Goal: Information Seeking & Learning: Learn about a topic

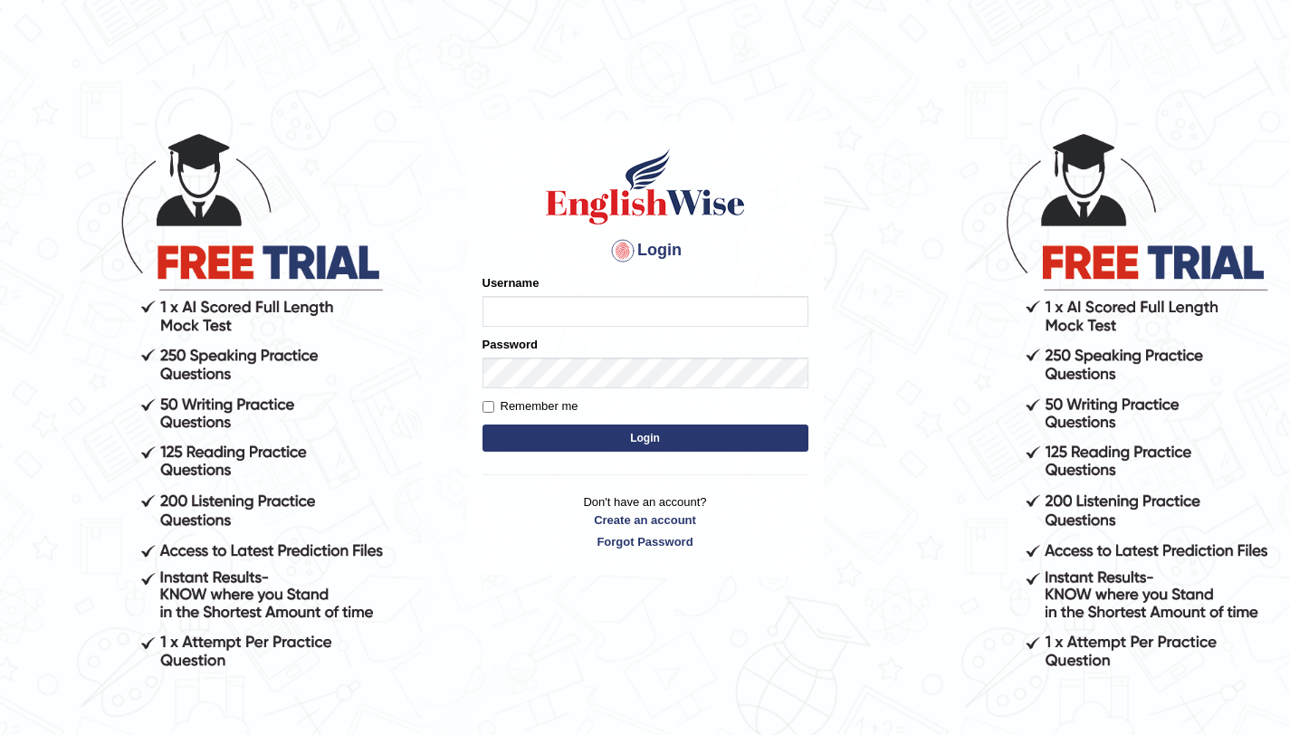
type input "amandeep73"
click at [592, 440] on button "Login" at bounding box center [645, 437] width 326 height 27
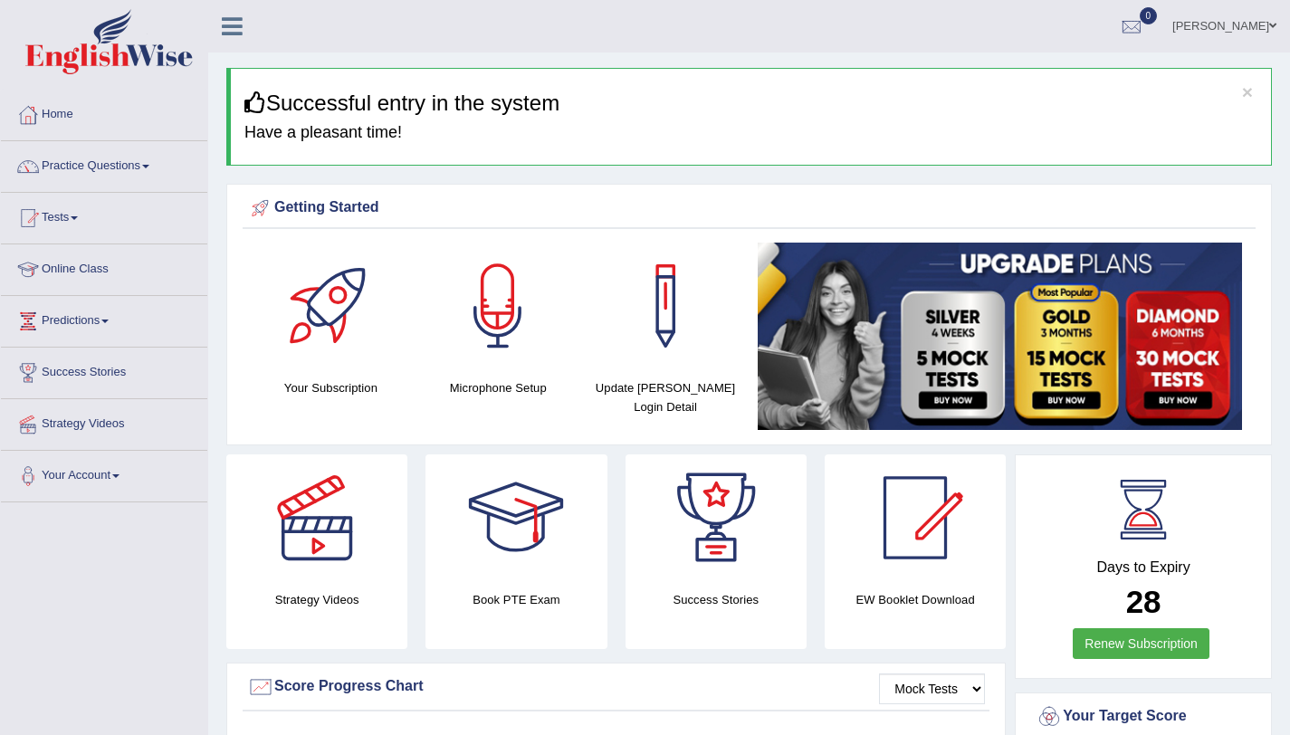
click at [1036, 186] on div "Getting Started Your Subscription Microphone Setup Update Pearson Login Detail ×" at bounding box center [748, 315] width 1045 height 262
click at [119, 162] on link "Practice Questions" at bounding box center [104, 163] width 206 height 45
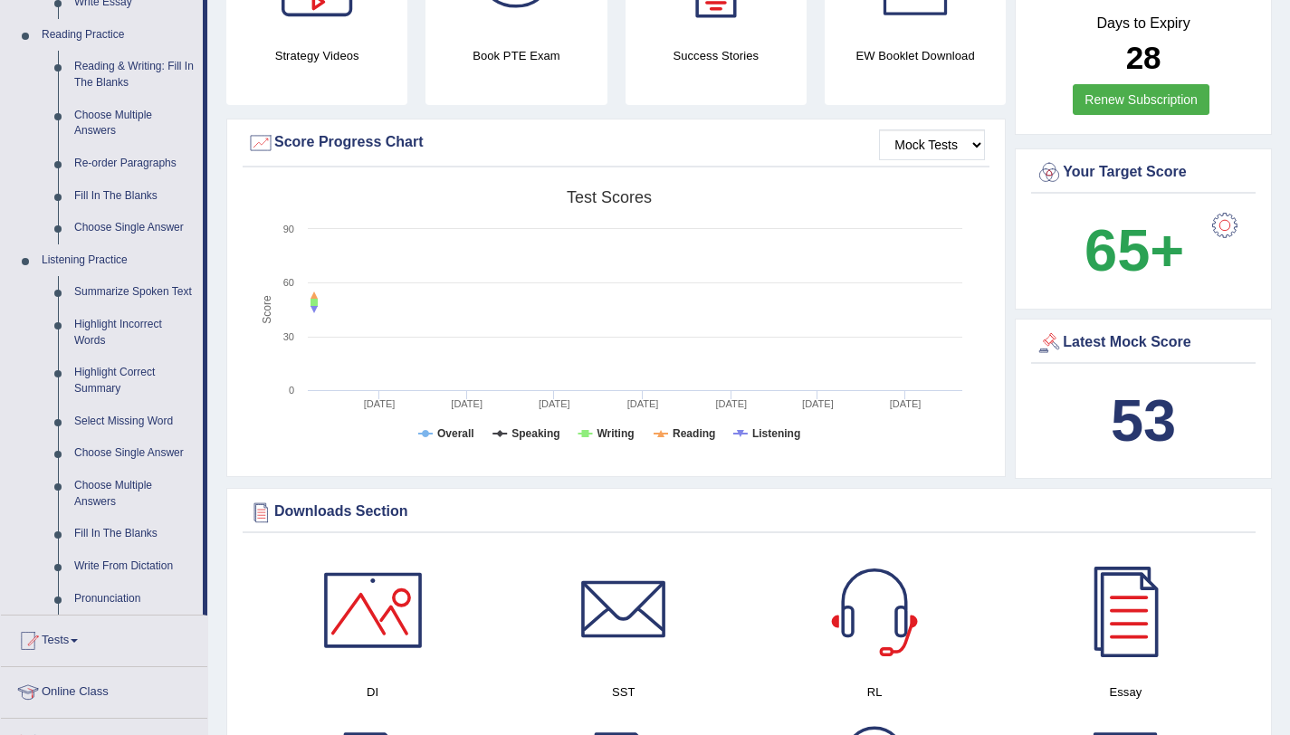
scroll to position [548, 0]
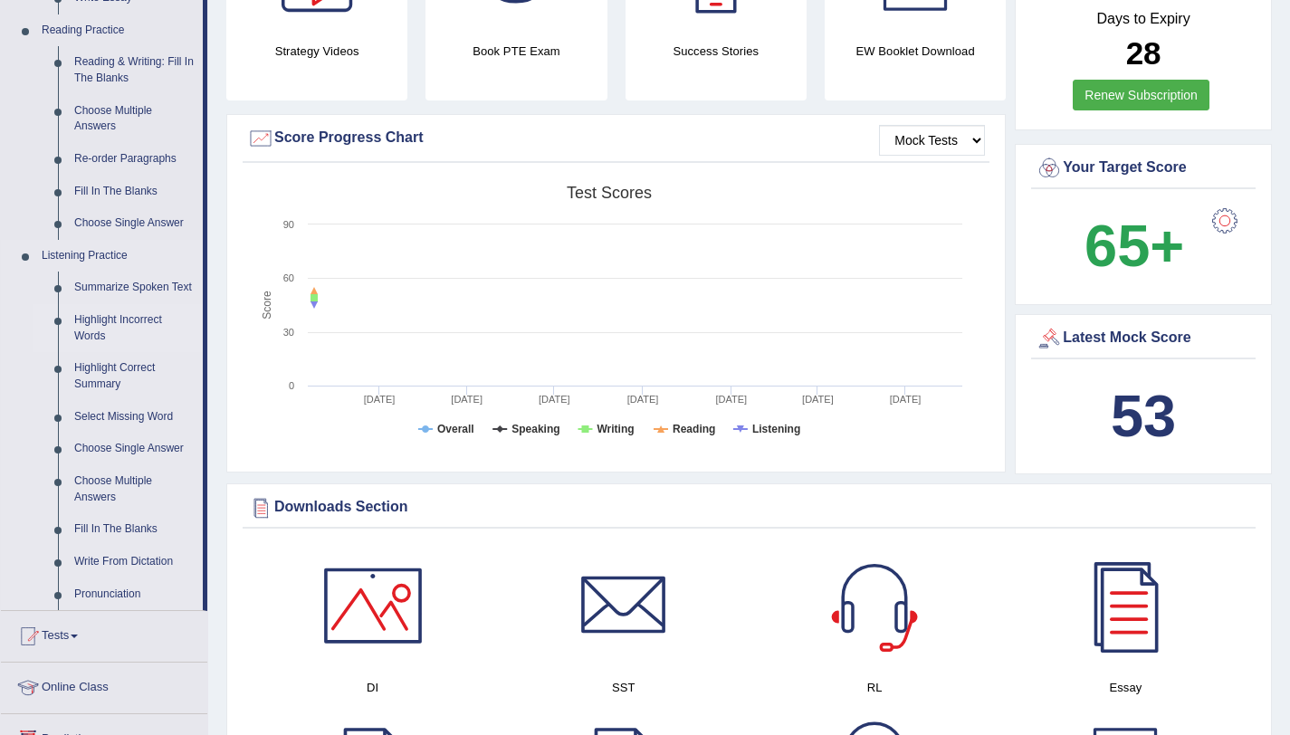
click at [120, 318] on link "Highlight Incorrect Words" at bounding box center [134, 328] width 137 height 48
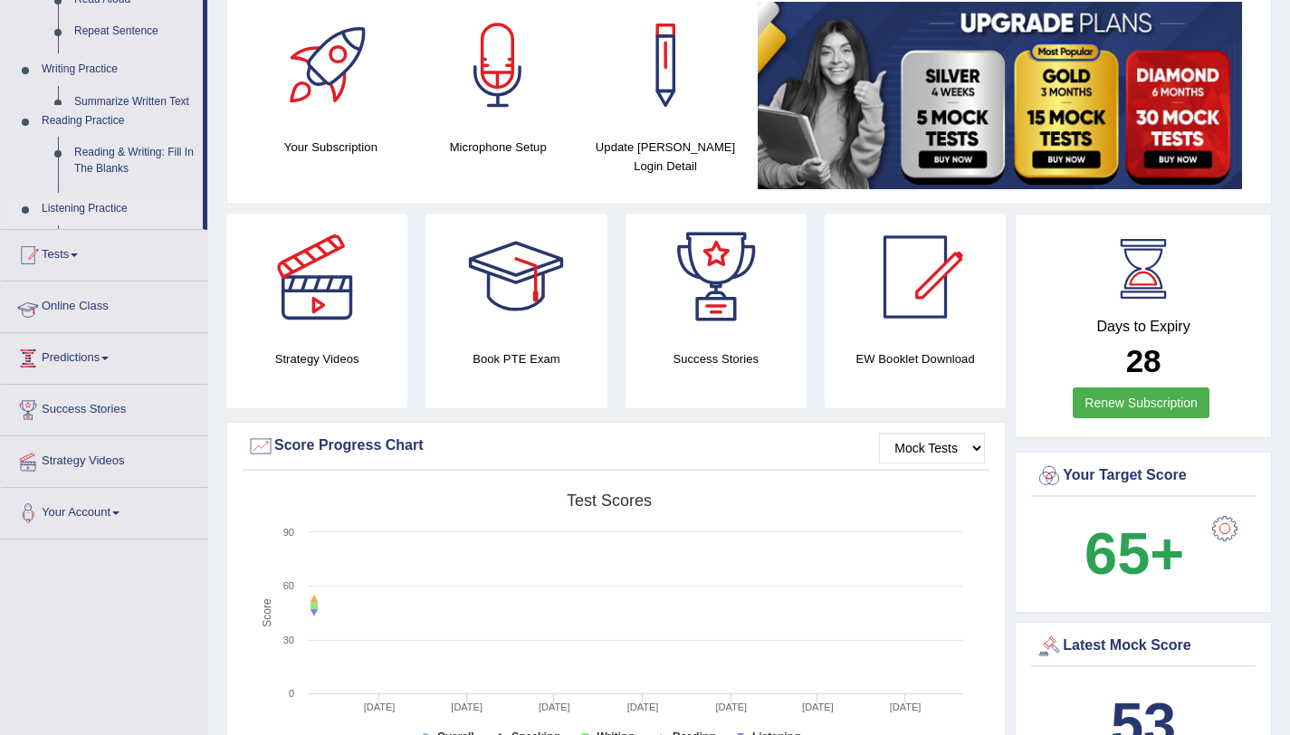
scroll to position [205, 0]
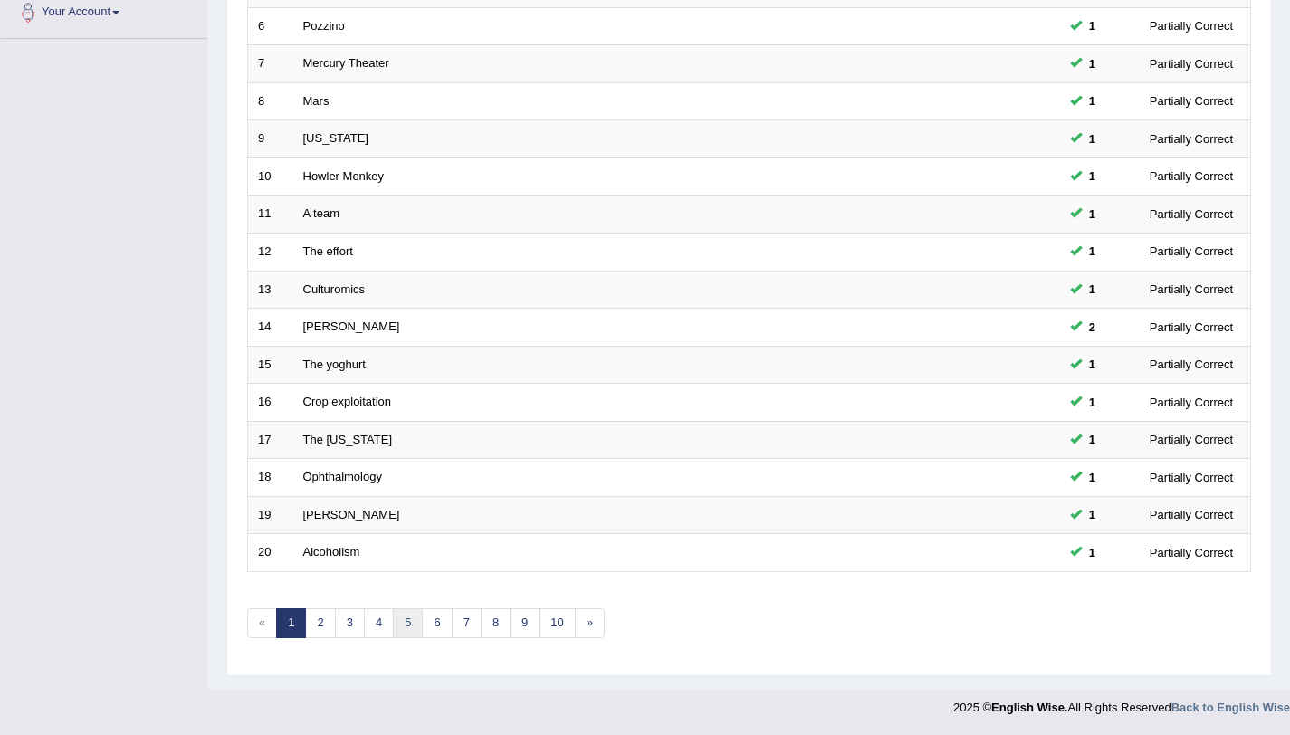
click at [397, 628] on link "5" at bounding box center [408, 623] width 30 height 30
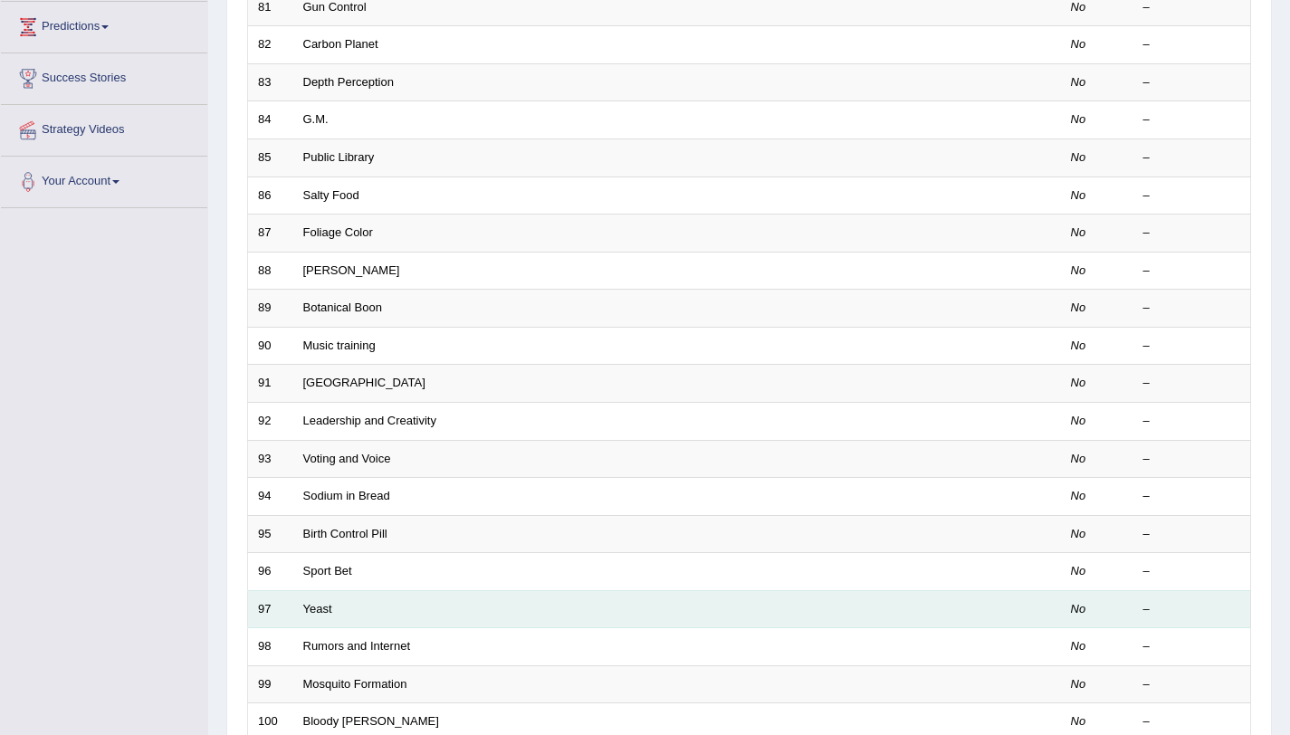
scroll to position [463, 0]
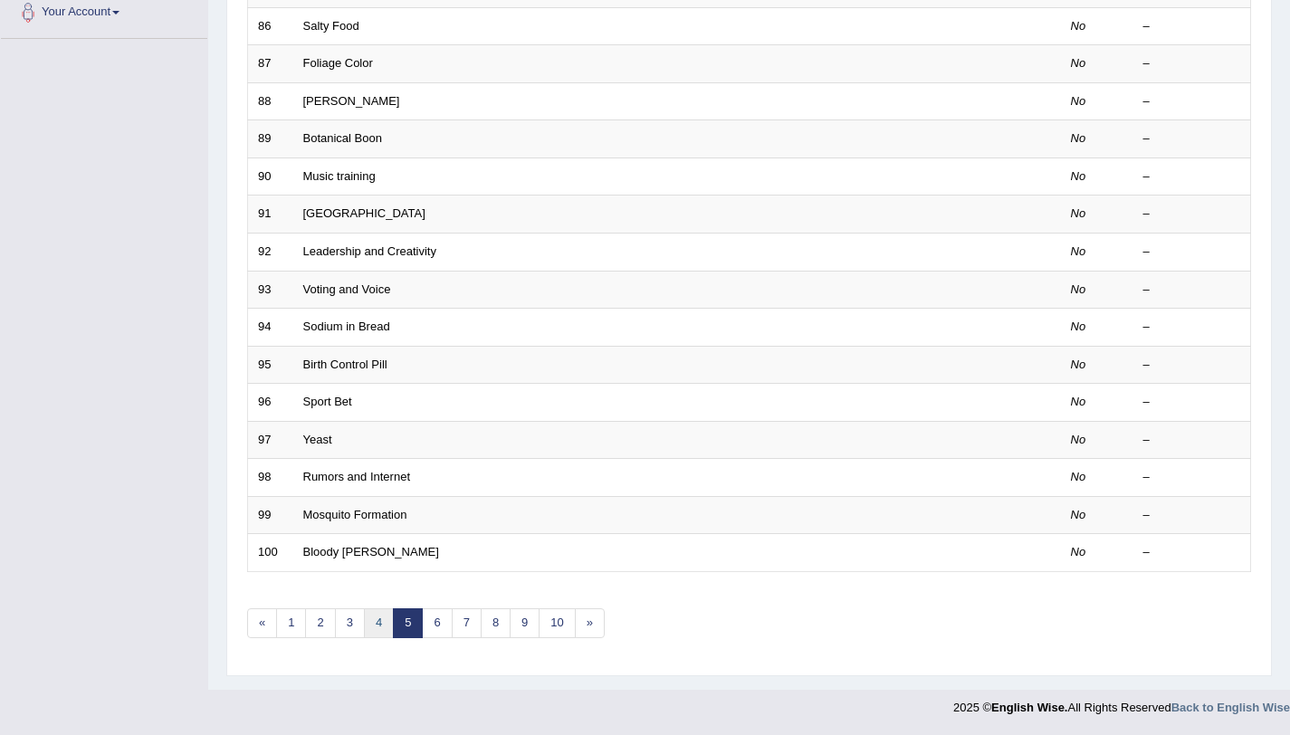
click at [380, 633] on link "4" at bounding box center [379, 623] width 30 height 30
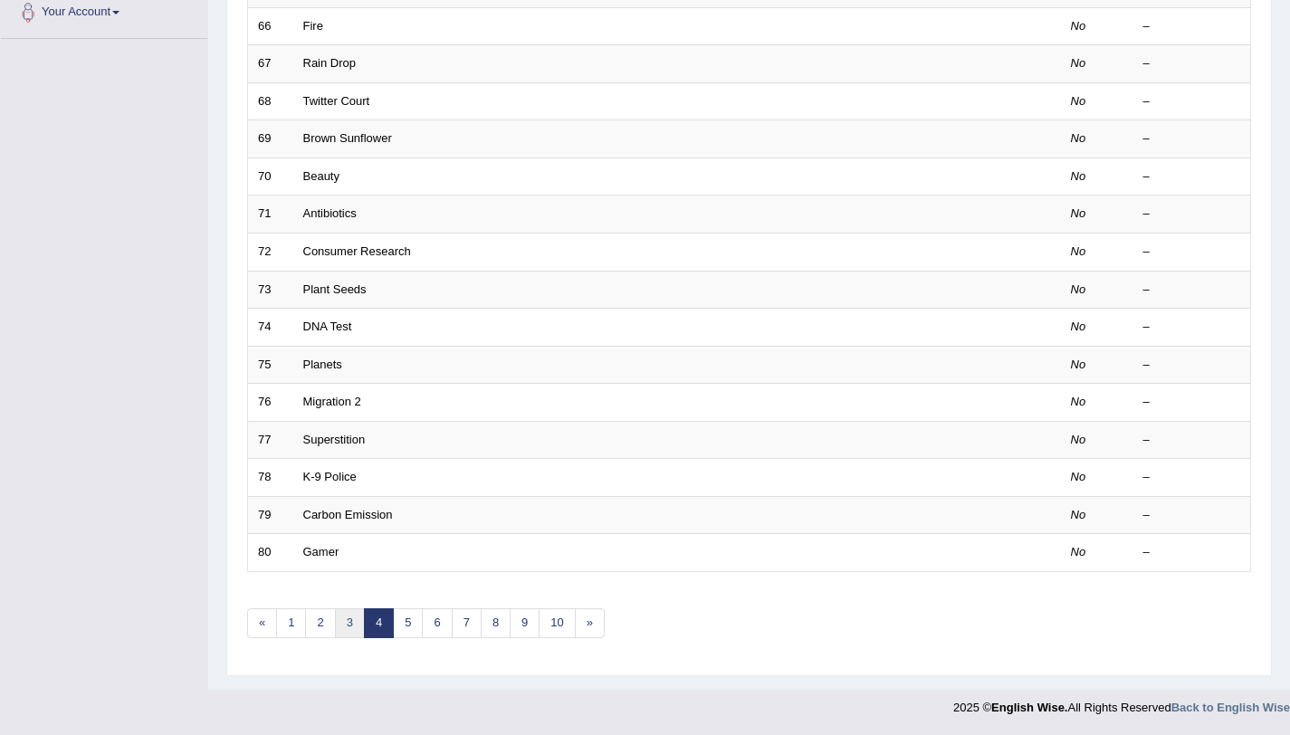
click at [351, 633] on link "3" at bounding box center [350, 623] width 30 height 30
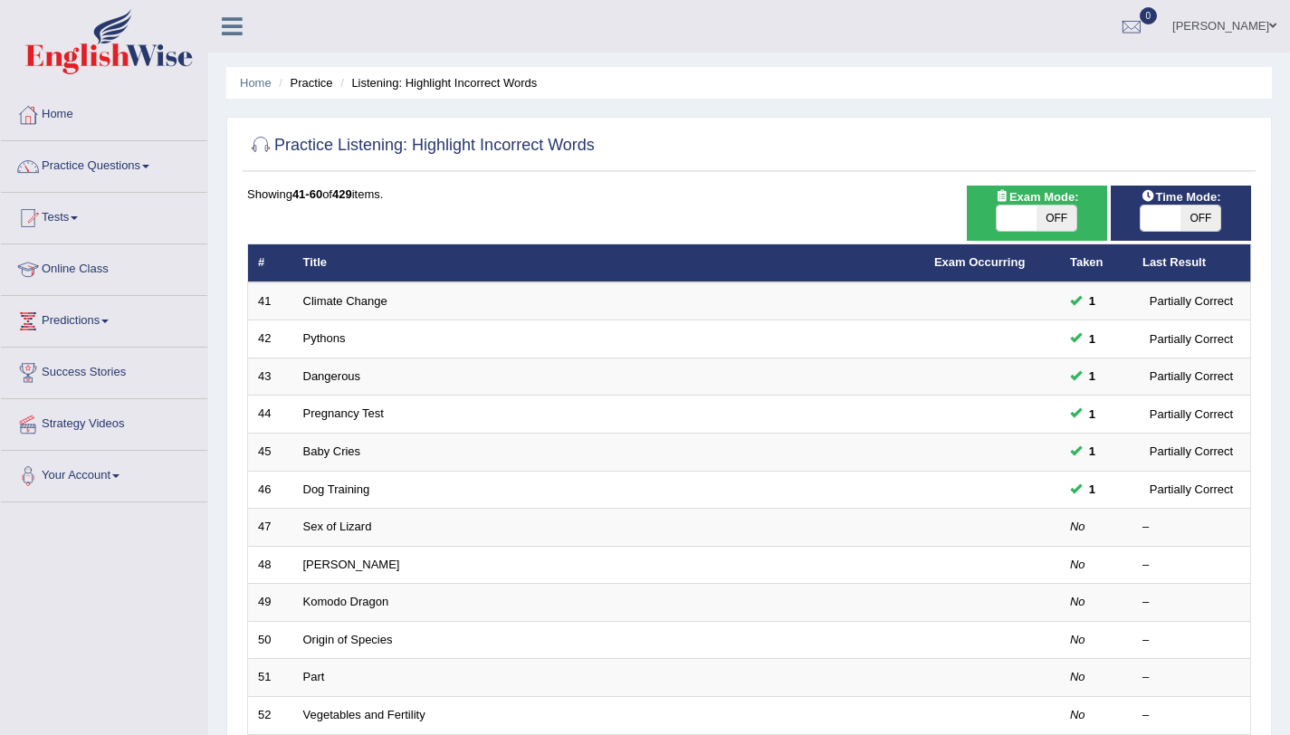
scroll to position [463, 0]
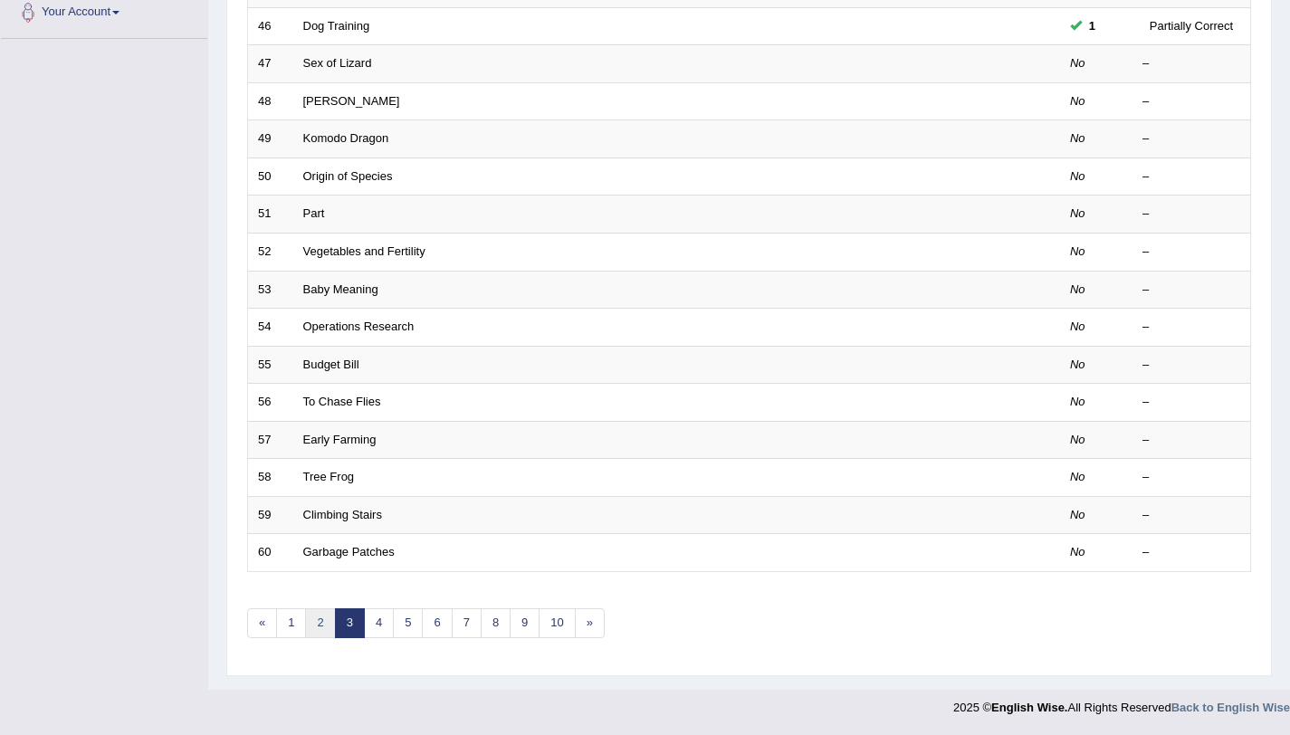
click at [320, 633] on link "2" at bounding box center [320, 623] width 30 height 30
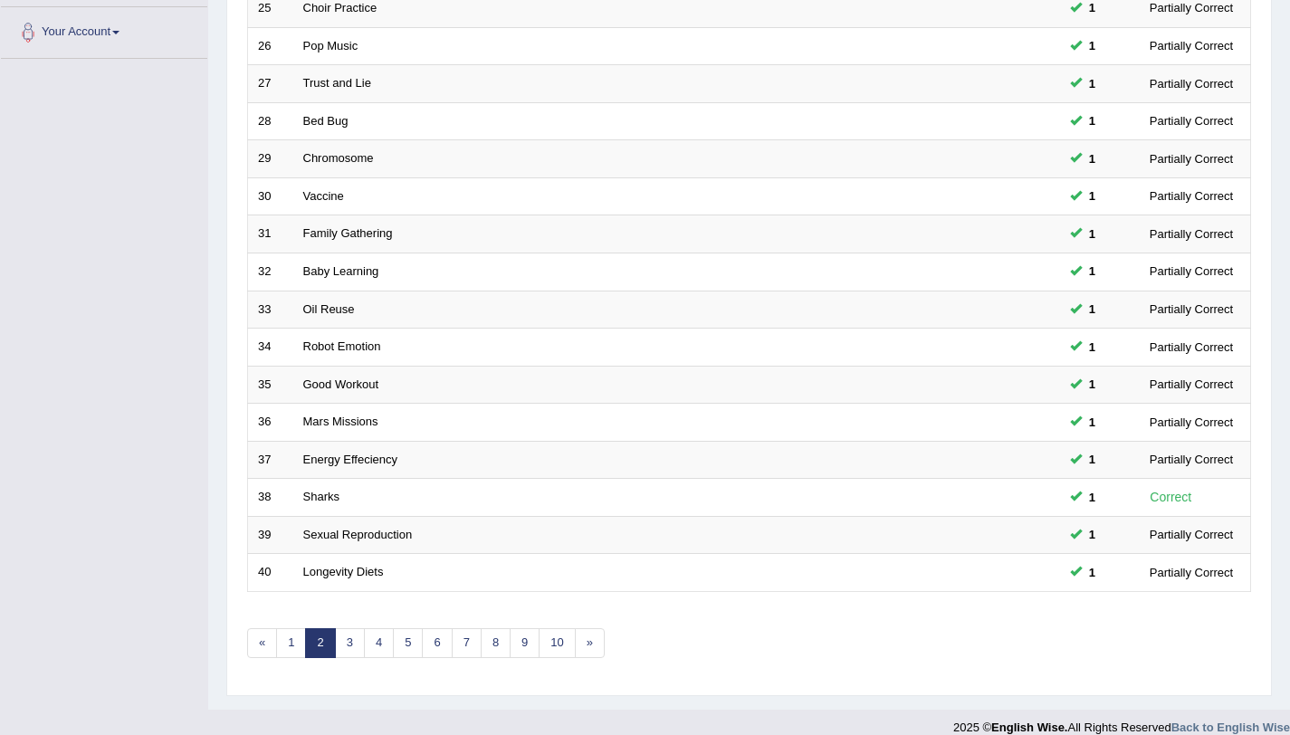
scroll to position [444, 0]
click at [352, 653] on link "3" at bounding box center [350, 642] width 30 height 30
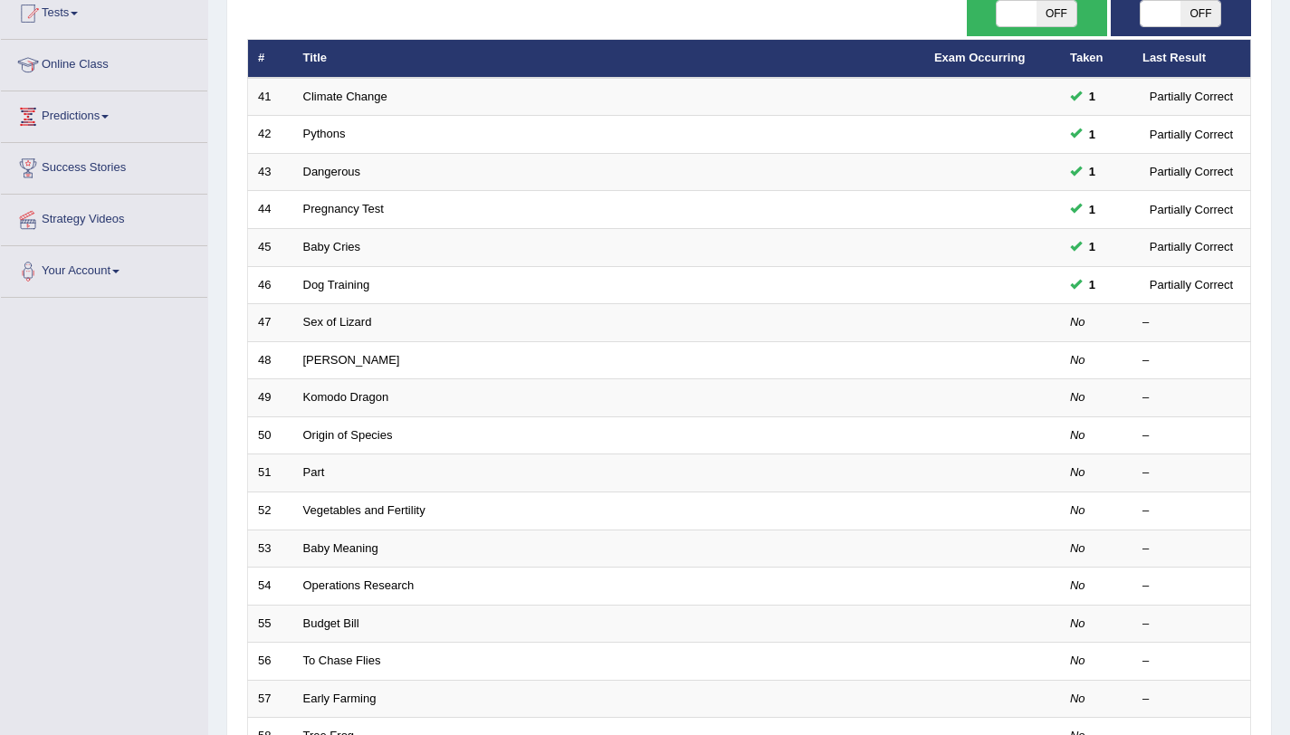
scroll to position [230, 0]
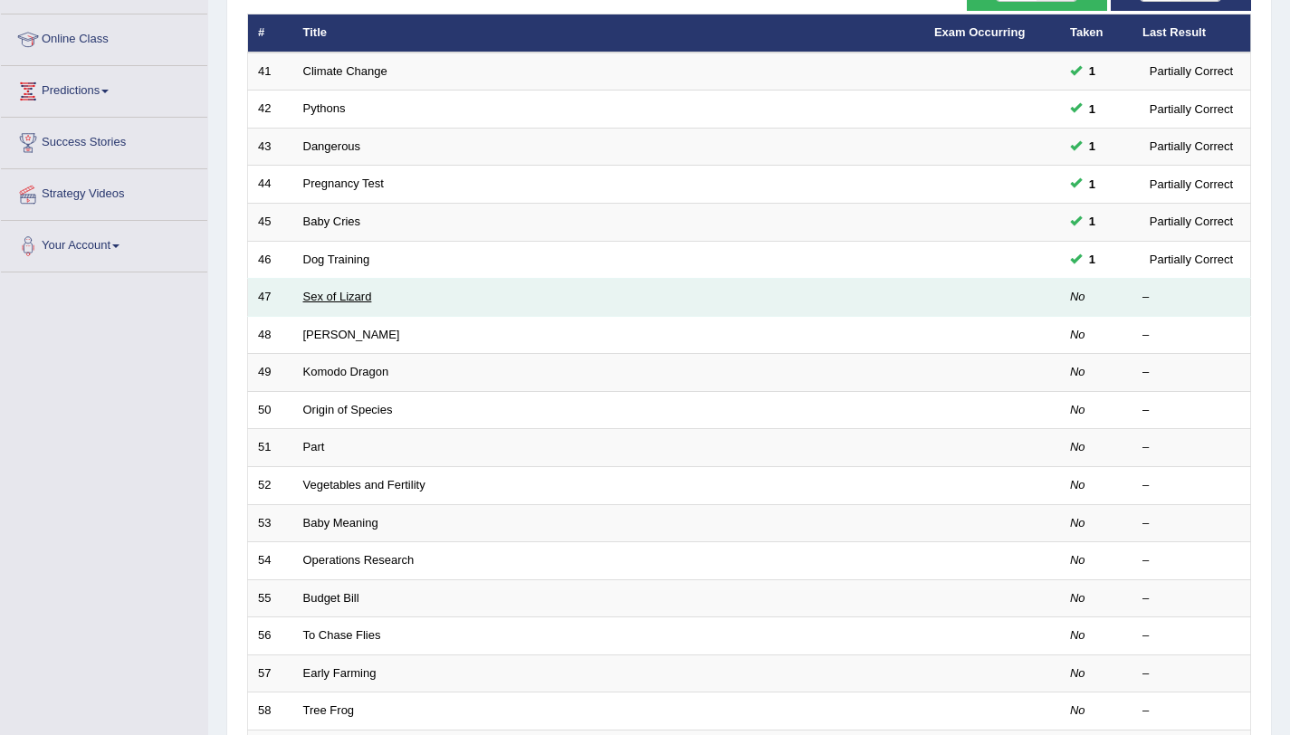
click at [343, 294] on link "Sex of Lizard" at bounding box center [337, 297] width 69 height 14
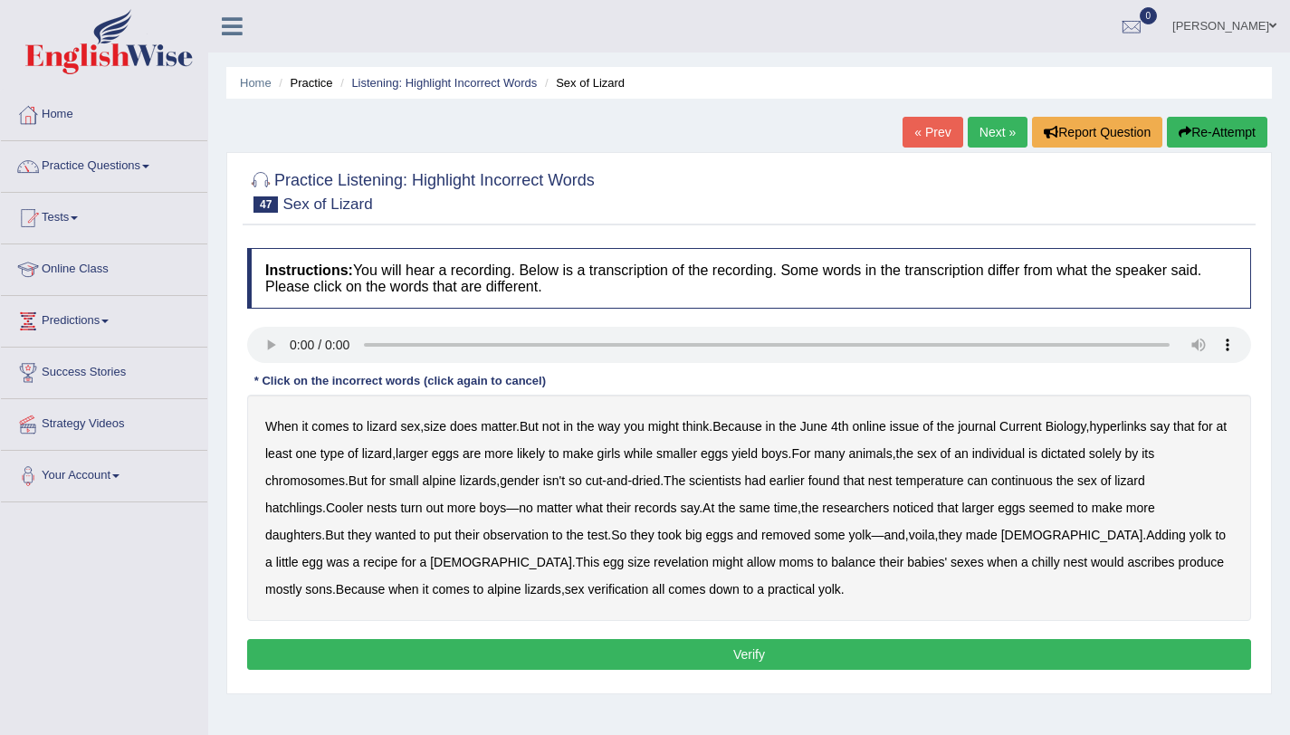
click at [1124, 432] on b "hyperlinks" at bounding box center [1117, 426] width 57 height 14
click at [634, 510] on b "records" at bounding box center [655, 507] width 43 height 14
click at [1127, 568] on b "ascribes" at bounding box center [1150, 562] width 47 height 14
click at [748, 659] on button "Verify" at bounding box center [749, 654] width 1004 height 31
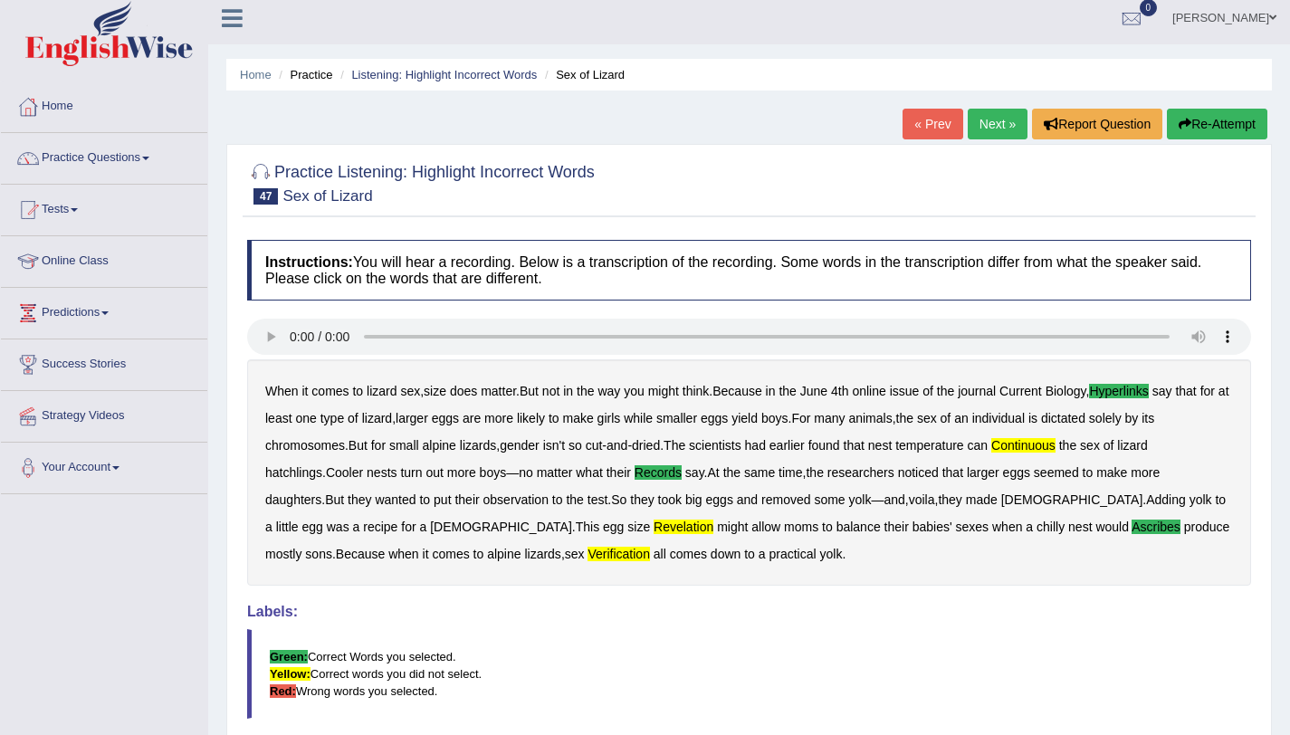
scroll to position [9, 0]
click at [587, 557] on b "verification" at bounding box center [618, 553] width 62 height 14
click at [776, 556] on div "When it comes to lizard sex , size does matter . But not in the way you might t…" at bounding box center [749, 471] width 1004 height 226
click at [833, 308] on div "Instructions: You will hear a recording. Below is a transcription of the record…" at bounding box center [749, 546] width 1013 height 632
click at [923, 371] on div "When it comes to lizard sex , size does matter . But not in the way you might t…" at bounding box center [749, 471] width 1004 height 226
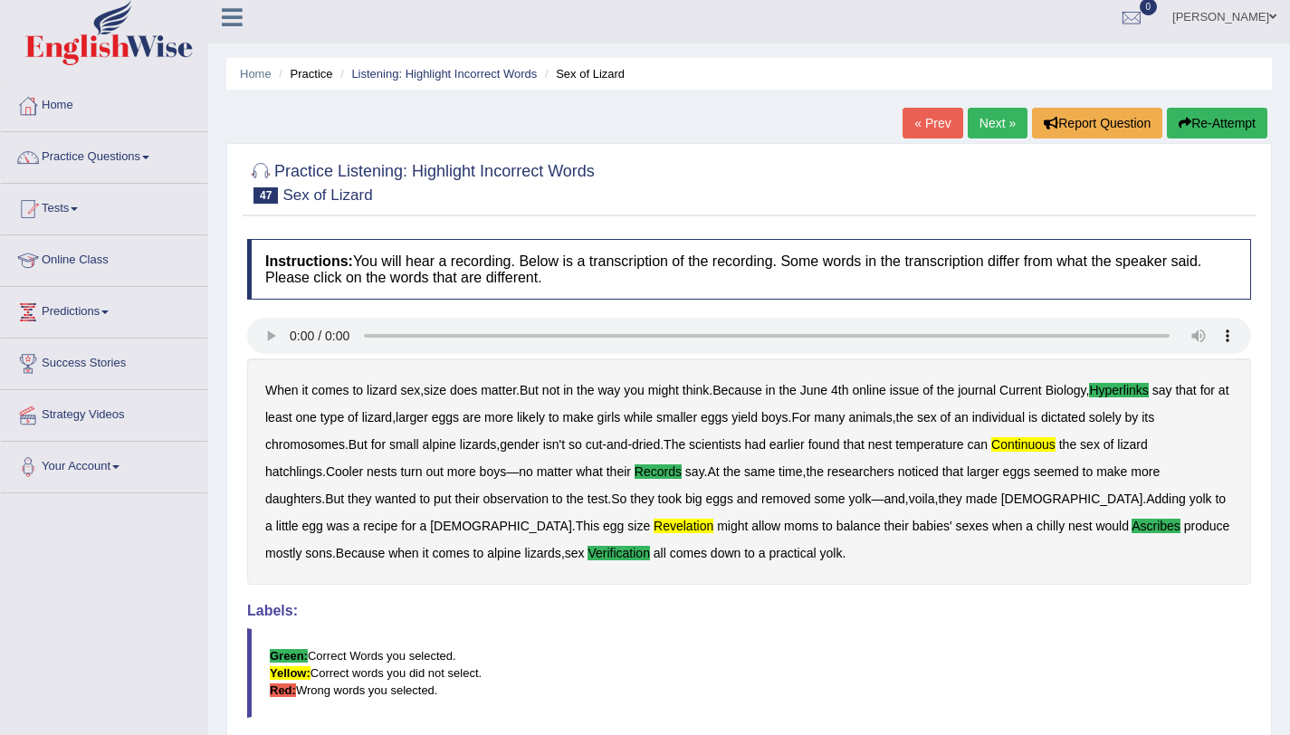
click at [682, 461] on div "When it comes to lizard sex , size does matter . But not in the way you might t…" at bounding box center [749, 471] width 1004 height 226
click at [993, 119] on link "Next »" at bounding box center [997, 123] width 60 height 31
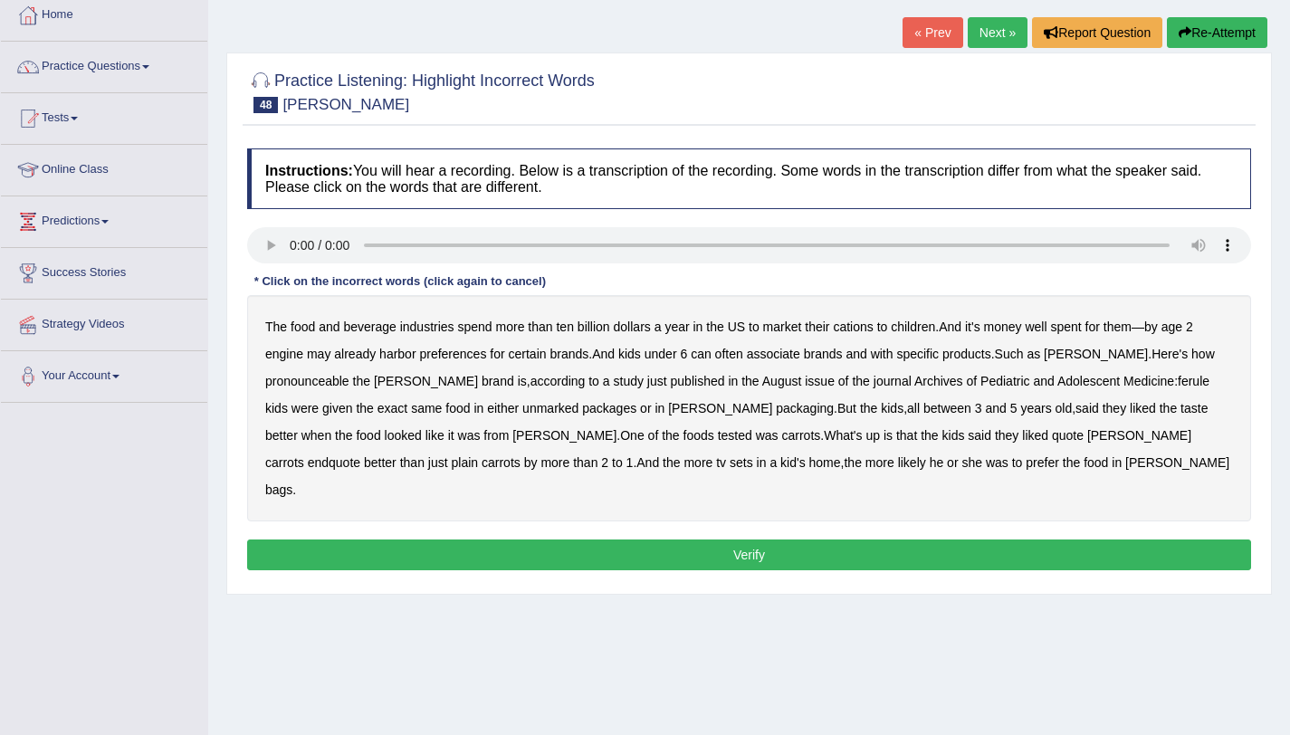
scroll to position [100, 0]
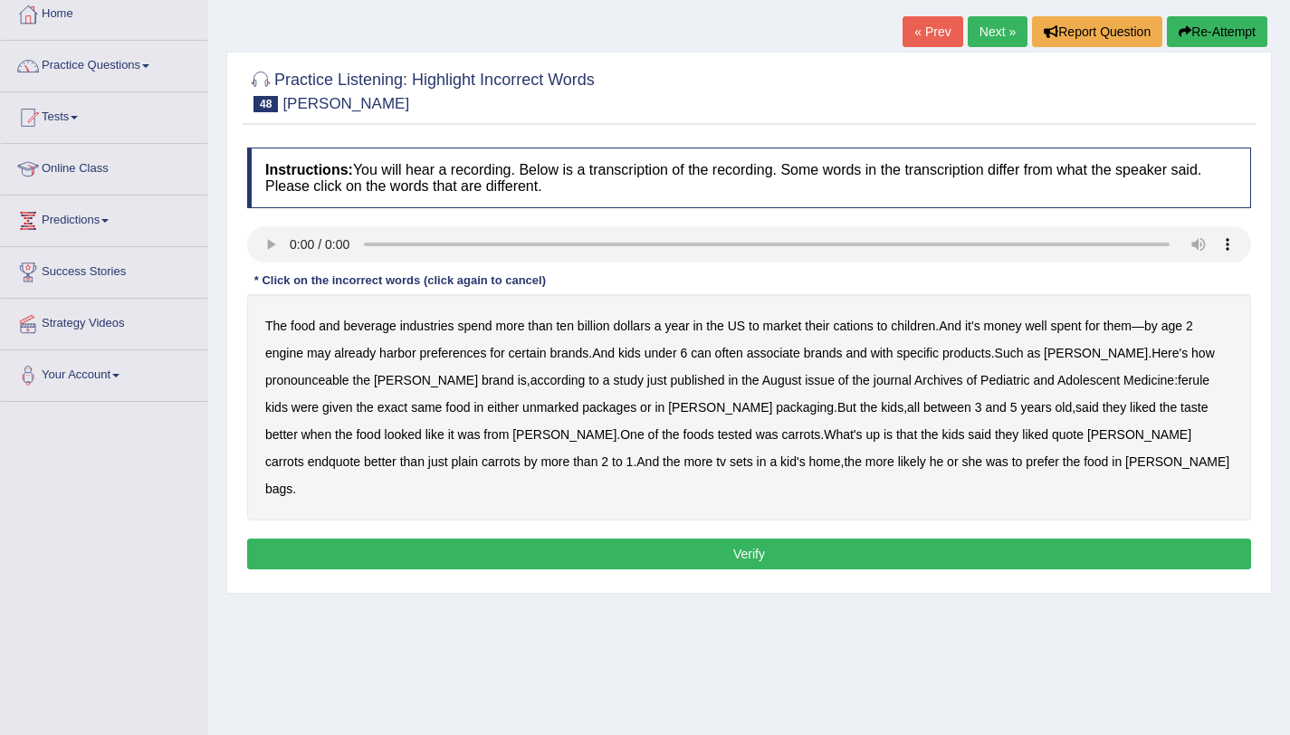
click at [852, 331] on b "cations" at bounding box center [853, 326] width 40 height 14
click at [295, 357] on b "engine" at bounding box center [284, 353] width 38 height 14
click at [326, 379] on b "pronounceable" at bounding box center [307, 380] width 84 height 14
click at [1177, 382] on b "ferule" at bounding box center [1193, 380] width 32 height 14
click at [360, 454] on b "endquote" at bounding box center [334, 461] width 52 height 14
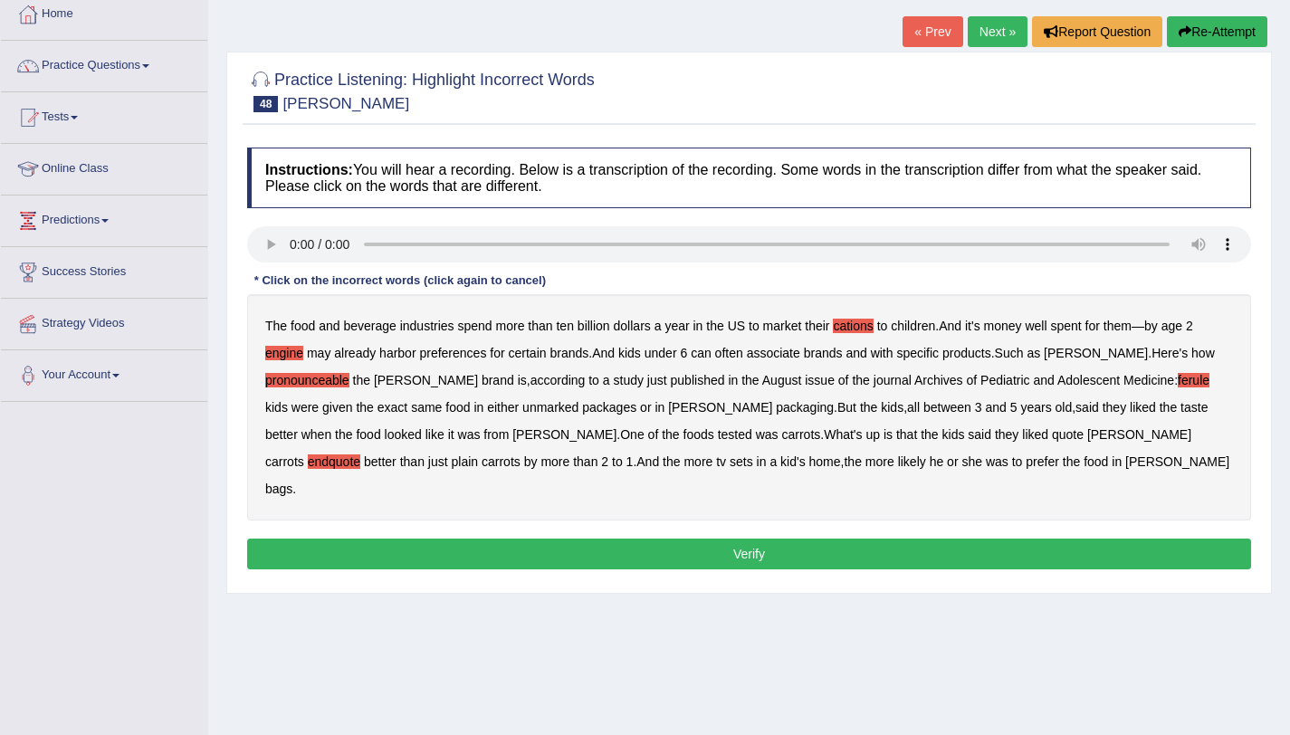
click at [799, 538] on button "Verify" at bounding box center [749, 553] width 1004 height 31
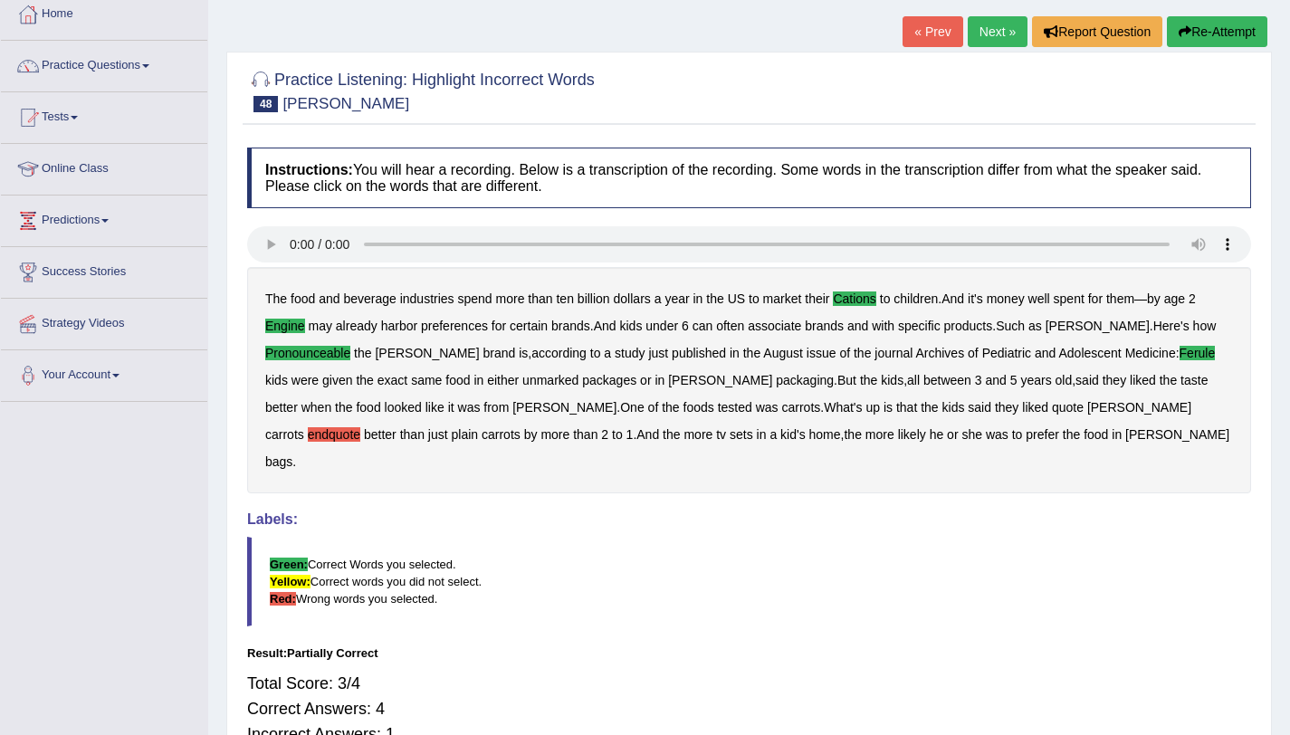
click at [360, 427] on b "endquote" at bounding box center [334, 434] width 52 height 14
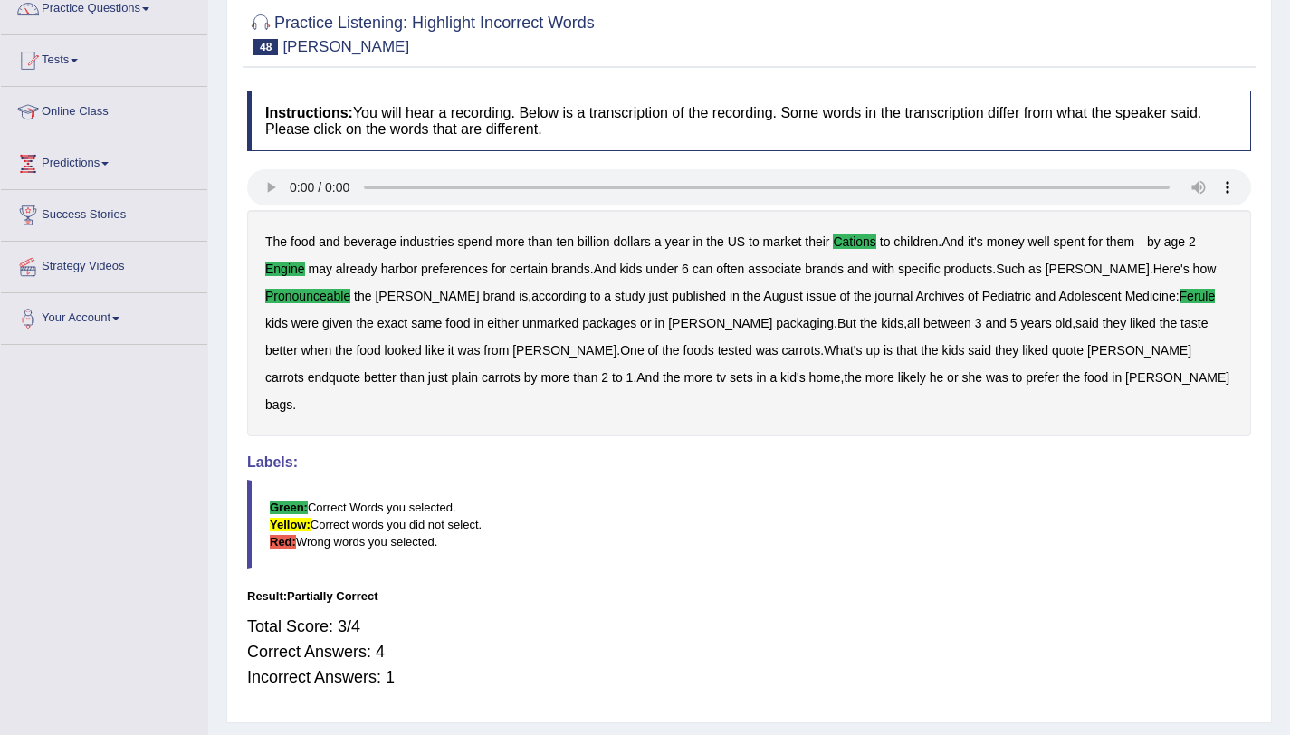
scroll to position [157, 0]
click at [913, 525] on blockquote "Green: Correct Words you selected. Yellow: Correct words you did not select. Re…" at bounding box center [749, 526] width 1004 height 90
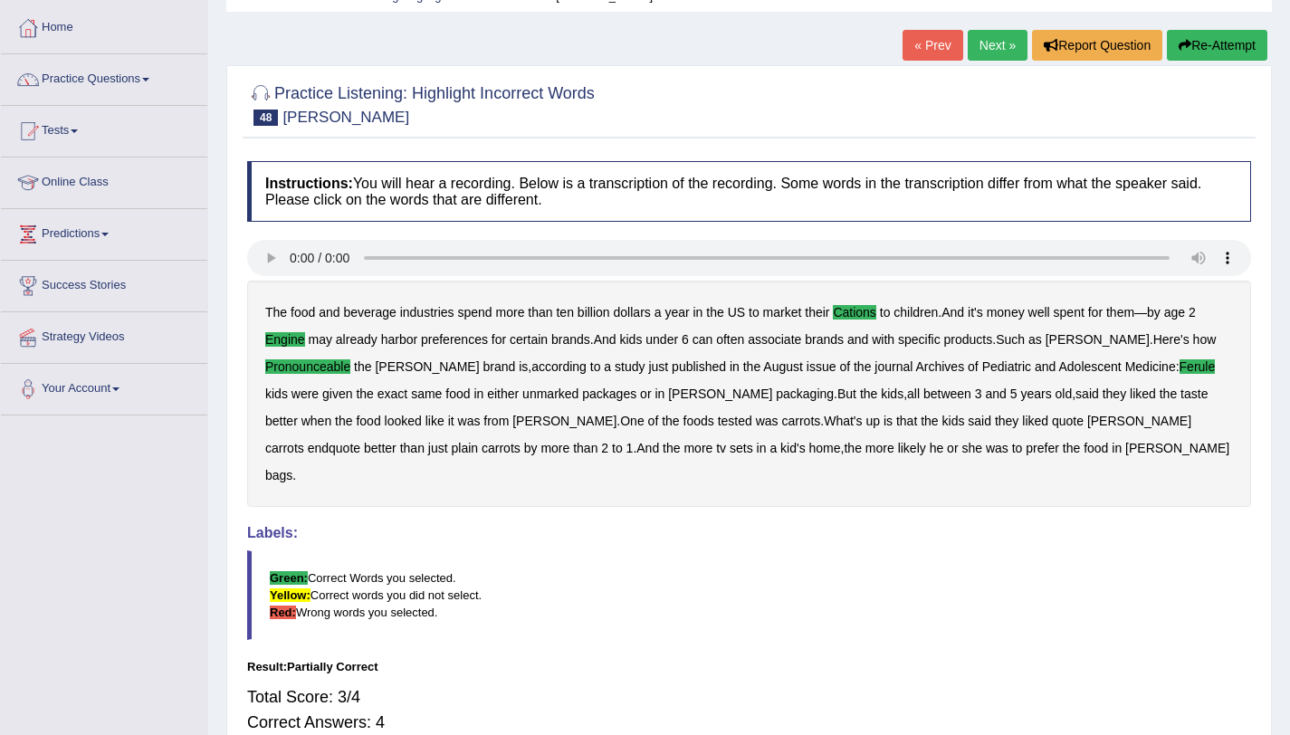
scroll to position [86, 0]
click at [985, 52] on link "Next »" at bounding box center [997, 46] width 60 height 31
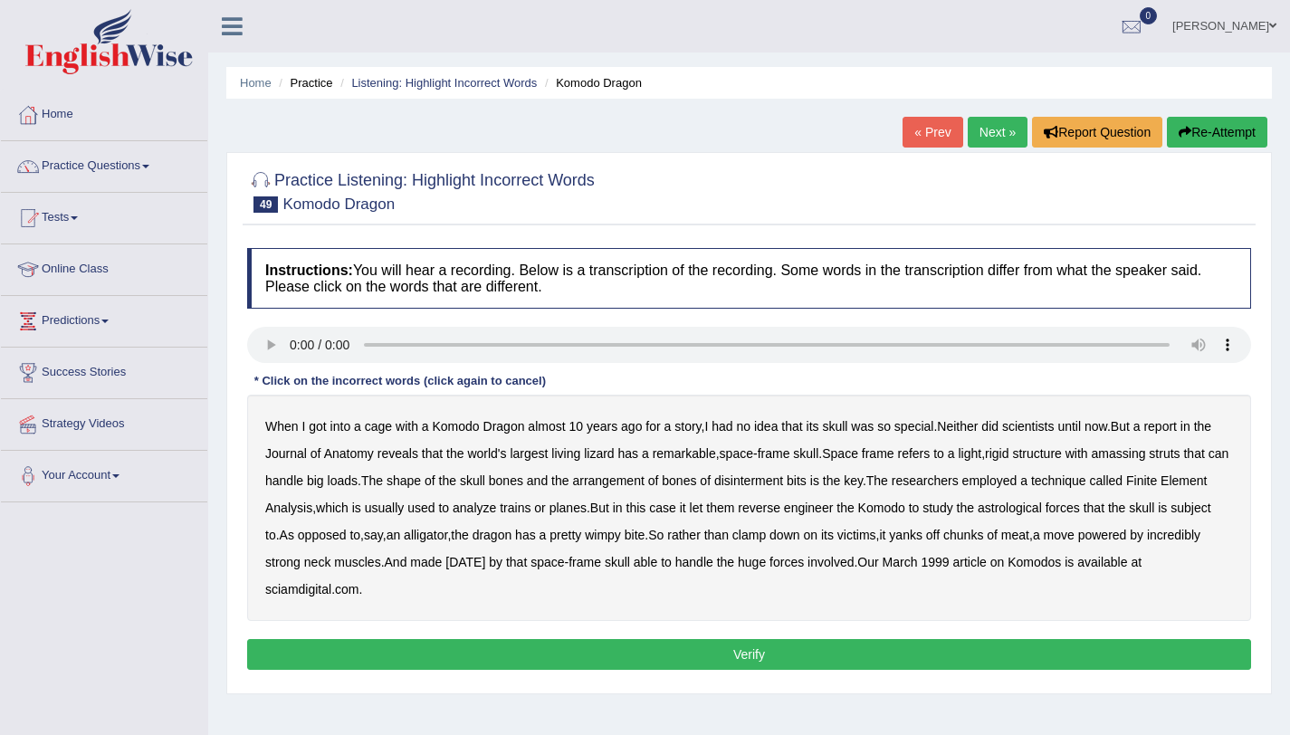
click at [1146, 457] on b "amassing" at bounding box center [1118, 453] width 54 height 14
click at [767, 483] on b "disinterment" at bounding box center [748, 480] width 69 height 14
click at [1042, 506] on b "astrological" at bounding box center [1009, 507] width 64 height 14
click at [485, 568] on b "carnival" at bounding box center [465, 562] width 40 height 14
click at [550, 652] on button "Verify" at bounding box center [749, 654] width 1004 height 31
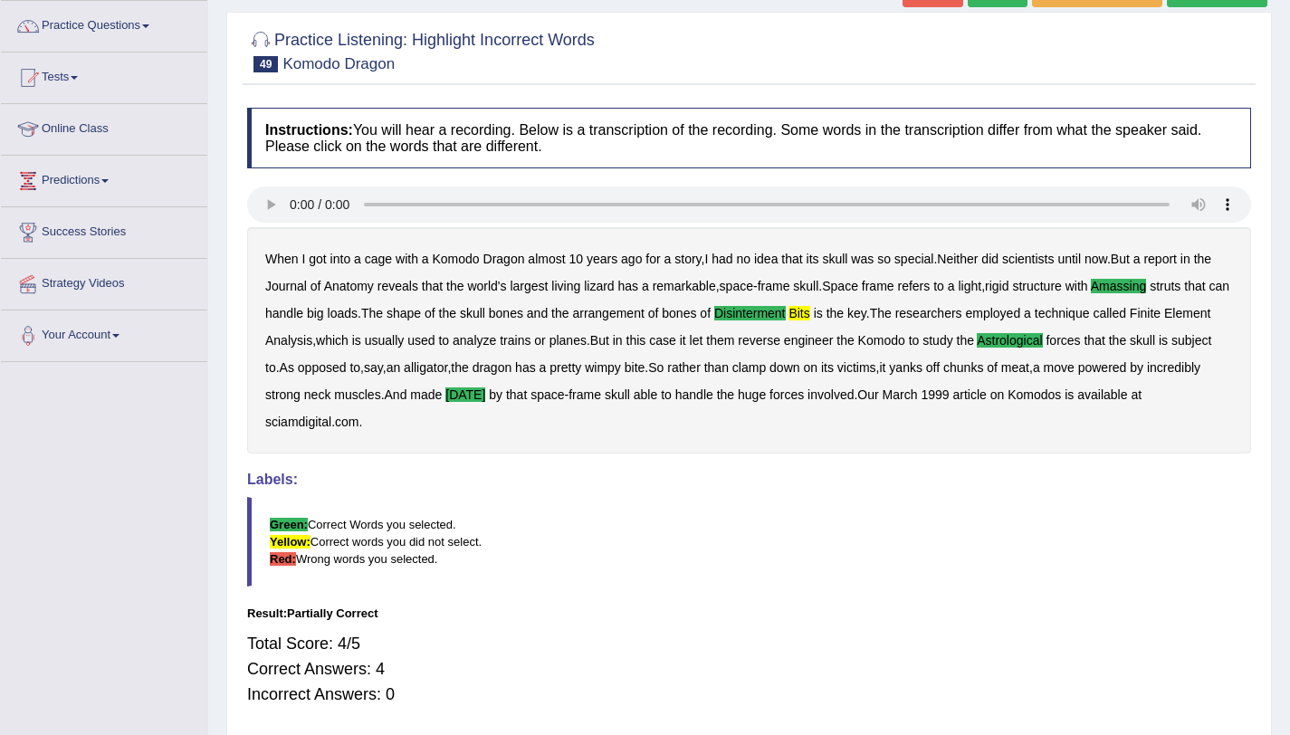
scroll to position [109, 0]
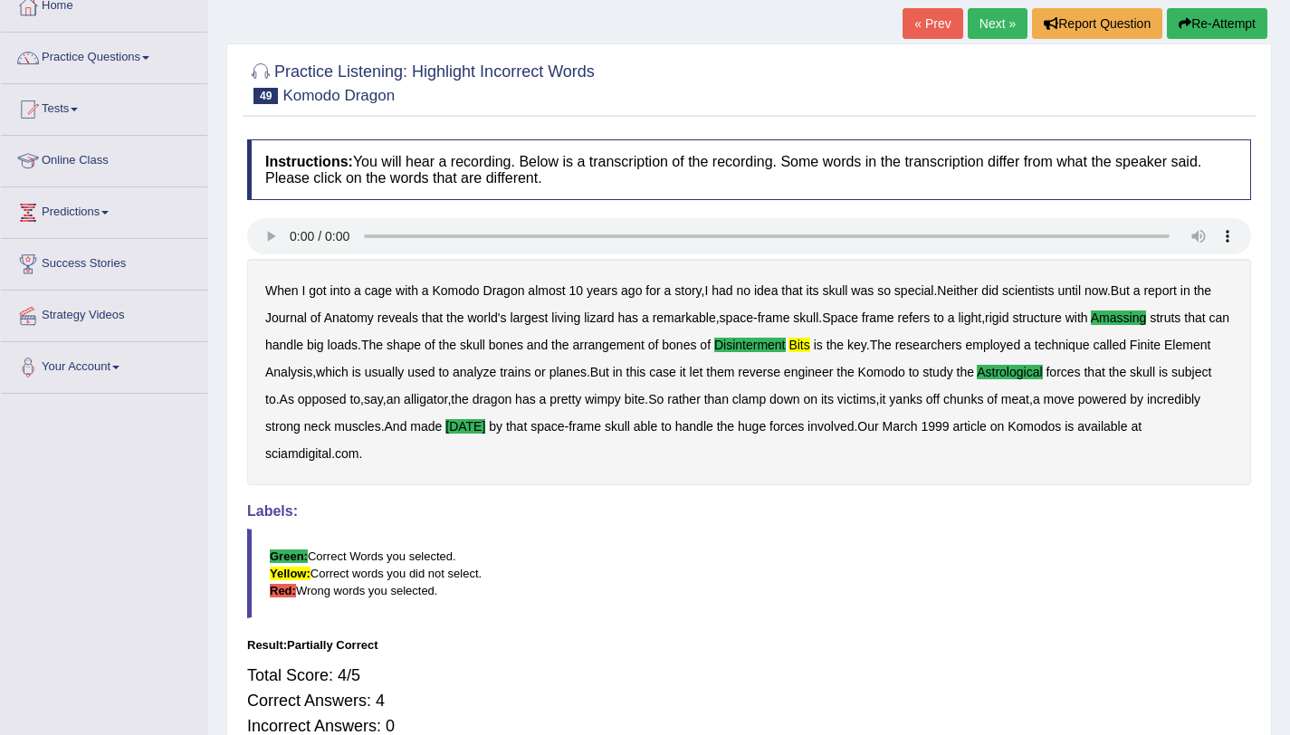
click at [998, 34] on link "Next »" at bounding box center [997, 23] width 60 height 31
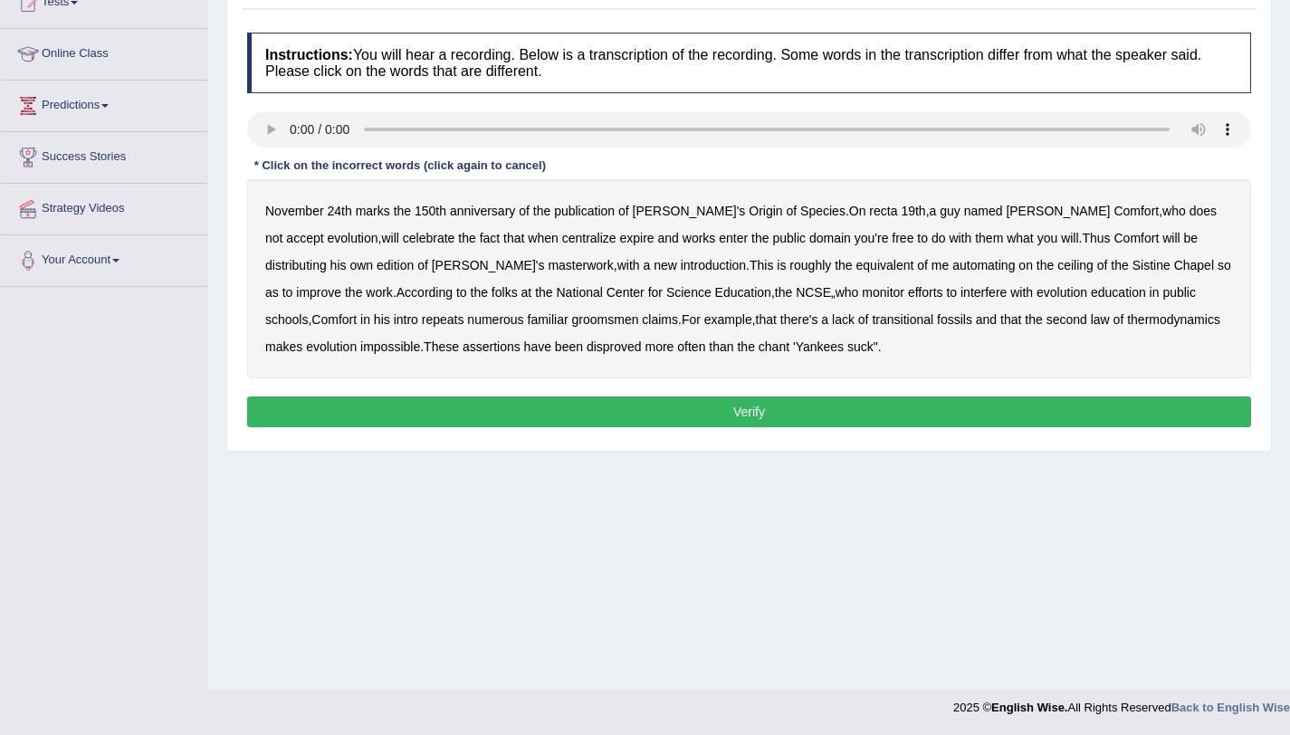
scroll to position [97, 0]
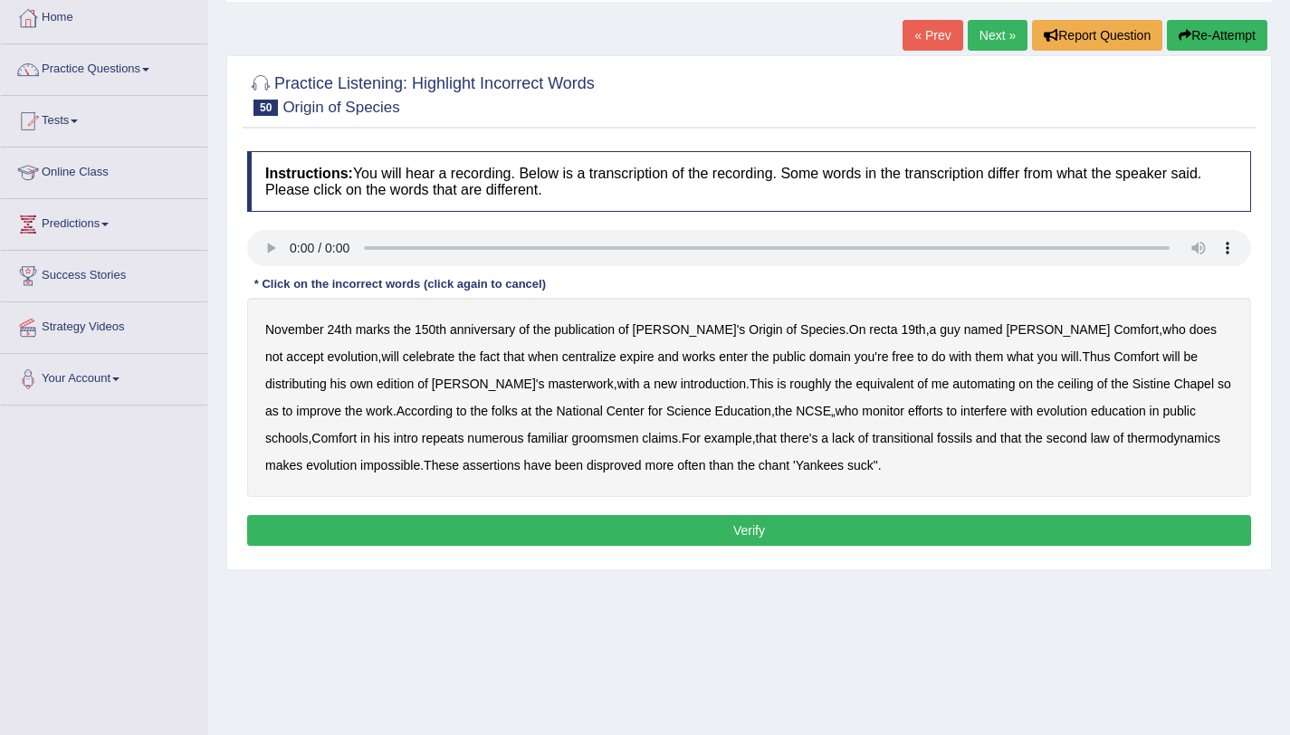
click at [562, 355] on b "centralize" at bounding box center [589, 356] width 54 height 14
click at [952, 384] on b "automating" at bounding box center [983, 383] width 62 height 14
click at [464, 431] on b "repeats" at bounding box center [443, 438] width 43 height 14
click at [617, 517] on button "Verify" at bounding box center [749, 530] width 1004 height 31
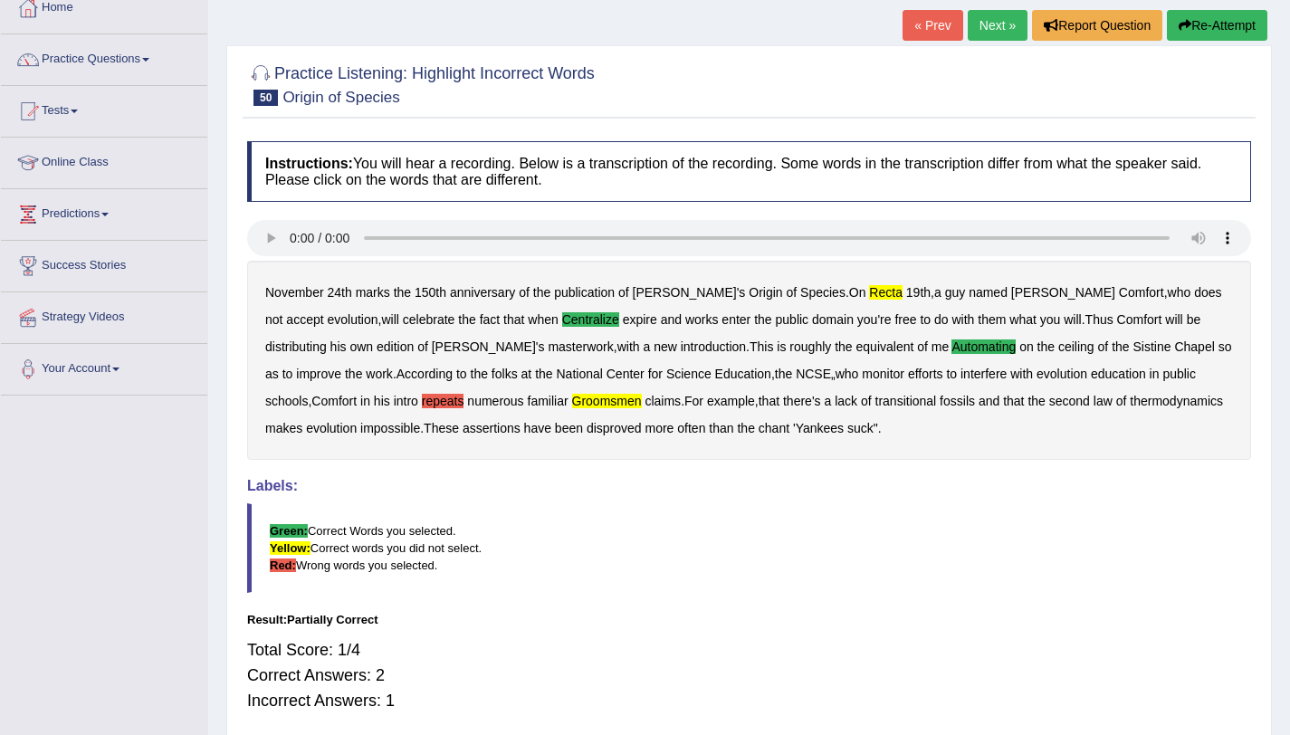
scroll to position [103, 0]
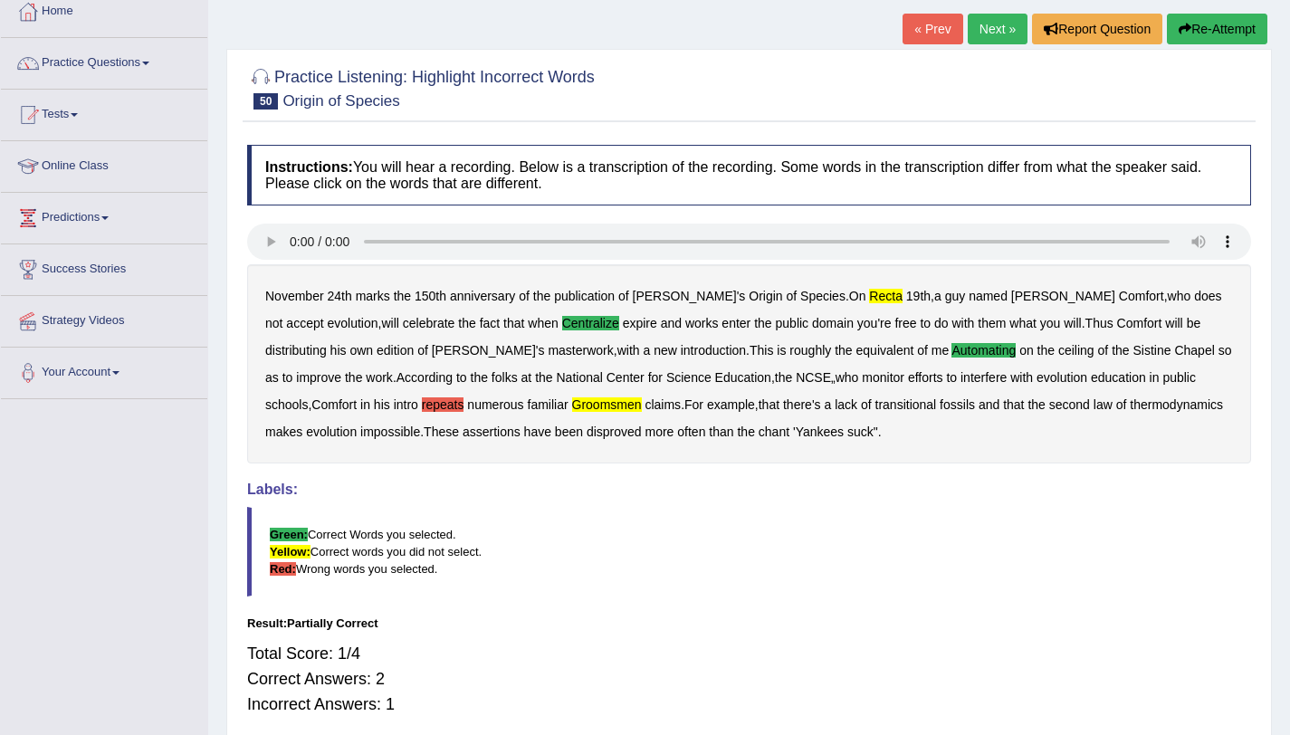
click at [464, 397] on b "repeats" at bounding box center [443, 404] width 43 height 14
click at [971, 36] on link "Next »" at bounding box center [997, 29] width 60 height 31
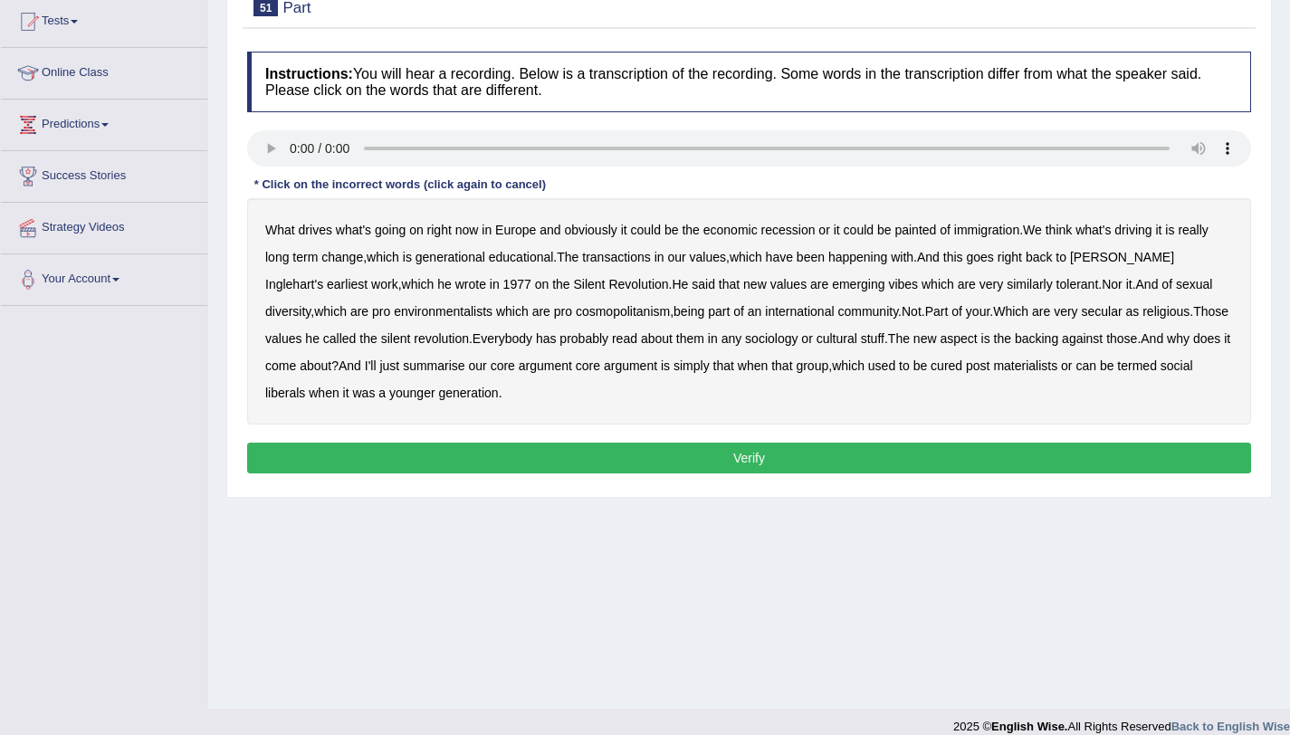
click at [913, 260] on b "with" at bounding box center [902, 257] width 23 height 14
click at [966, 314] on b "your" at bounding box center [978, 311] width 24 height 14
click at [745, 340] on b "sociology" at bounding box center [771, 338] width 52 height 14
click at [930, 367] on b "cured" at bounding box center [946, 365] width 32 height 14
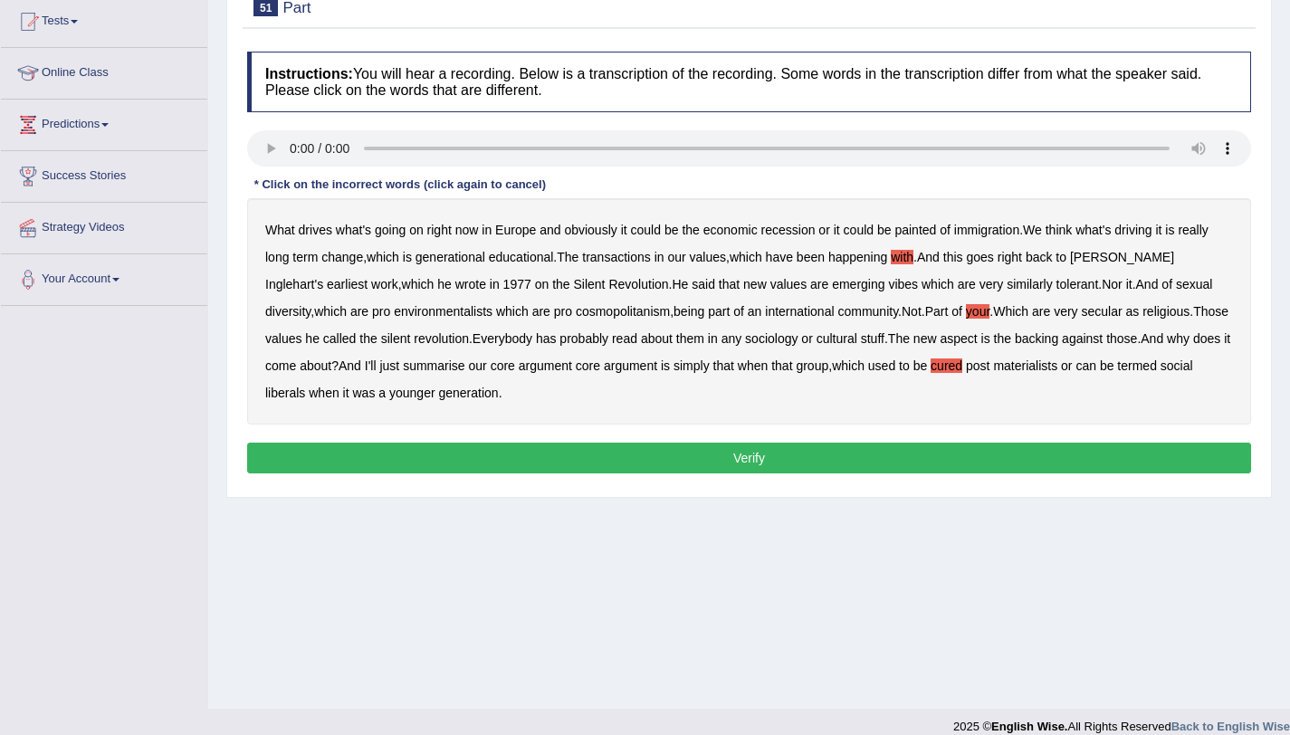
click at [550, 467] on button "Verify" at bounding box center [749, 458] width 1004 height 31
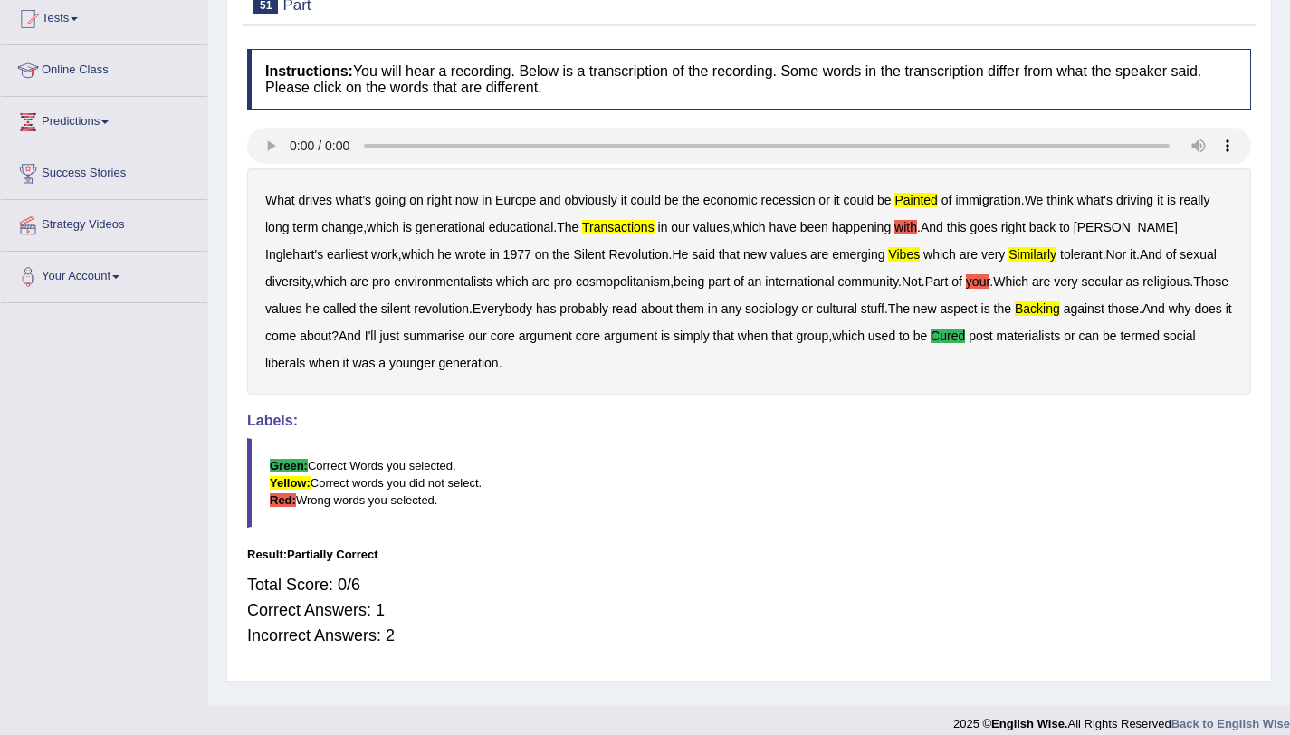
scroll to position [202, 0]
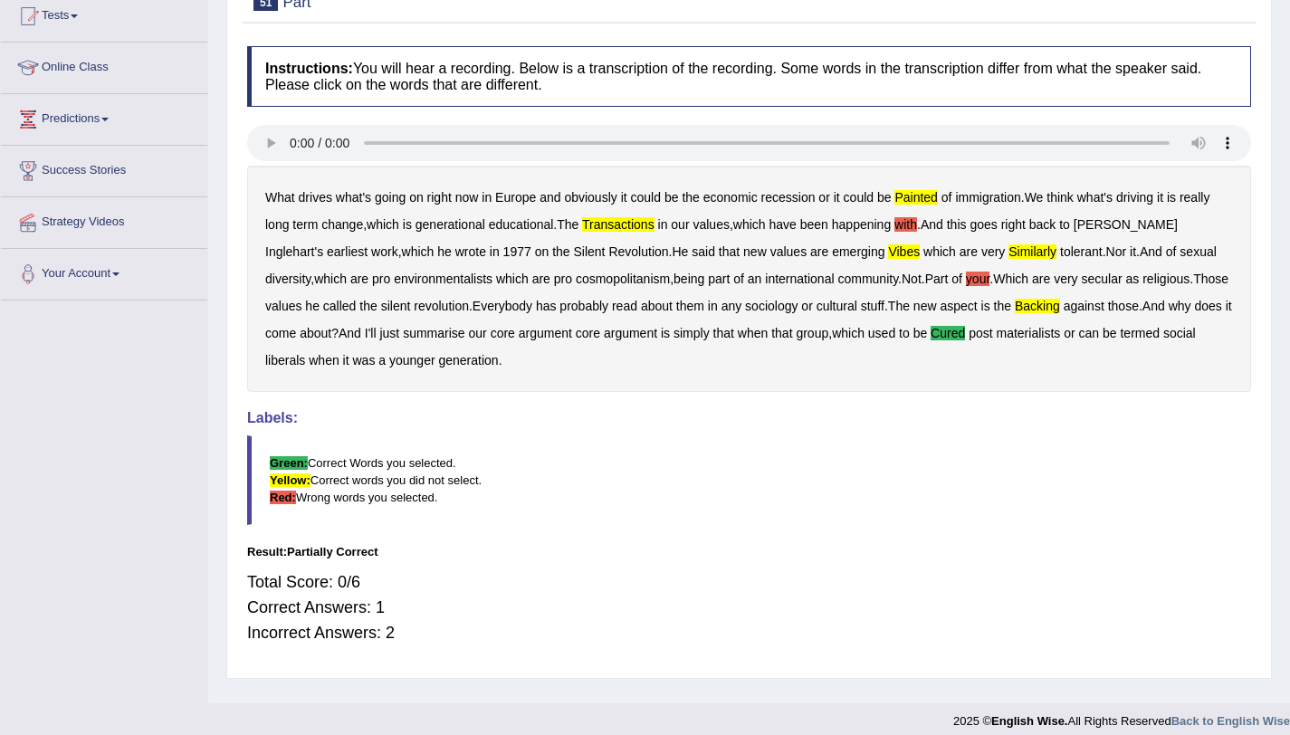
click at [913, 197] on b "painted" at bounding box center [915, 197] width 43 height 14
click at [620, 224] on b "transactions" at bounding box center [618, 224] width 72 height 14
click at [917, 224] on b "with" at bounding box center [905, 224] width 23 height 14
click at [966, 277] on b "your" at bounding box center [978, 278] width 24 height 14
click at [807, 245] on div "What drives what's going on right now in Europe and obviously it could be the e…" at bounding box center [749, 279] width 1004 height 226
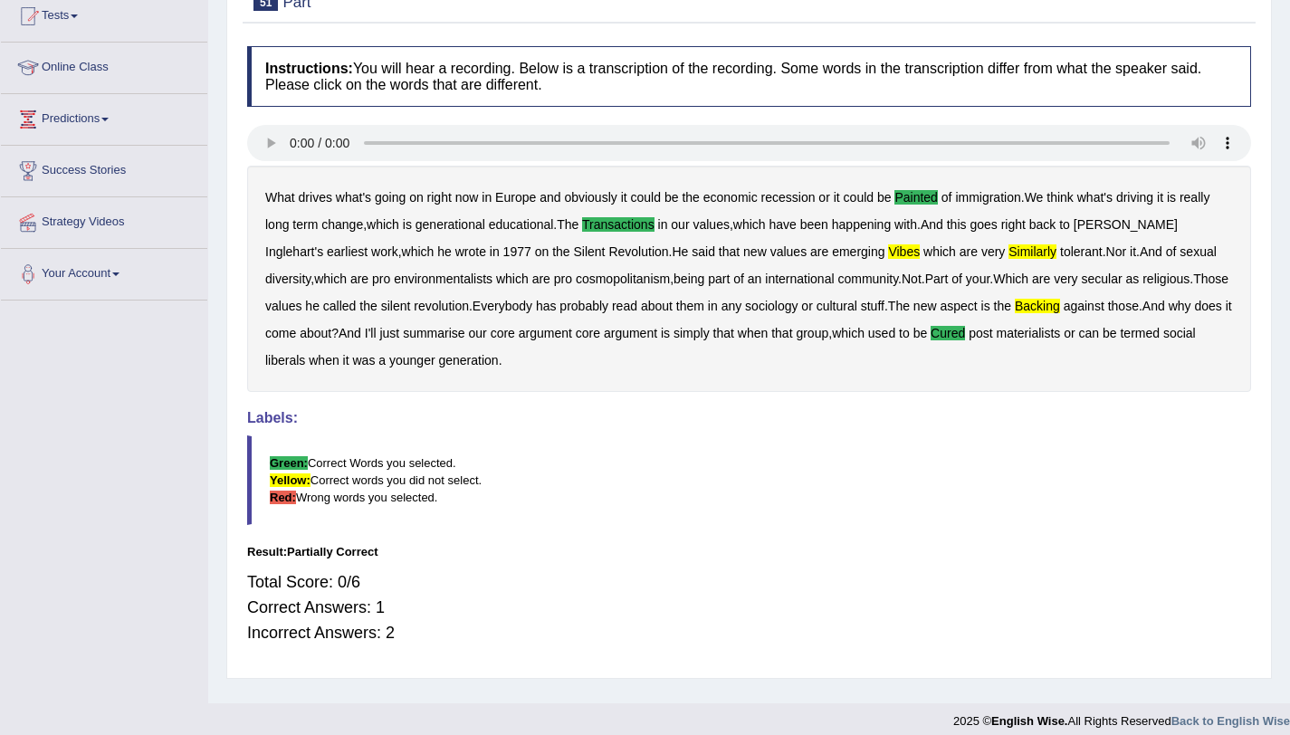
click at [888, 252] on b "vibes" at bounding box center [904, 251] width 32 height 14
click at [1008, 254] on b "similarly" at bounding box center [1032, 251] width 48 height 14
click at [1014, 308] on b "backing" at bounding box center [1036, 306] width 45 height 14
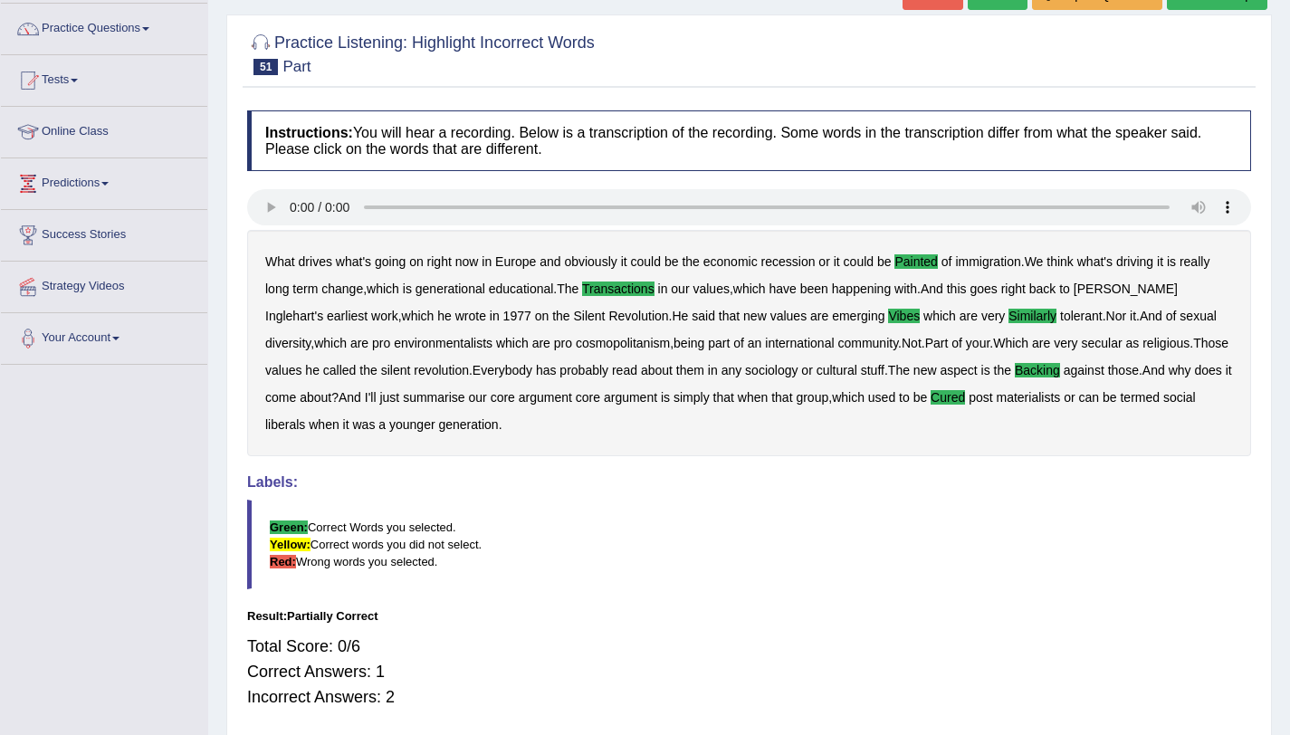
scroll to position [137, 0]
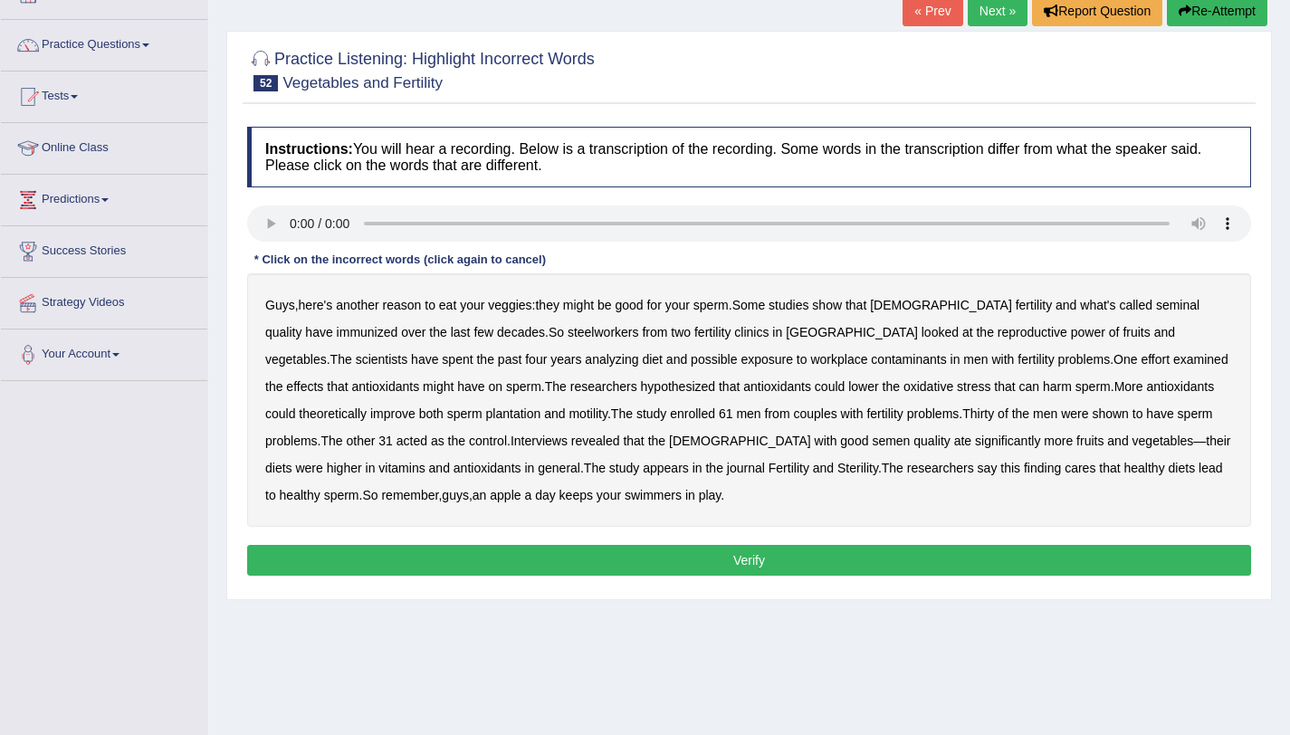
click at [398, 325] on b "immunized" at bounding box center [368, 332] width 62 height 14
click at [567, 333] on b "steelworkers" at bounding box center [602, 332] width 71 height 14
click at [652, 550] on button "Verify" at bounding box center [749, 560] width 1004 height 31
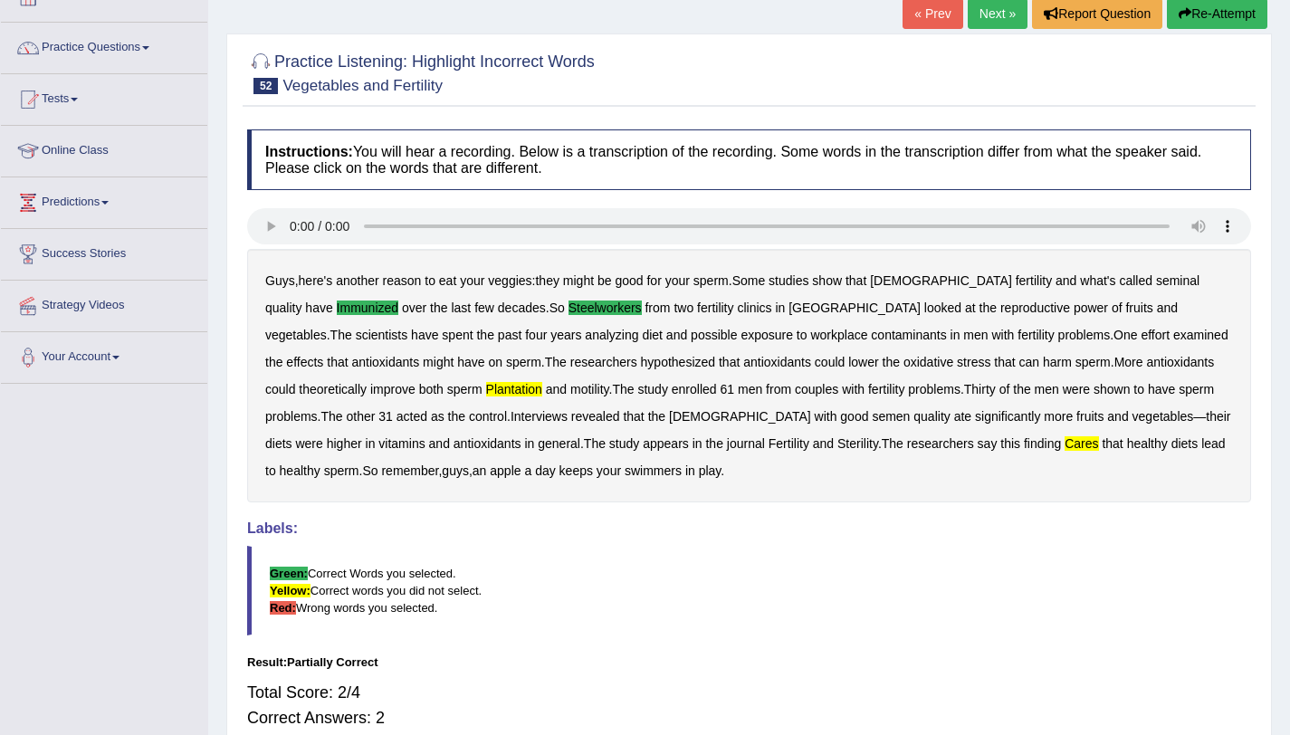
scroll to position [116, 0]
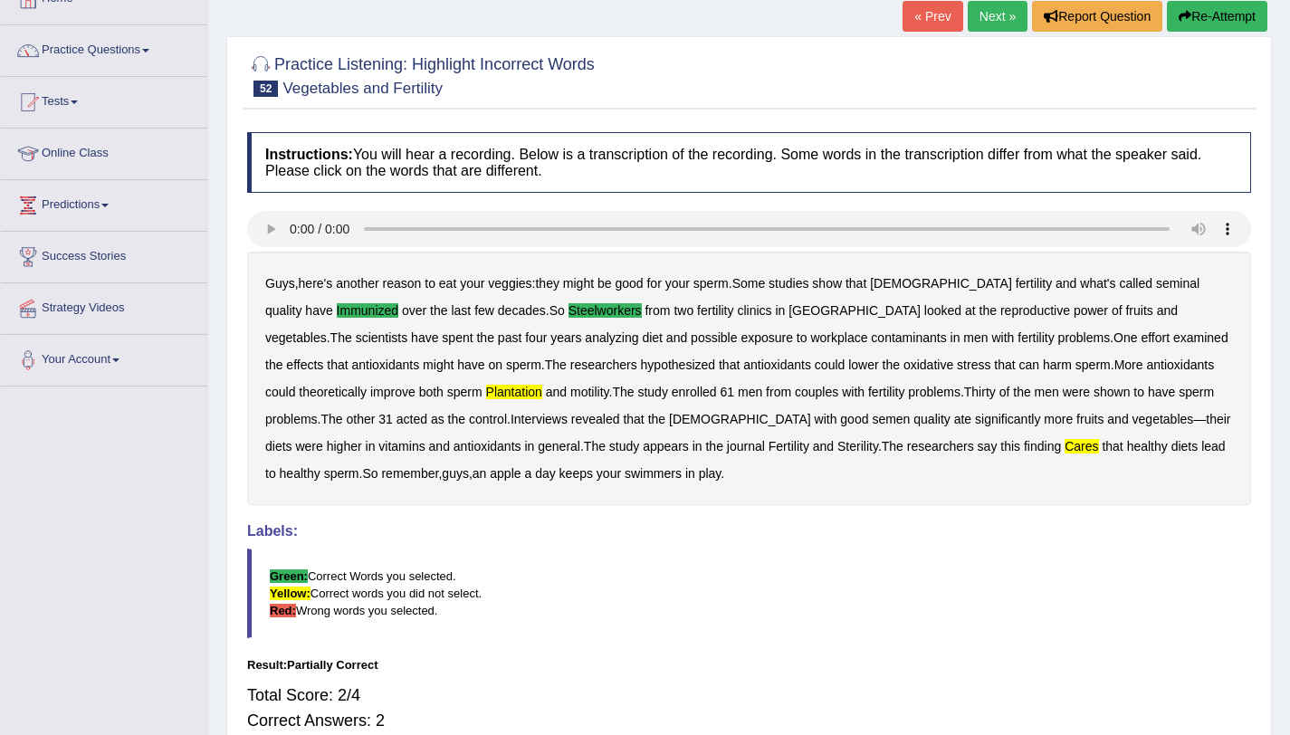
click at [309, 401] on div "Guys , here's another reason to eat your veggies : they might be good for your …" at bounding box center [749, 378] width 1004 height 253
click at [486, 394] on b "plantation" at bounding box center [514, 392] width 56 height 14
click at [995, 16] on link "Next »" at bounding box center [997, 16] width 60 height 31
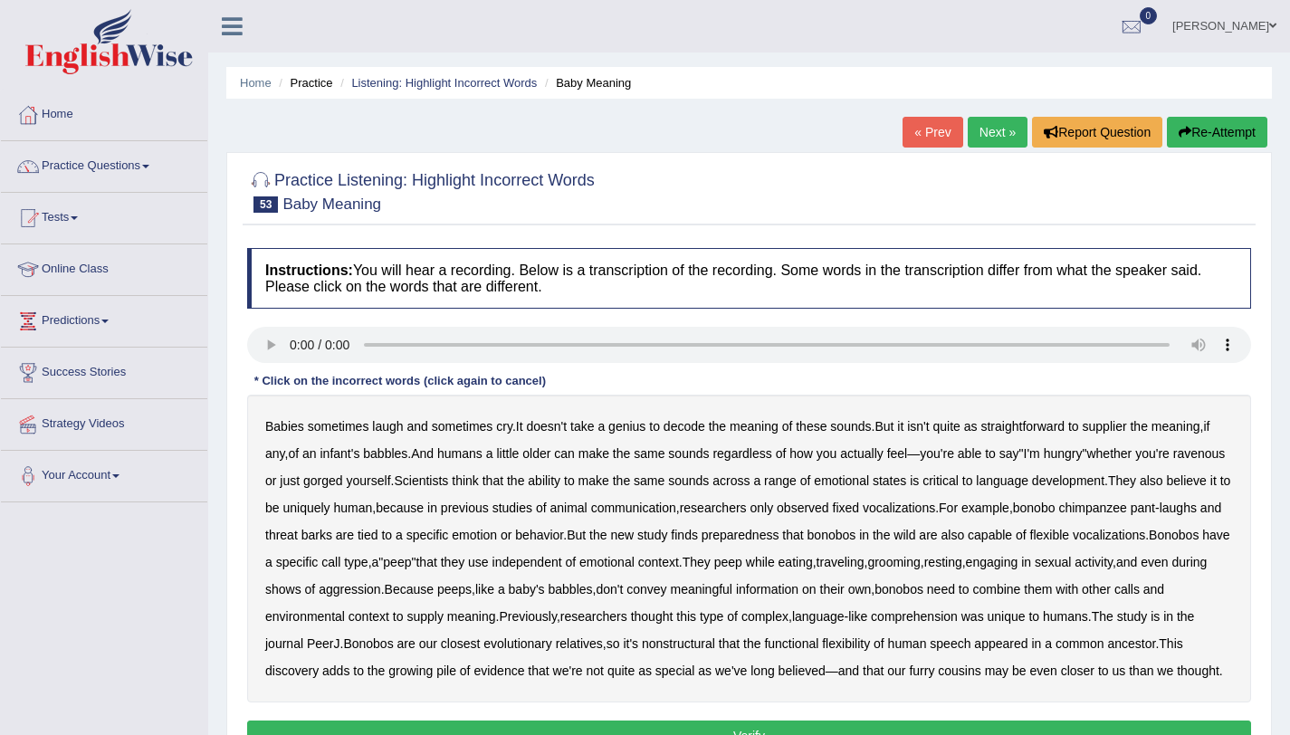
scroll to position [215, 0]
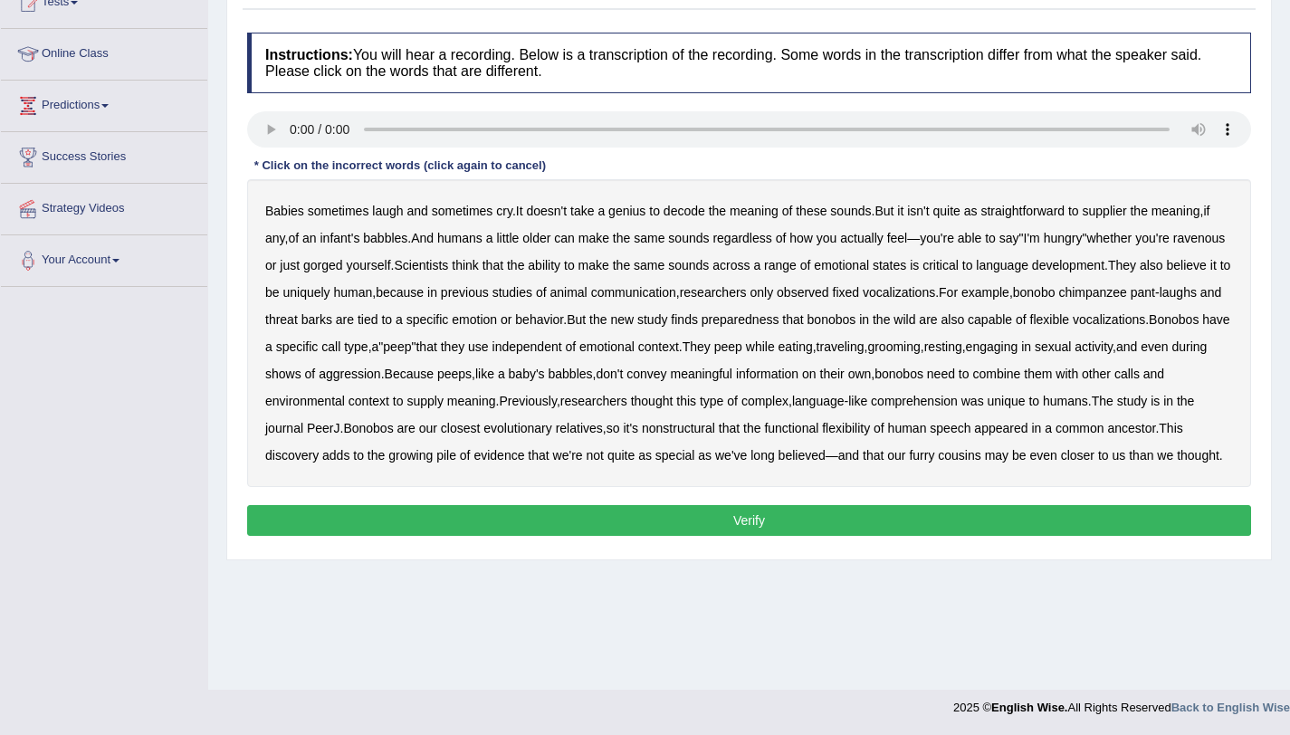
click at [1106, 212] on b "supplier" at bounding box center [1104, 211] width 44 height 14
click at [779, 319] on b "preparedness" at bounding box center [740, 319] width 78 height 14
click at [715, 432] on b "nonstructural" at bounding box center [678, 428] width 73 height 14
click at [653, 536] on button "Verify" at bounding box center [749, 520] width 1004 height 31
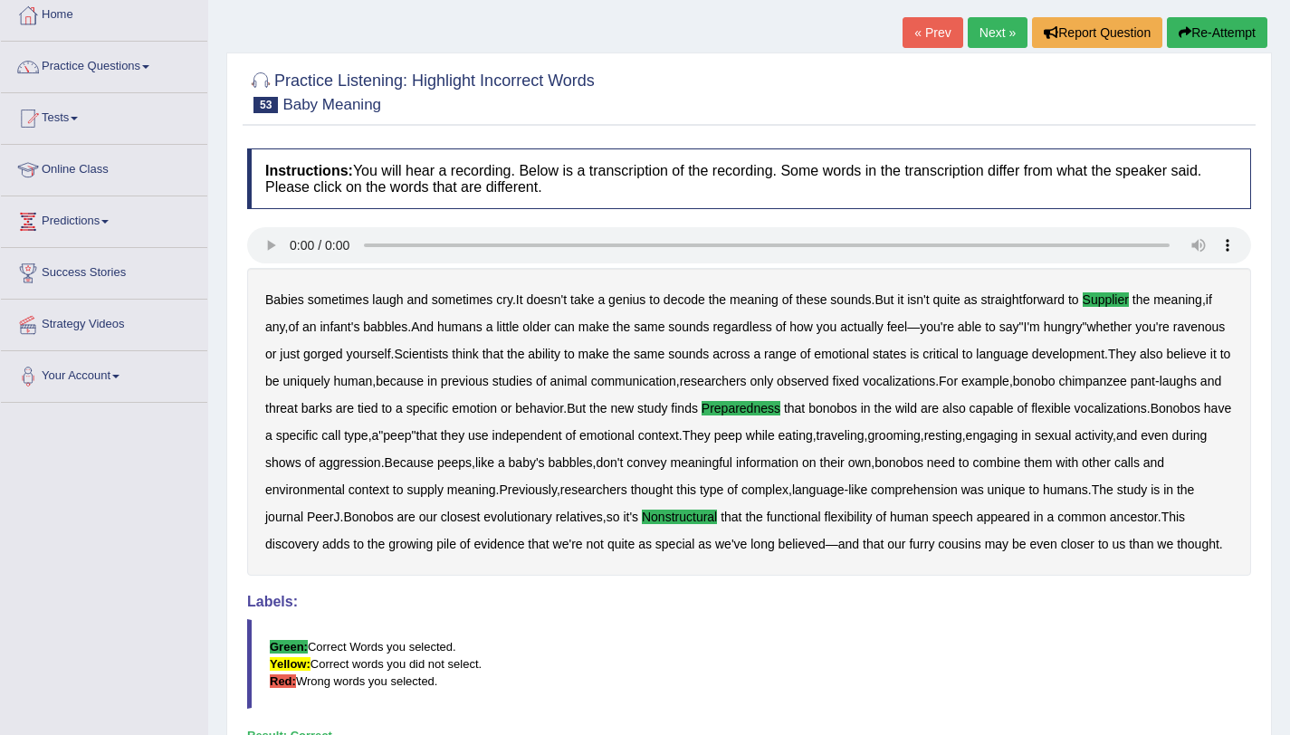
scroll to position [98, 0]
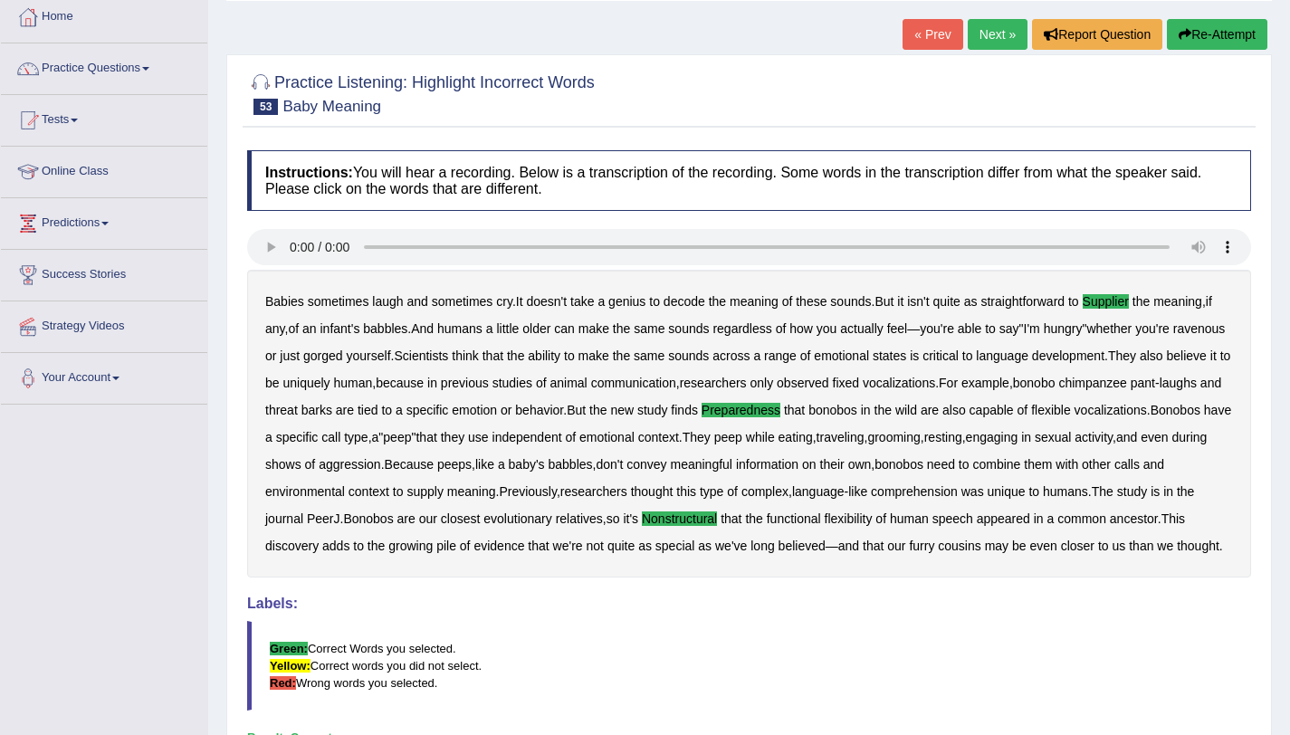
click at [995, 33] on link "Next »" at bounding box center [997, 34] width 60 height 31
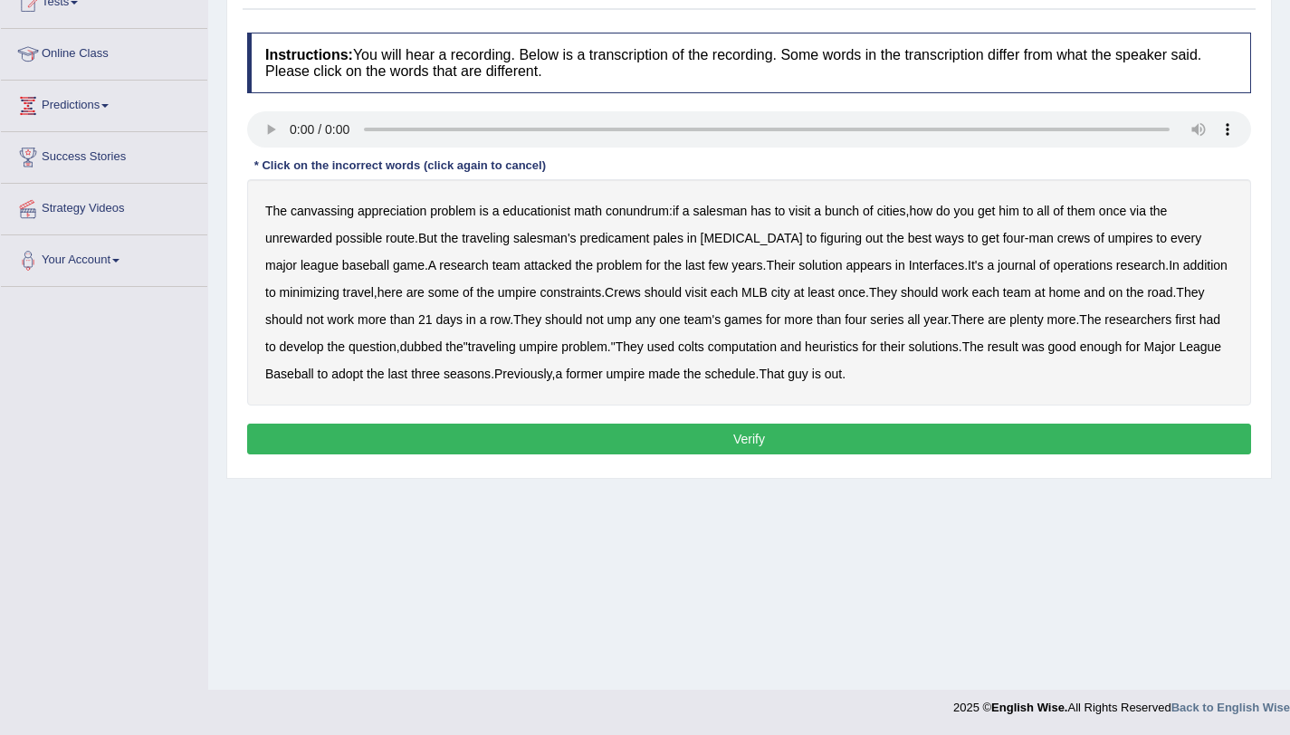
click at [333, 214] on b "canvassing" at bounding box center [321, 211] width 63 height 14
click at [296, 240] on b "unrewarded" at bounding box center [298, 238] width 67 height 14
click at [743, 243] on b "[MEDICAL_DATA]" at bounding box center [751, 238] width 102 height 14
click at [704, 348] on b "colts" at bounding box center [691, 346] width 26 height 14
click at [805, 444] on button "Verify" at bounding box center [749, 439] width 1004 height 31
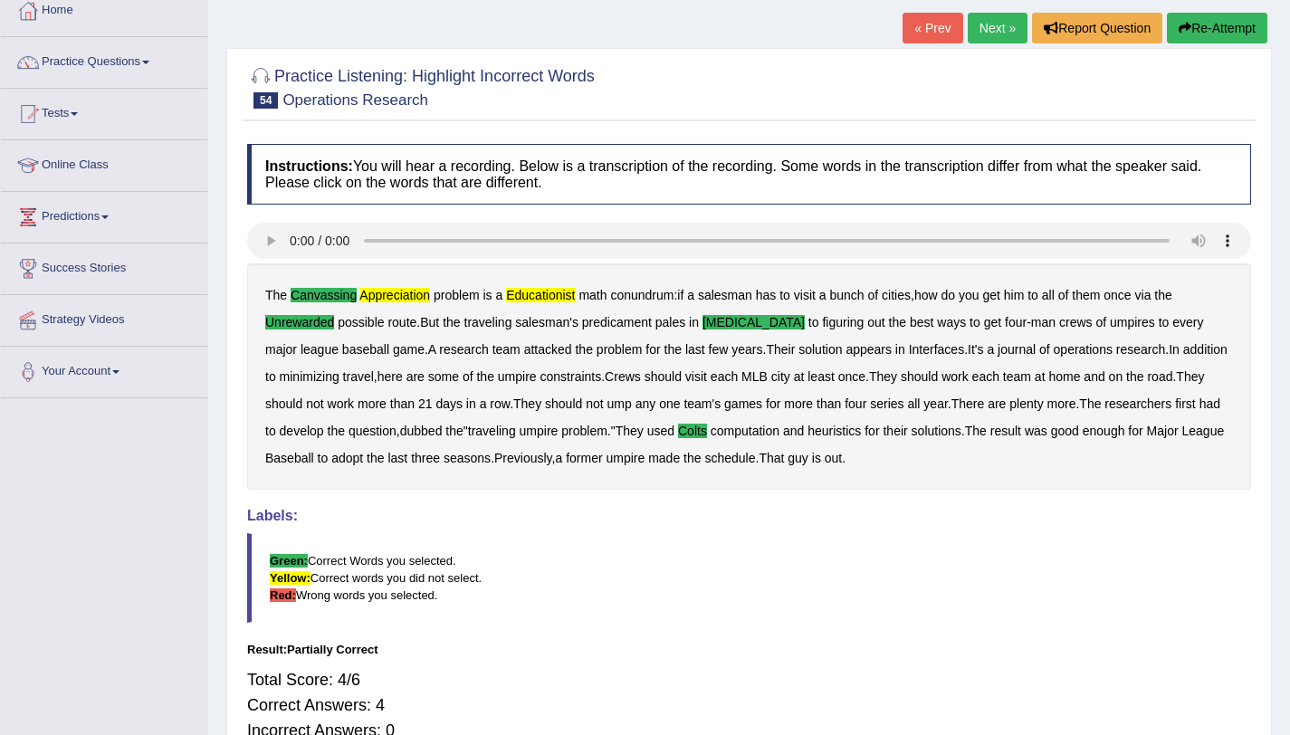
scroll to position [97, 0]
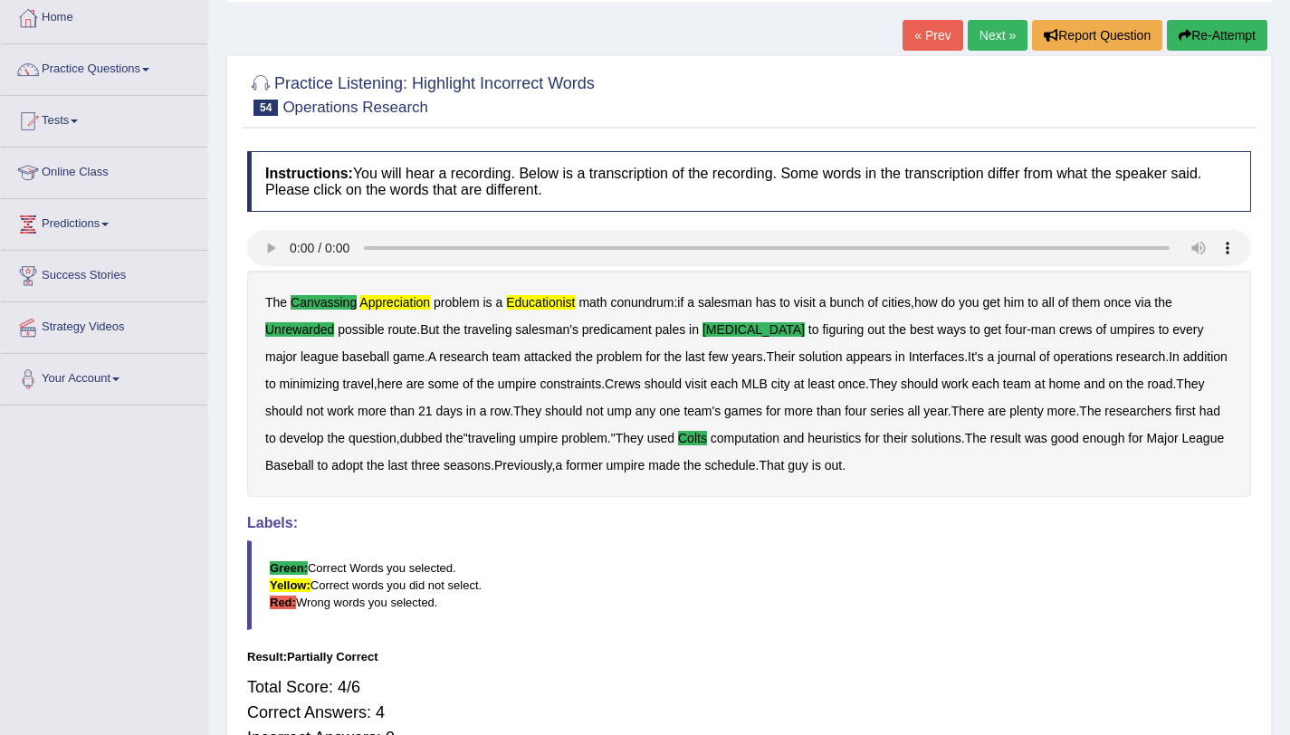
click at [985, 21] on link "Next »" at bounding box center [997, 35] width 60 height 31
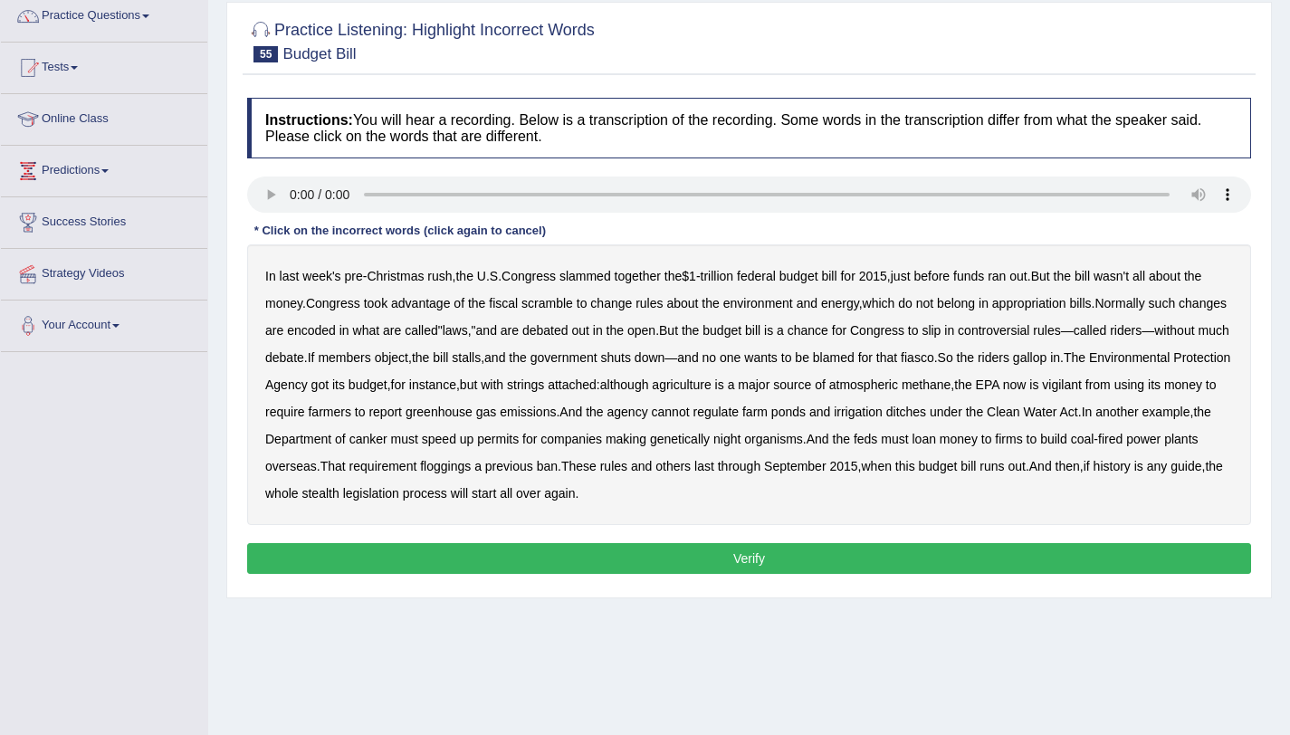
drag, startPoint x: 1136, startPoint y: 273, endPoint x: 677, endPoint y: 308, distance: 460.1
click at [677, 308] on div "In last week's pre - Christmas rush , the U . S . Congress slammed together the…" at bounding box center [749, 384] width 1004 height 281
click at [1042, 392] on b "vigilant" at bounding box center [1062, 384] width 40 height 14
click at [387, 443] on b "canker" at bounding box center [368, 439] width 38 height 14
click at [471, 467] on b "floggings" at bounding box center [445, 466] width 51 height 14
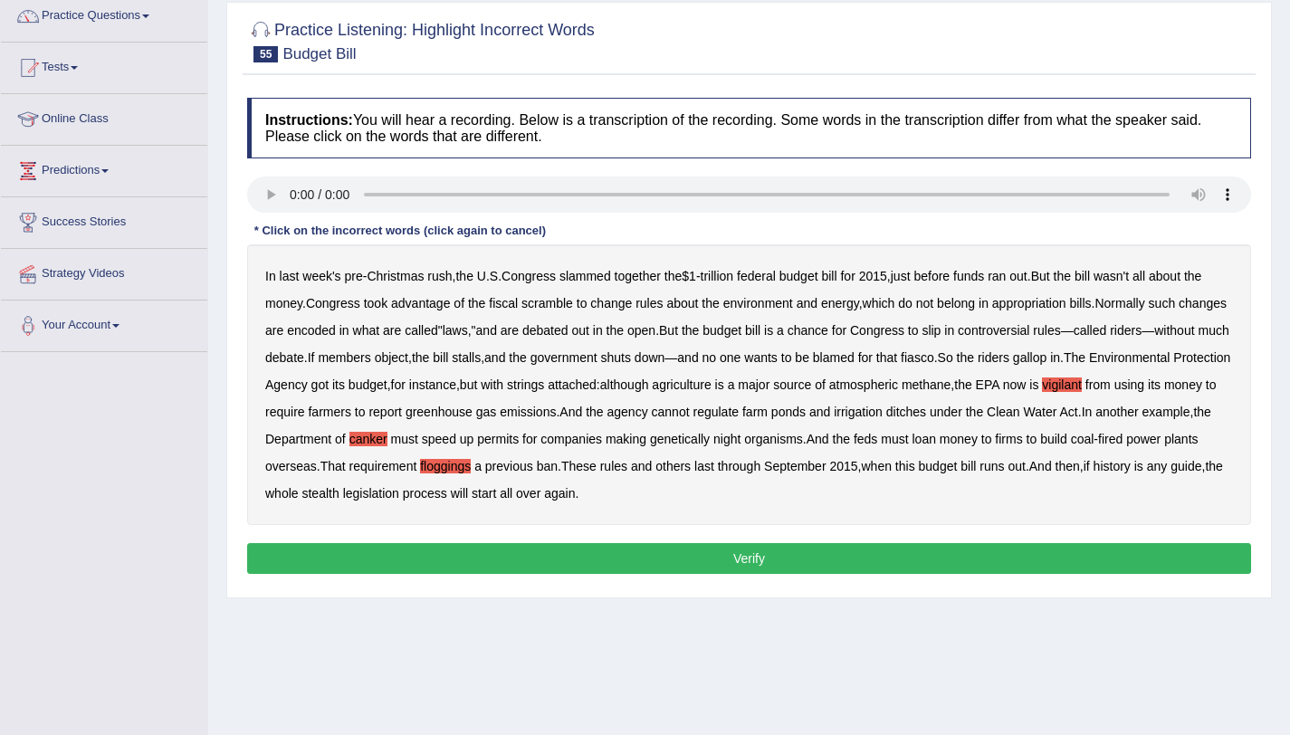
click at [728, 561] on button "Verify" at bounding box center [749, 558] width 1004 height 31
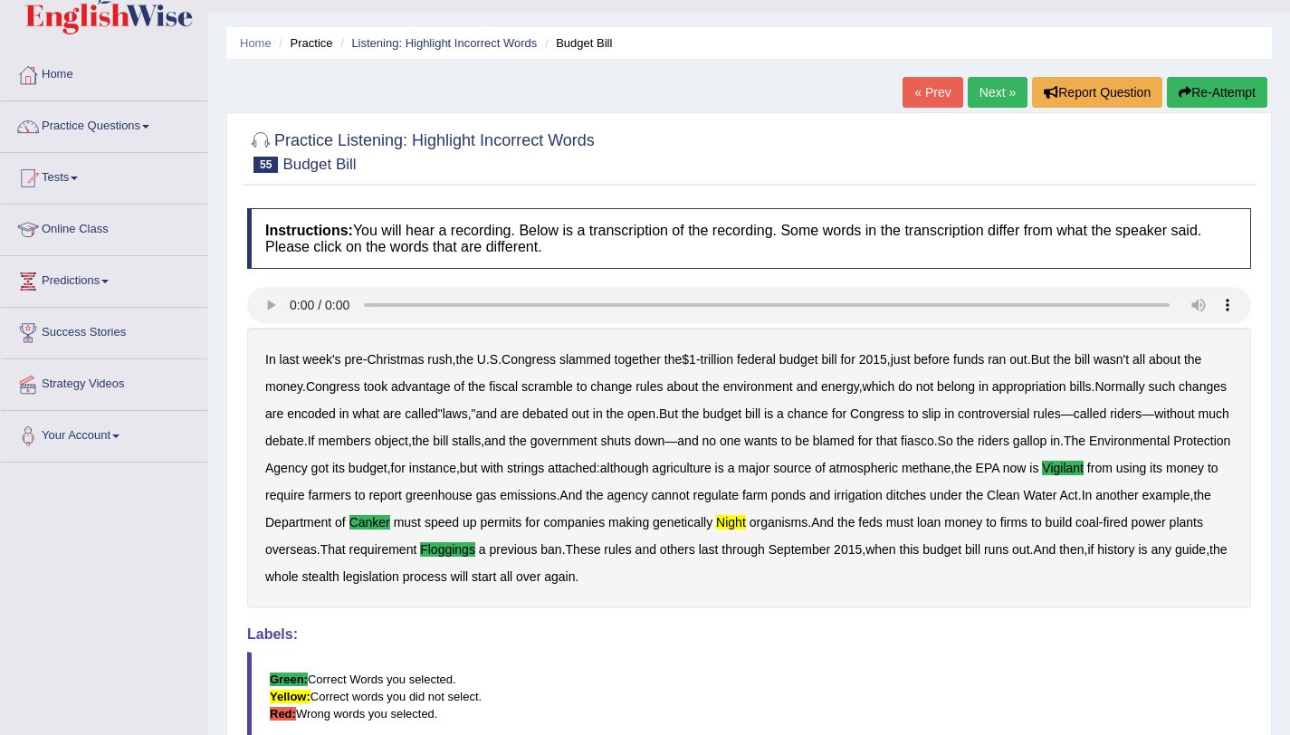
scroll to position [39, 0]
click at [988, 93] on link "Next »" at bounding box center [997, 93] width 60 height 31
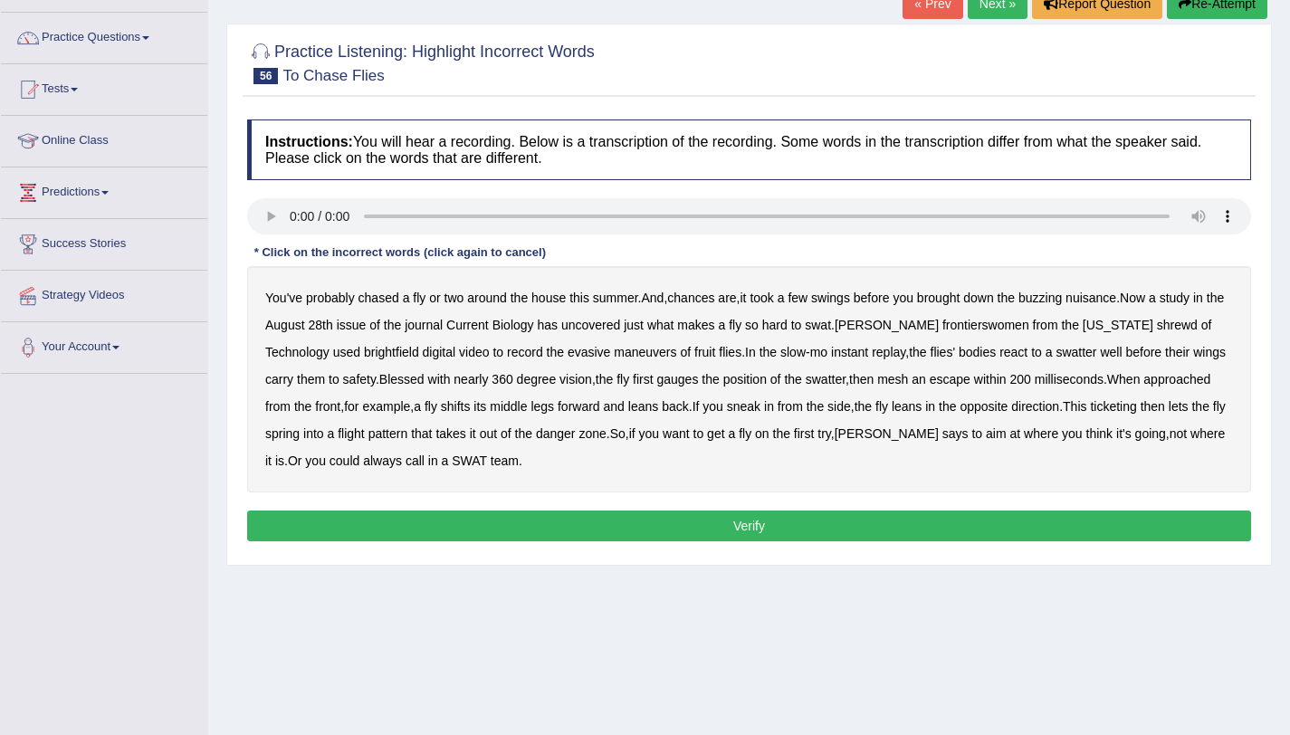
click at [942, 322] on b "frontierswomen" at bounding box center [985, 325] width 87 height 14
click at [364, 357] on b "brightfield" at bounding box center [391, 352] width 55 height 14
click at [831, 354] on b "instant" at bounding box center [849, 352] width 37 height 14
click at [877, 386] on b "mesh" at bounding box center [892, 379] width 31 height 14
click at [1090, 409] on b "ticketing" at bounding box center [1113, 406] width 46 height 14
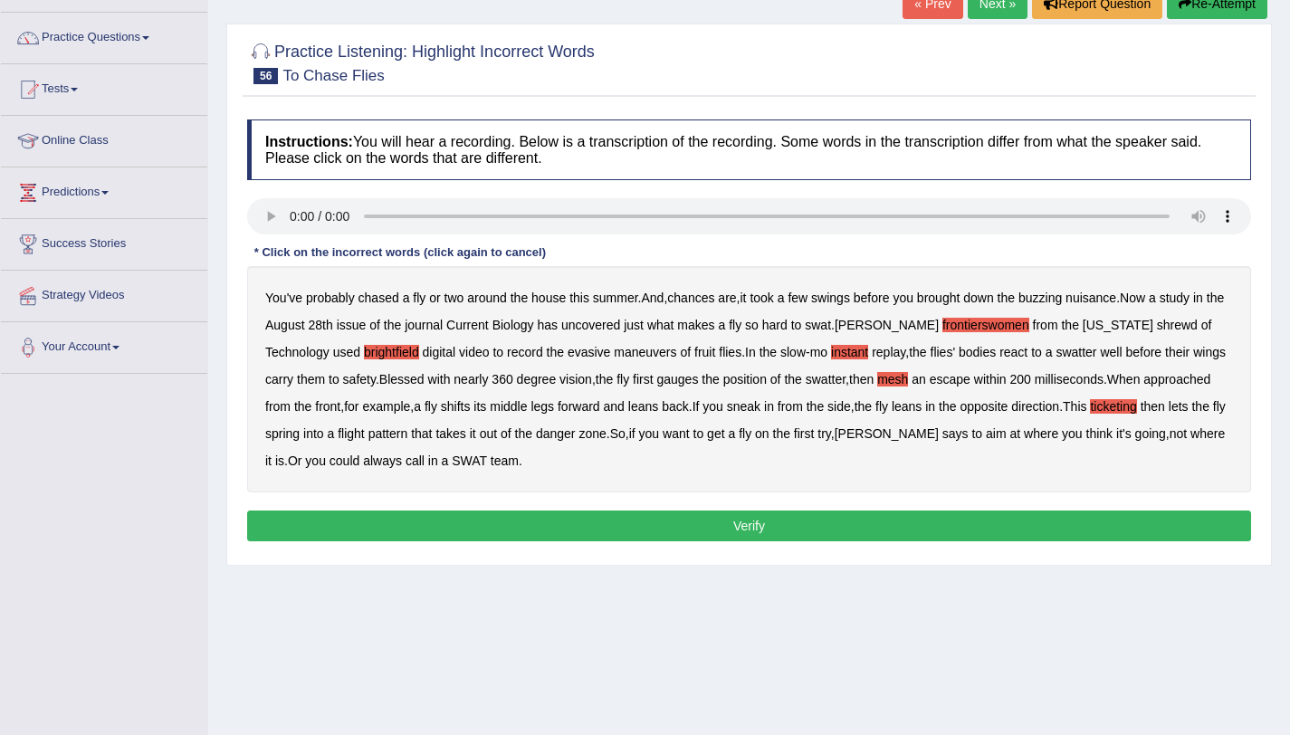
click at [707, 520] on button "Verify" at bounding box center [749, 525] width 1004 height 31
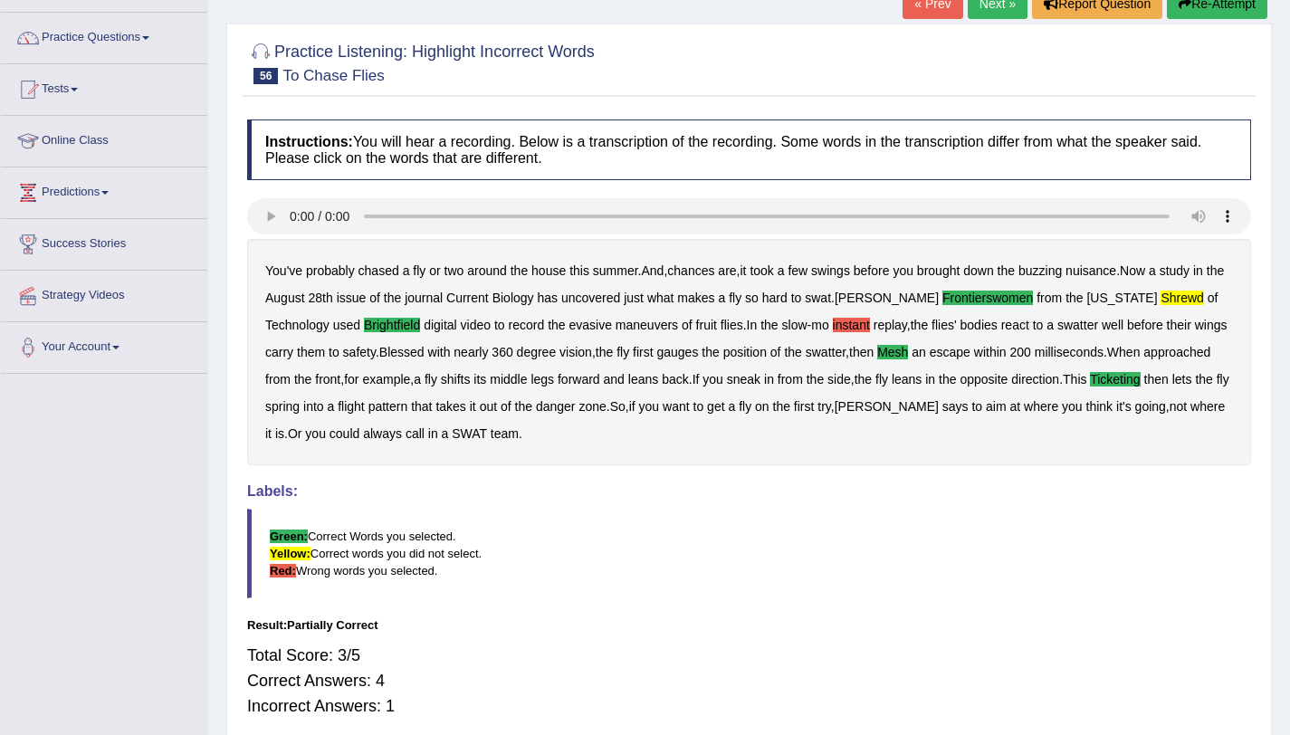
click at [833, 328] on b "instant" at bounding box center [851, 325] width 37 height 14
click at [833, 323] on b "instant" at bounding box center [851, 325] width 37 height 14
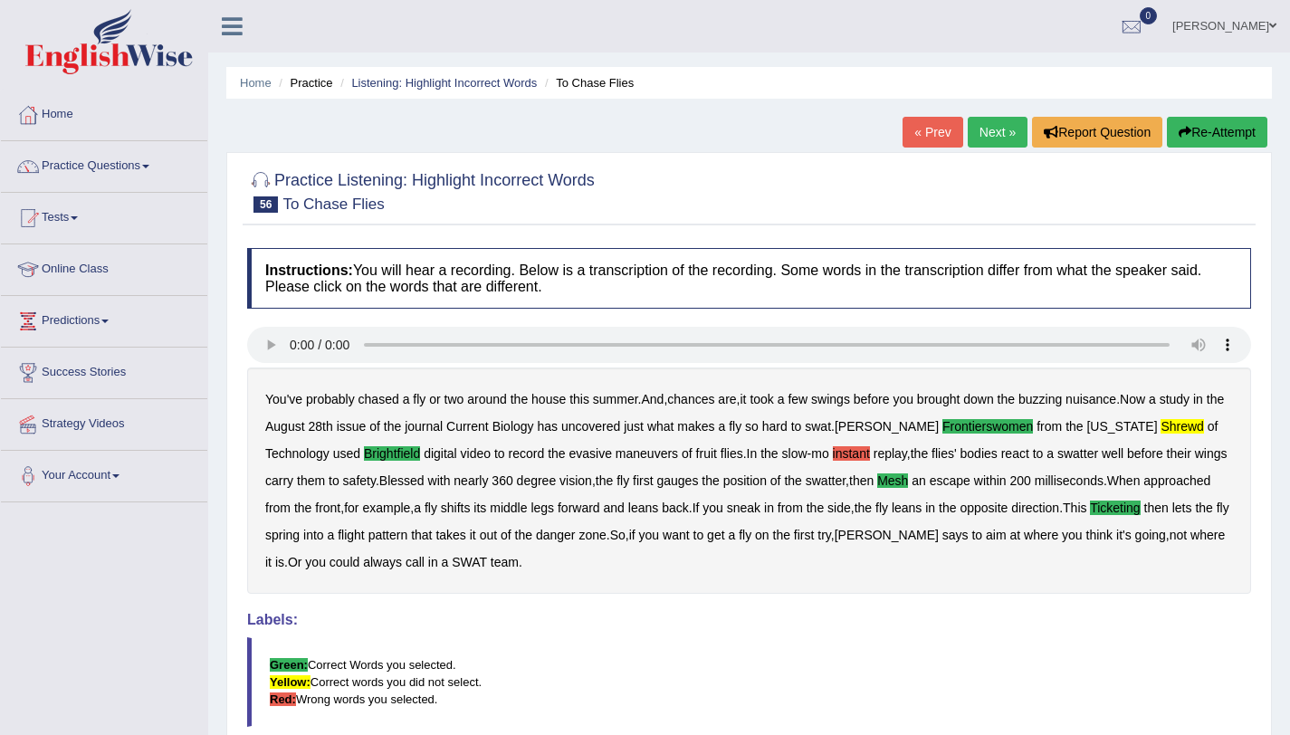
click at [978, 136] on link "Next »" at bounding box center [997, 132] width 60 height 31
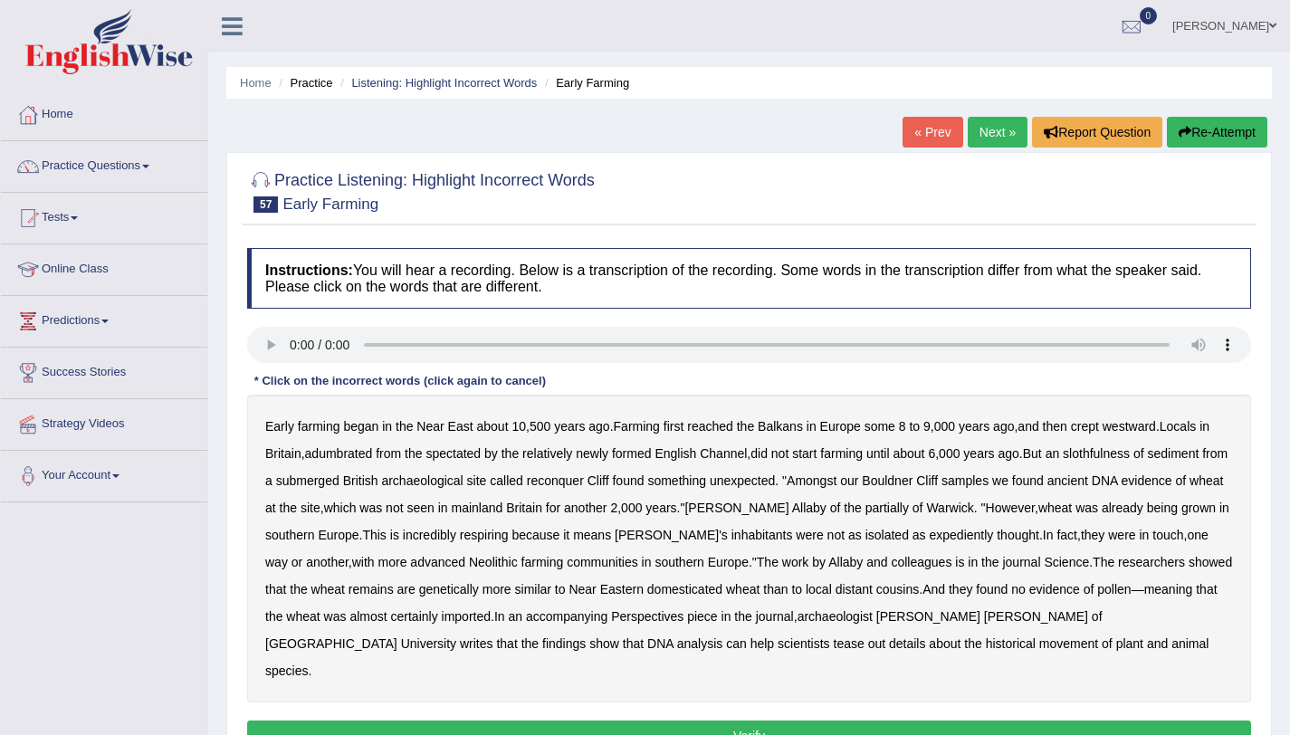
click at [362, 452] on b "adumbrated" at bounding box center [339, 453] width 68 height 14
click at [1105, 453] on b "slothfulness" at bounding box center [1095, 453] width 67 height 14
click at [871, 510] on b "partially" at bounding box center [886, 507] width 43 height 14
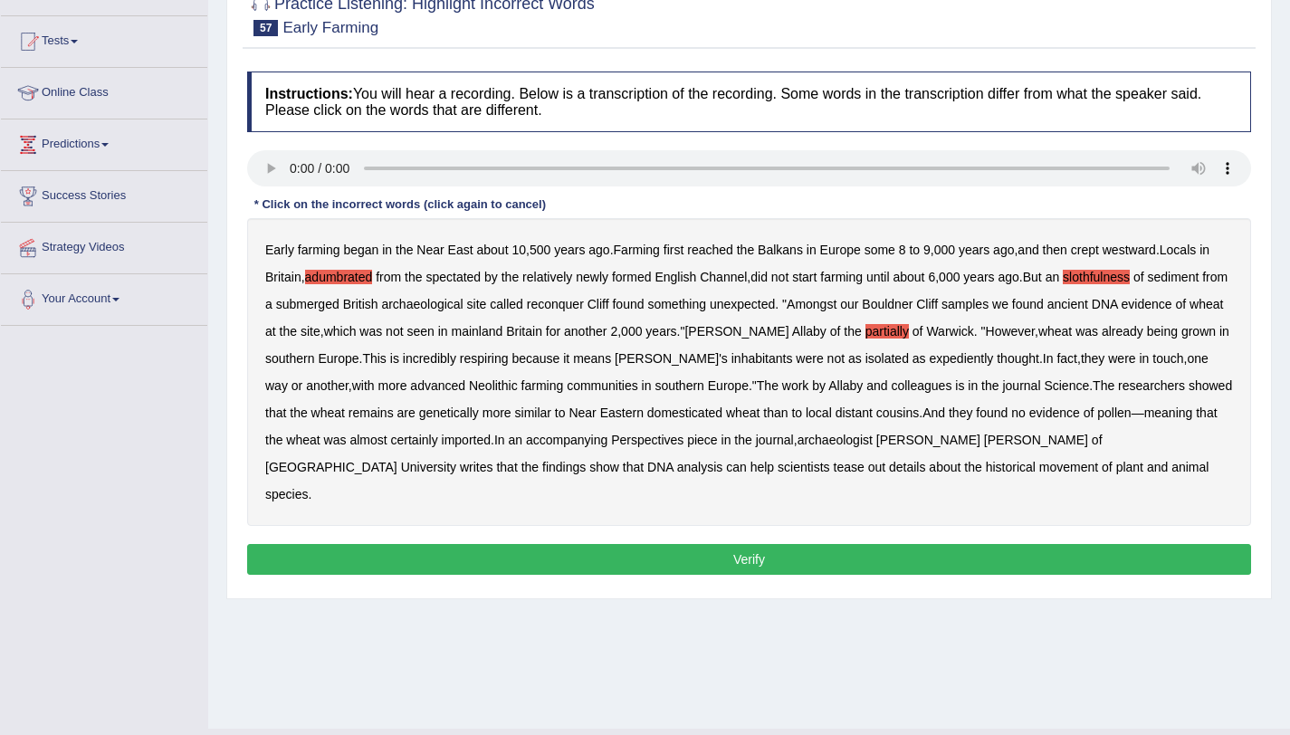
scroll to position [177, 0]
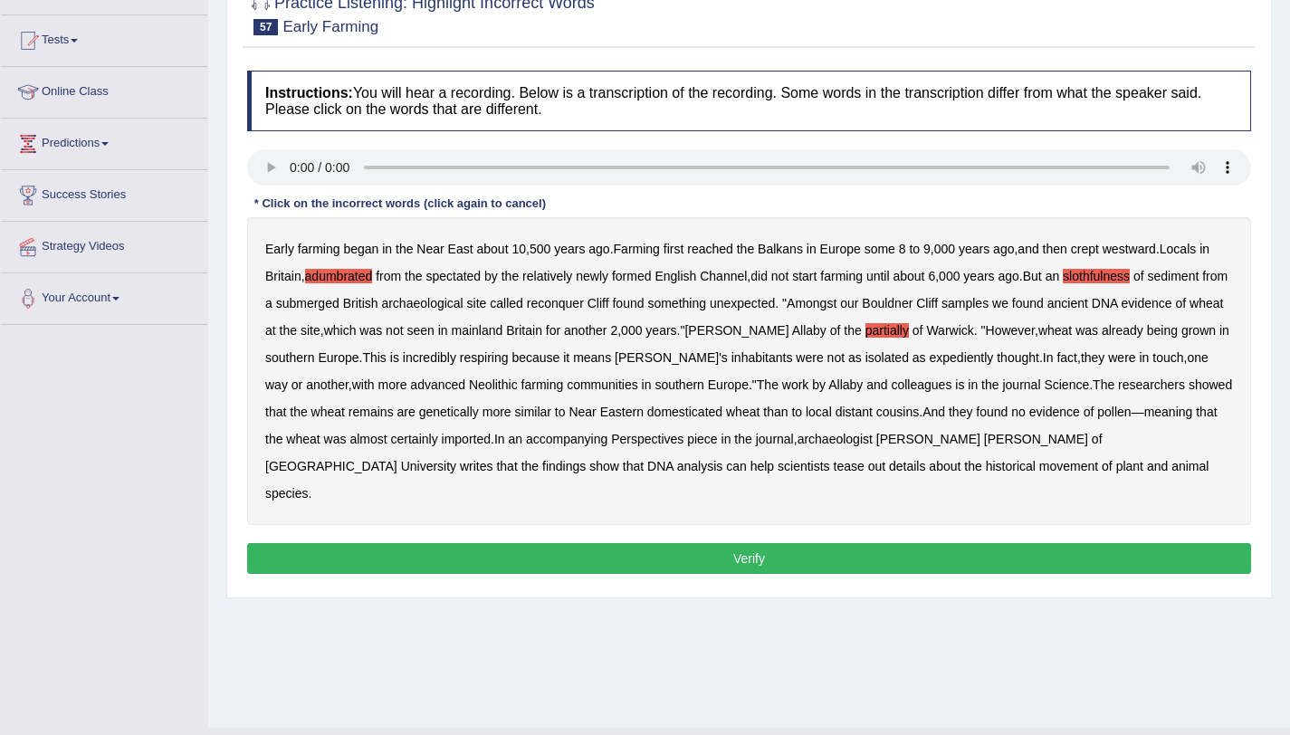
click at [773, 543] on button "Verify" at bounding box center [749, 558] width 1004 height 31
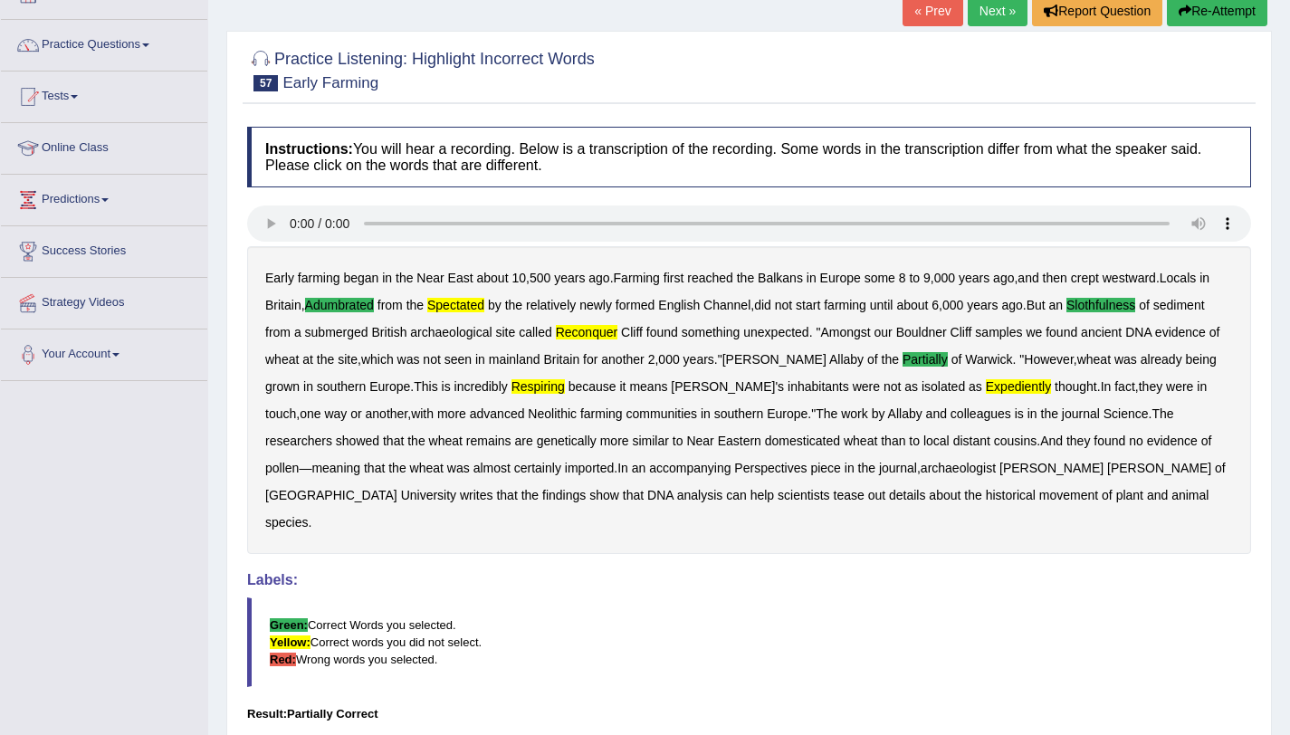
scroll to position [120, 0]
click at [995, 20] on link "Next »" at bounding box center [997, 11] width 60 height 31
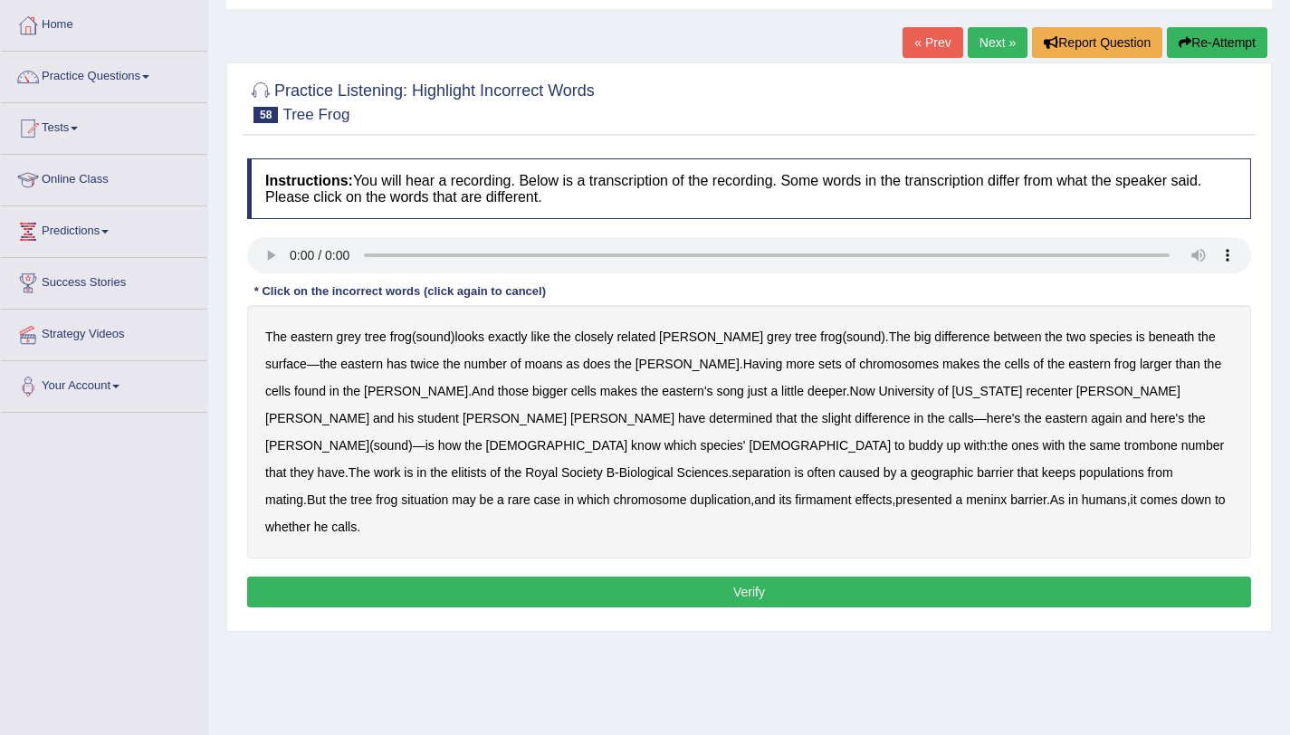
scroll to position [215, 0]
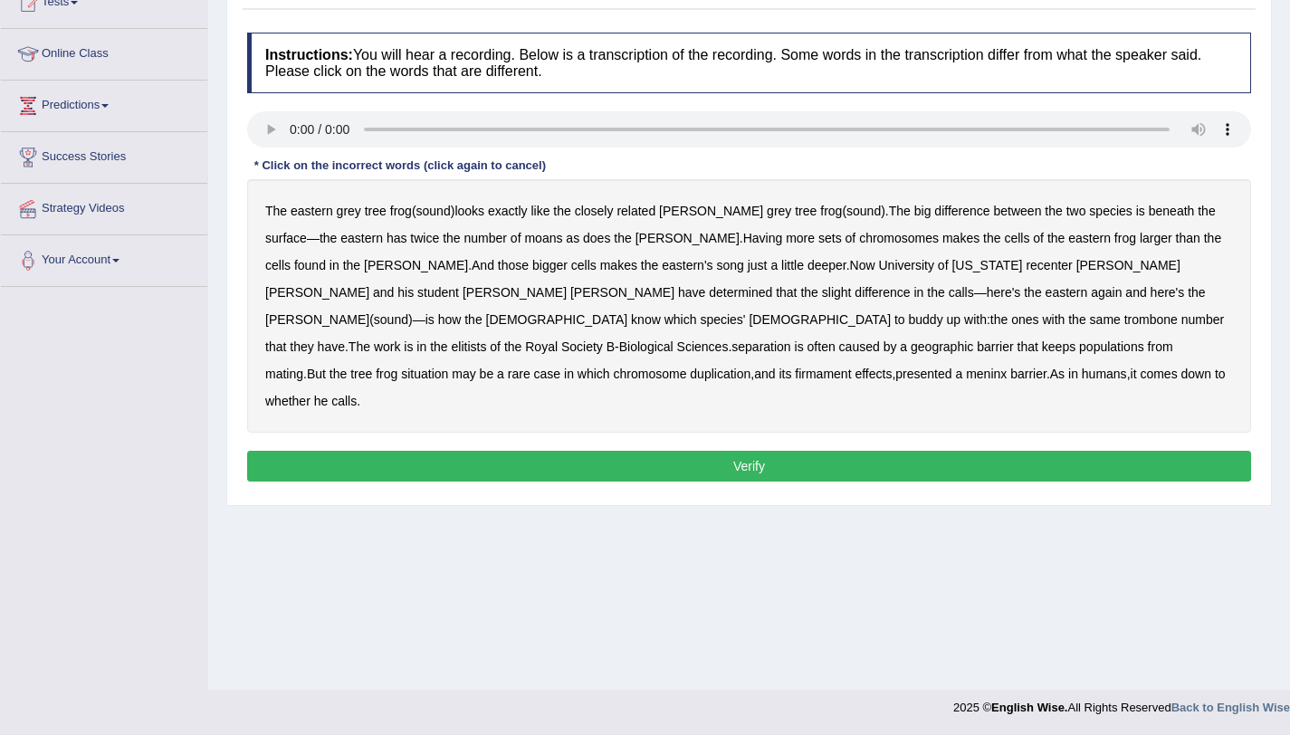
click at [524, 236] on b "moans" at bounding box center [543, 238] width 38 height 14
click at [1124, 319] on b "trombone" at bounding box center [1150, 319] width 53 height 14
click at [487, 339] on b "elitists" at bounding box center [469, 346] width 35 height 14
click at [851, 367] on b "firmament" at bounding box center [823, 374] width 56 height 14
click at [604, 451] on button "Verify" at bounding box center [749, 466] width 1004 height 31
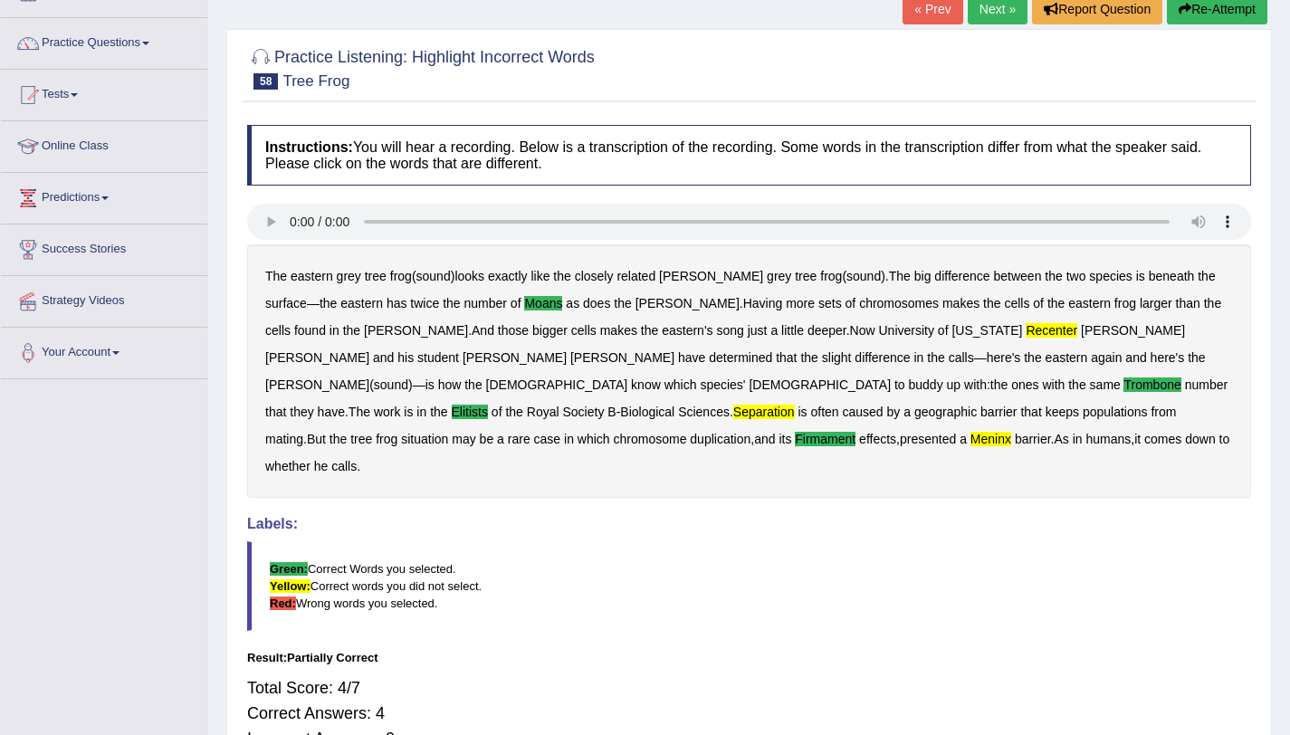
scroll to position [120, 0]
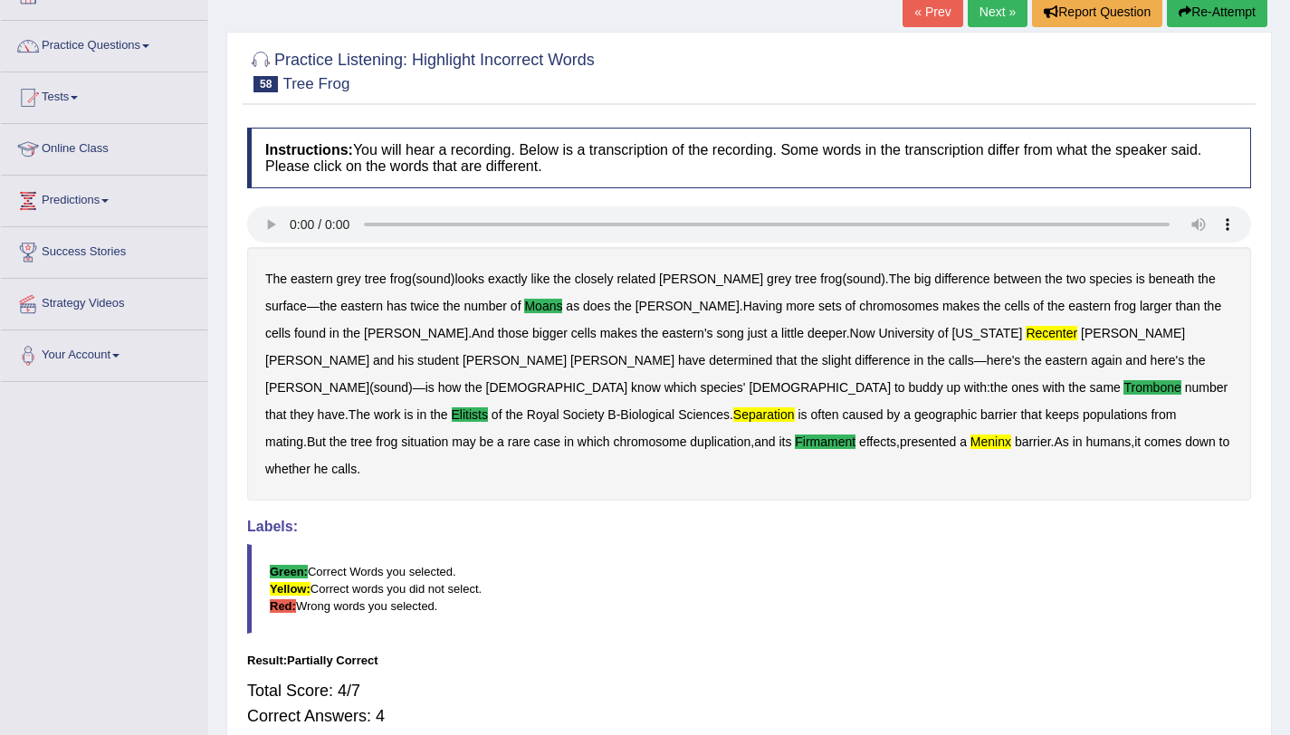
click at [985, 13] on link "Next »" at bounding box center [997, 11] width 60 height 31
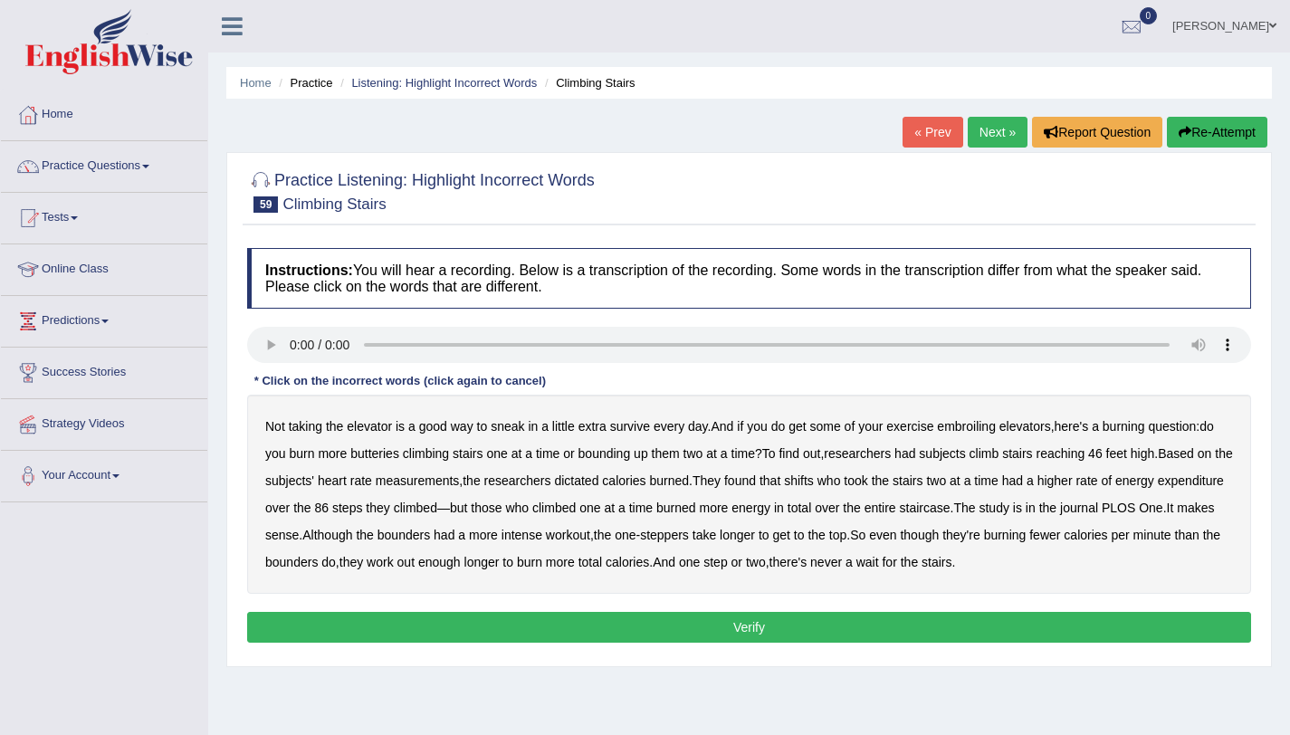
click at [623, 429] on b "survive" at bounding box center [630, 426] width 40 height 14
click at [990, 431] on b "embroiling" at bounding box center [966, 426] width 59 height 14
click at [598, 480] on b "dictated" at bounding box center [576, 480] width 44 height 14
click at [814, 481] on b "shifts" at bounding box center [799, 480] width 30 height 14
click at [834, 624] on button "Verify" at bounding box center [749, 627] width 1004 height 31
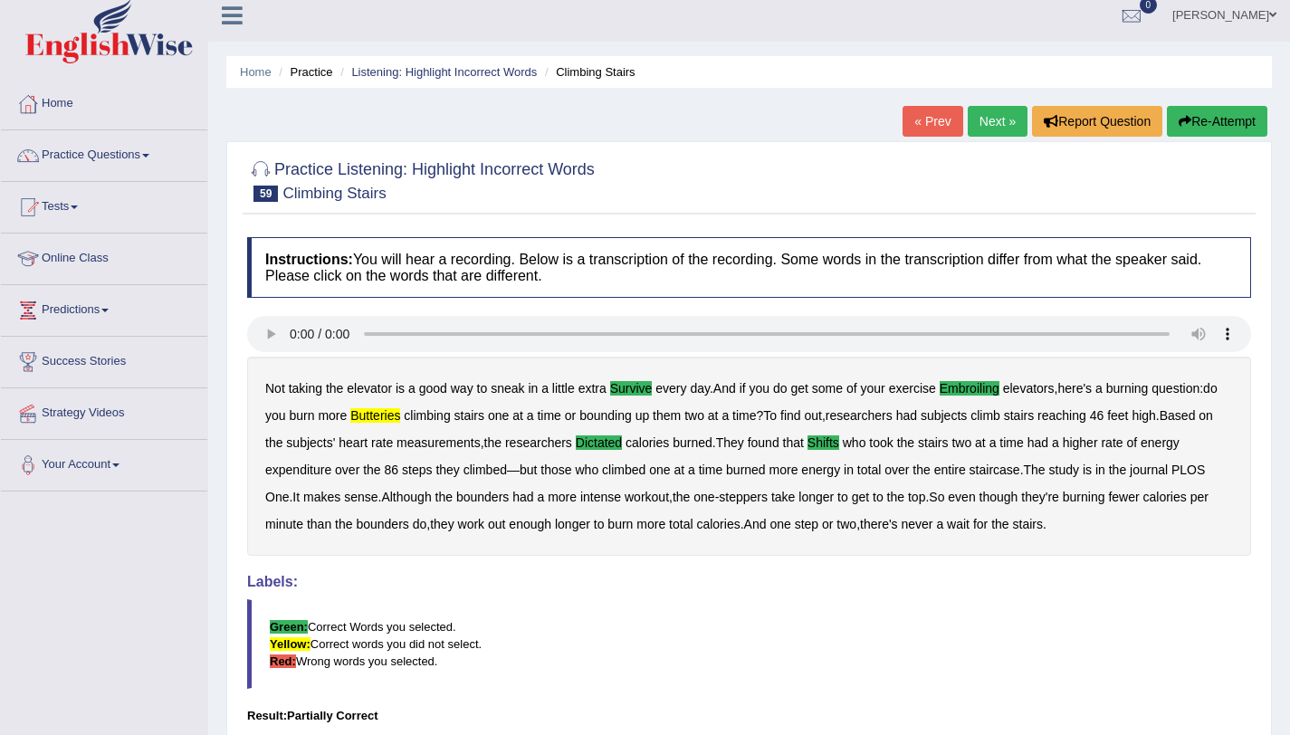
scroll to position [5, 0]
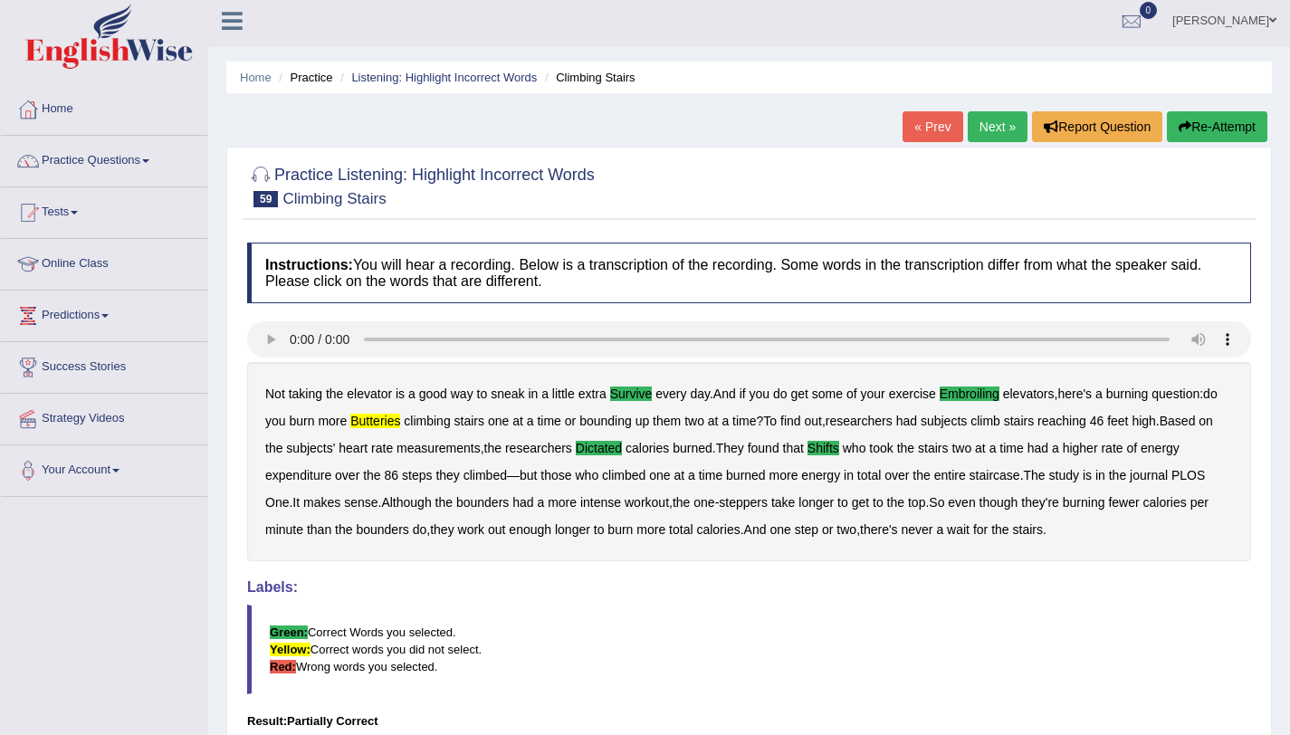
click at [1011, 132] on link "Next »" at bounding box center [997, 126] width 60 height 31
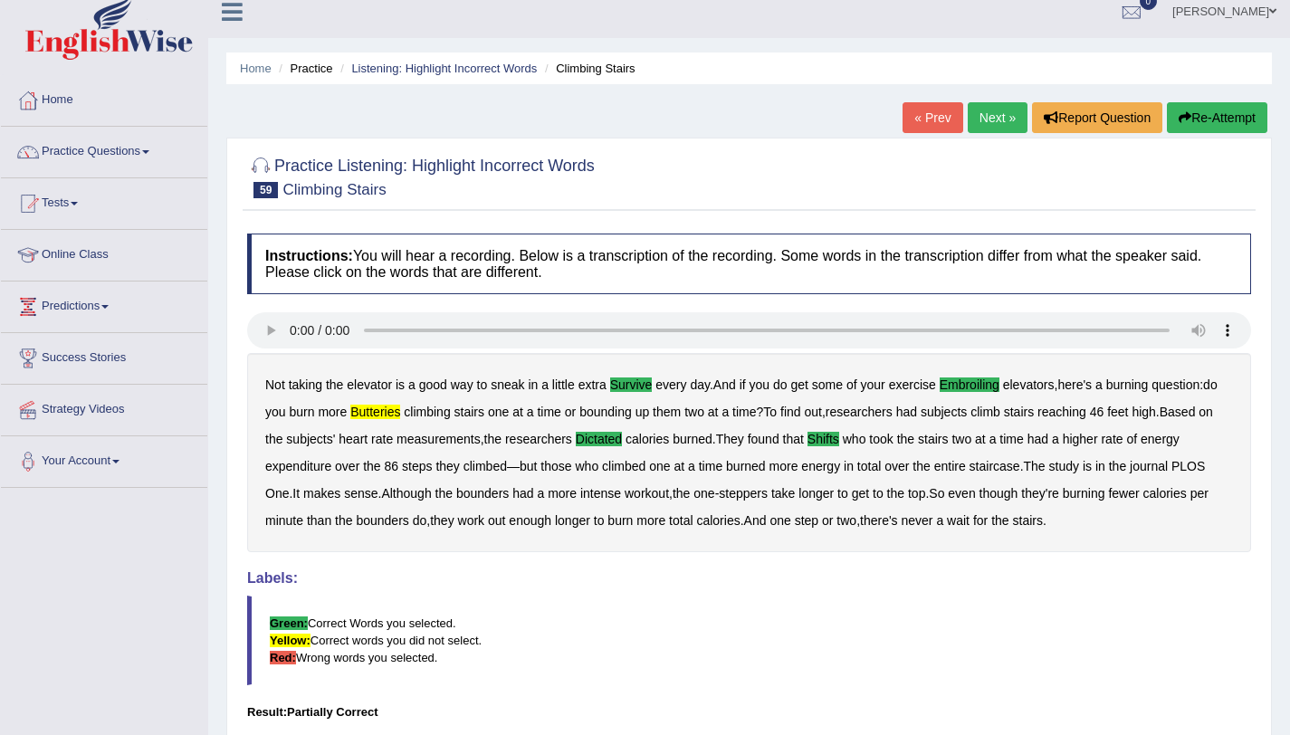
scroll to position [100, 0]
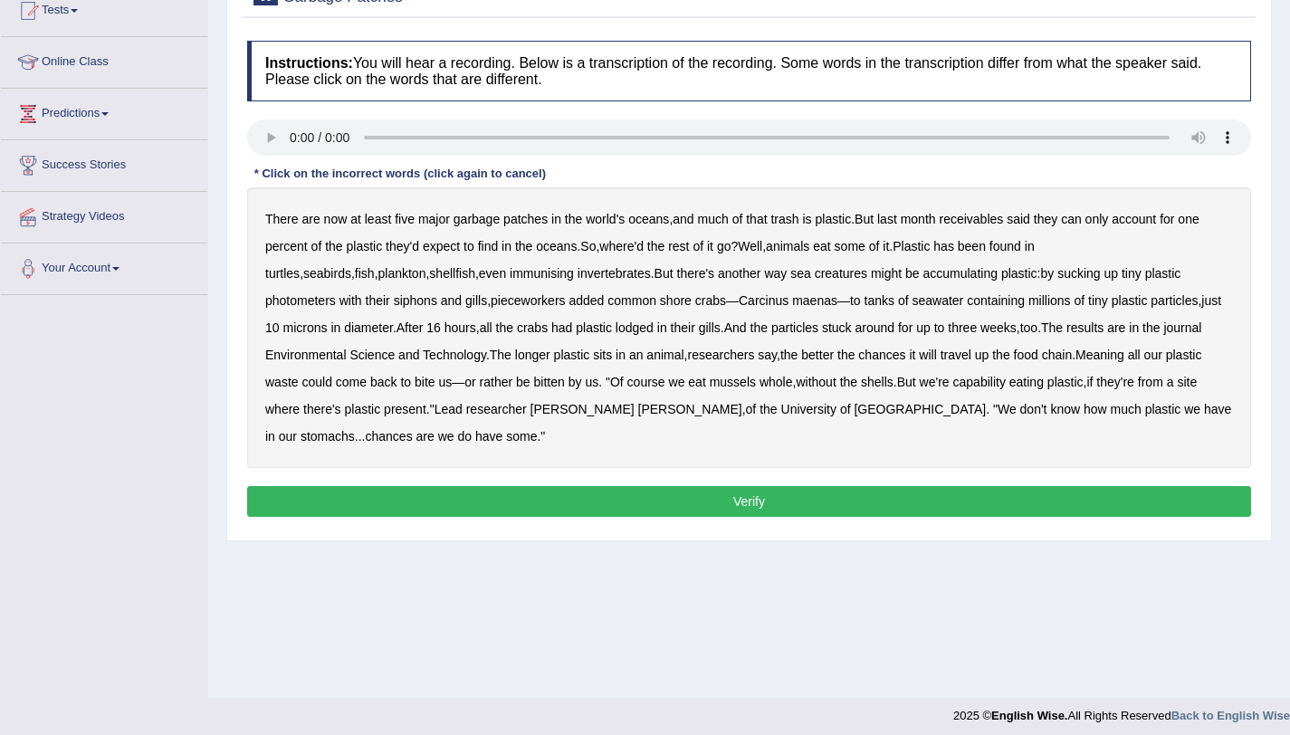
scroll to position [209, 0]
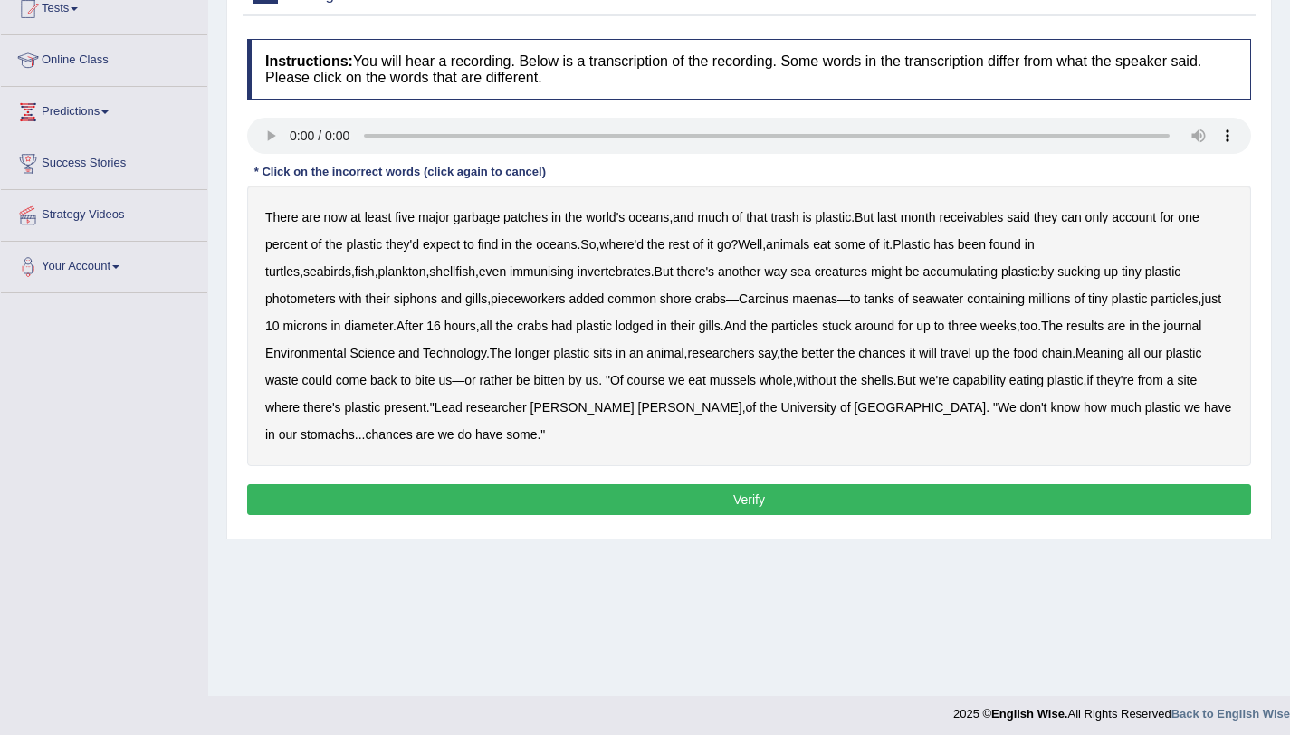
click at [978, 219] on b "receivables" at bounding box center [970, 217] width 64 height 14
click at [510, 272] on b "immunising" at bounding box center [542, 271] width 64 height 14
click at [336, 291] on b "photometers" at bounding box center [300, 298] width 71 height 14
click at [490, 298] on b "pieceworkers" at bounding box center [527, 298] width 74 height 14
click at [953, 379] on b "capability" at bounding box center [979, 380] width 52 height 14
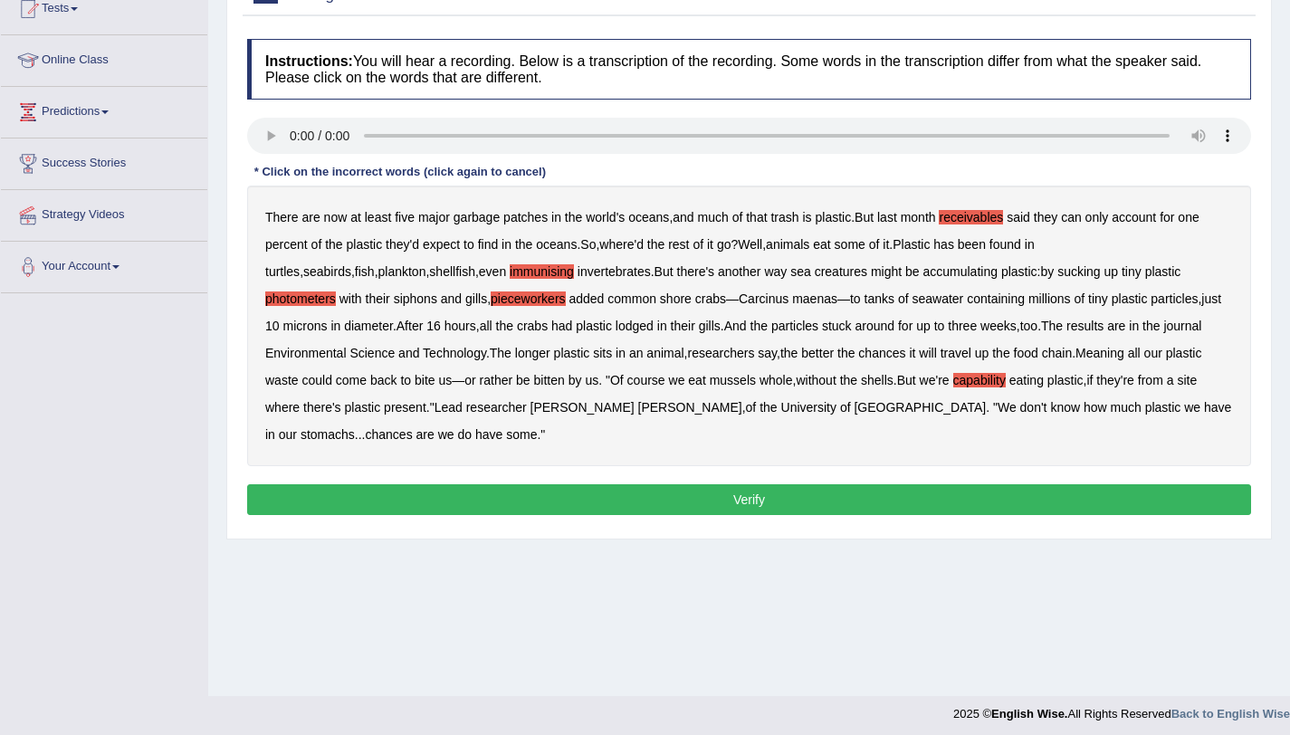
click at [848, 484] on button "Verify" at bounding box center [749, 499] width 1004 height 31
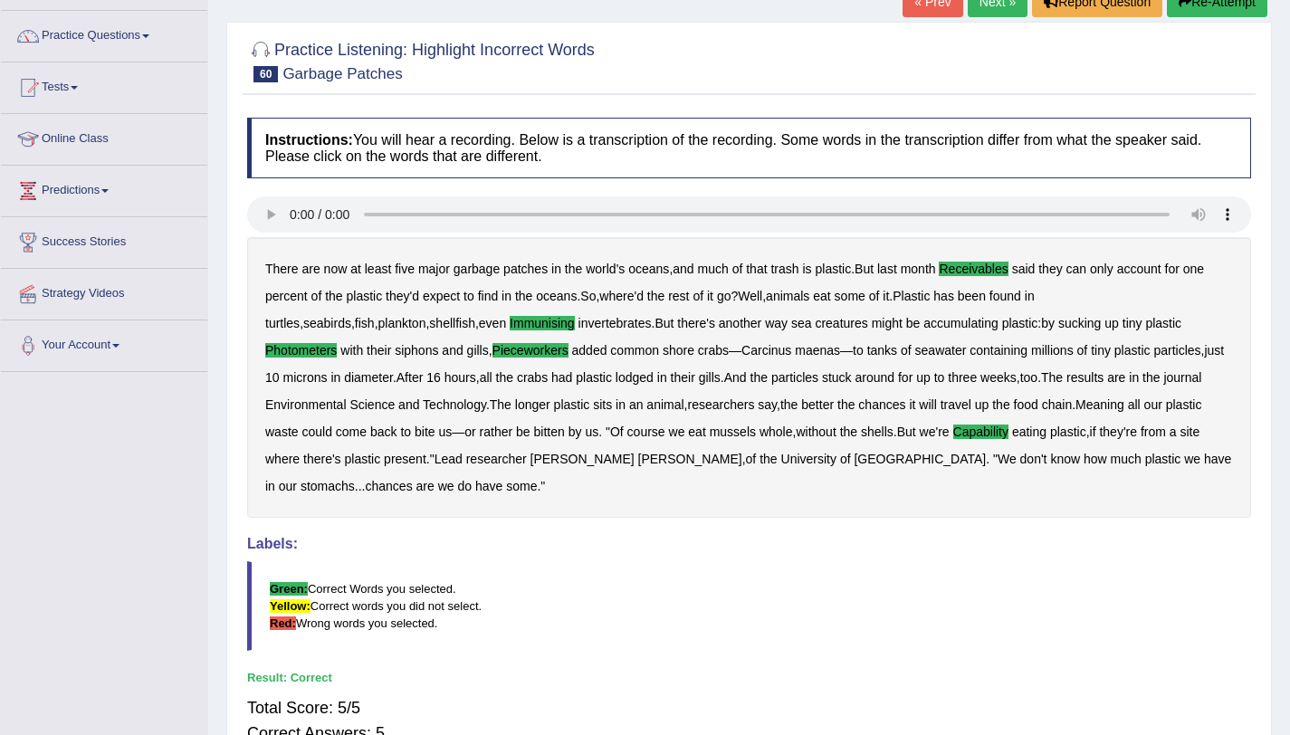
scroll to position [129, 0]
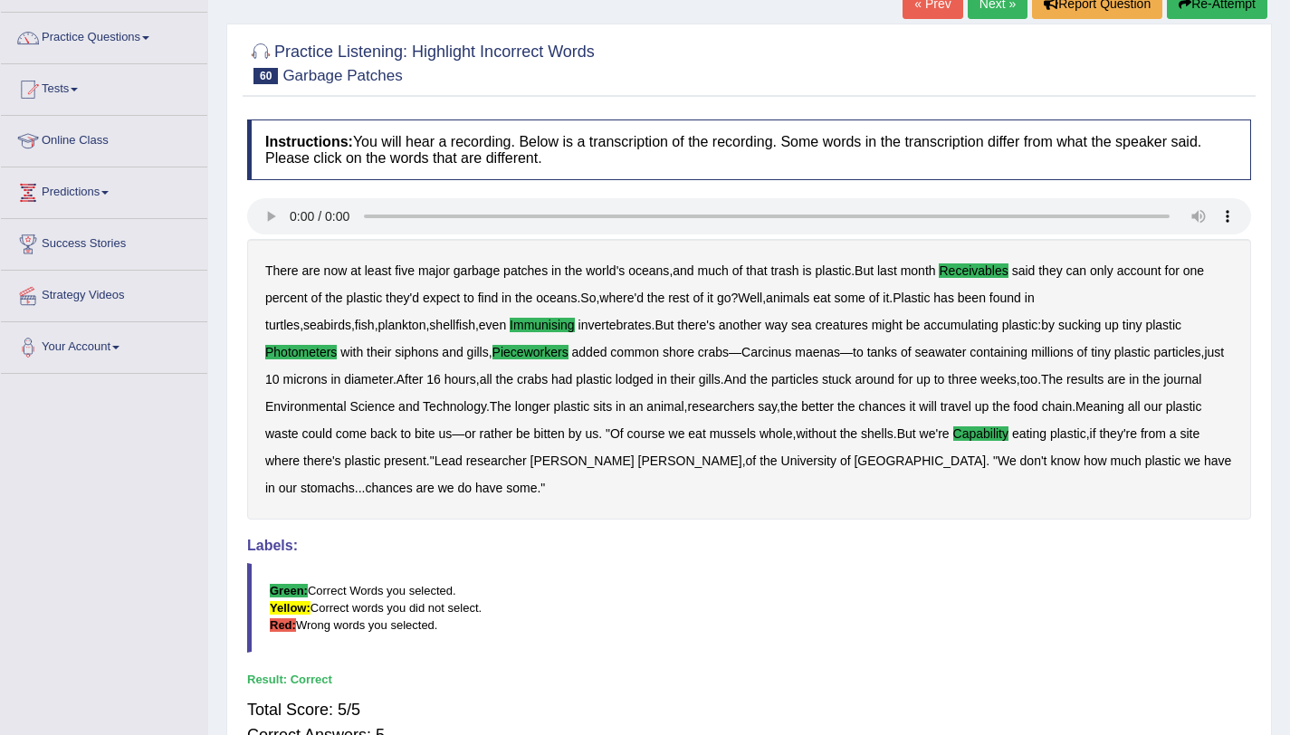
click at [981, 18] on link "Next »" at bounding box center [997, 3] width 60 height 31
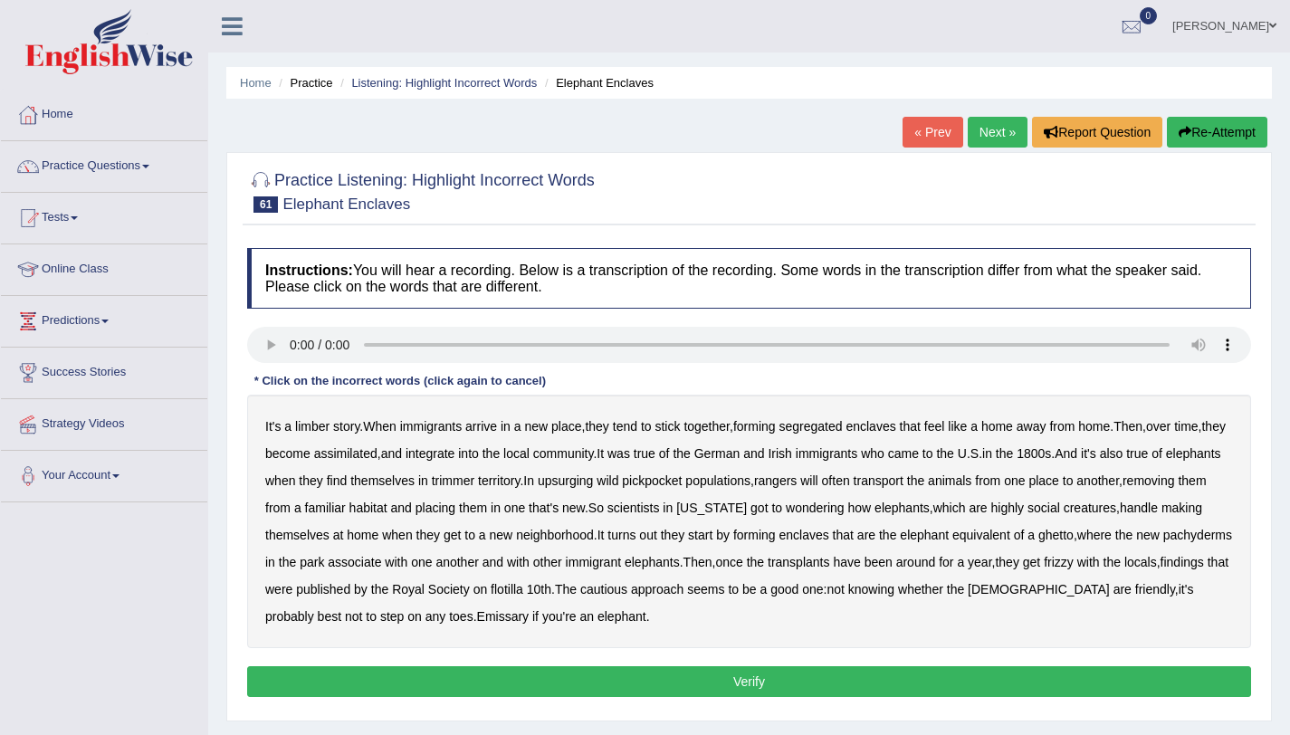
click at [377, 457] on b "assimilated" at bounding box center [345, 453] width 63 height 14
click at [474, 483] on b "trimmer" at bounding box center [453, 480] width 43 height 14
click at [594, 480] on b "upsurging" at bounding box center [566, 480] width 56 height 14
click at [681, 485] on b "pickpocket" at bounding box center [652, 480] width 60 height 14
click at [523, 591] on b "flotilla" at bounding box center [506, 589] width 33 height 14
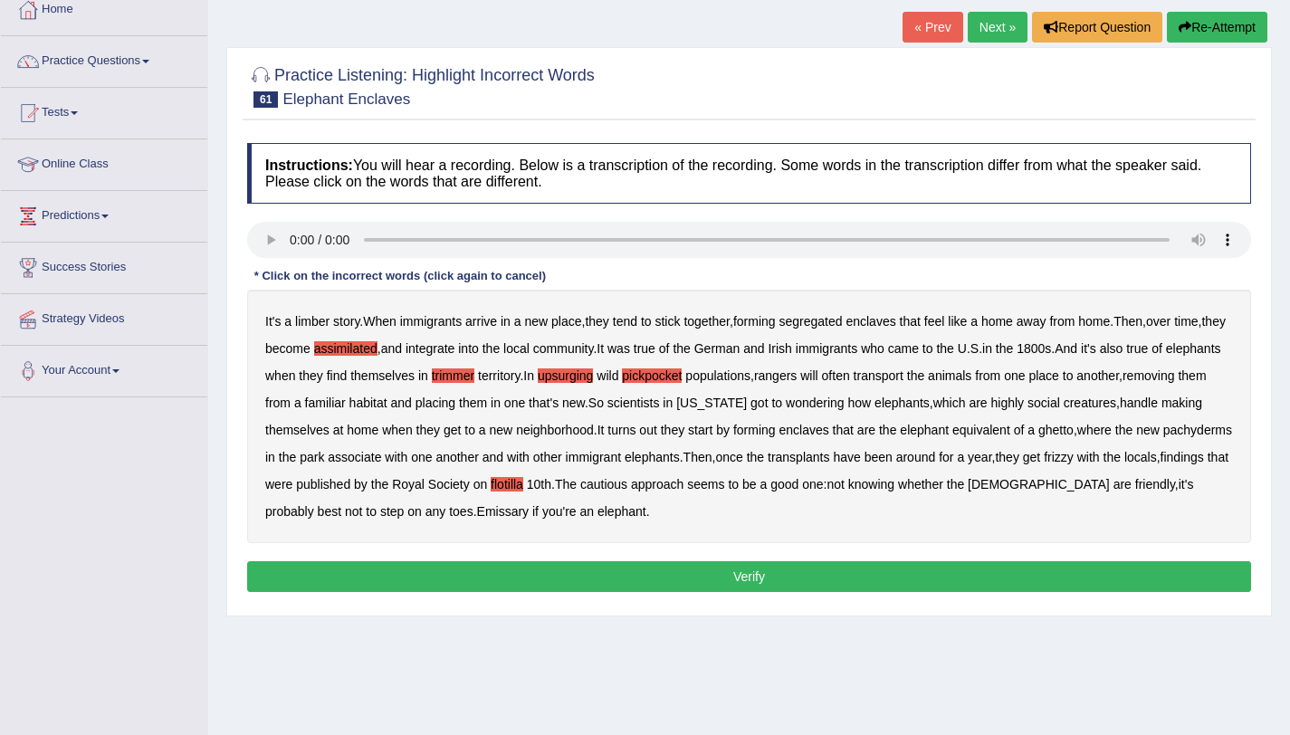
scroll to position [107, 0]
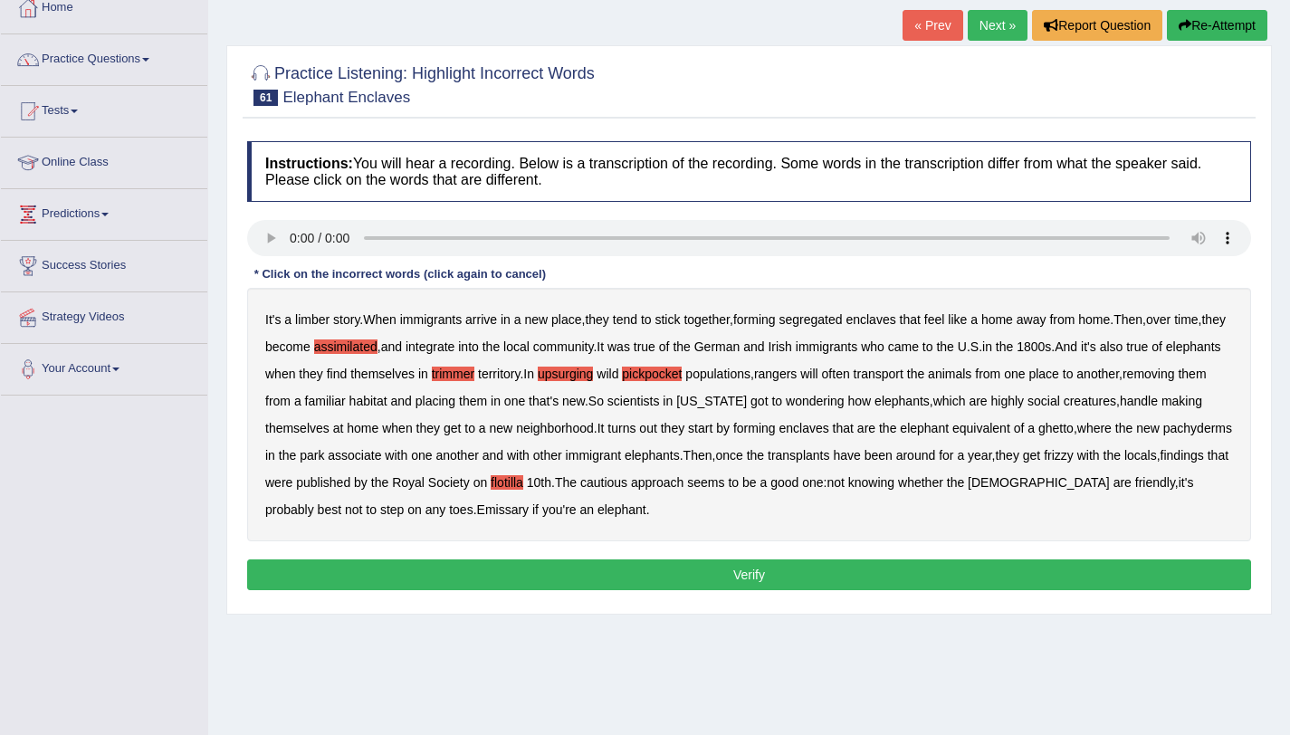
click at [806, 576] on button "Verify" at bounding box center [749, 574] width 1004 height 31
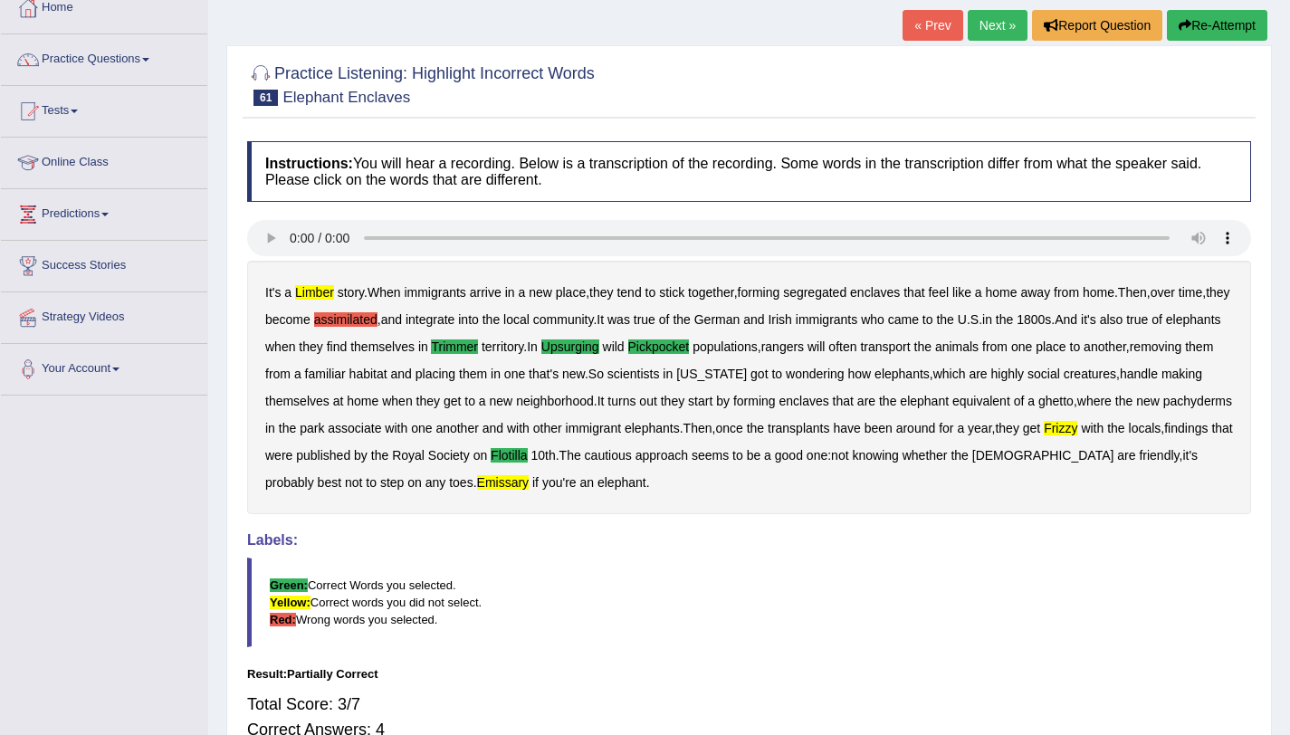
click at [361, 322] on b "assimilated" at bounding box center [345, 319] width 63 height 14
click at [302, 297] on b "limber" at bounding box center [314, 292] width 39 height 14
click at [1077, 429] on b "frizzy" at bounding box center [1059, 428] width 33 height 14
click at [986, 24] on link "Next »" at bounding box center [997, 25] width 60 height 31
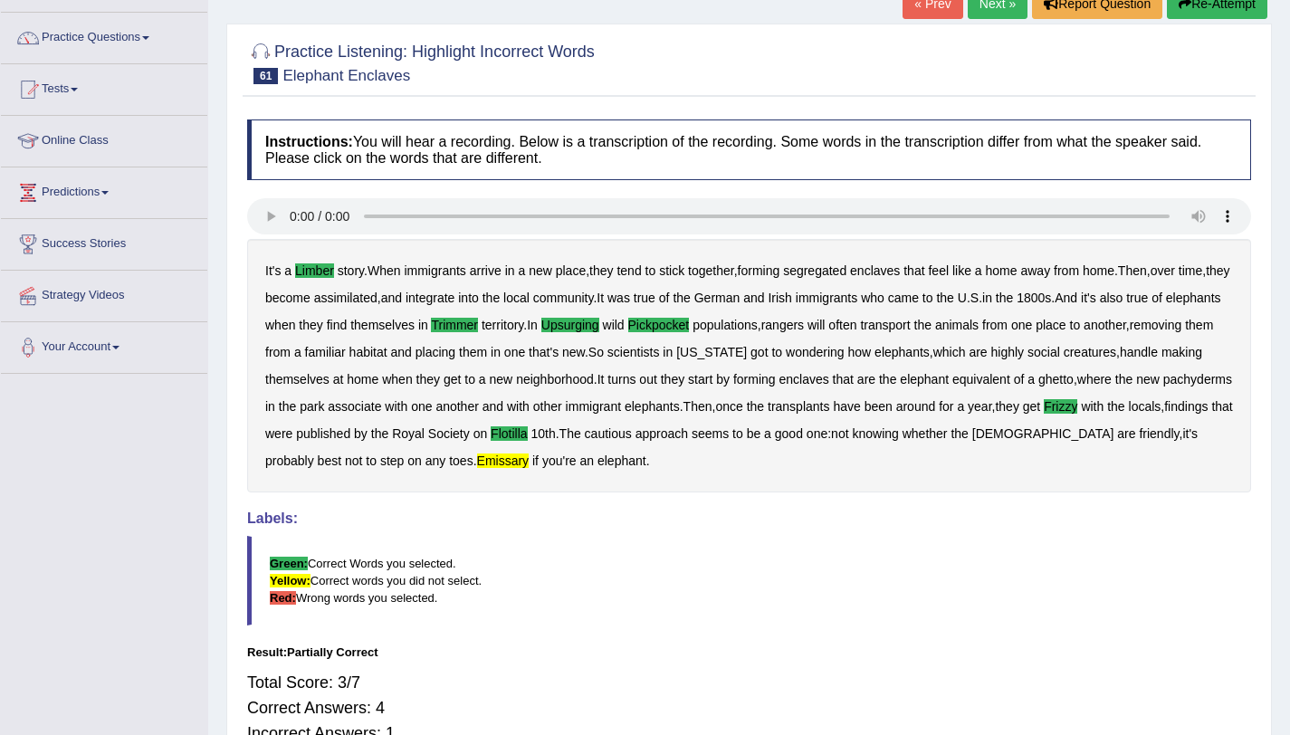
scroll to position [137, 0]
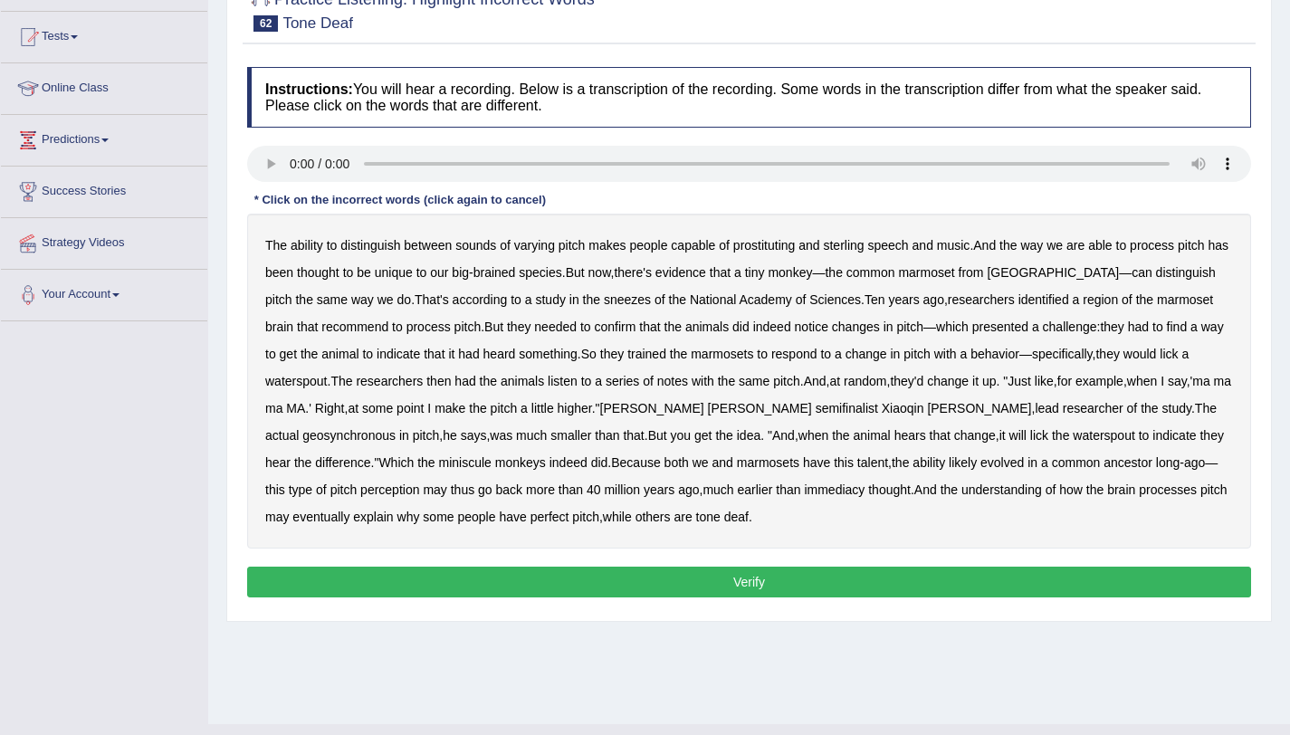
scroll to position [182, 0]
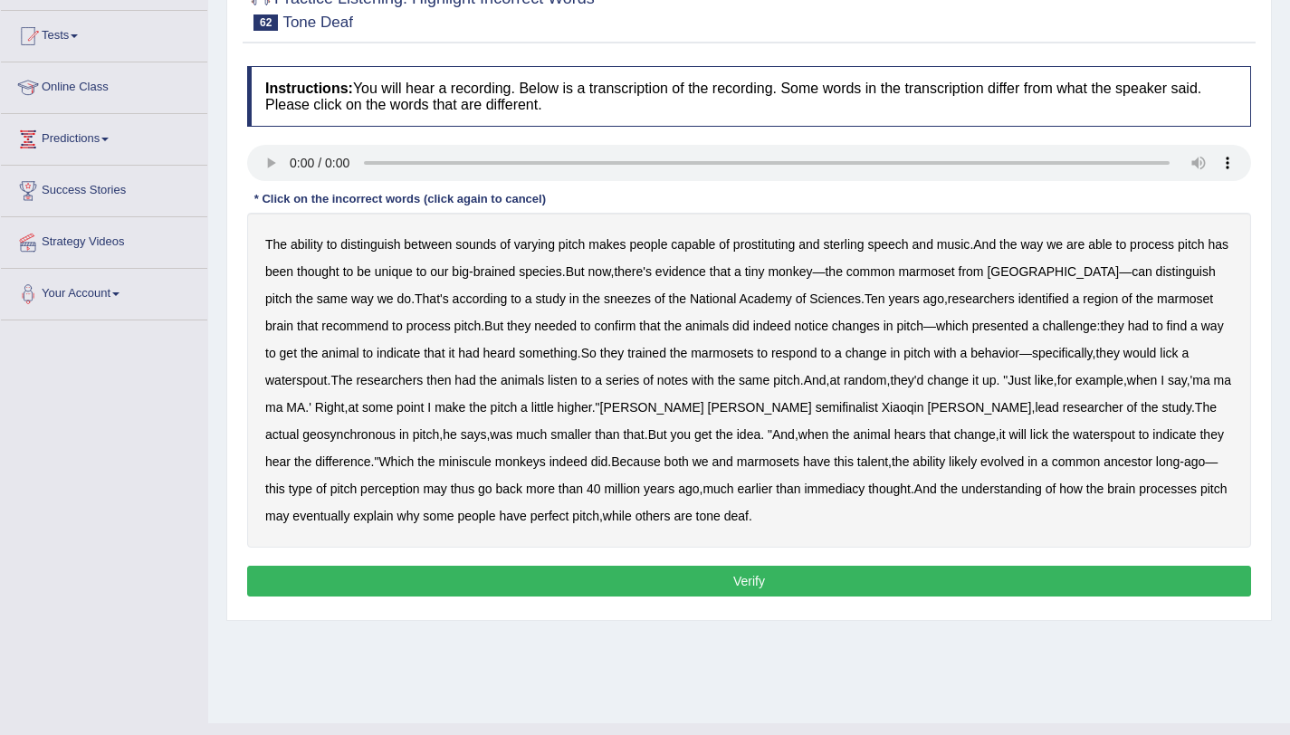
click at [770, 246] on b "prostituting" at bounding box center [764, 244] width 62 height 14
click at [837, 247] on b "sterling" at bounding box center [843, 244] width 41 height 14
click at [604, 300] on b "sneezes" at bounding box center [627, 298] width 47 height 14
click at [321, 328] on b "recommend" at bounding box center [354, 326] width 67 height 14
click at [395, 427] on b "geosynchronous" at bounding box center [348, 434] width 93 height 14
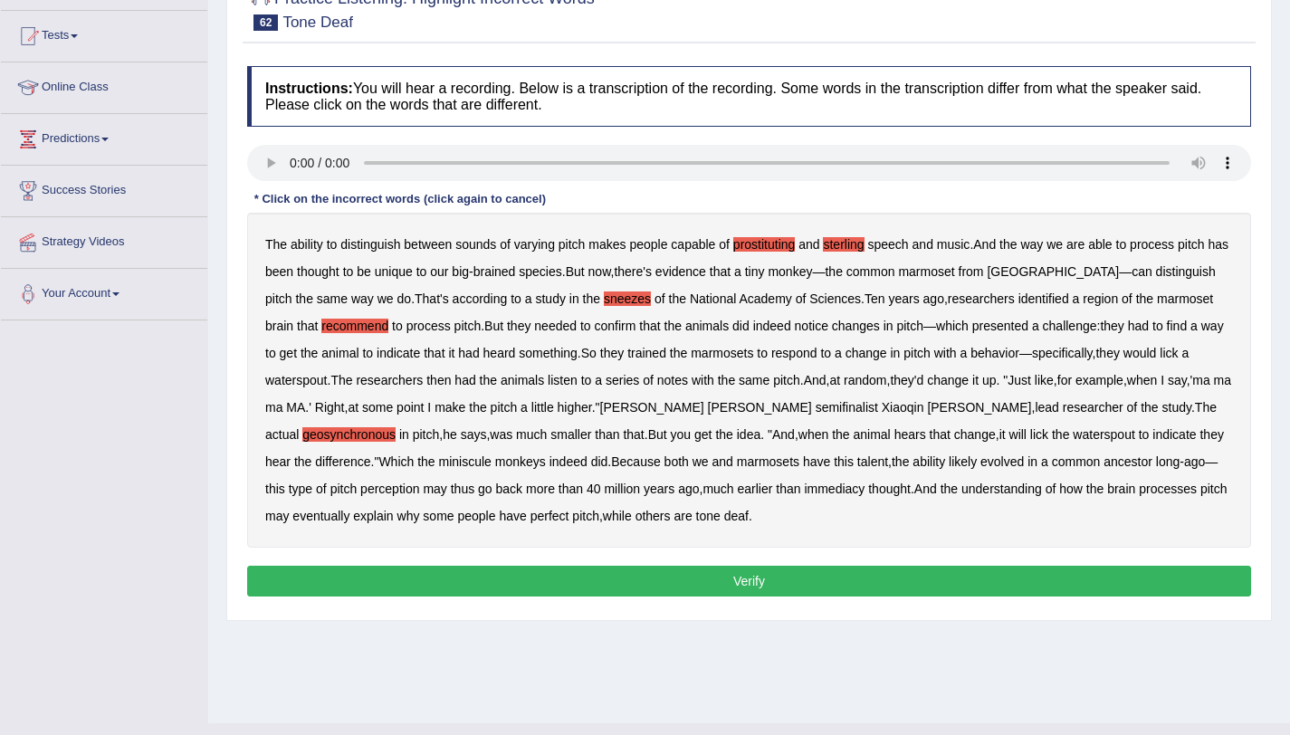
click at [980, 463] on b "evolved" at bounding box center [1001, 461] width 43 height 14
click at [804, 493] on b "immediacy" at bounding box center [834, 488] width 61 height 14
click at [679, 577] on button "Verify" at bounding box center [749, 581] width 1004 height 31
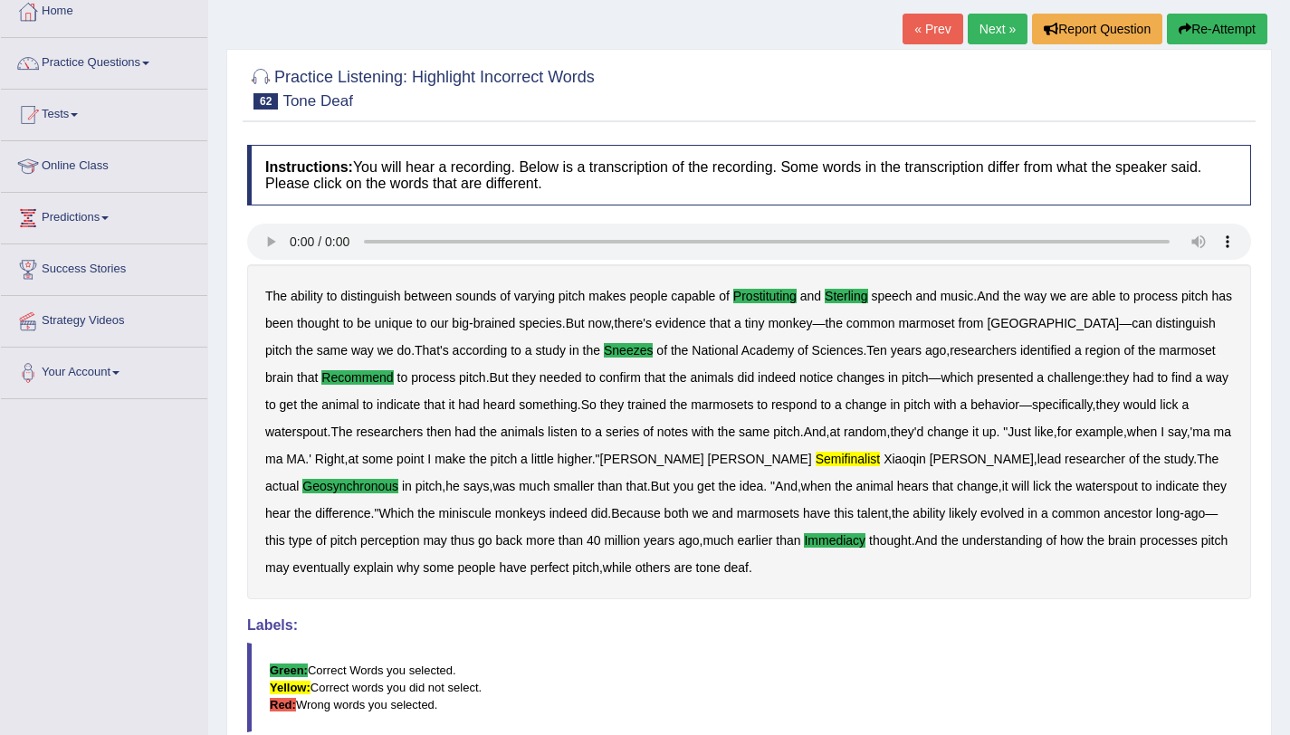
scroll to position [71, 0]
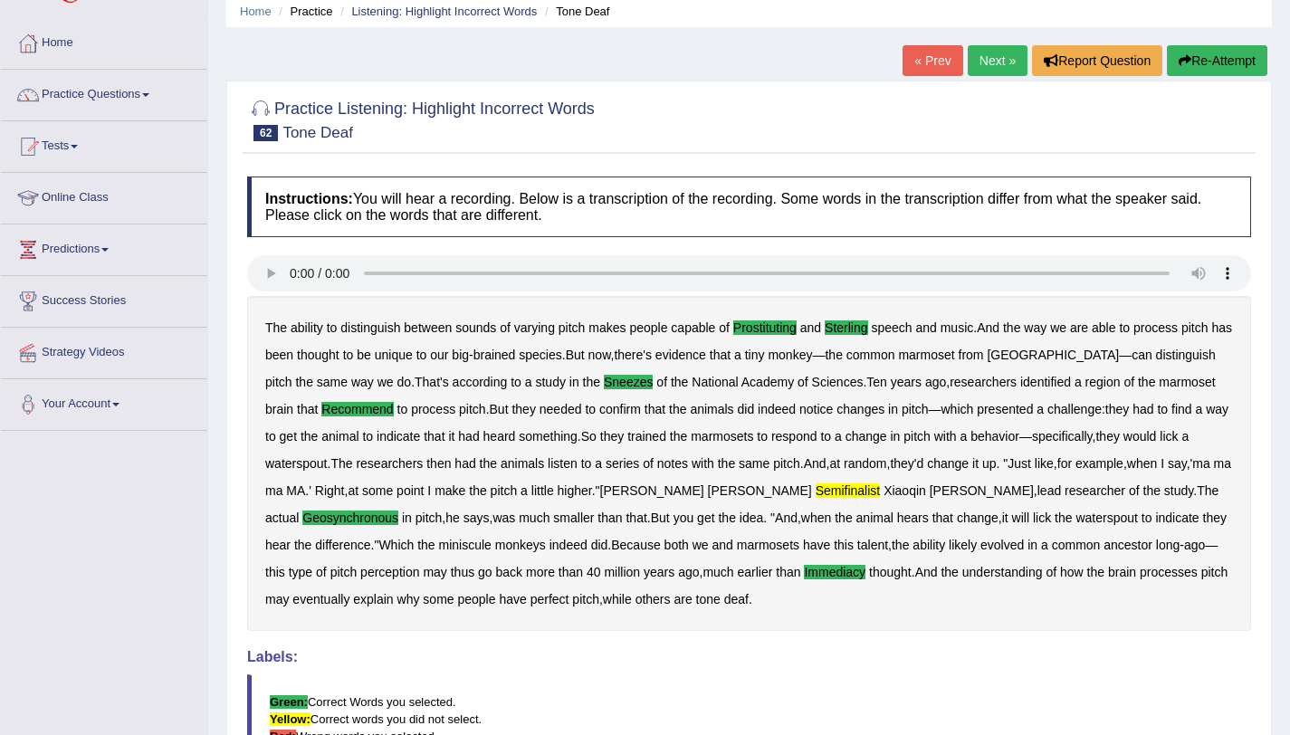
click at [973, 54] on link "Next »" at bounding box center [997, 60] width 60 height 31
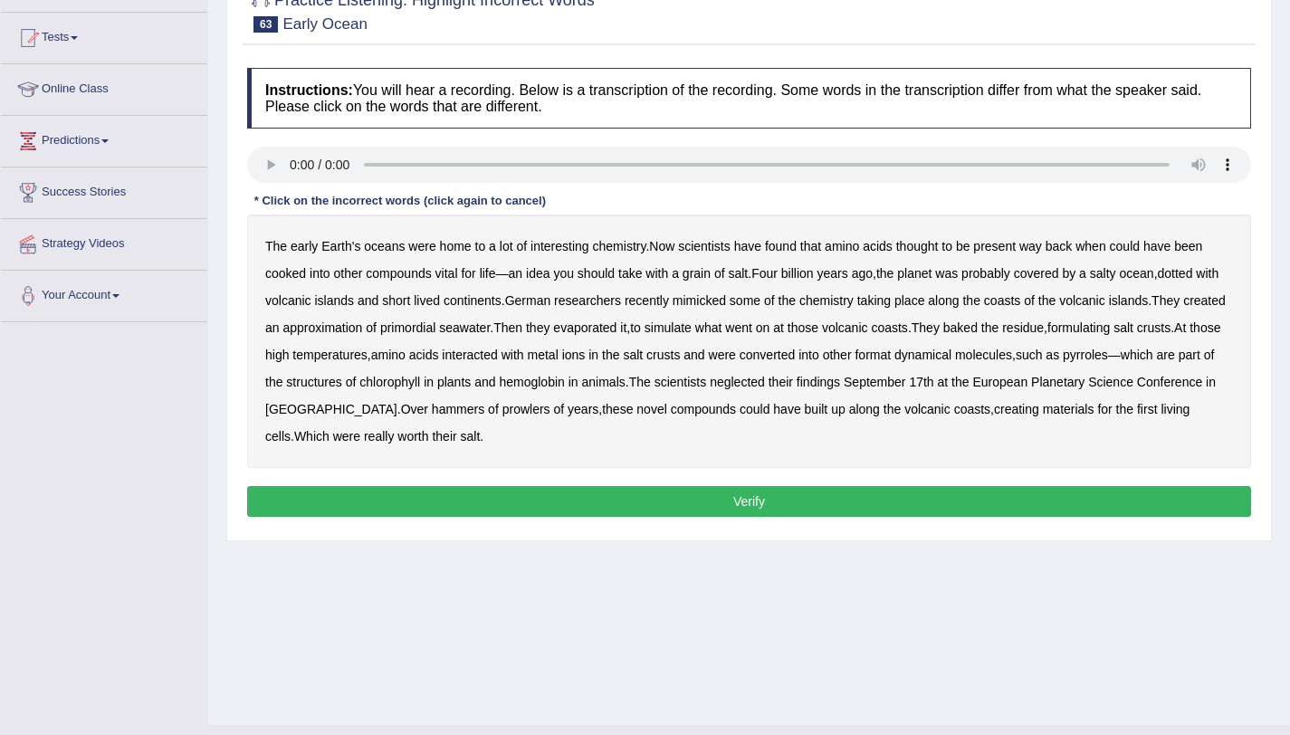
scroll to position [186, 0]
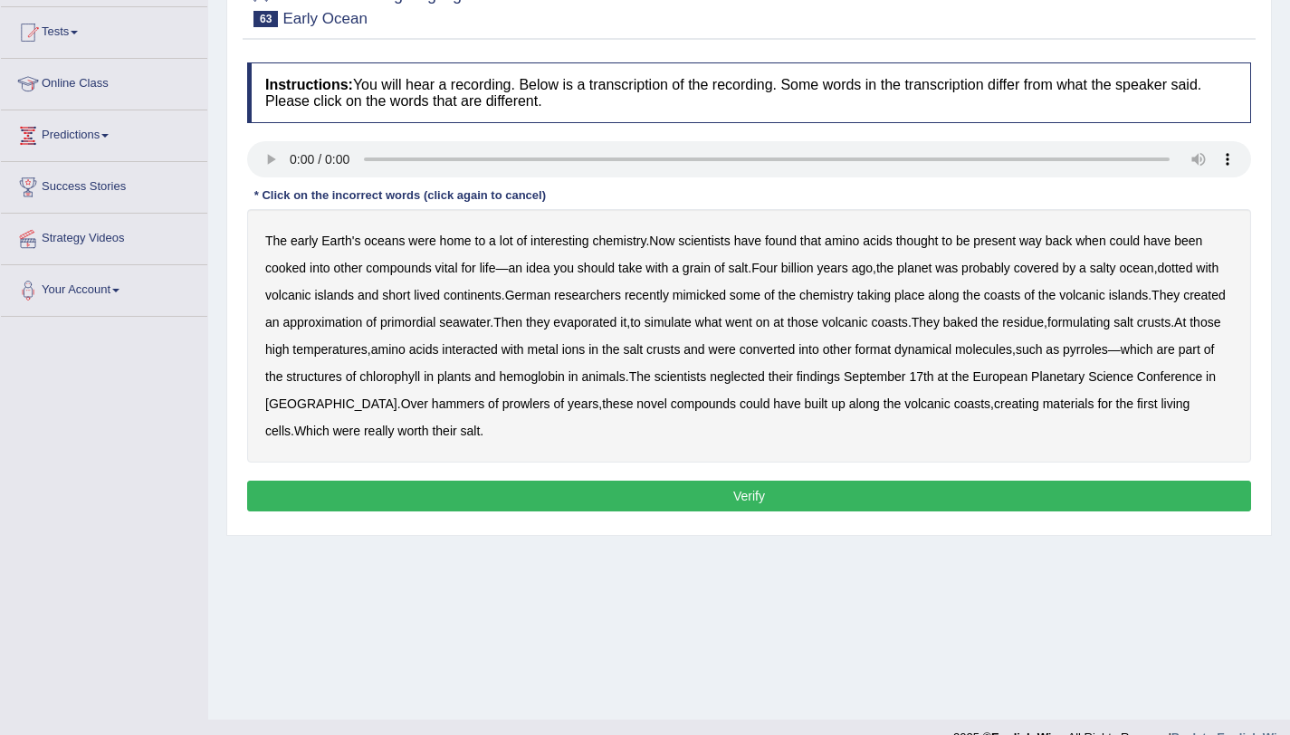
click at [945, 351] on b "dynamical" at bounding box center [922, 349] width 57 height 14
click at [765, 379] on b "neglected" at bounding box center [737, 376] width 55 height 14
click at [484, 405] on b "hammers" at bounding box center [458, 403] width 52 height 14
click at [575, 484] on button "Verify" at bounding box center [749, 496] width 1004 height 31
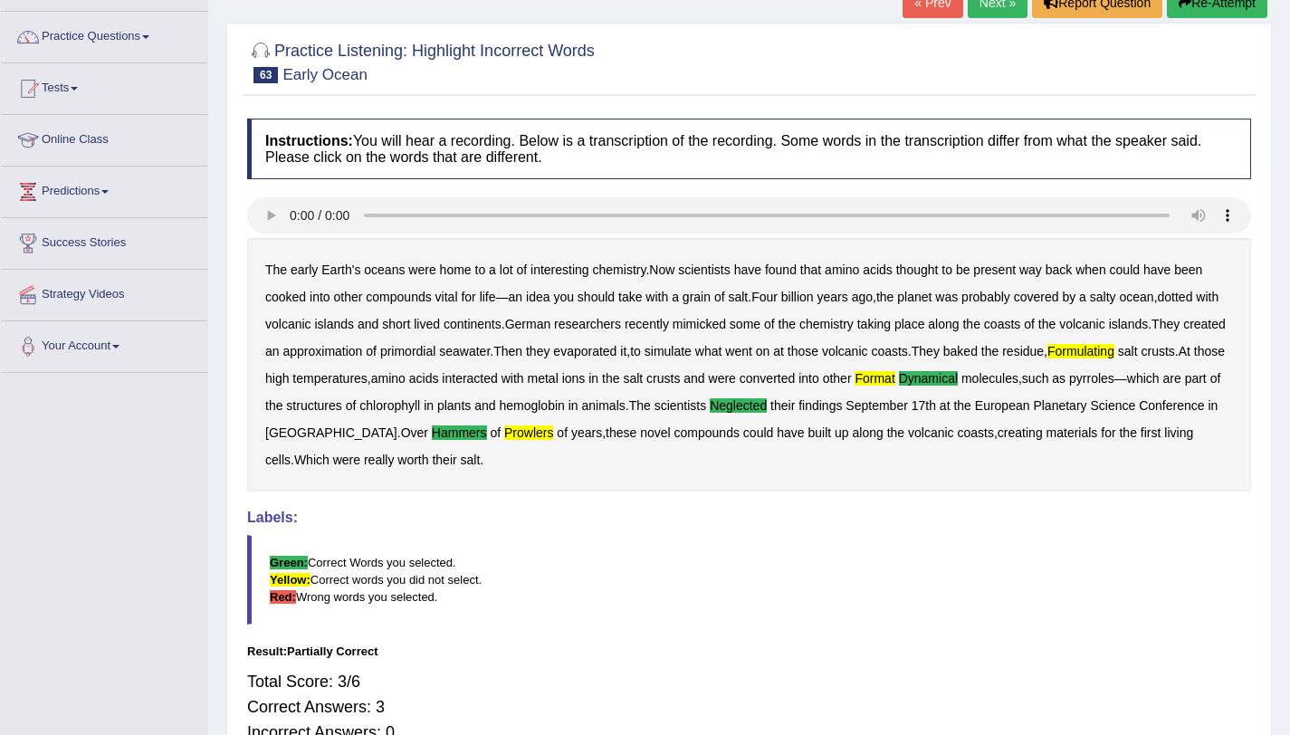
scroll to position [129, 0]
click at [1073, 357] on b "formulating" at bounding box center [1080, 352] width 67 height 14
click at [894, 385] on b "format" at bounding box center [874, 379] width 40 height 14
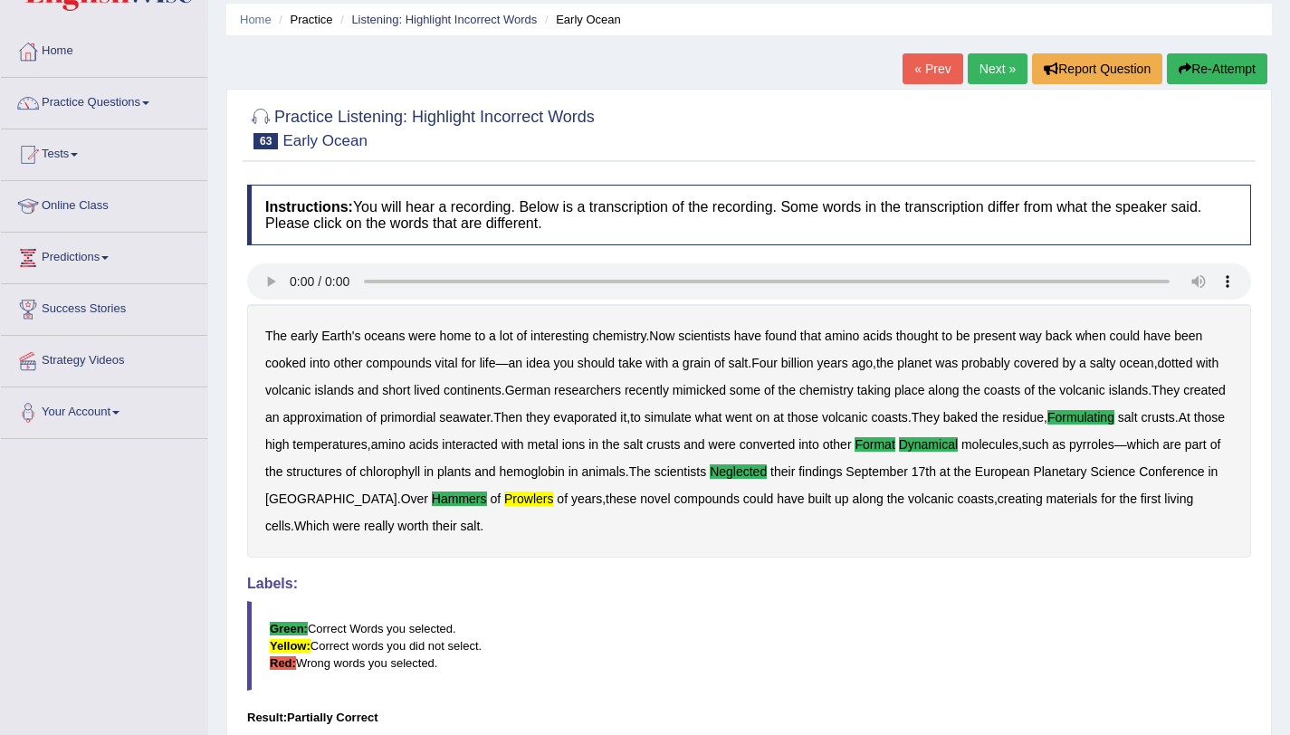
scroll to position [62, 0]
click at [981, 74] on link "Next »" at bounding box center [997, 69] width 60 height 31
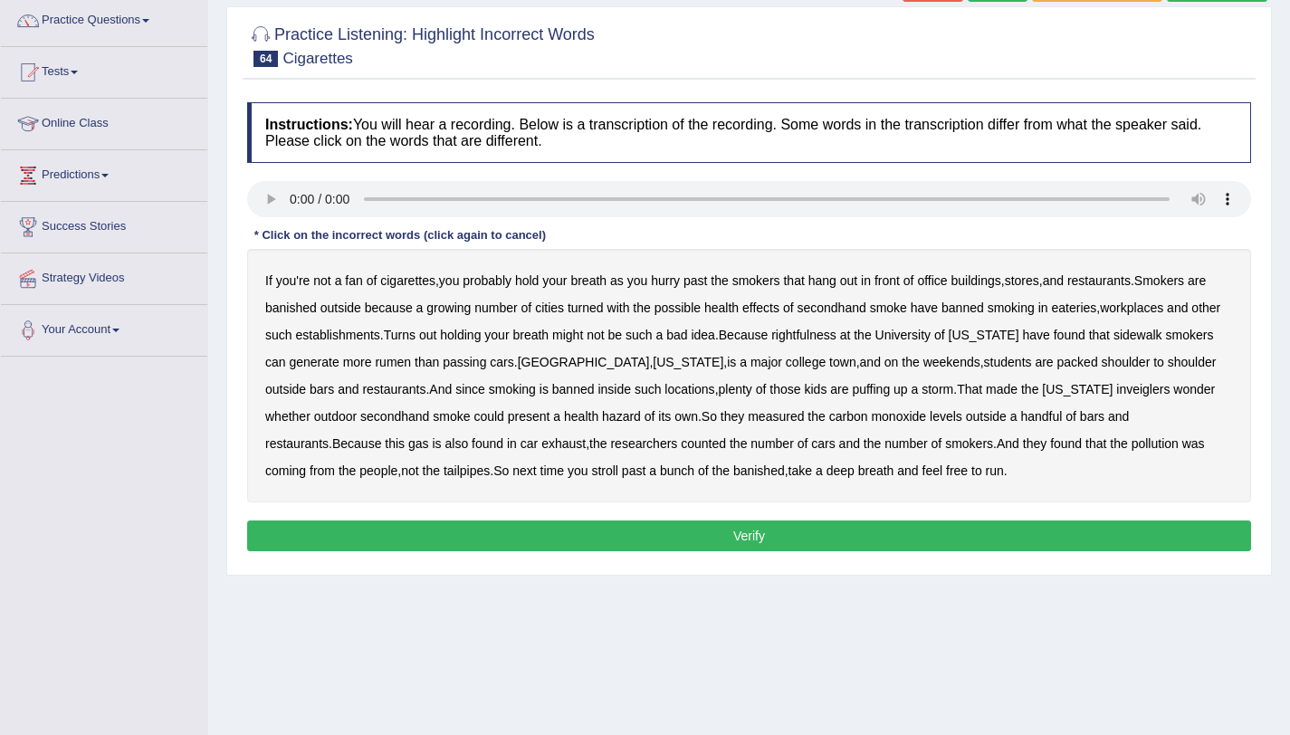
scroll to position [149, 0]
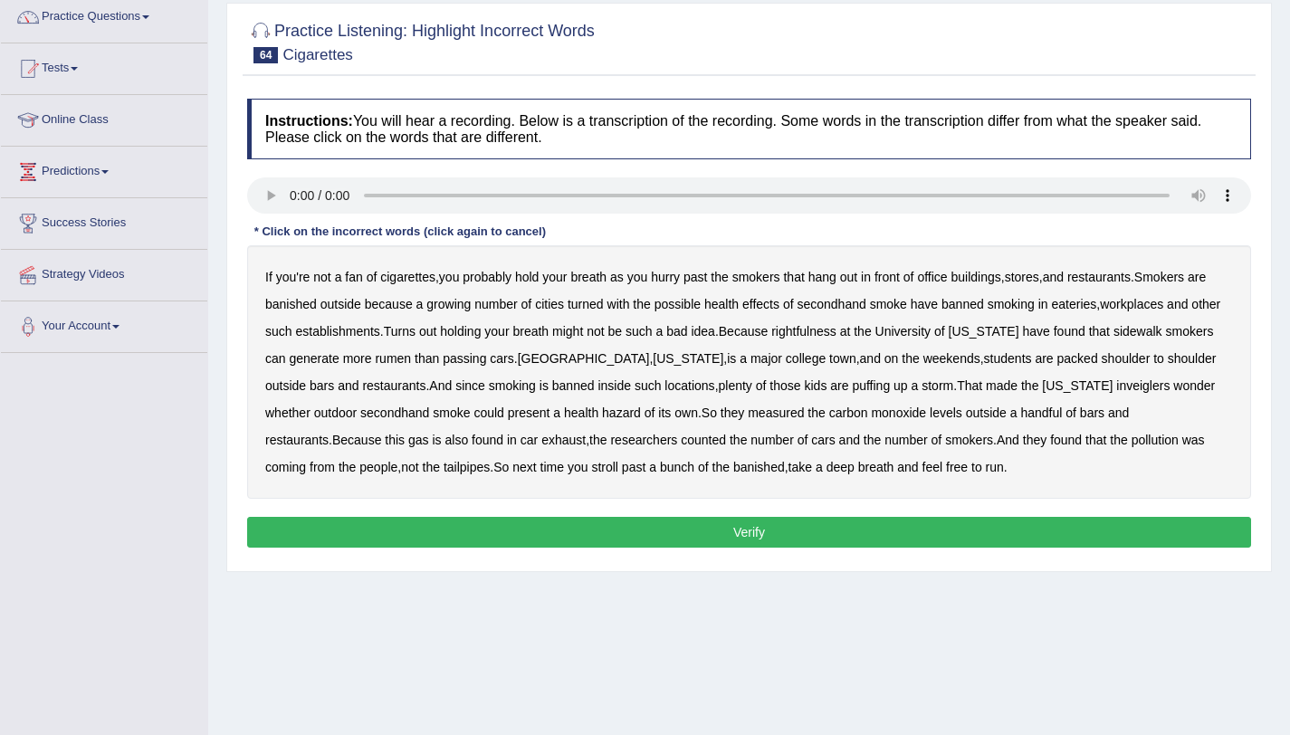
click at [586, 308] on b "turned" at bounding box center [585, 304] width 36 height 14
click at [806, 336] on b "rightfulness" at bounding box center [803, 331] width 65 height 14
click at [751, 536] on button "Verify" at bounding box center [749, 532] width 1004 height 31
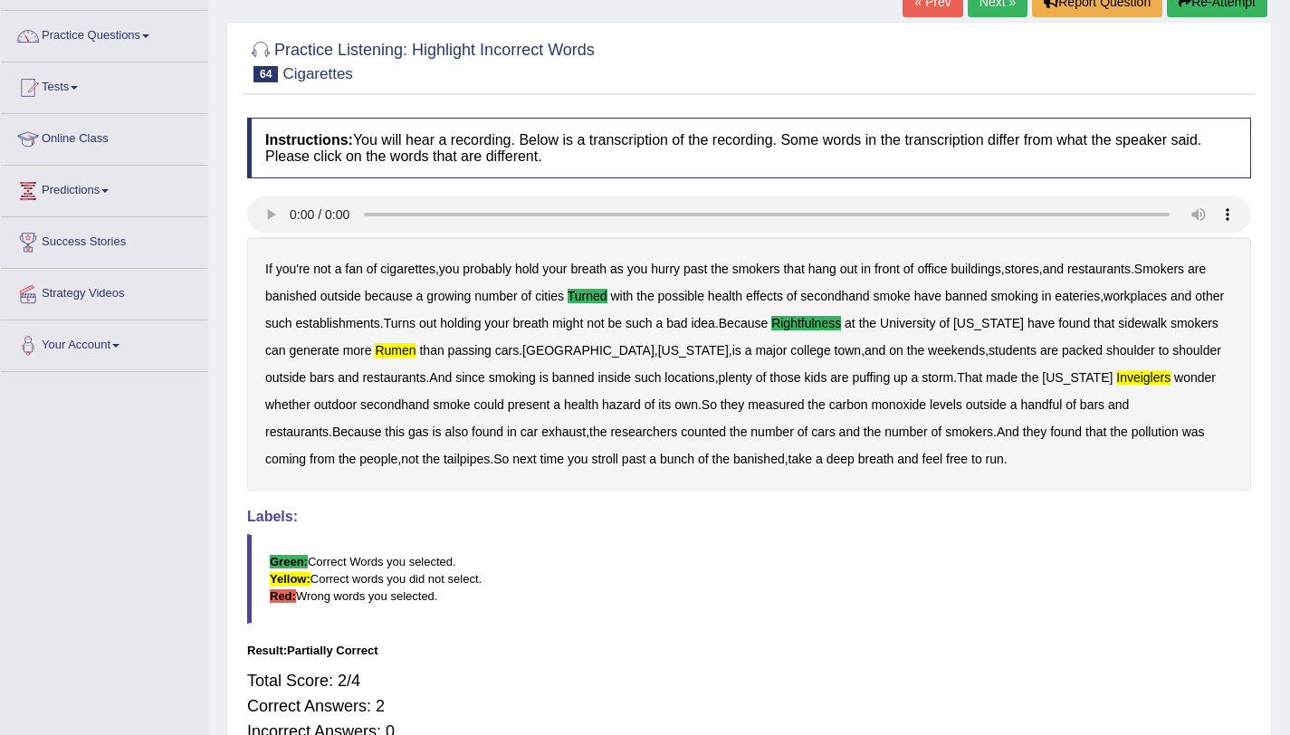
scroll to position [129, 0]
click at [1004, 3] on link "Next »" at bounding box center [997, 2] width 60 height 31
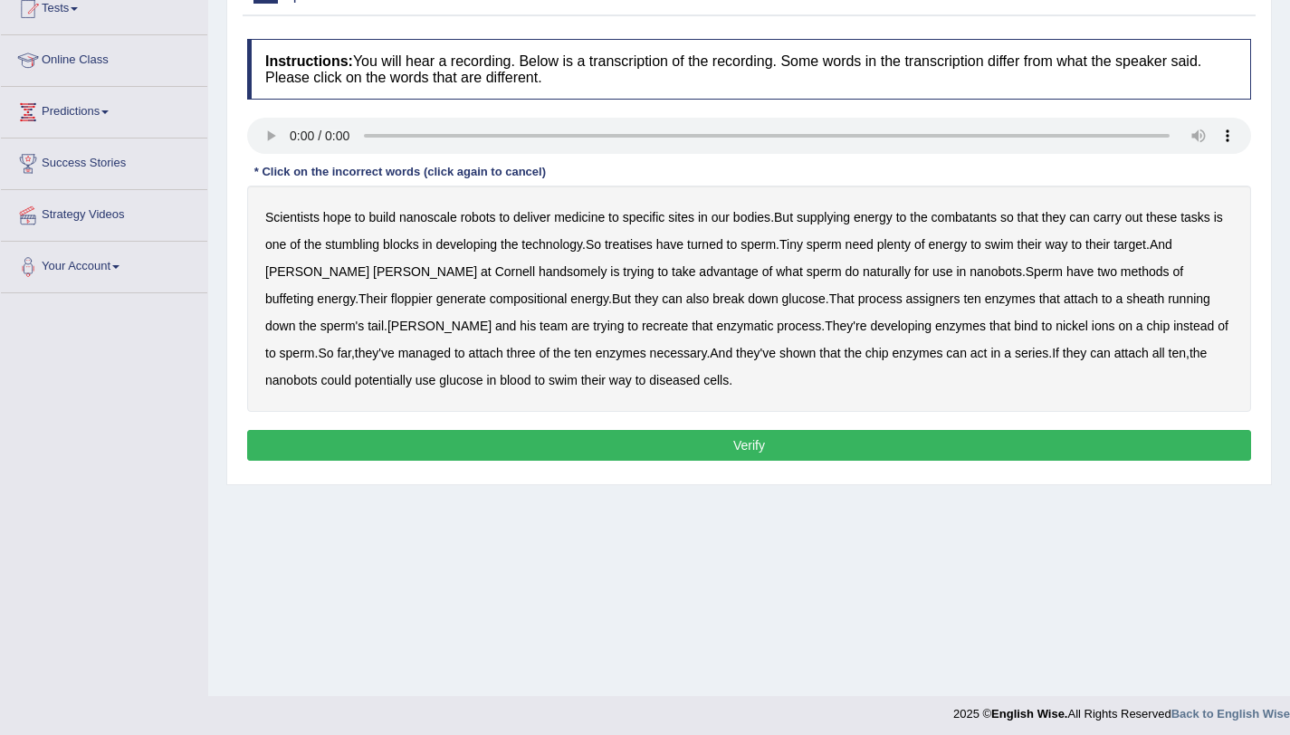
scroll to position [210, 0]
click at [475, 211] on b "robots" at bounding box center [478, 216] width 35 height 14
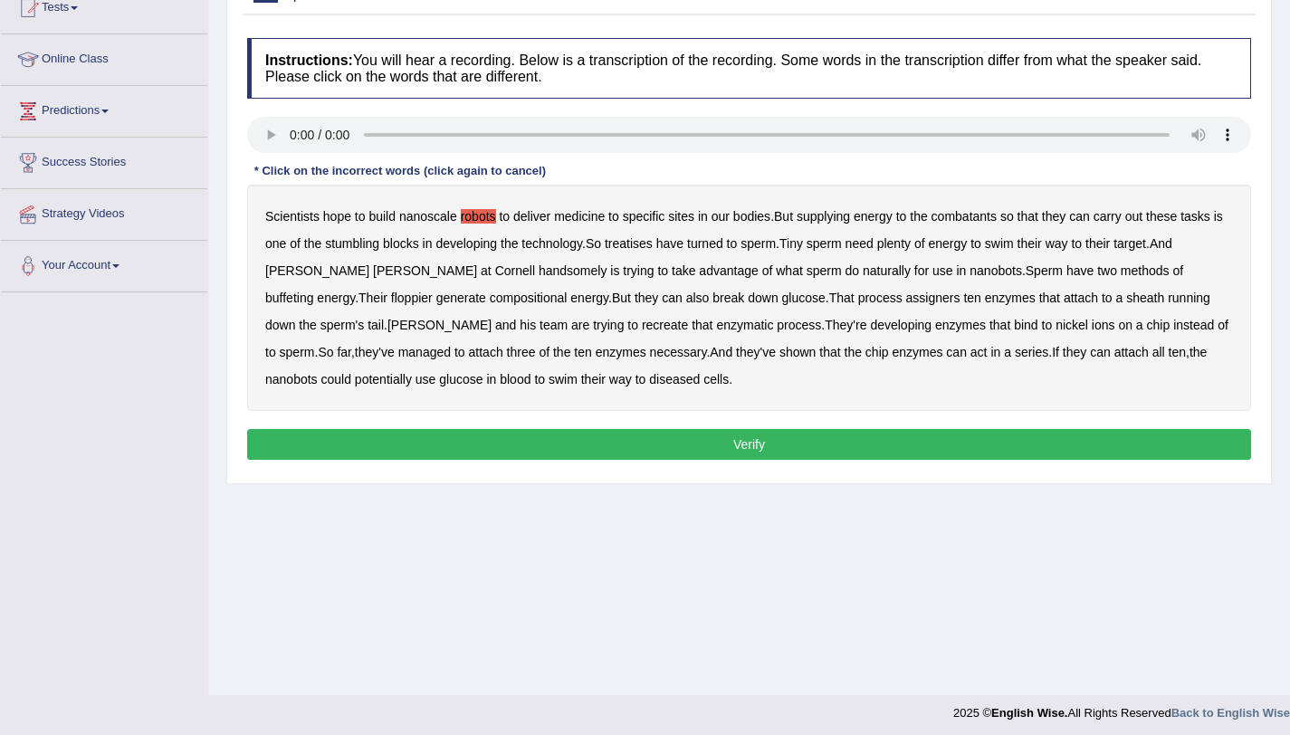
click at [483, 214] on b "robots" at bounding box center [478, 216] width 35 height 14
click at [967, 214] on b "combatants" at bounding box center [963, 216] width 65 height 14
click at [625, 246] on b "treatises" at bounding box center [629, 243] width 48 height 14
click at [538, 271] on b "handsomely" at bounding box center [572, 270] width 69 height 14
click at [313, 290] on b "buffeting" at bounding box center [289, 297] width 48 height 14
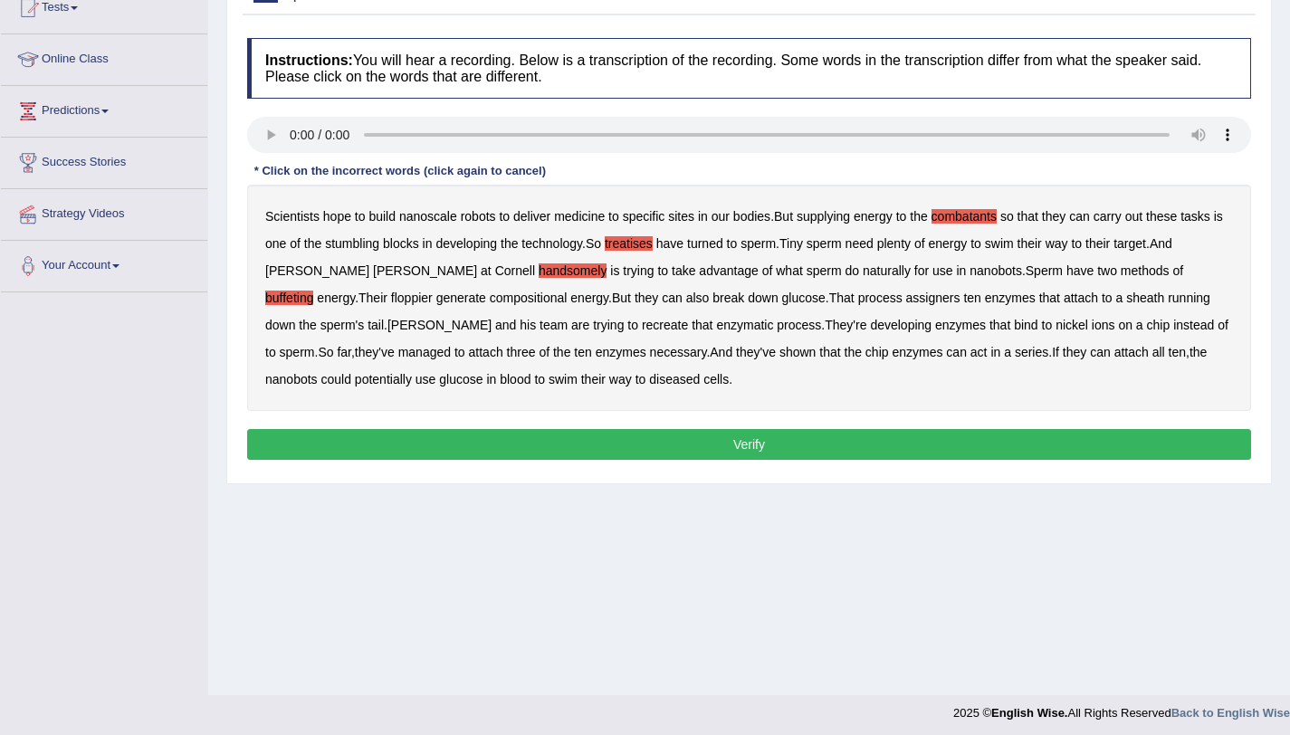
click at [490, 297] on b "compositional" at bounding box center [529, 297] width 78 height 14
click at [623, 445] on button "Verify" at bounding box center [749, 444] width 1004 height 31
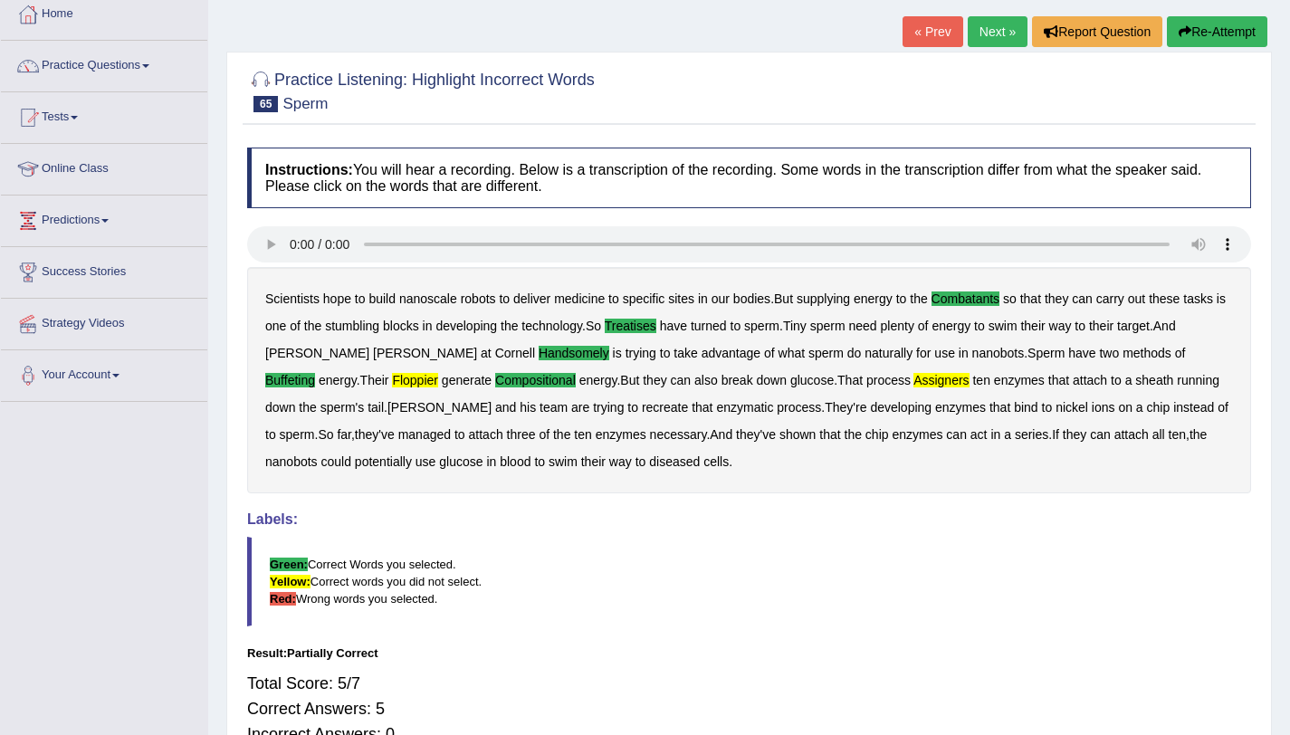
scroll to position [100, 0]
click at [969, 33] on link "Next »" at bounding box center [997, 32] width 60 height 31
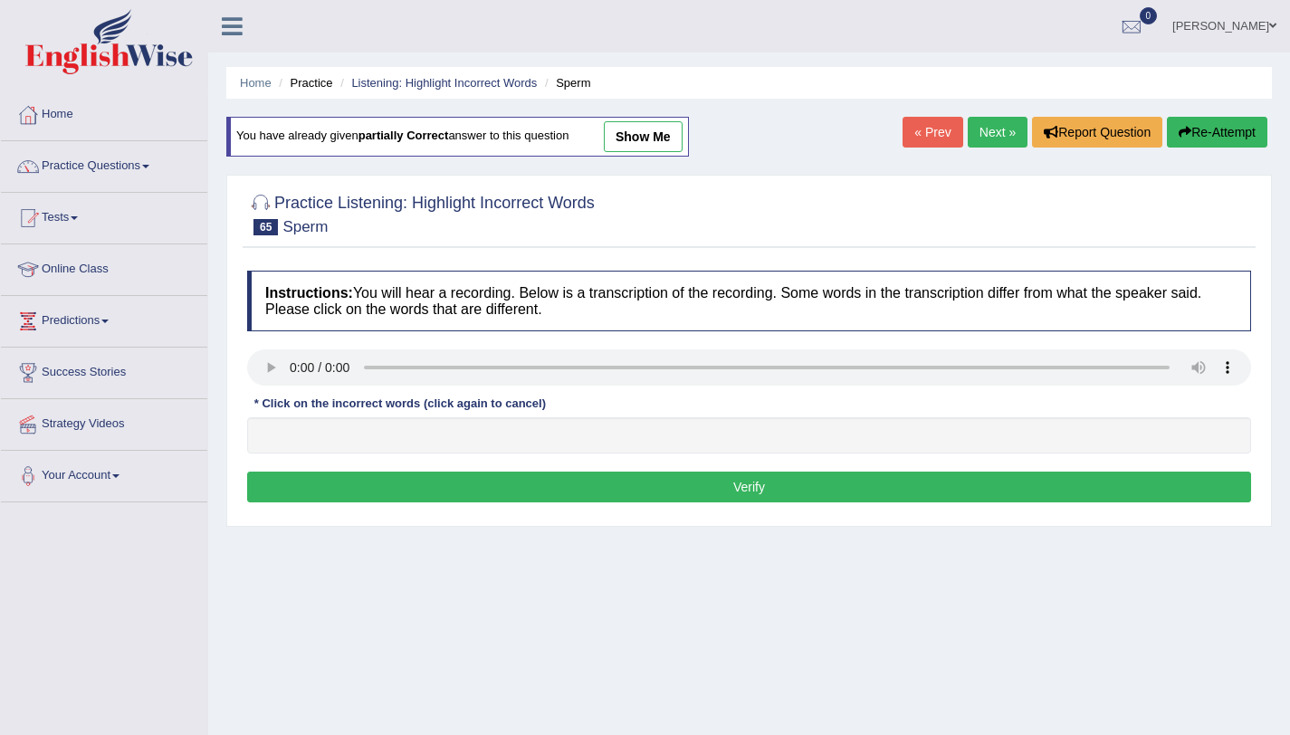
click at [974, 133] on link "Next »" at bounding box center [997, 132] width 60 height 31
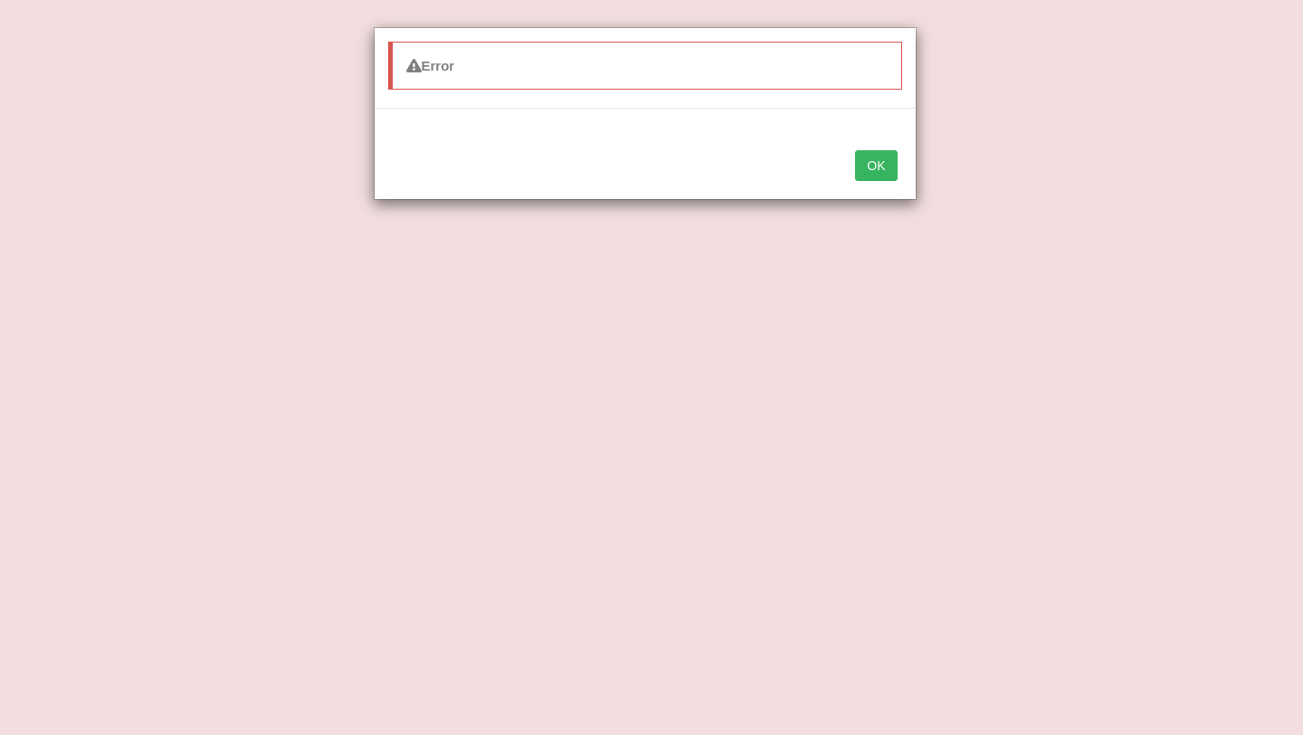
click at [881, 157] on button "OK" at bounding box center [876, 165] width 42 height 31
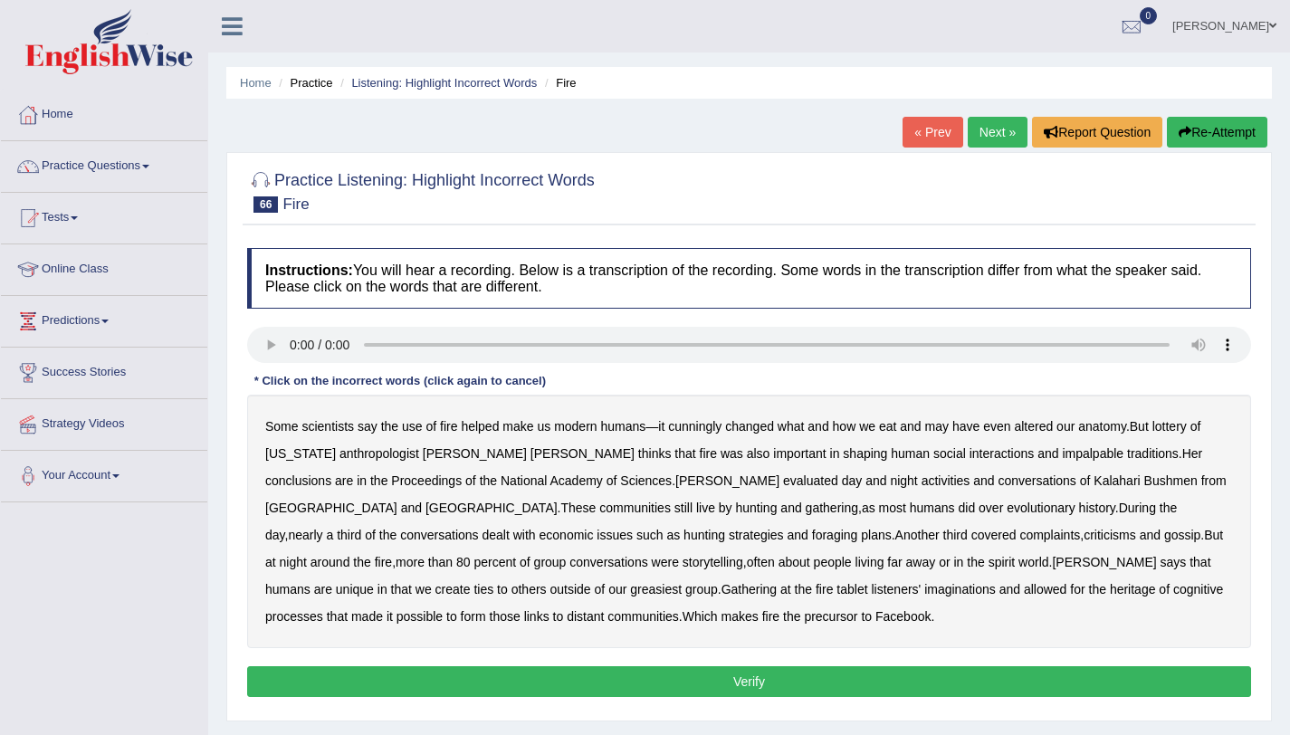
drag, startPoint x: 703, startPoint y: 427, endPoint x: 721, endPoint y: 427, distance: 18.1
click at [703, 427] on b "cunningly" at bounding box center [694, 426] width 53 height 14
click at [1173, 432] on b "lottery" at bounding box center [1169, 426] width 34 height 14
click at [1062, 456] on b "impalpable" at bounding box center [1093, 453] width 62 height 14
click at [516, 555] on b "percent" at bounding box center [494, 562] width 43 height 14
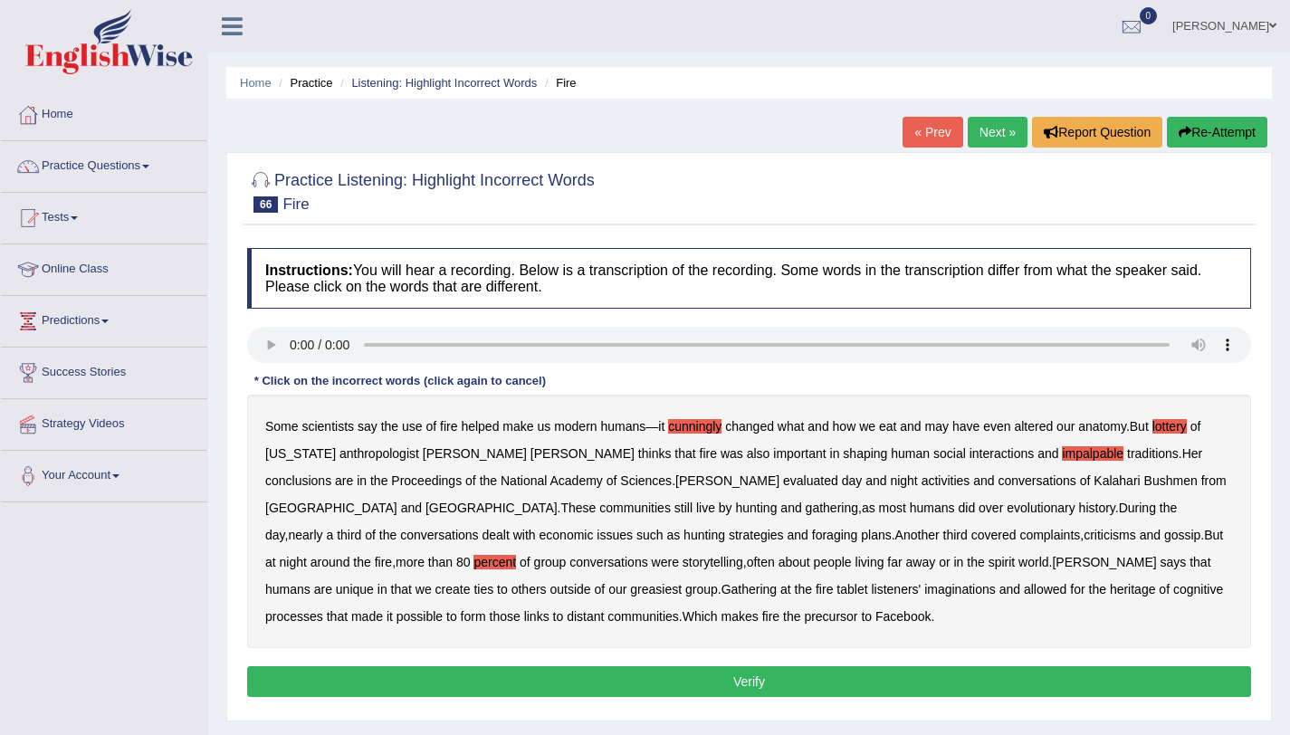
click at [516, 555] on b "percent" at bounding box center [494, 562] width 43 height 14
click at [630, 587] on b "greasiest" at bounding box center [656, 589] width 52 height 14
click at [836, 591] on b "tablet" at bounding box center [851, 589] width 31 height 14
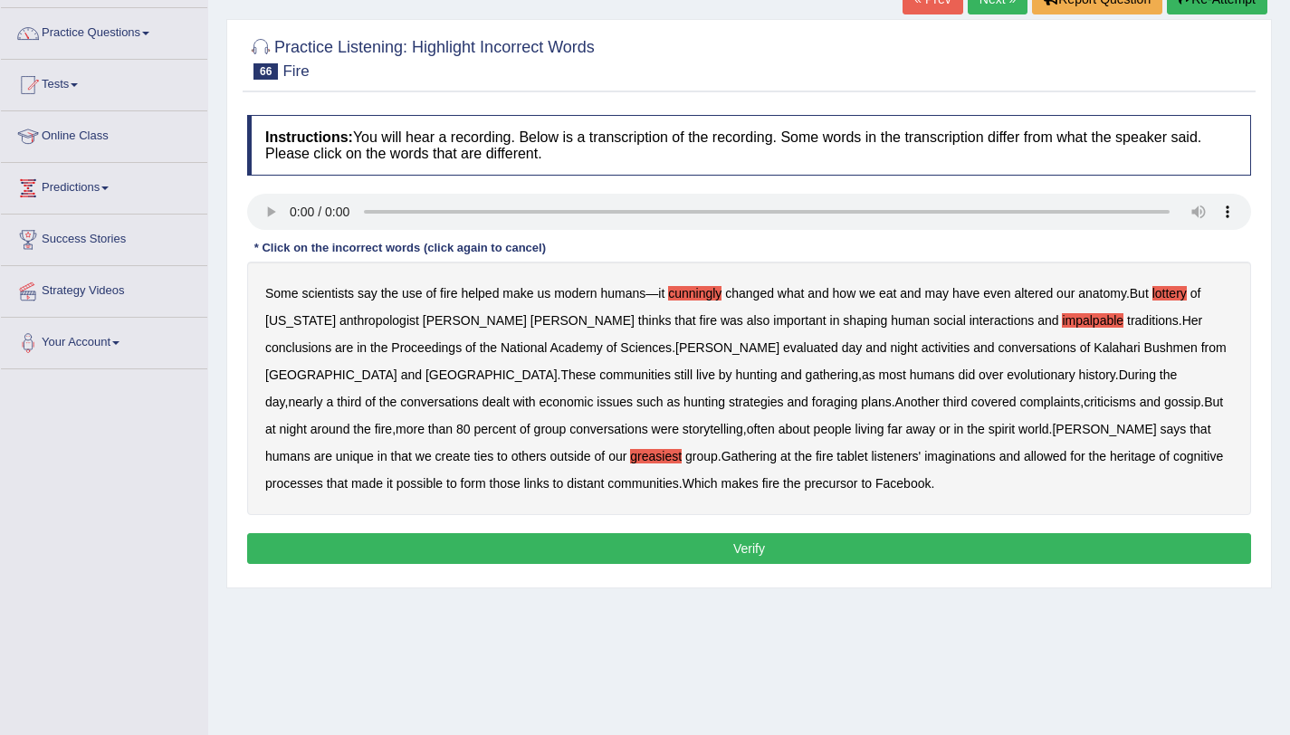
scroll to position [140, 0]
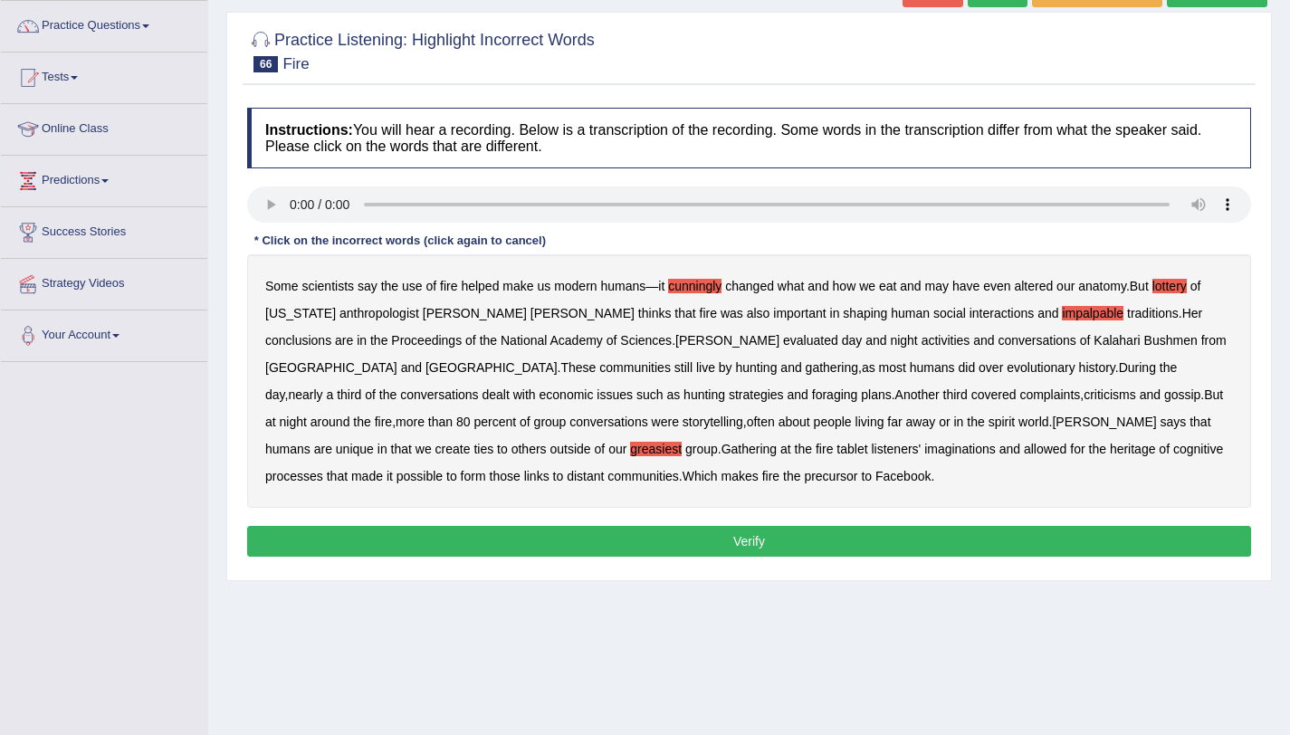
click at [723, 539] on button "Verify" at bounding box center [749, 541] width 1004 height 31
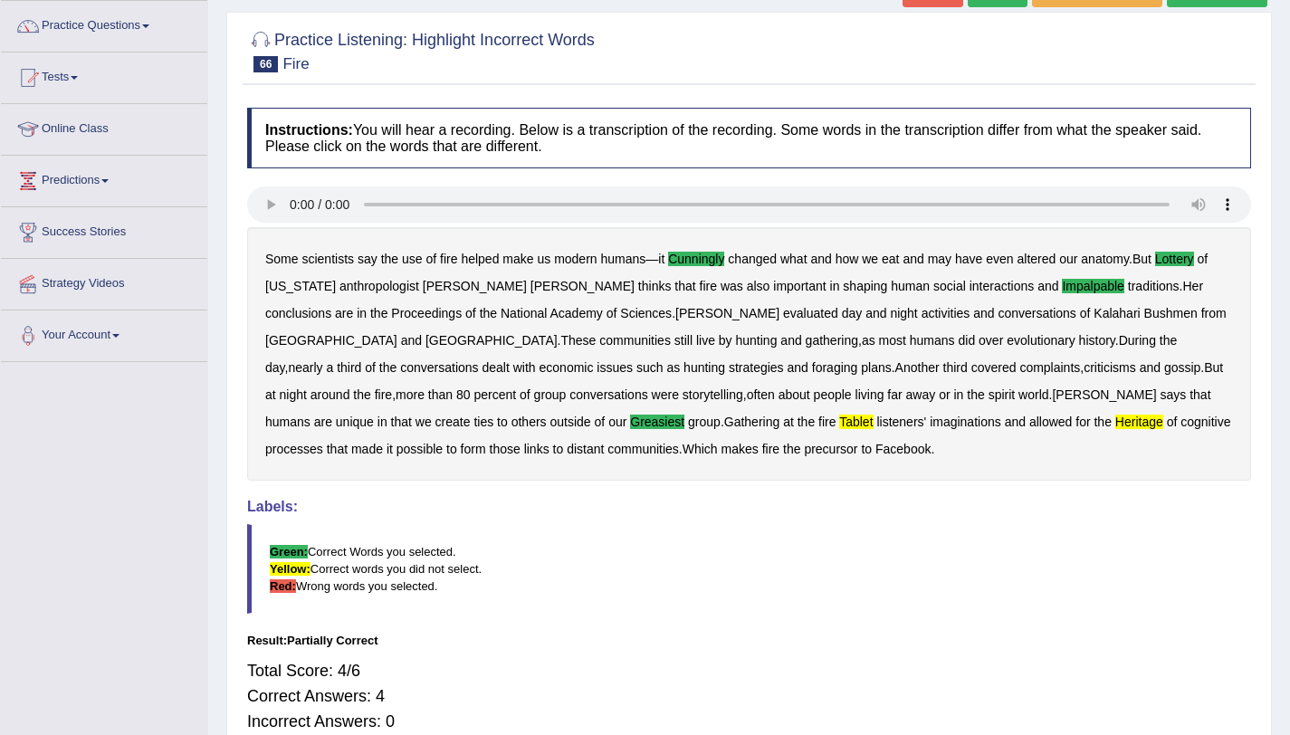
click at [839, 426] on b "tablet" at bounding box center [855, 421] width 33 height 14
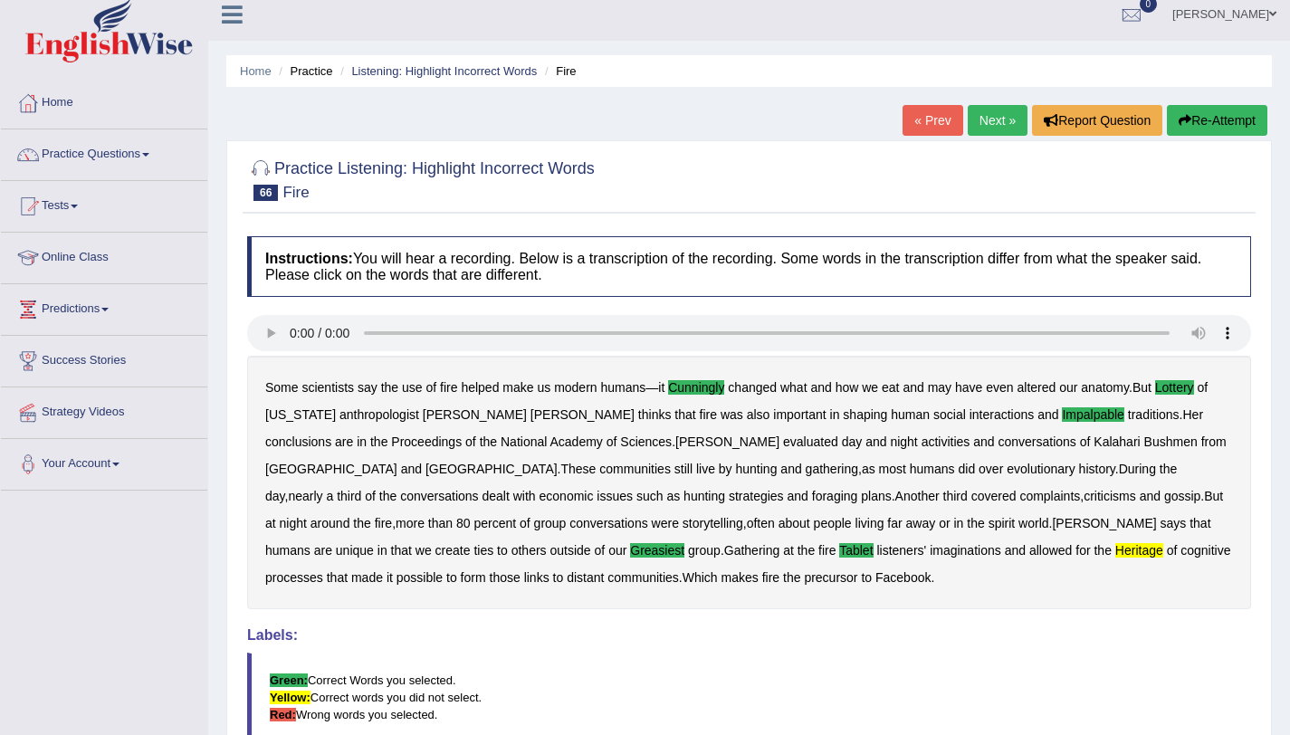
scroll to position [0, 0]
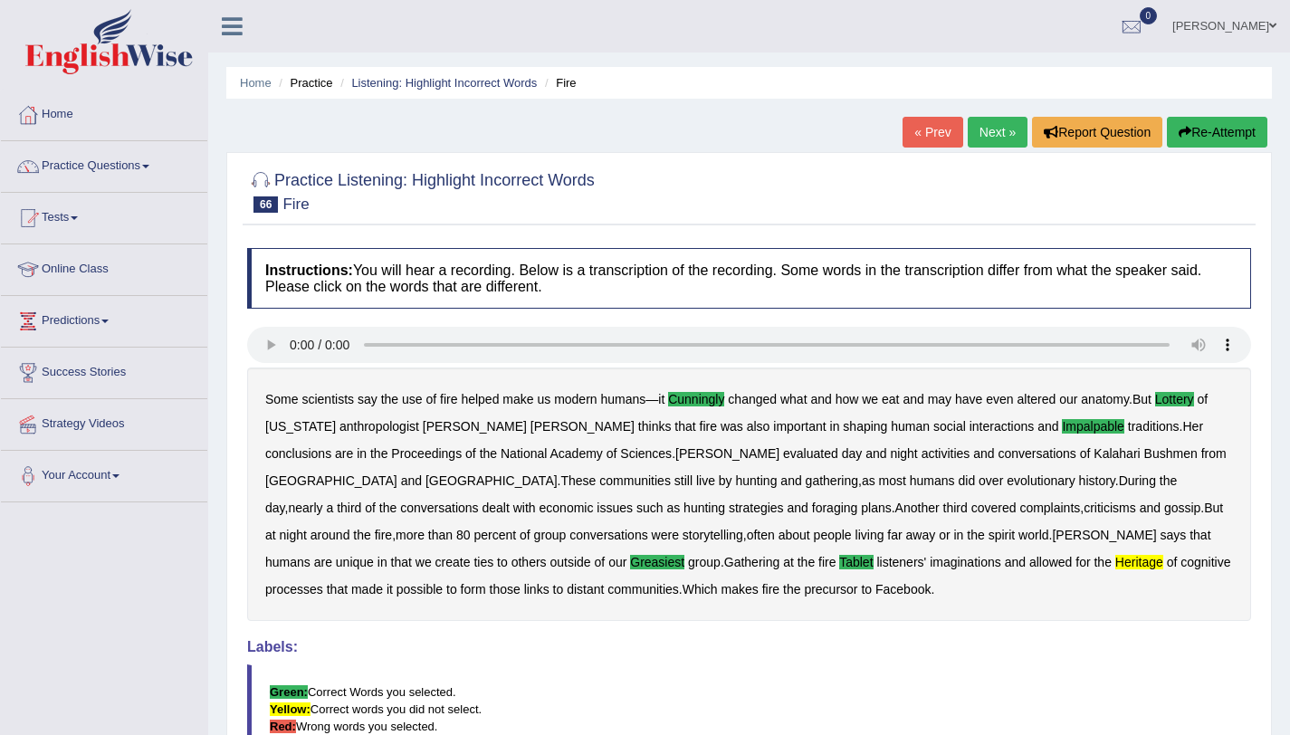
click at [1013, 133] on link "Next »" at bounding box center [997, 132] width 60 height 31
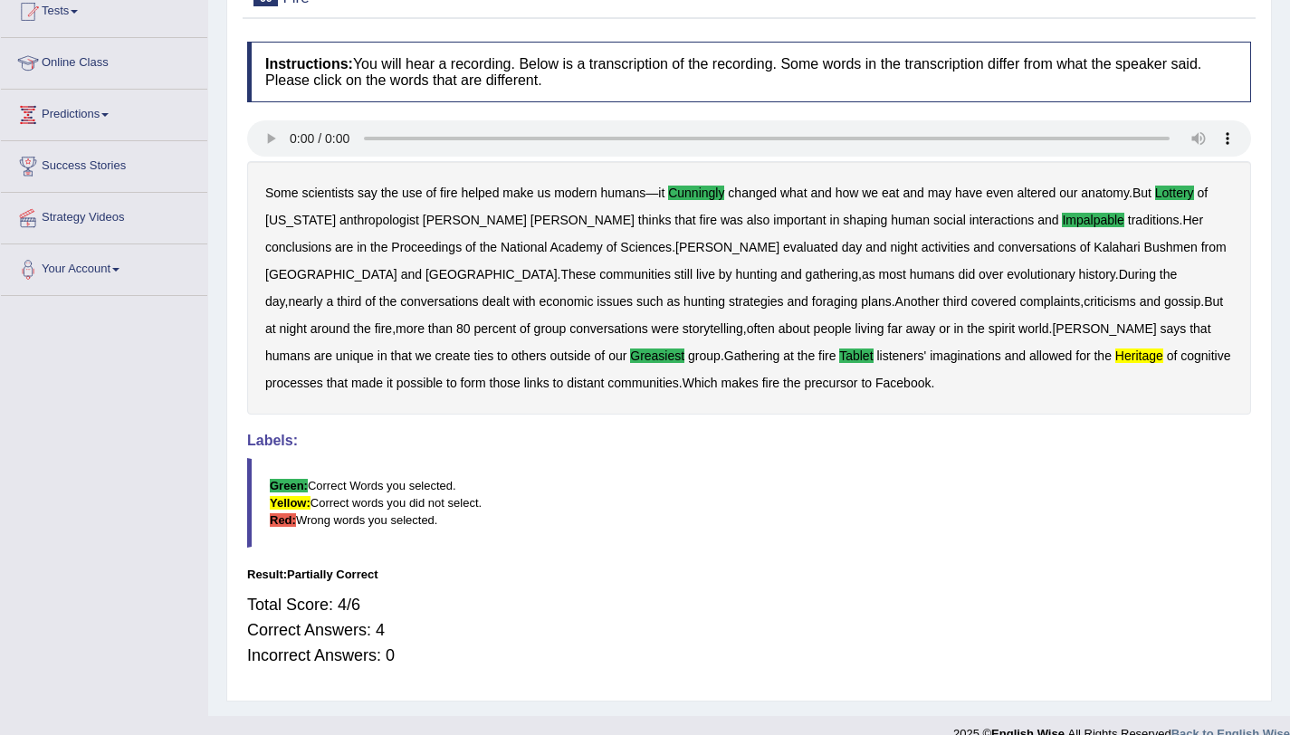
scroll to position [207, 0]
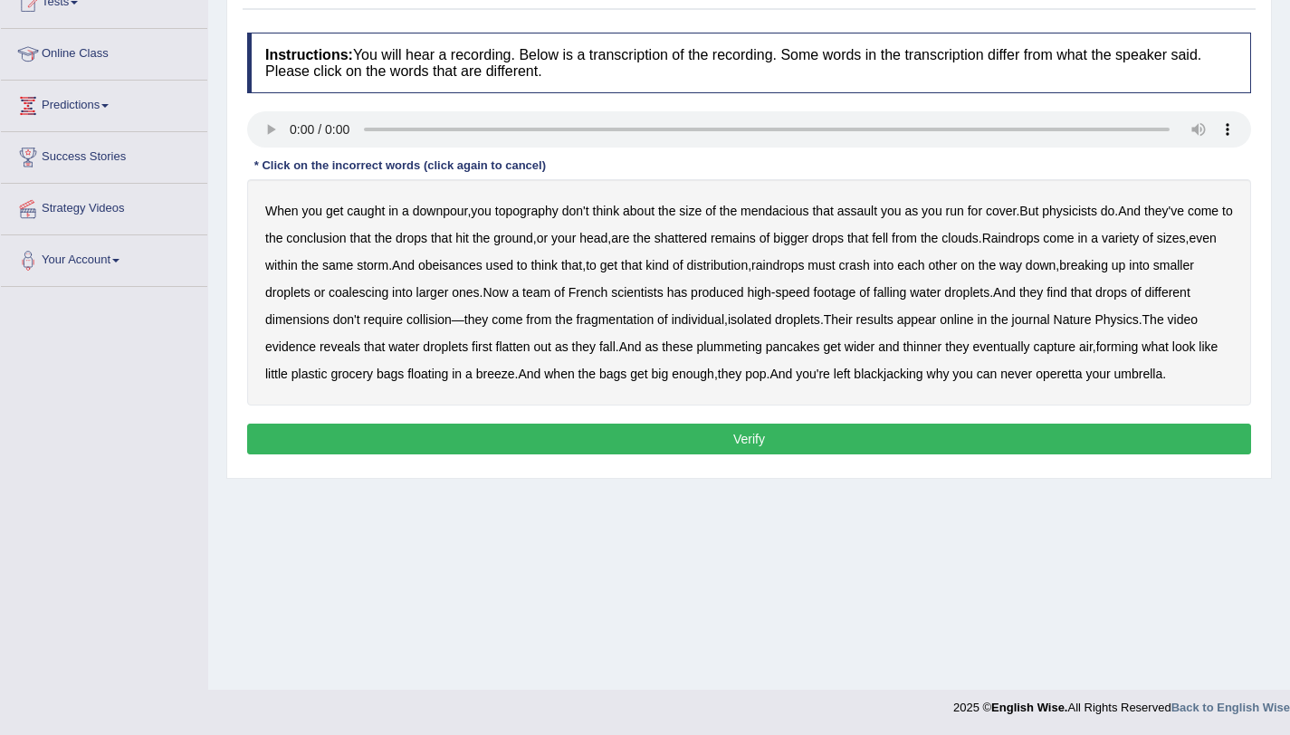
click at [536, 212] on b "topography" at bounding box center [526, 211] width 63 height 14
click at [801, 213] on b "mendacious" at bounding box center [774, 211] width 69 height 14
click at [481, 272] on b "obeisances" at bounding box center [450, 265] width 64 height 14
click at [643, 321] on b "fragmentation" at bounding box center [615, 319] width 78 height 14
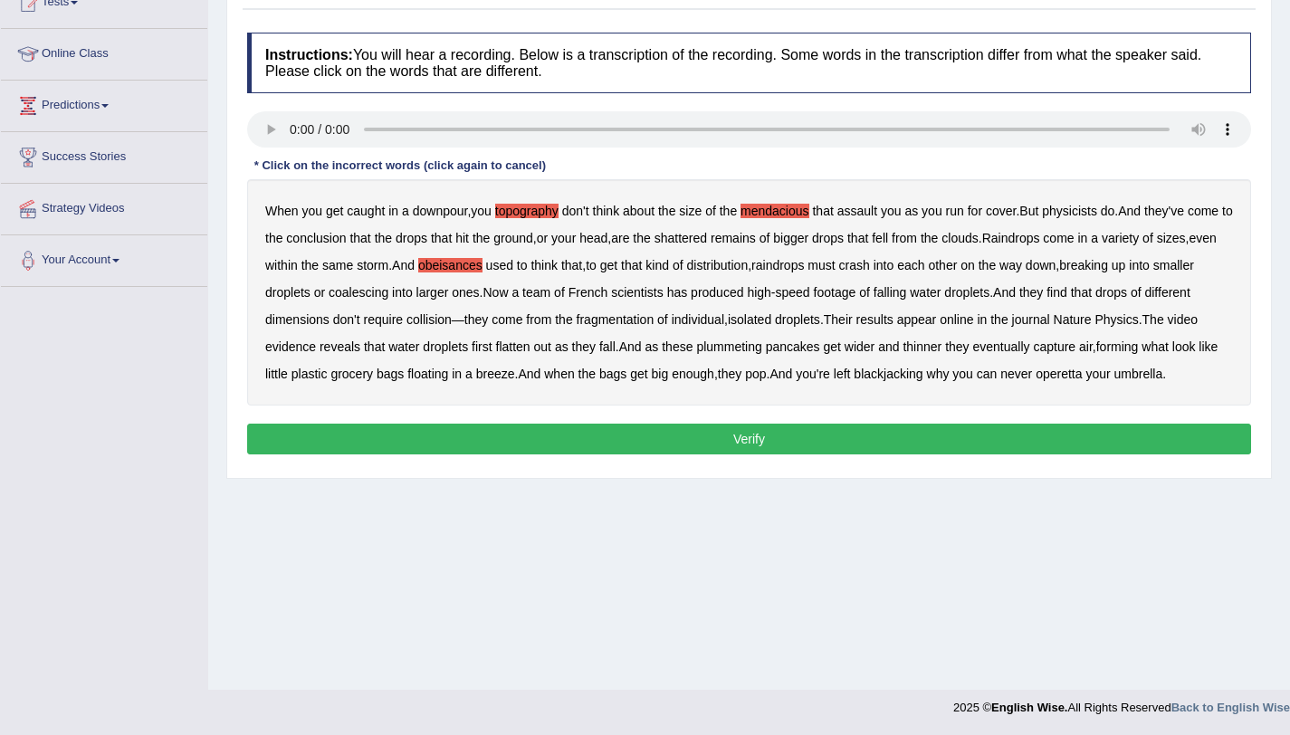
click at [922, 379] on b "blackjacking" at bounding box center [887, 374] width 69 height 14
click at [1081, 374] on b "operetta" at bounding box center [1058, 374] width 46 height 14
click at [1035, 442] on button "Verify" at bounding box center [749, 439] width 1004 height 31
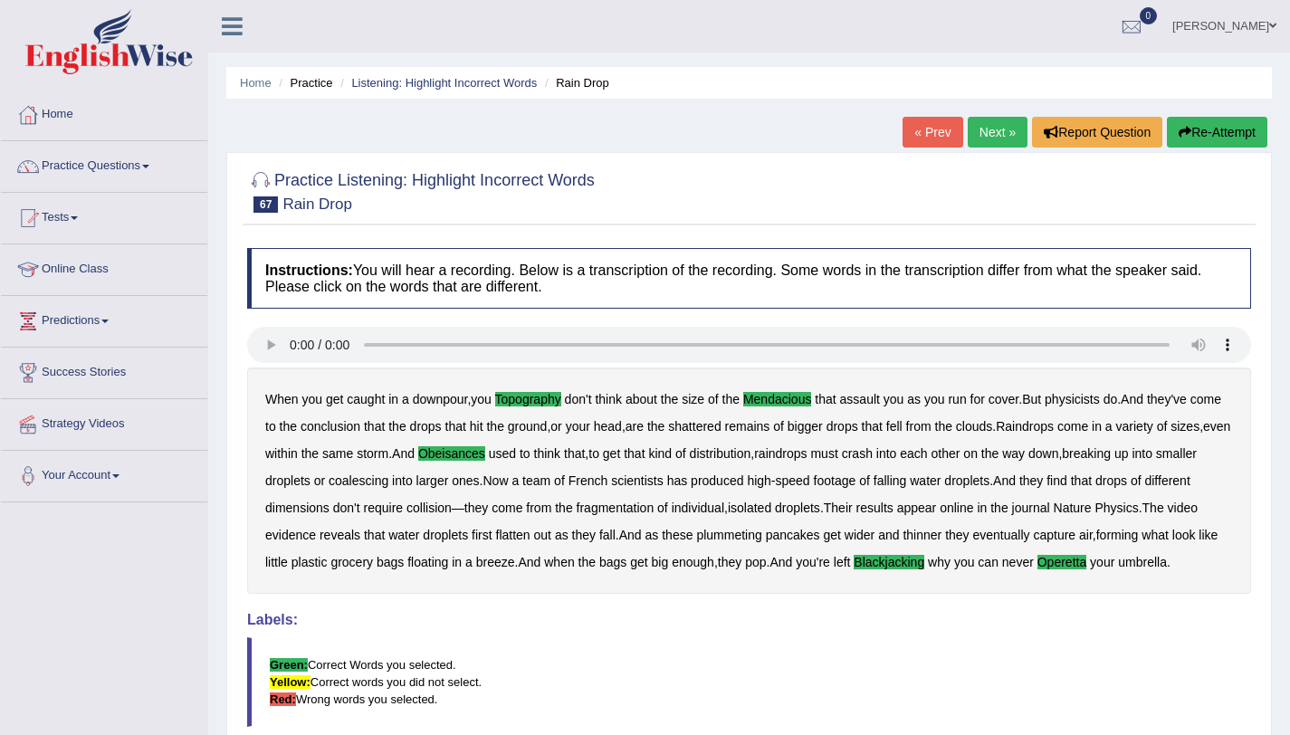
click at [986, 122] on link "Next »" at bounding box center [997, 132] width 60 height 31
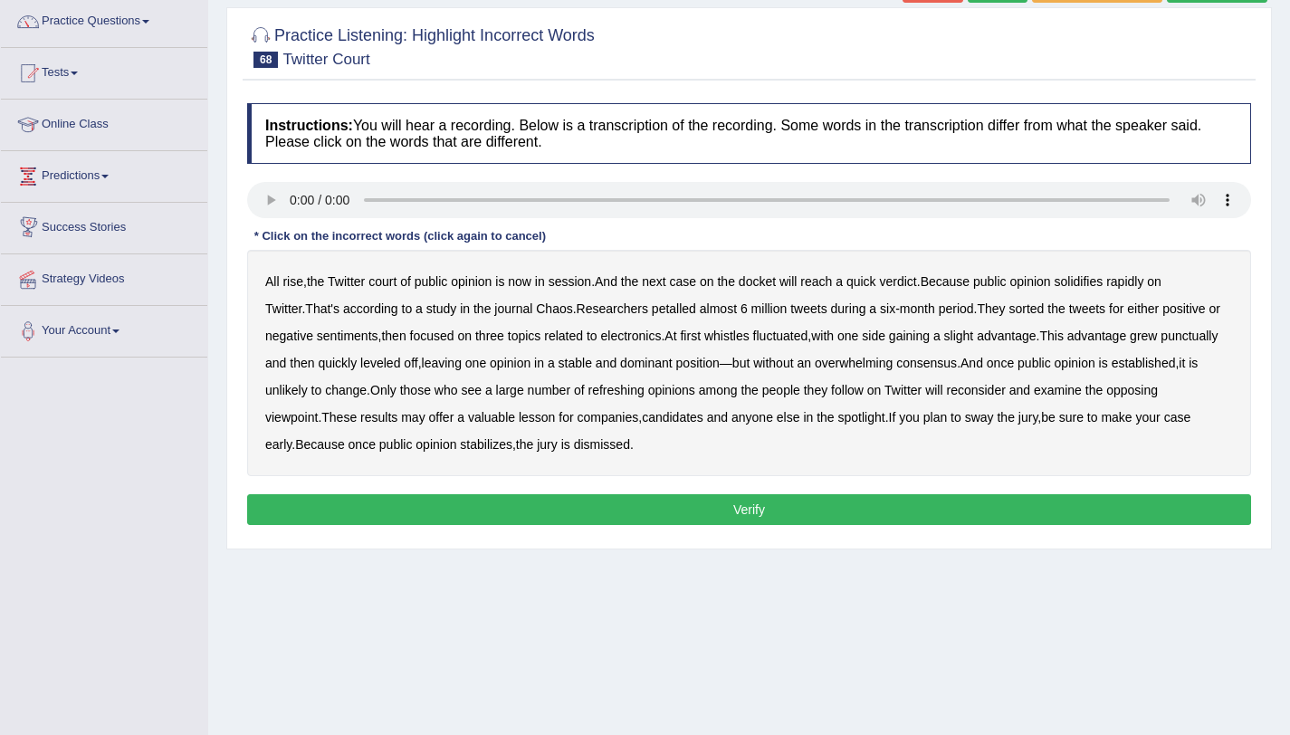
scroll to position [215, 0]
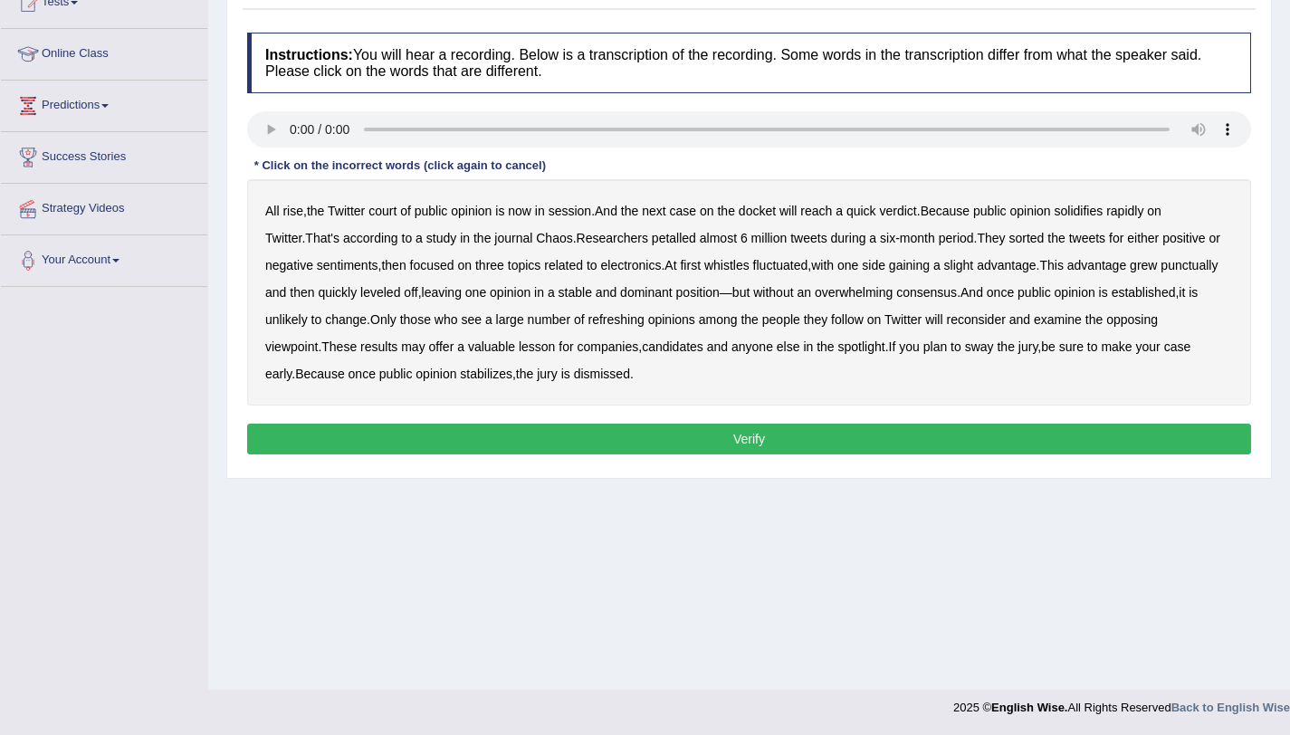
click at [652, 245] on b "petalled" at bounding box center [674, 238] width 44 height 14
click at [730, 265] on b "whistles" at bounding box center [726, 265] width 45 height 14
click at [1210, 268] on b "punctually" at bounding box center [1188, 265] width 57 height 14
click at [612, 321] on b "refreshing" at bounding box center [616, 319] width 56 height 14
click at [658, 435] on button "Verify" at bounding box center [749, 439] width 1004 height 31
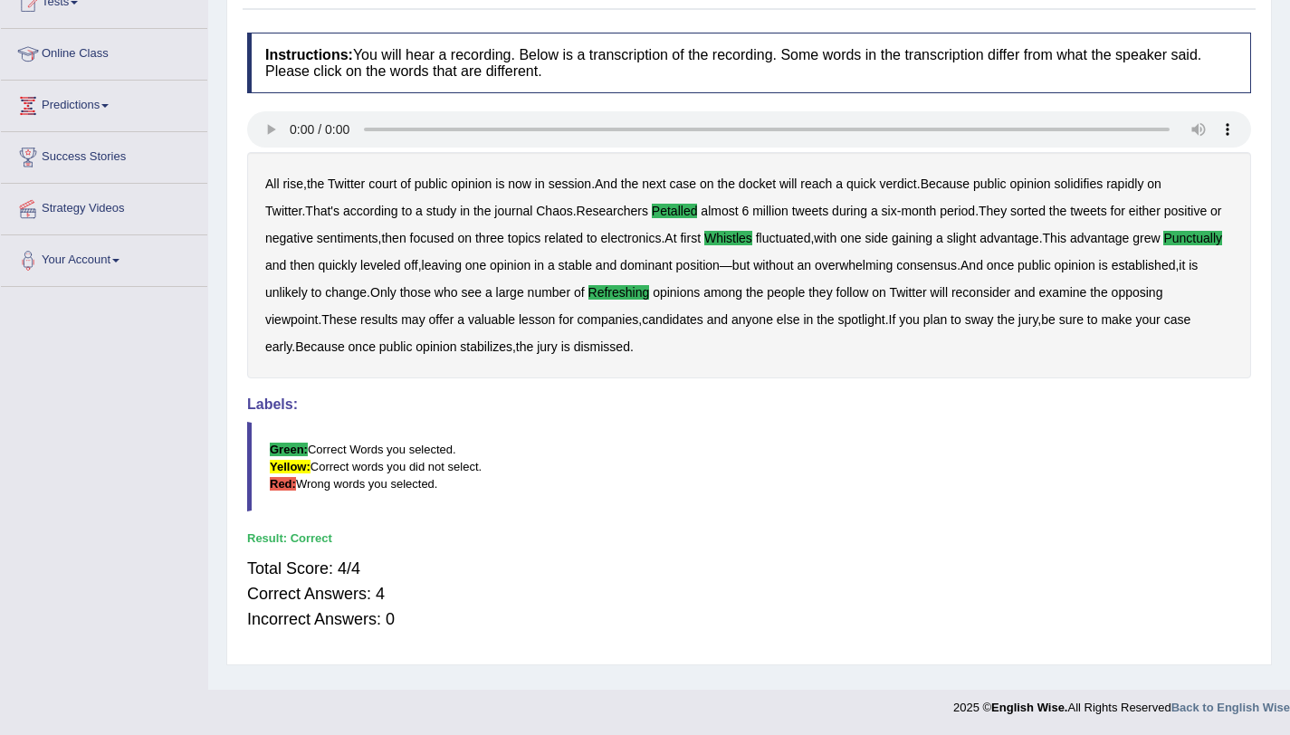
scroll to position [0, 0]
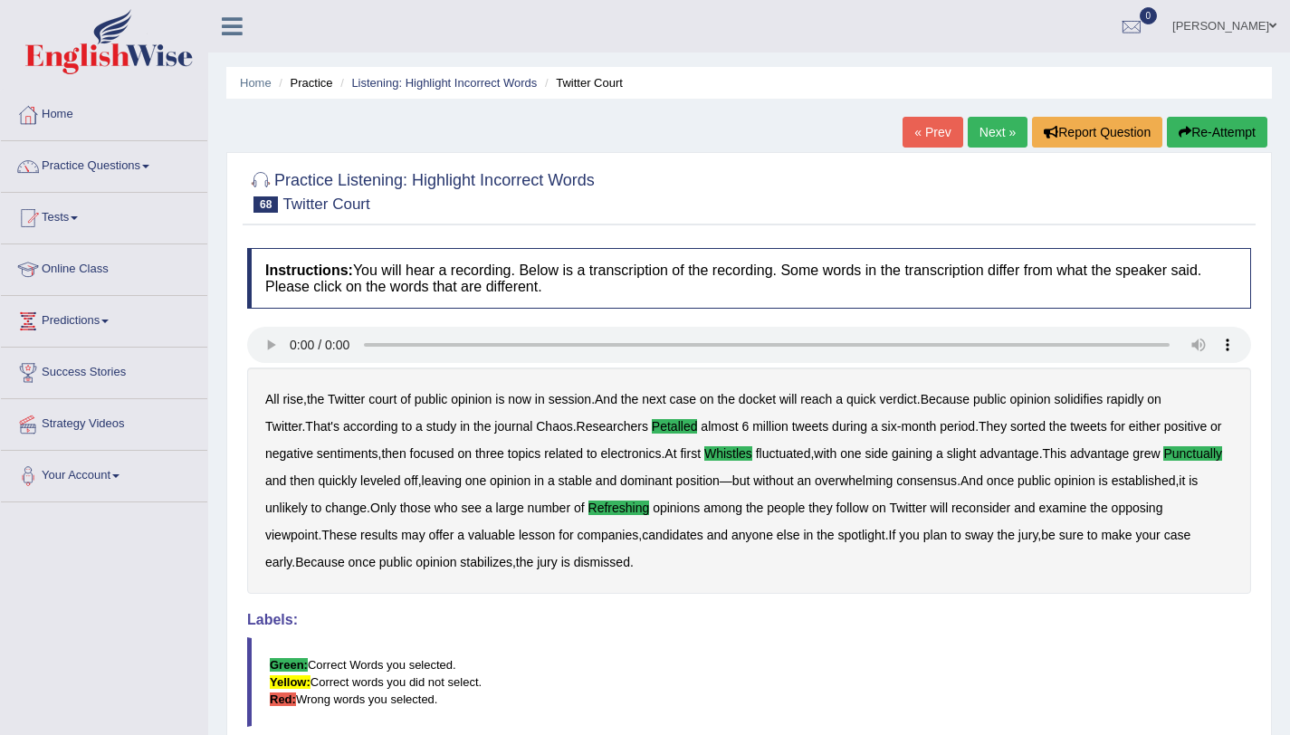
click at [991, 127] on link "Next »" at bounding box center [997, 132] width 60 height 31
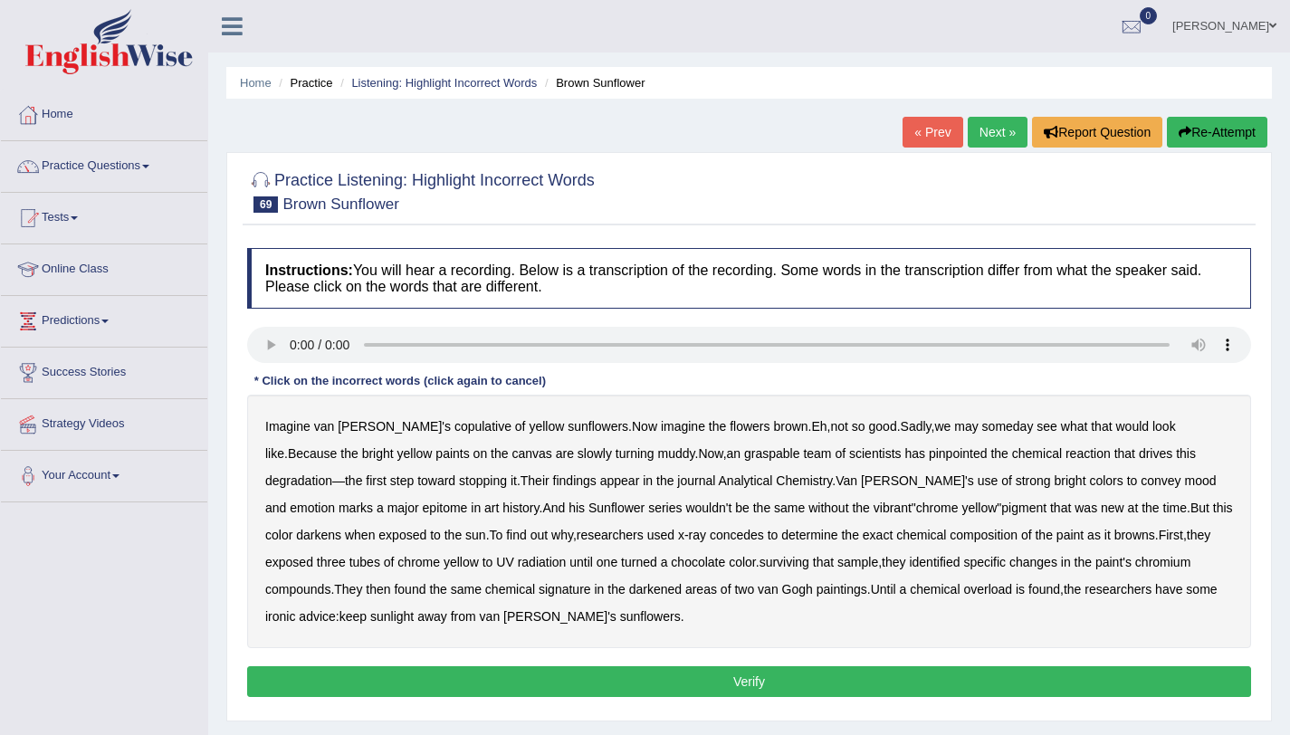
click at [454, 430] on b "copulative" at bounding box center [482, 426] width 57 height 14
click at [744, 456] on b "graspable" at bounding box center [772, 453] width 56 height 14
click at [835, 477] on b "Van" at bounding box center [846, 480] width 22 height 14
click at [468, 500] on b "epitome" at bounding box center [445, 507] width 45 height 14
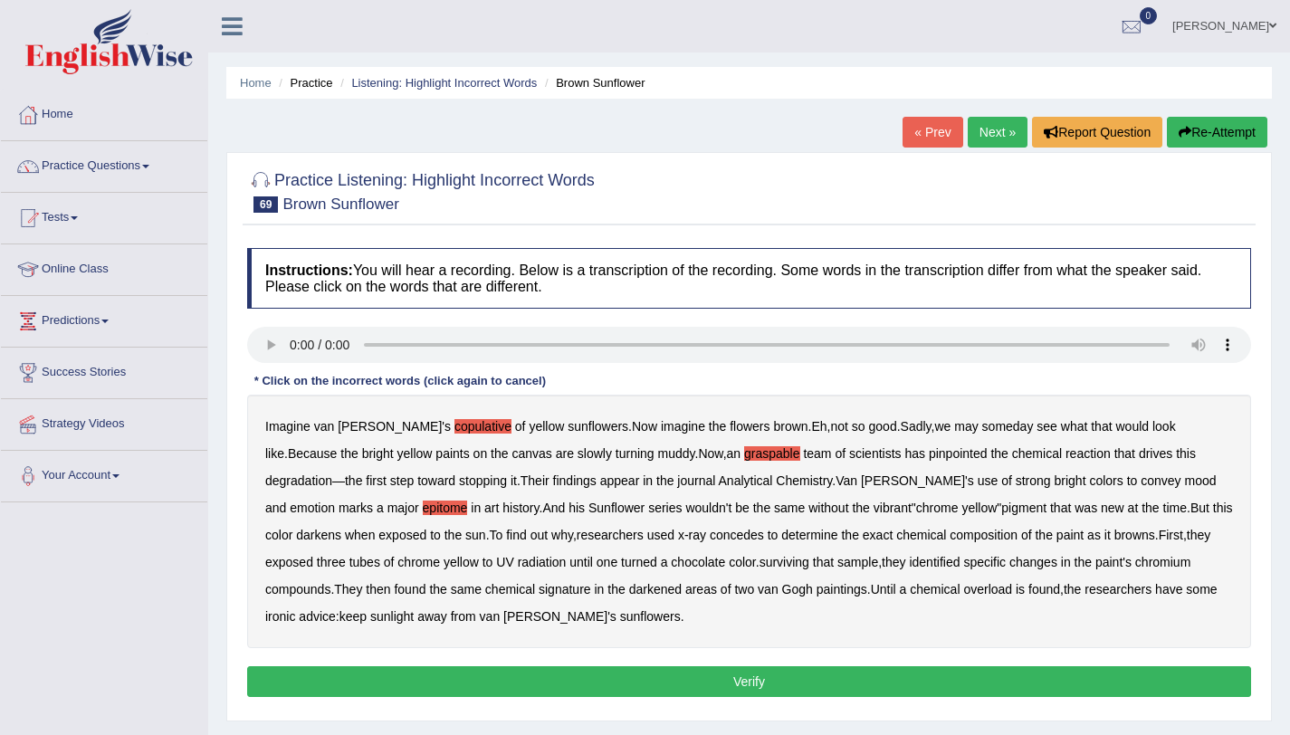
click at [710, 537] on b "concedes" at bounding box center [737, 535] width 54 height 14
click at [759, 564] on b "surviving" at bounding box center [784, 562] width 50 height 14
click at [598, 681] on button "Verify" at bounding box center [749, 681] width 1004 height 31
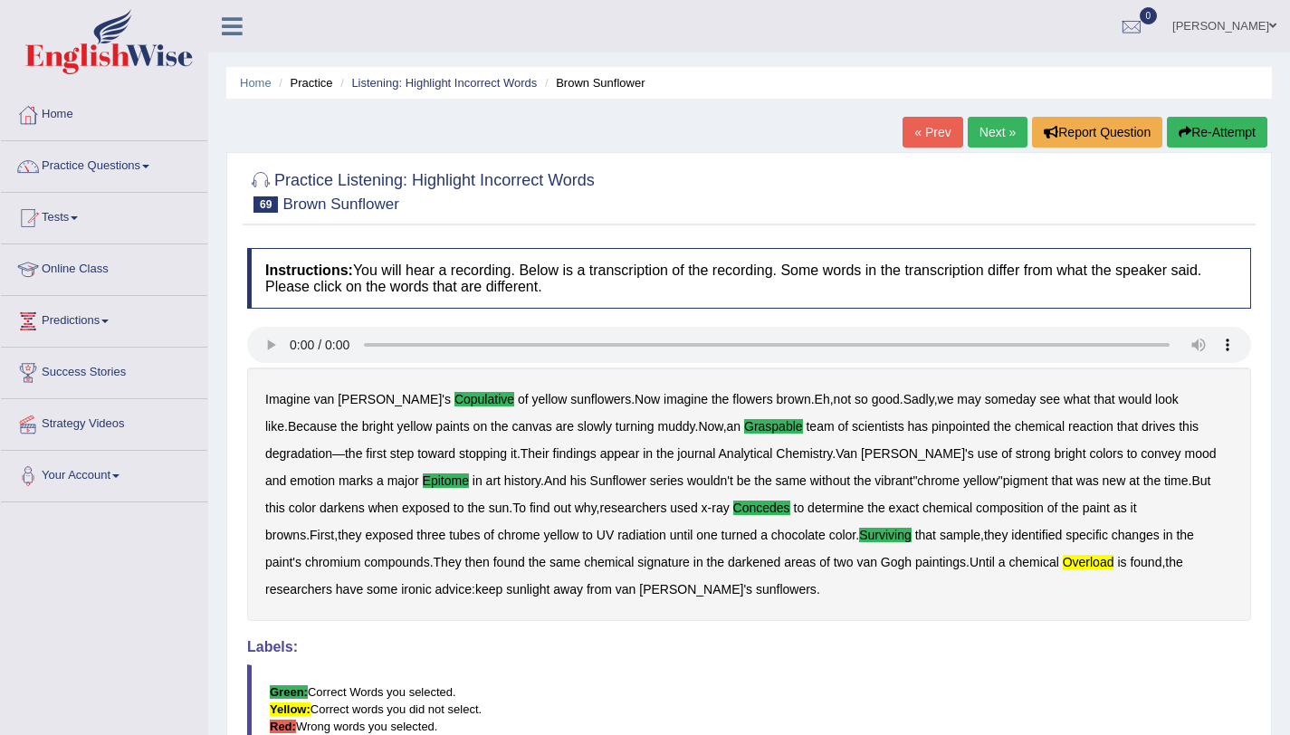
scroll to position [233, 0]
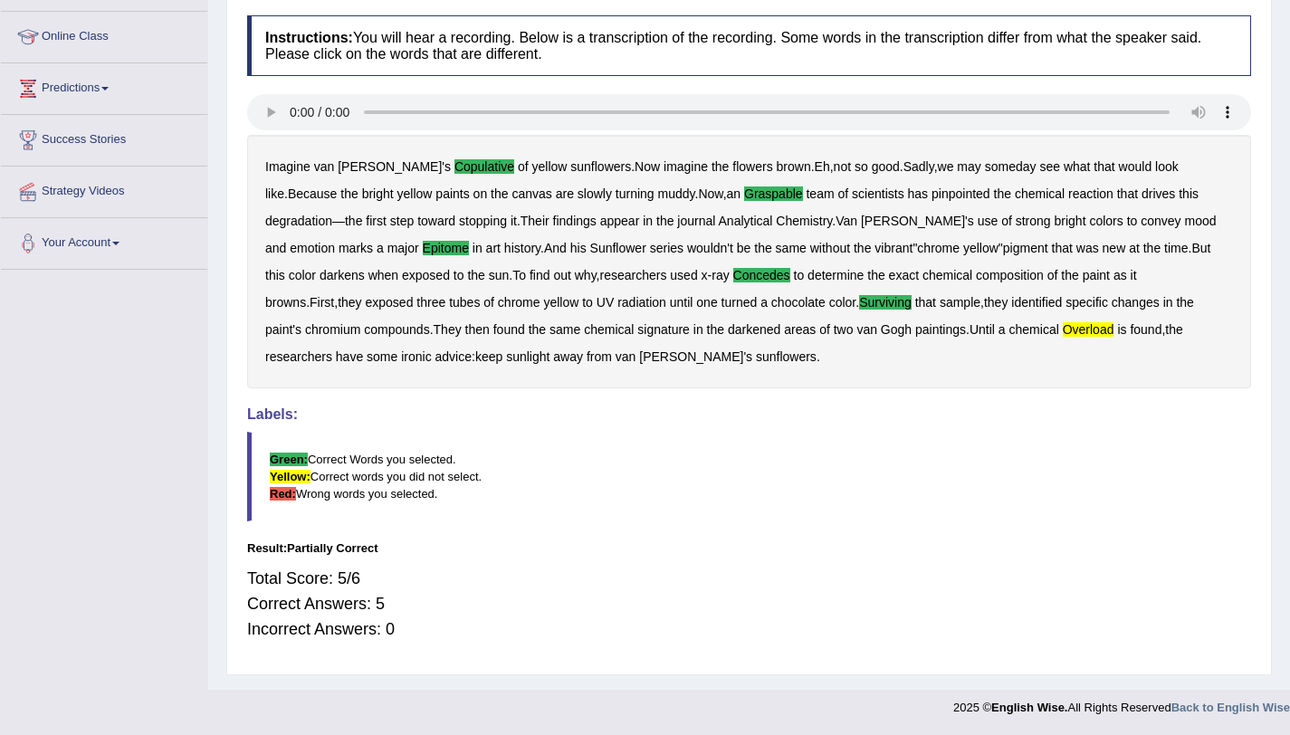
click at [1062, 330] on b "overload" at bounding box center [1088, 329] width 52 height 14
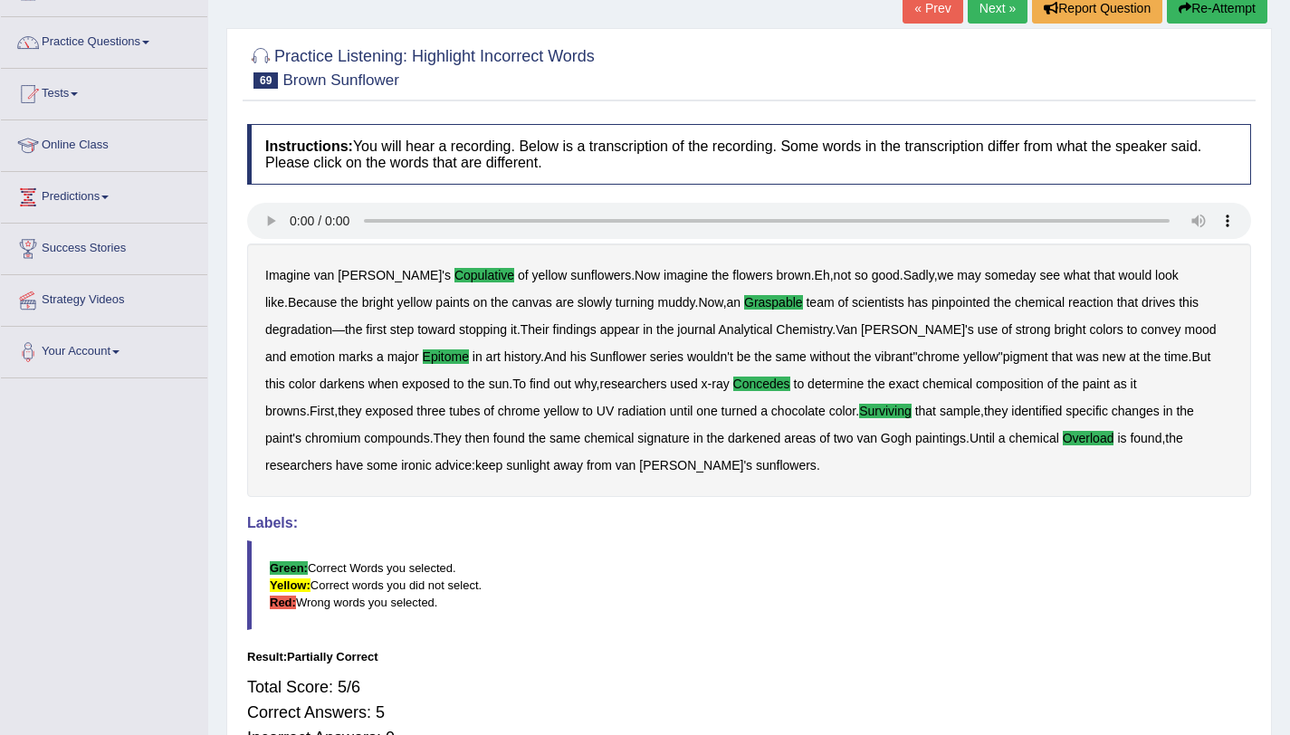
scroll to position [123, 0]
click at [999, 22] on link "Next »" at bounding box center [997, 9] width 60 height 31
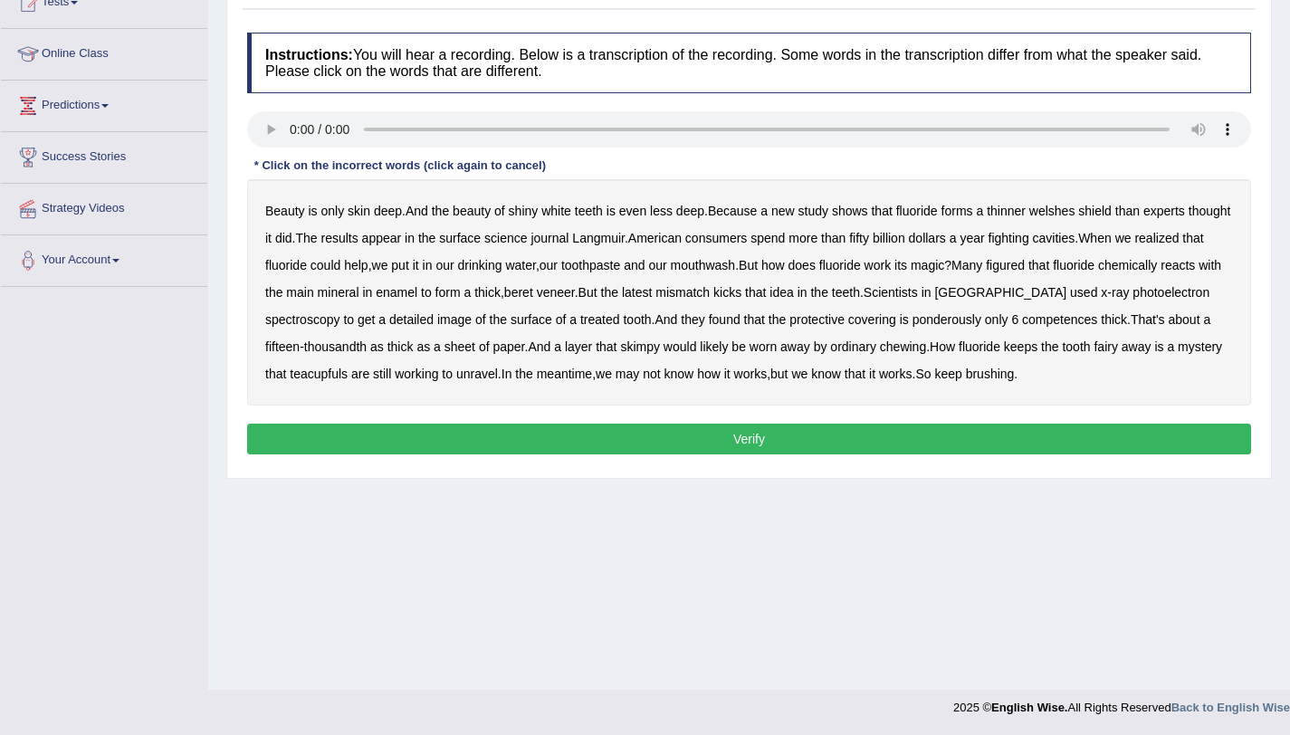
click at [1060, 215] on b "welshes" at bounding box center [1052, 211] width 46 height 14
click at [533, 295] on b "beret" at bounding box center [518, 292] width 29 height 14
click at [710, 290] on b "mismatch" at bounding box center [682, 292] width 54 height 14
click at [981, 324] on b "ponderously" at bounding box center [946, 319] width 69 height 14
click at [348, 376] on b "teacupfuls" at bounding box center [319, 374] width 58 height 14
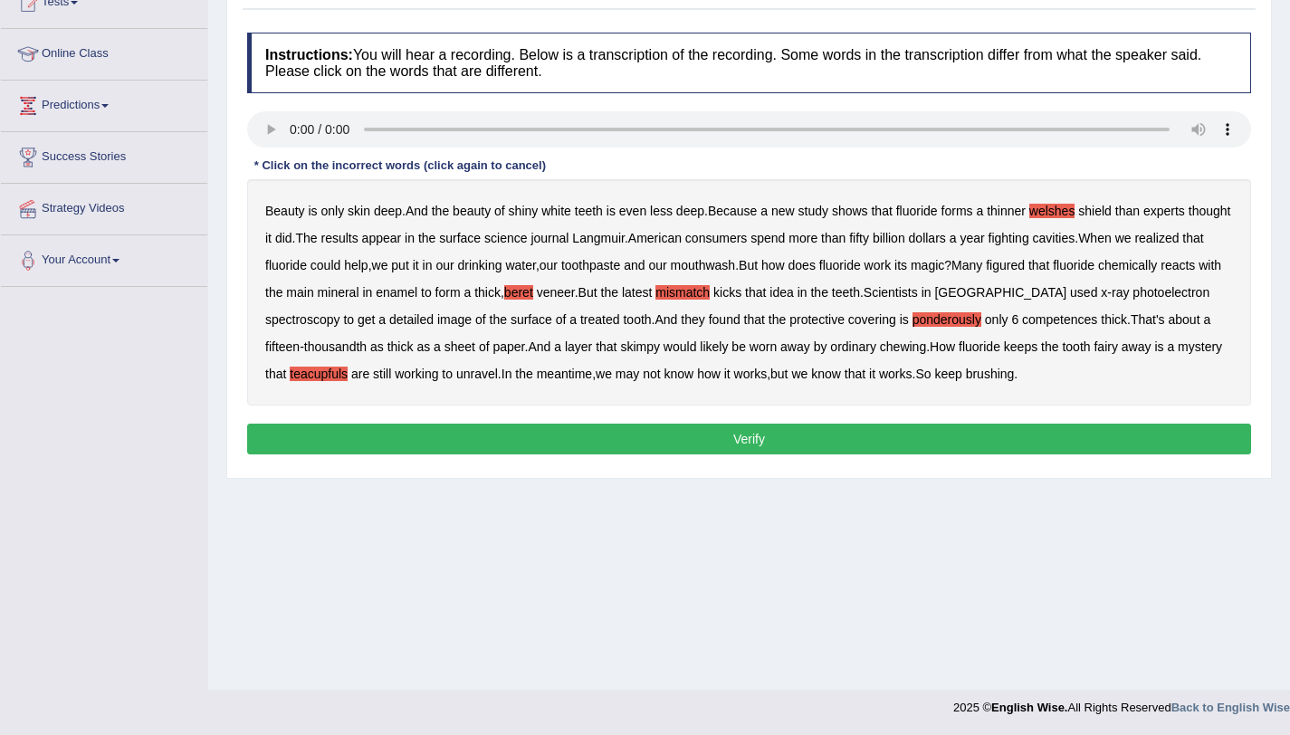
click at [860, 446] on button "Verify" at bounding box center [749, 439] width 1004 height 31
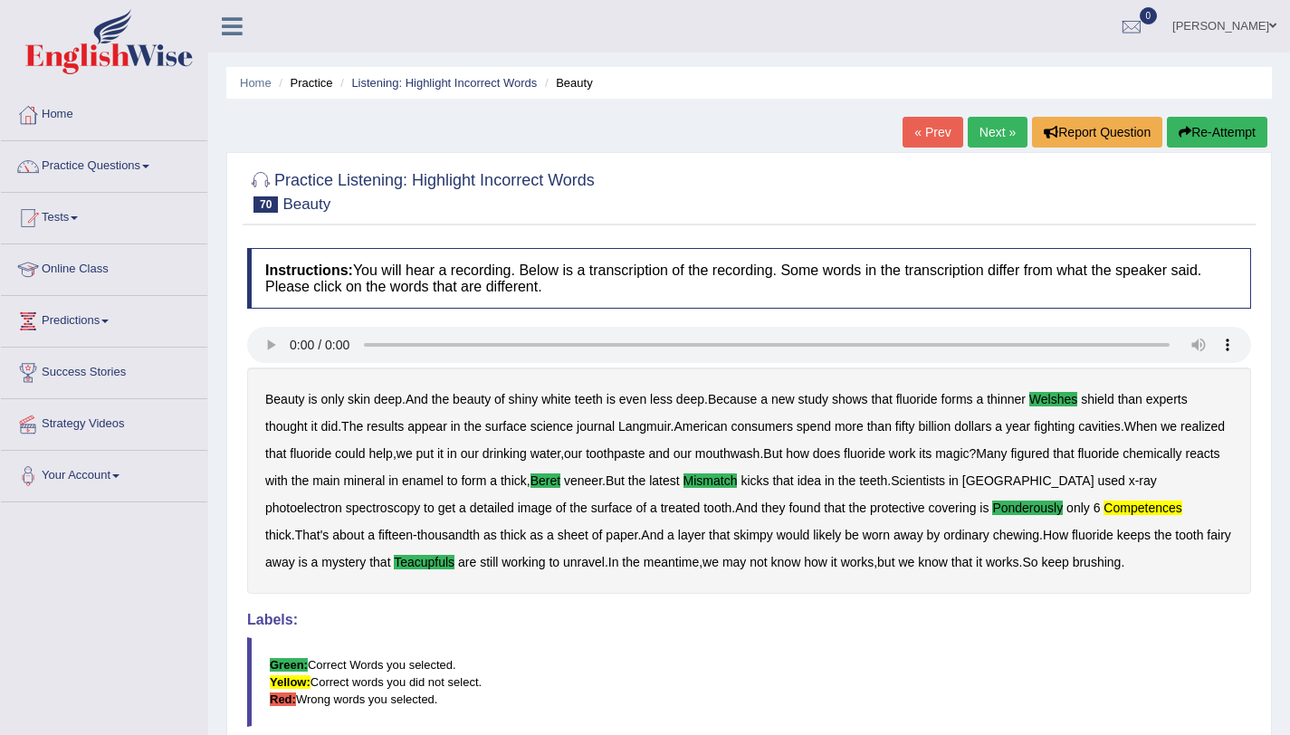
click at [1003, 134] on link "Next »" at bounding box center [997, 132] width 60 height 31
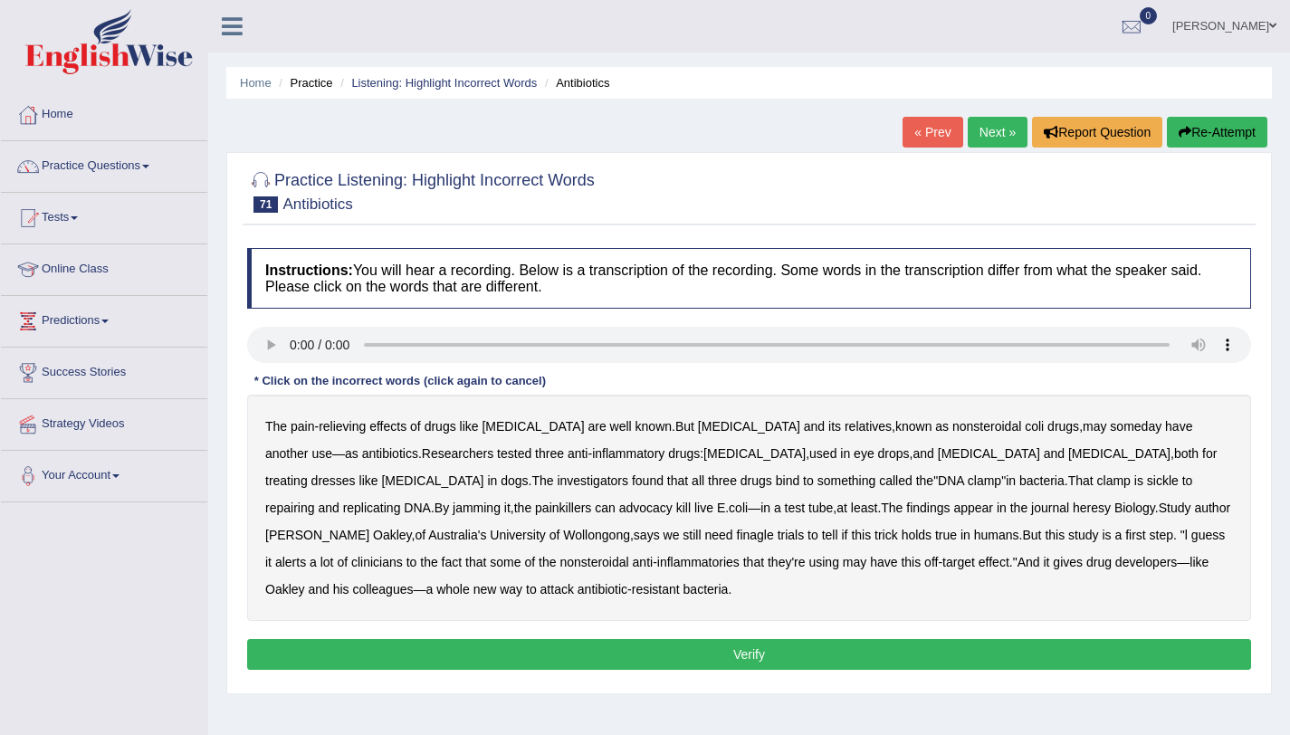
click at [1024, 427] on b "coli" at bounding box center [1033, 426] width 19 height 14
click at [356, 473] on b "dresses" at bounding box center [333, 480] width 44 height 14
click at [1147, 481] on b "sickle" at bounding box center [1163, 480] width 32 height 14
click at [619, 510] on b "advocacy" at bounding box center [645, 507] width 53 height 14
click at [1072, 511] on b "heresy" at bounding box center [1091, 507] width 38 height 14
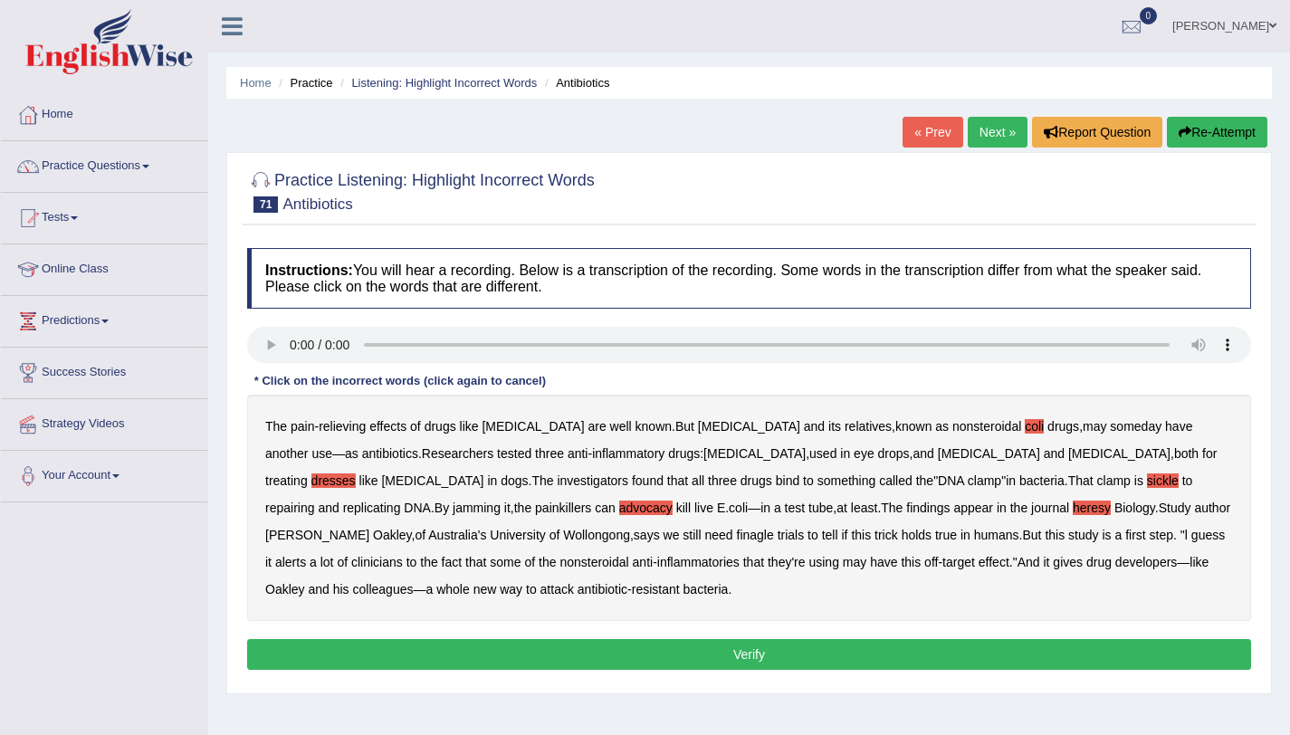
click at [737, 538] on b "finagle" at bounding box center [755, 535] width 37 height 14
click at [605, 643] on button "Verify" at bounding box center [749, 654] width 1004 height 31
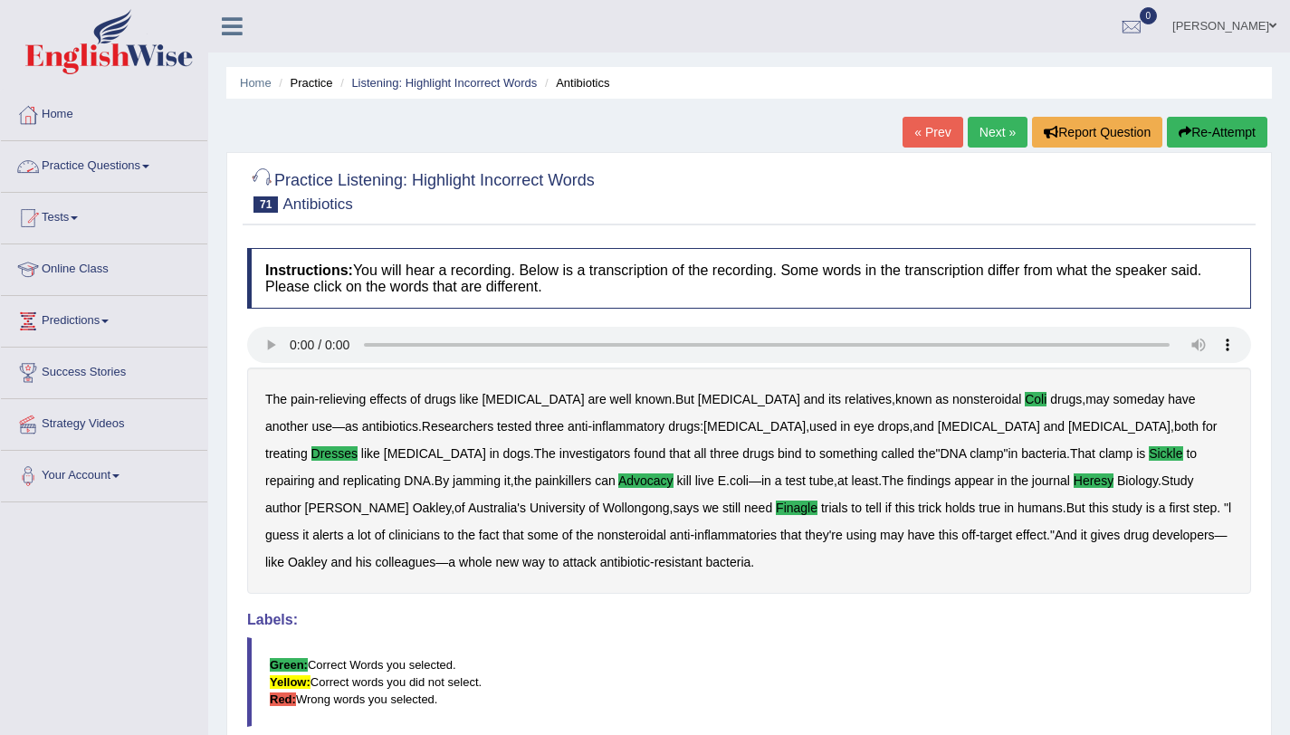
click at [112, 158] on link "Practice Questions" at bounding box center [104, 163] width 206 height 45
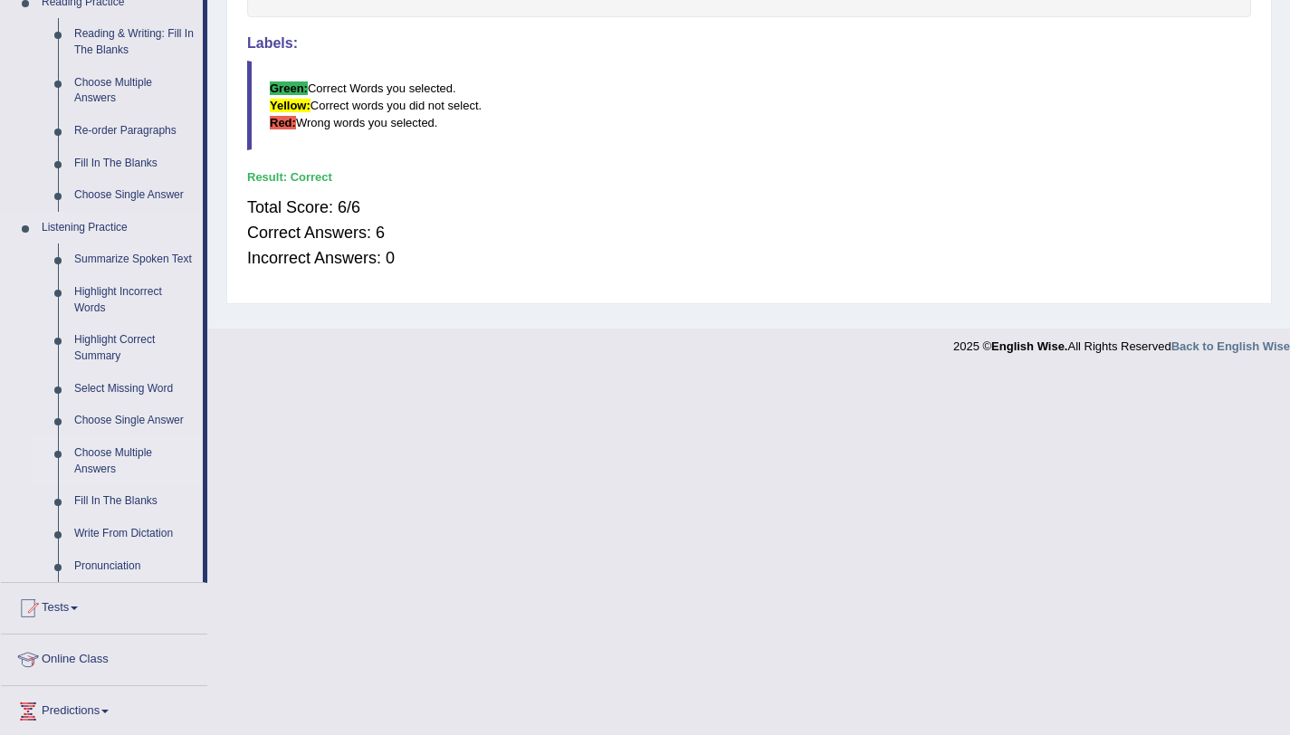
scroll to position [577, 0]
click at [100, 497] on link "Fill In The Blanks" at bounding box center [134, 500] width 137 height 33
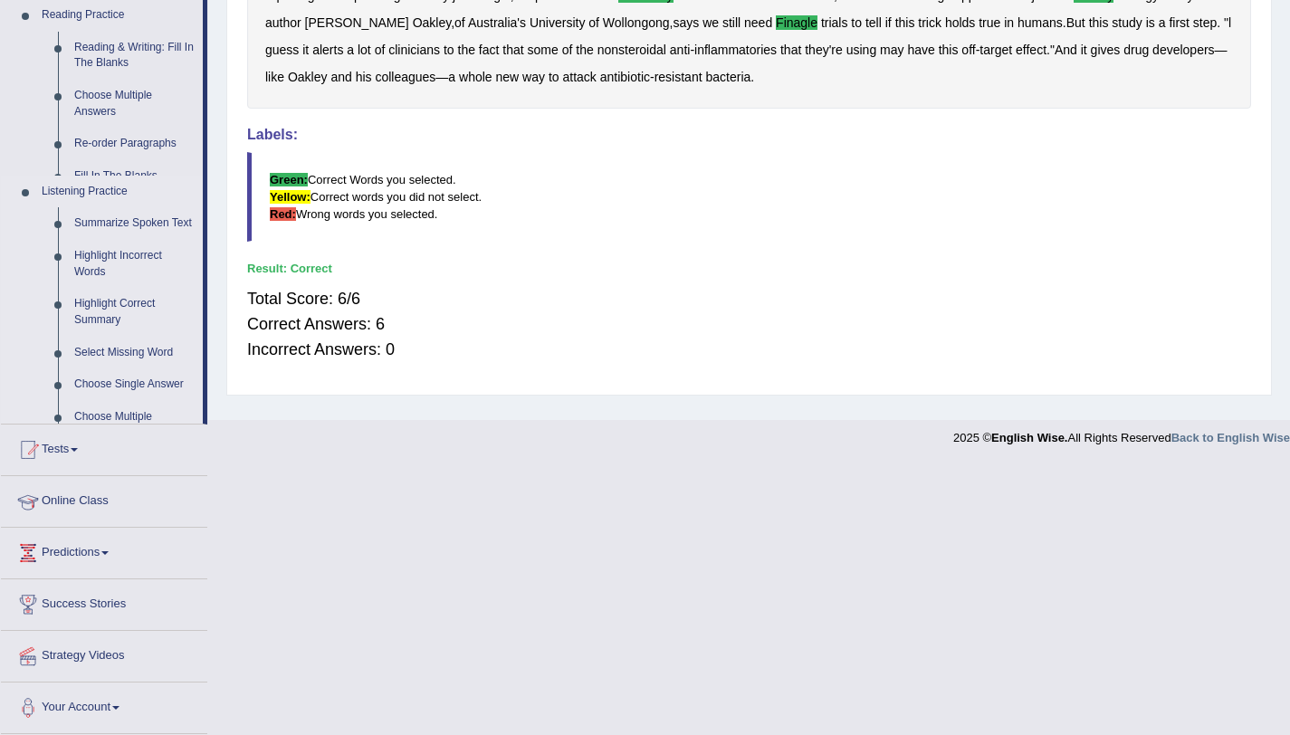
scroll to position [215, 0]
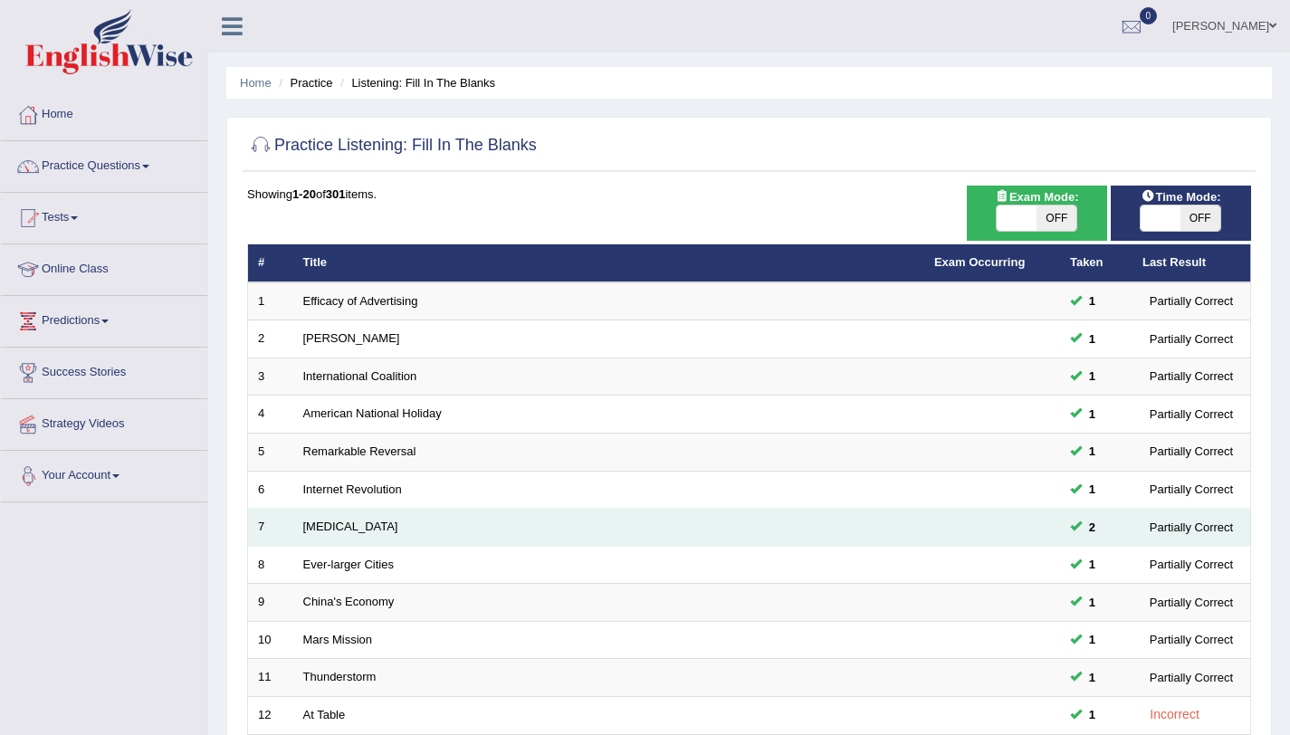
scroll to position [463, 0]
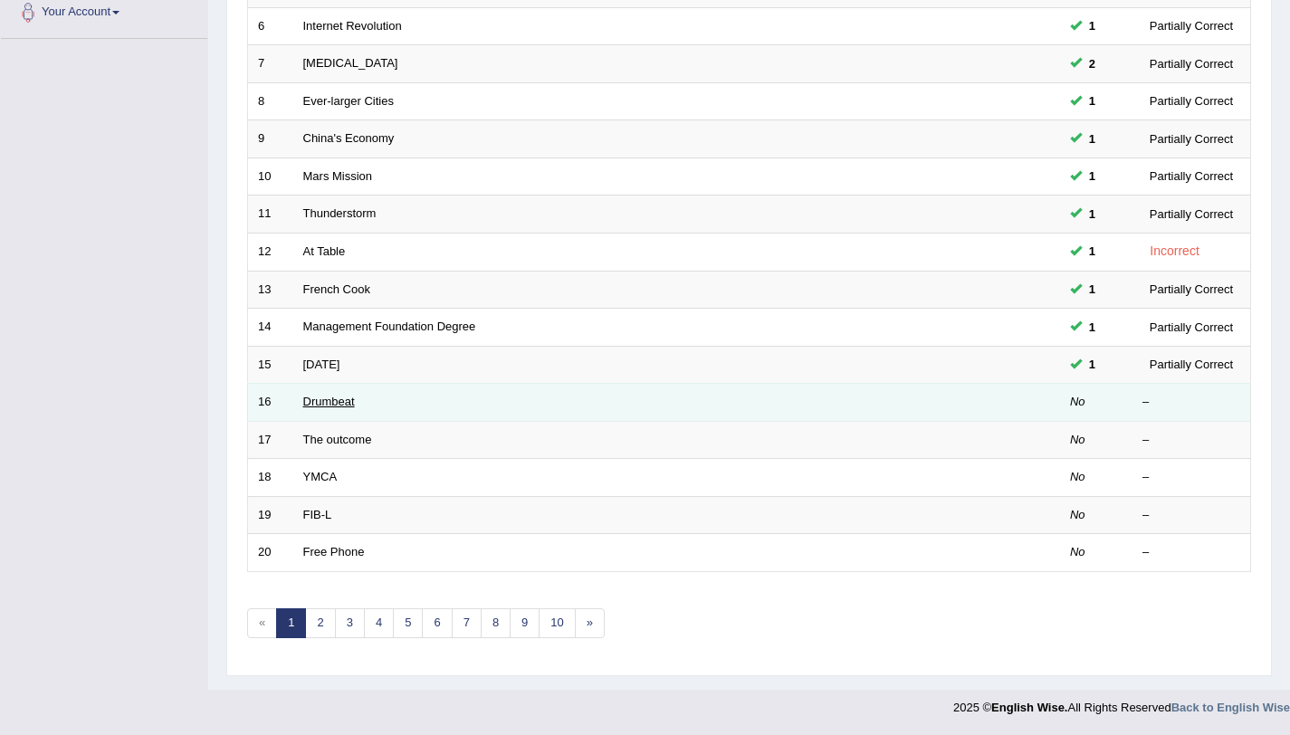
click at [323, 403] on link "Drumbeat" at bounding box center [329, 402] width 52 height 14
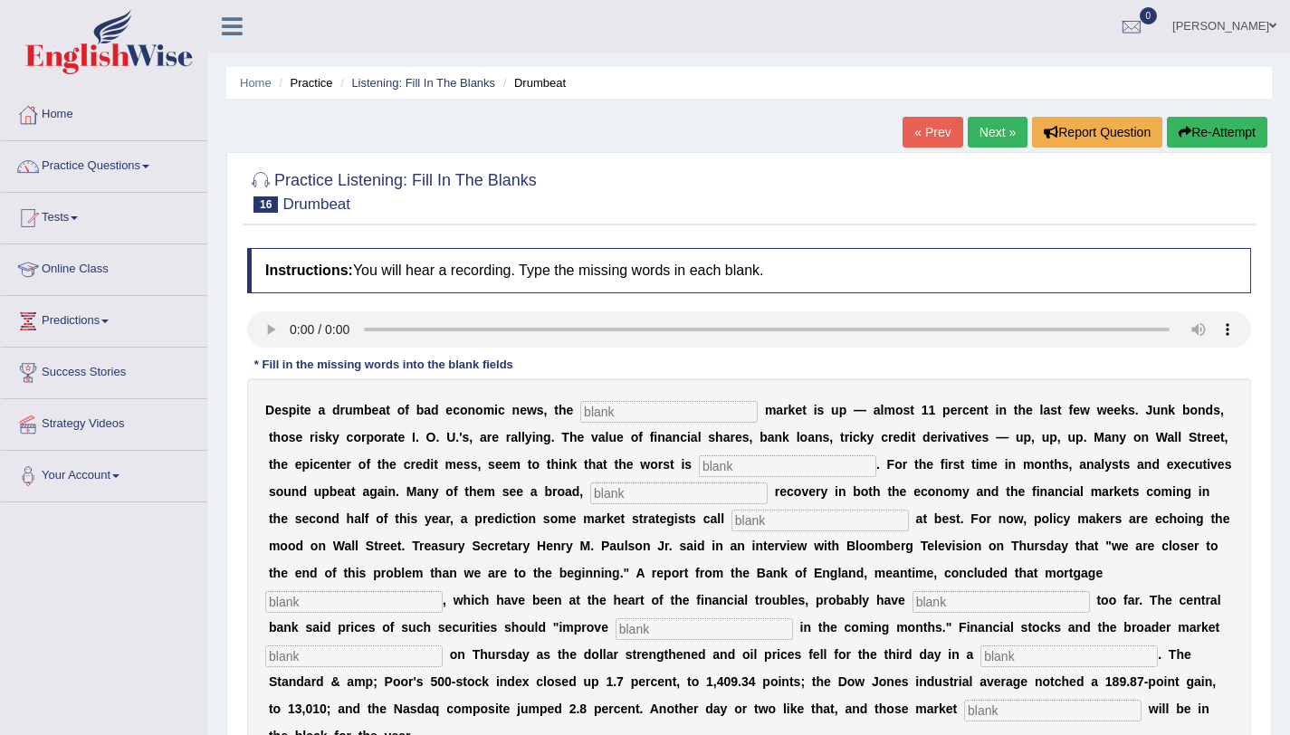
click at [611, 403] on input "text" at bounding box center [668, 412] width 177 height 22
type input "stock"
click at [769, 471] on input "text" at bounding box center [787, 466] width 177 height 22
type input "over"
click at [664, 497] on input "text" at bounding box center [678, 493] width 177 height 22
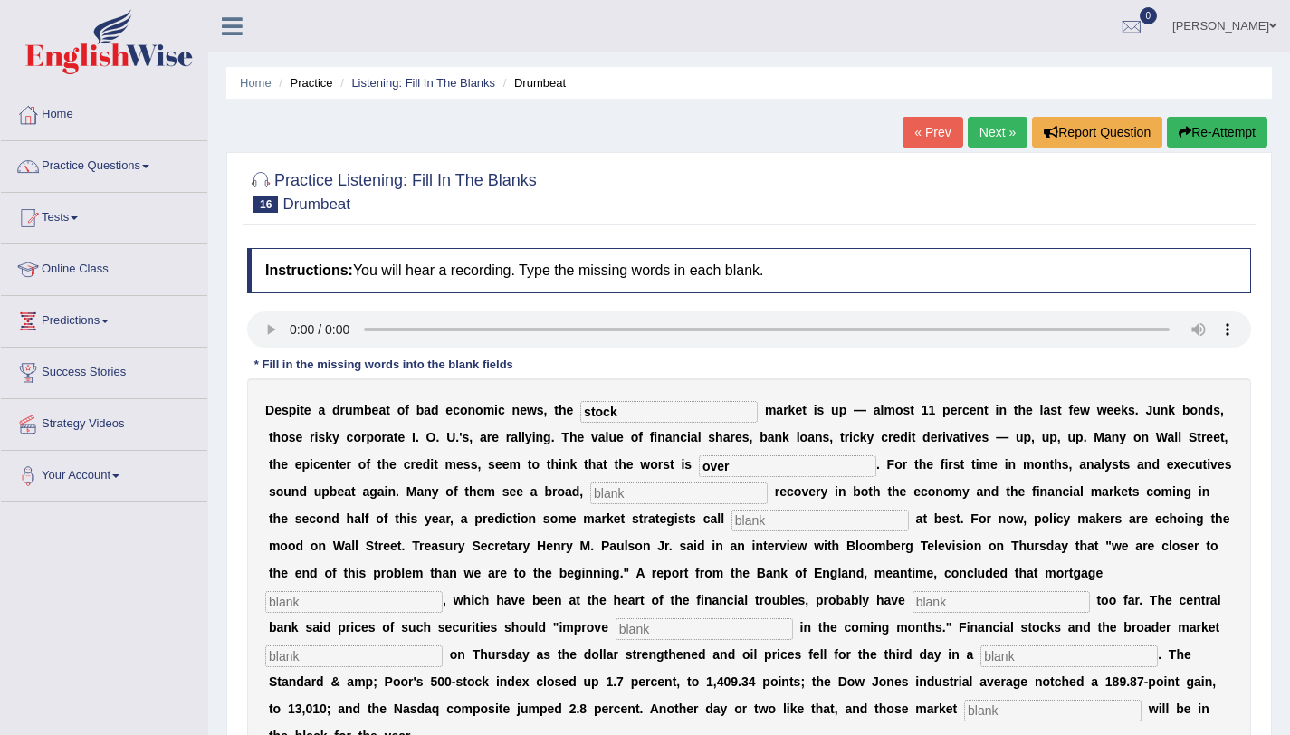
click at [625, 491] on input "text" at bounding box center [678, 493] width 177 height 22
type input "stains"
click at [763, 517] on input "text" at bounding box center [819, 521] width 177 height 22
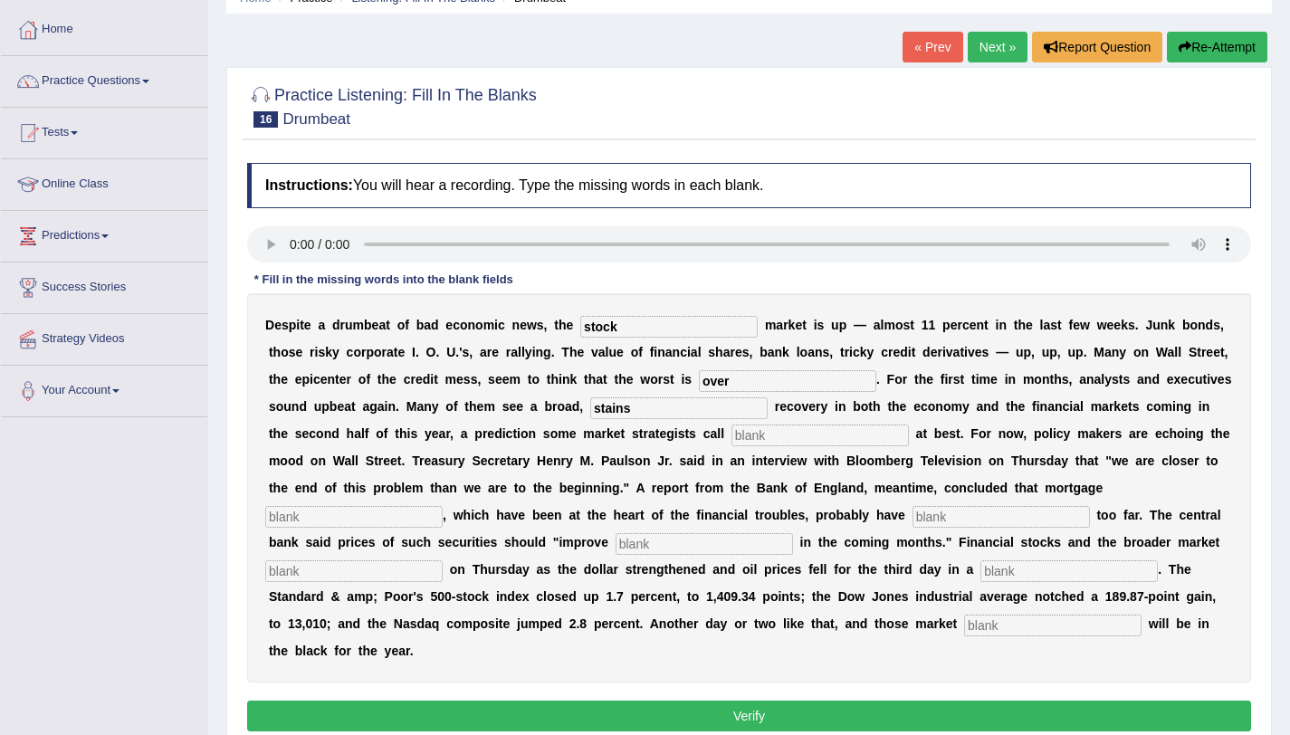
scroll to position [86, 0]
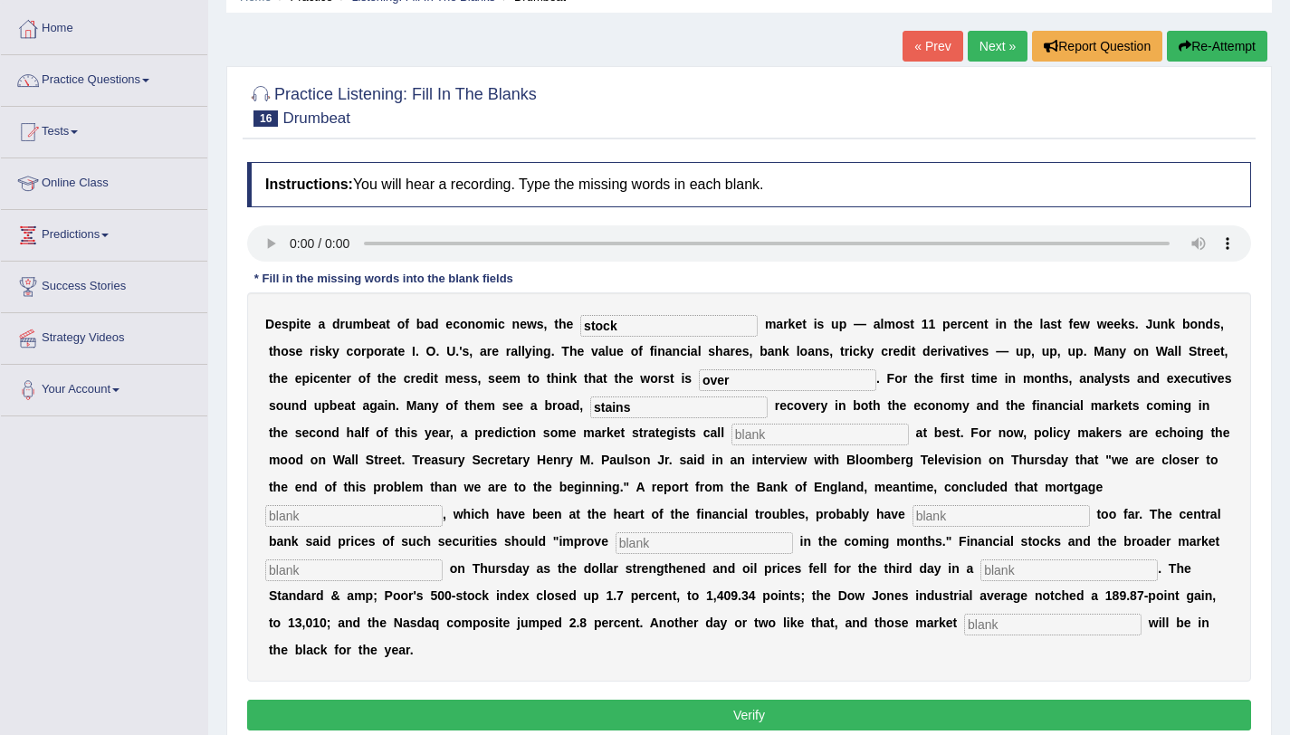
click at [773, 435] on input "text" at bounding box center [819, 435] width 177 height 22
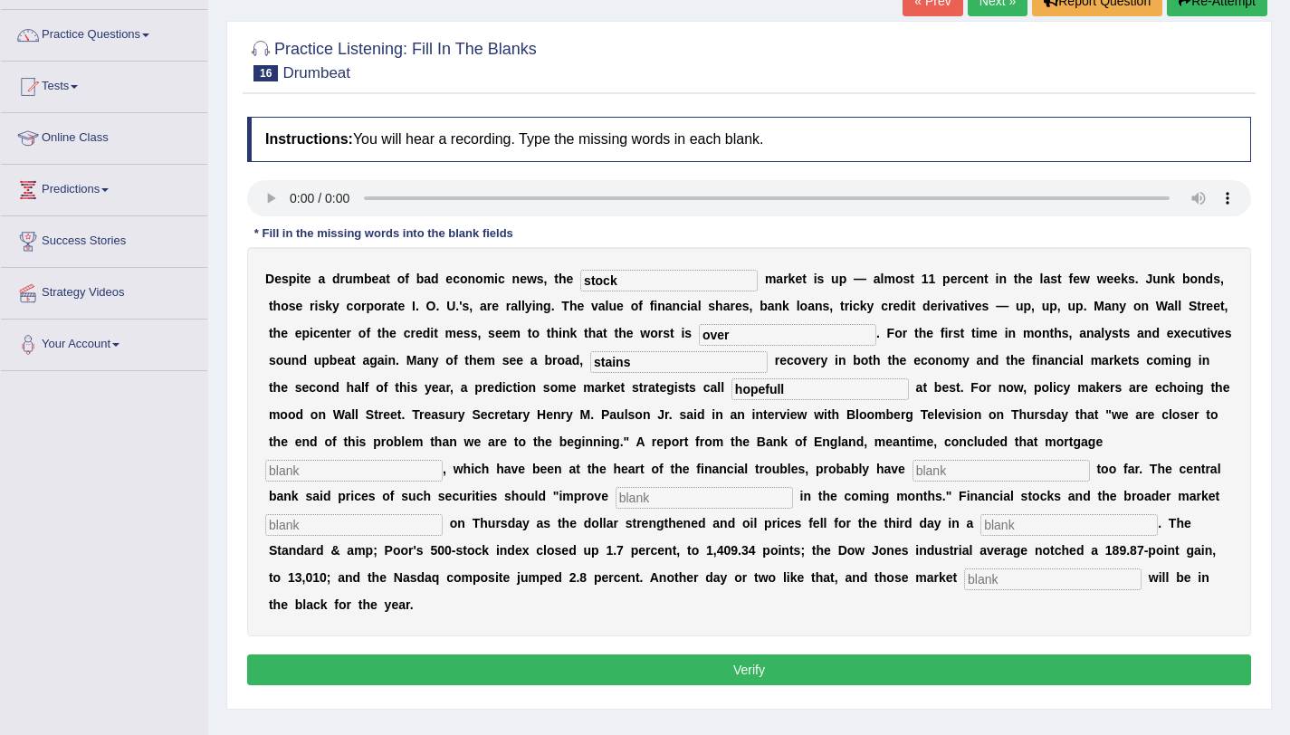
scroll to position [132, 0]
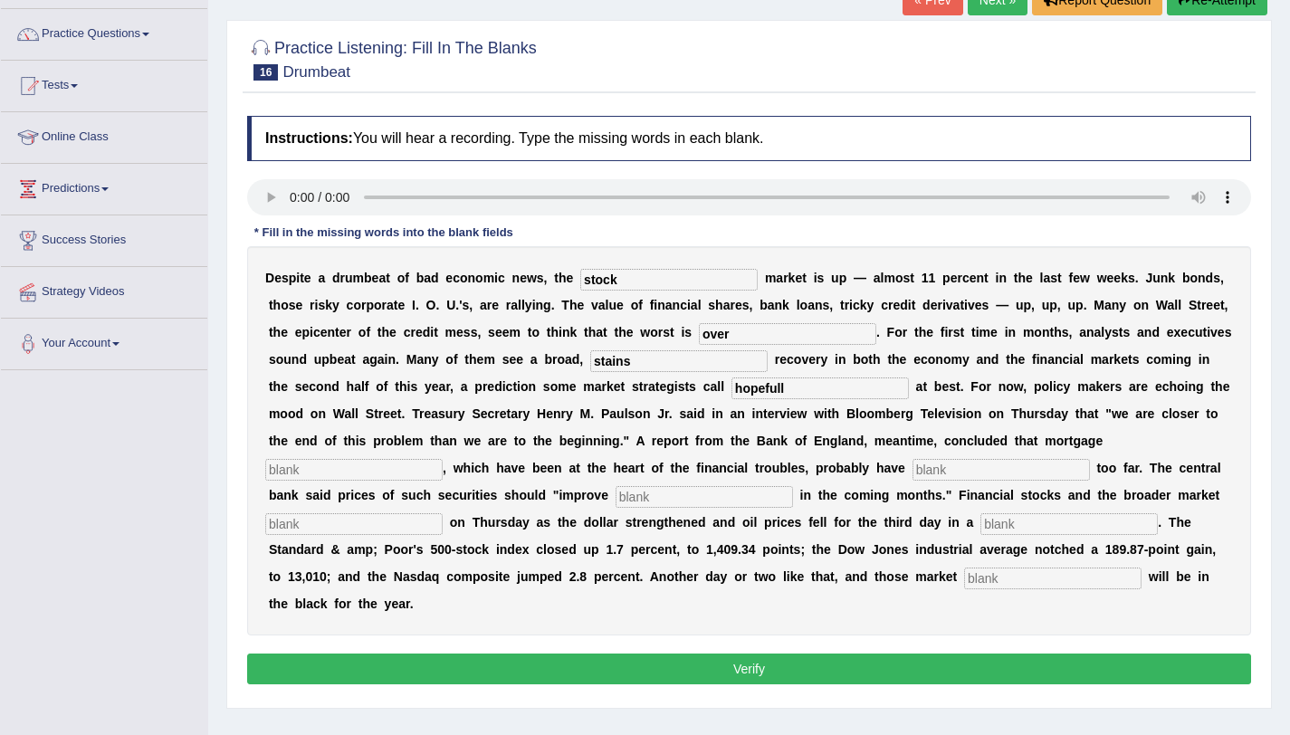
type input "hopefull"
click at [423, 468] on input "text" at bounding box center [353, 470] width 177 height 22
type input "security"
click at [960, 469] on input "text" at bounding box center [1000, 470] width 177 height 22
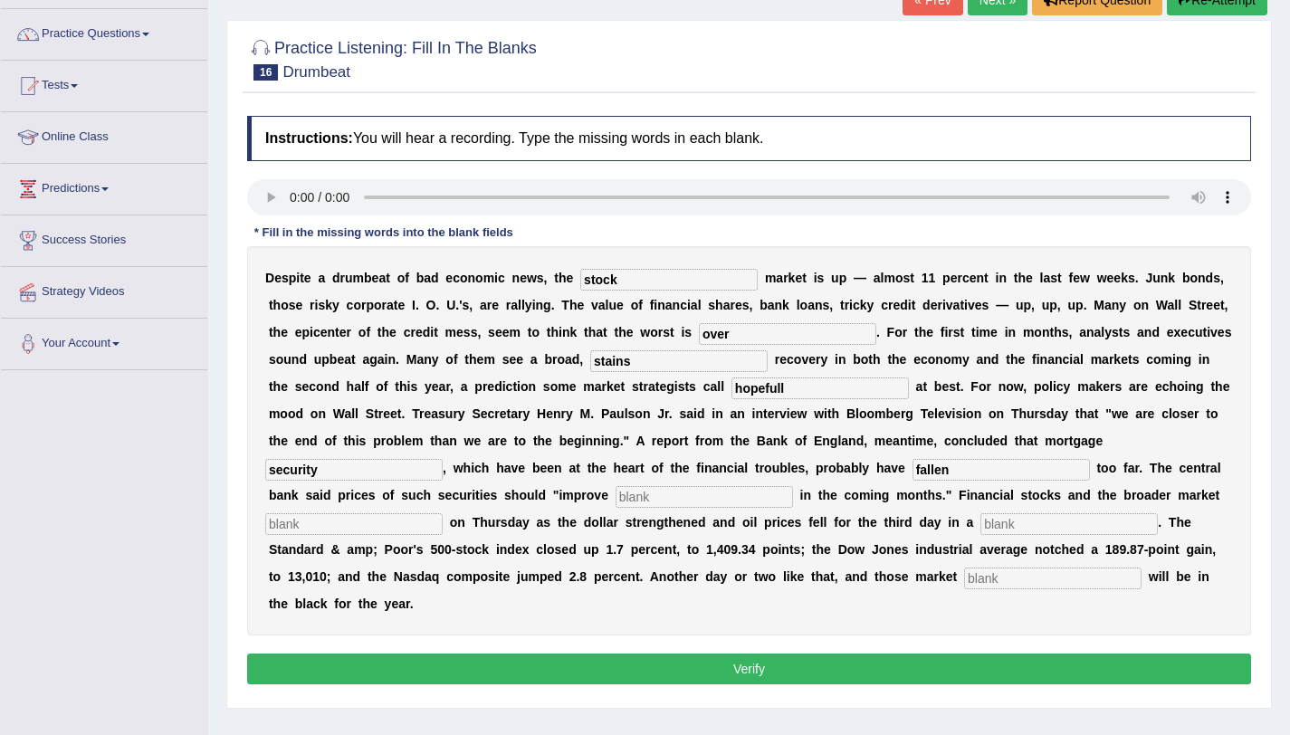
type input "fallen"
click at [717, 507] on input "text" at bounding box center [703, 497] width 177 height 22
type input "gradually"
click at [425, 525] on input "text" at bounding box center [353, 524] width 177 height 22
type input "seached"
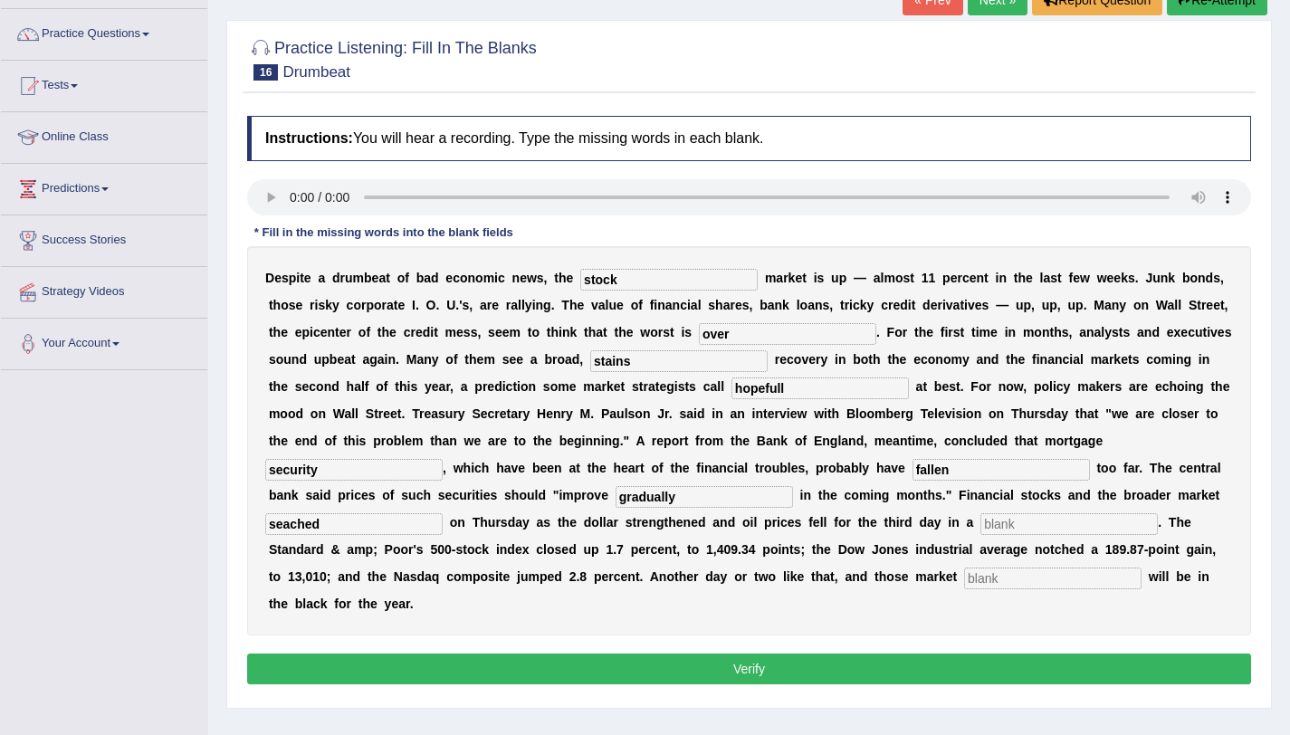
click at [1016, 523] on input "text" at bounding box center [1068, 524] width 177 height 22
click at [1025, 523] on input "raw" at bounding box center [1068, 524] width 177 height 22
type input "row"
click at [1011, 590] on div "D e s p i t e a d r u m b e a t o f b a d e c o n o m i c n e w s , t h e stock…" at bounding box center [749, 440] width 1004 height 389
click at [1003, 579] on input "text" at bounding box center [1052, 578] width 177 height 22
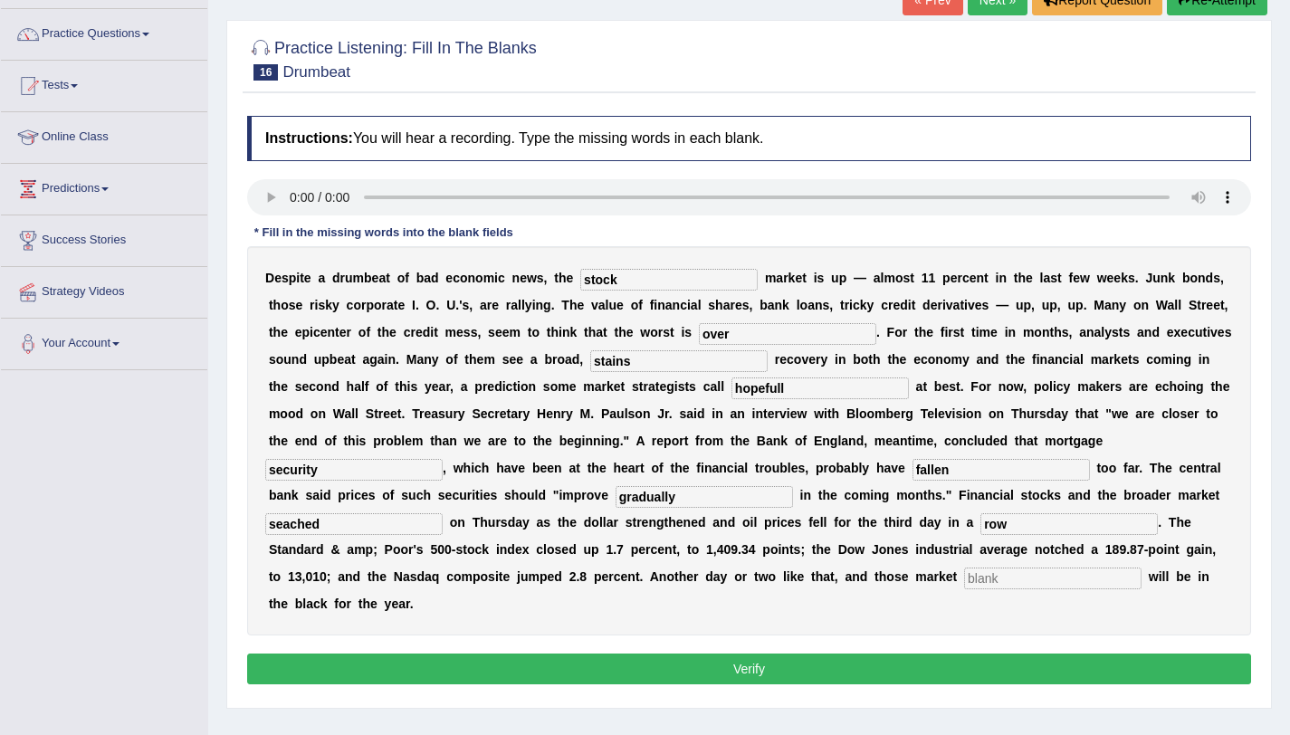
click at [1001, 578] on input "text" at bounding box center [1052, 578] width 177 height 22
type input "banchmarks"
click at [953, 471] on input "fallen" at bounding box center [1000, 470] width 177 height 22
click at [939, 464] on input "follen" at bounding box center [1000, 470] width 177 height 22
type input "follan"
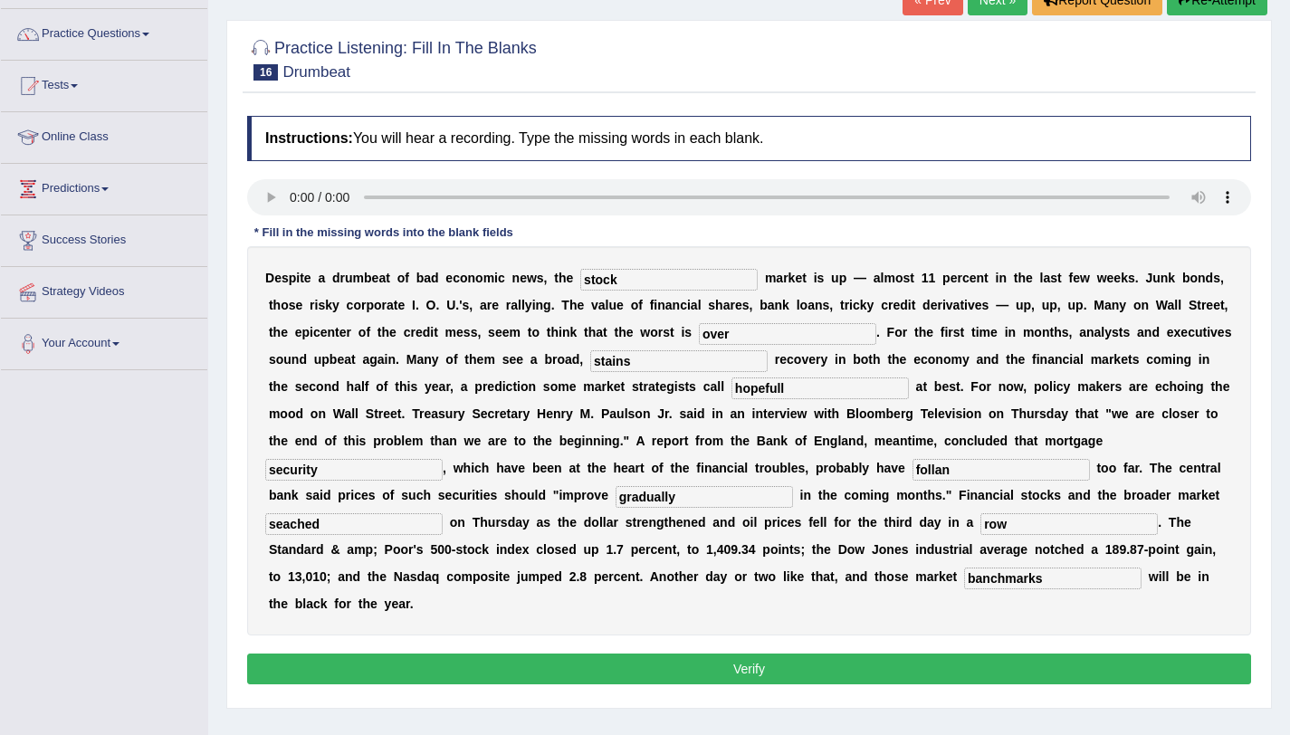
click at [290, 530] on input "seached" at bounding box center [353, 524] width 177 height 22
type input "searched"
click at [705, 674] on button "Verify" at bounding box center [749, 668] width 1004 height 31
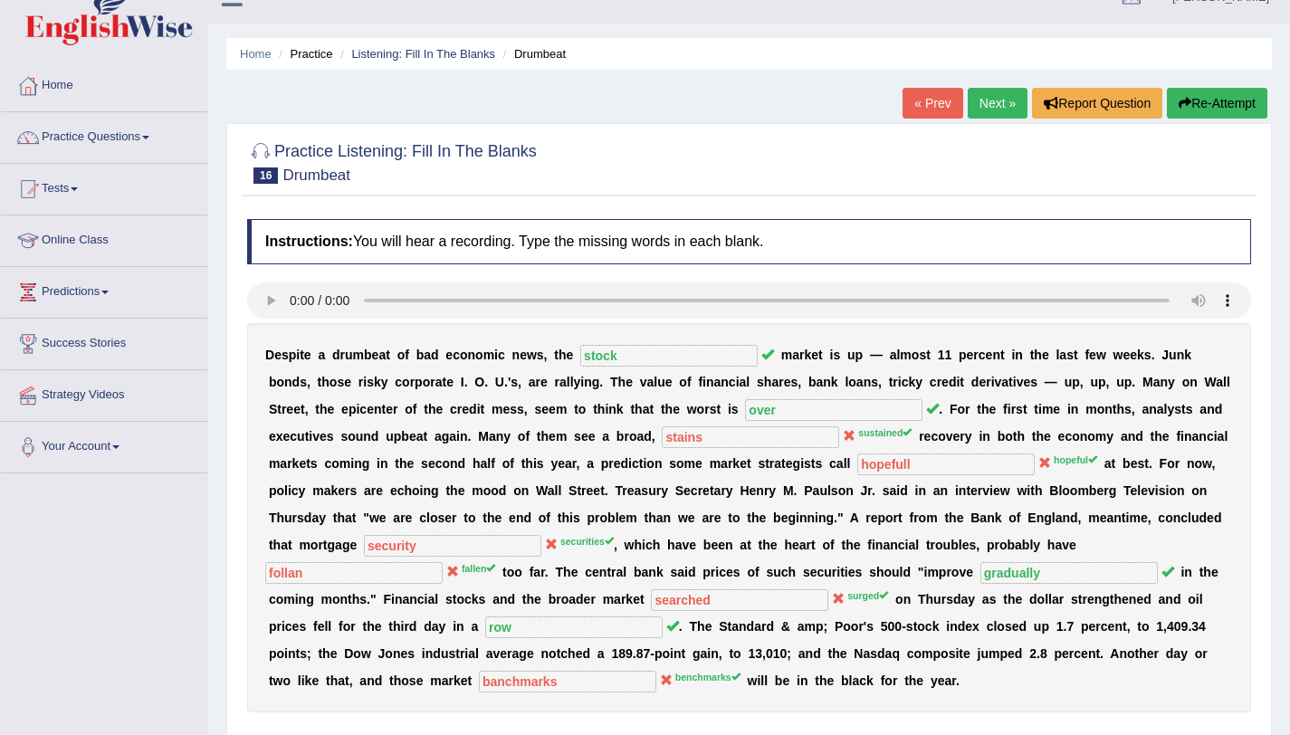
scroll to position [27, 0]
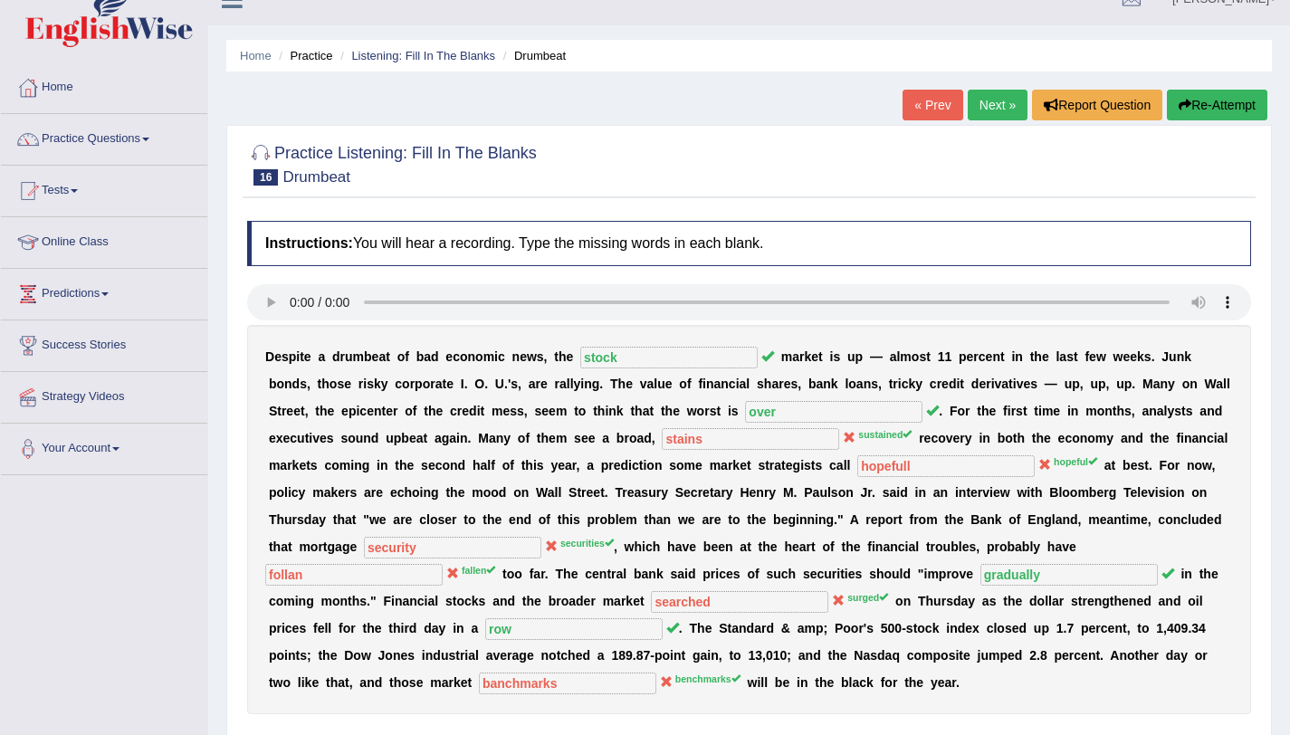
click at [991, 93] on link "Next »" at bounding box center [997, 105] width 60 height 31
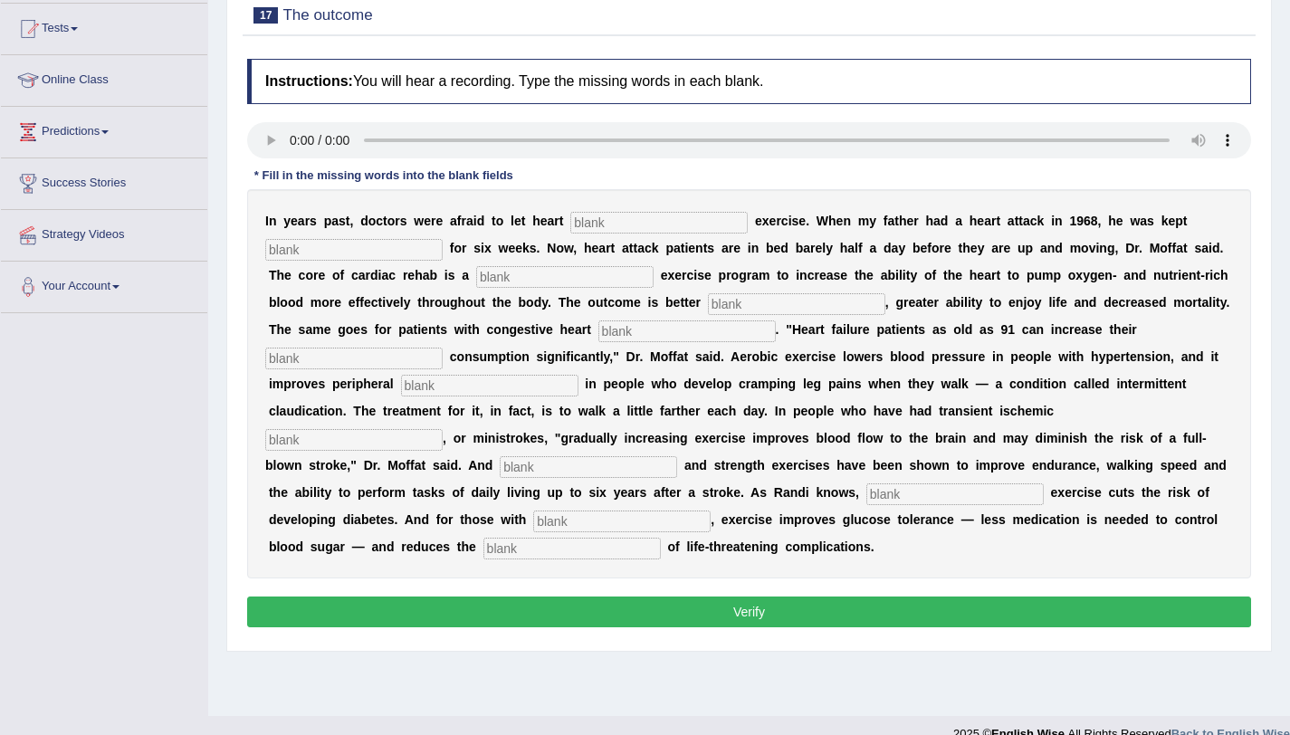
scroll to position [190, 0]
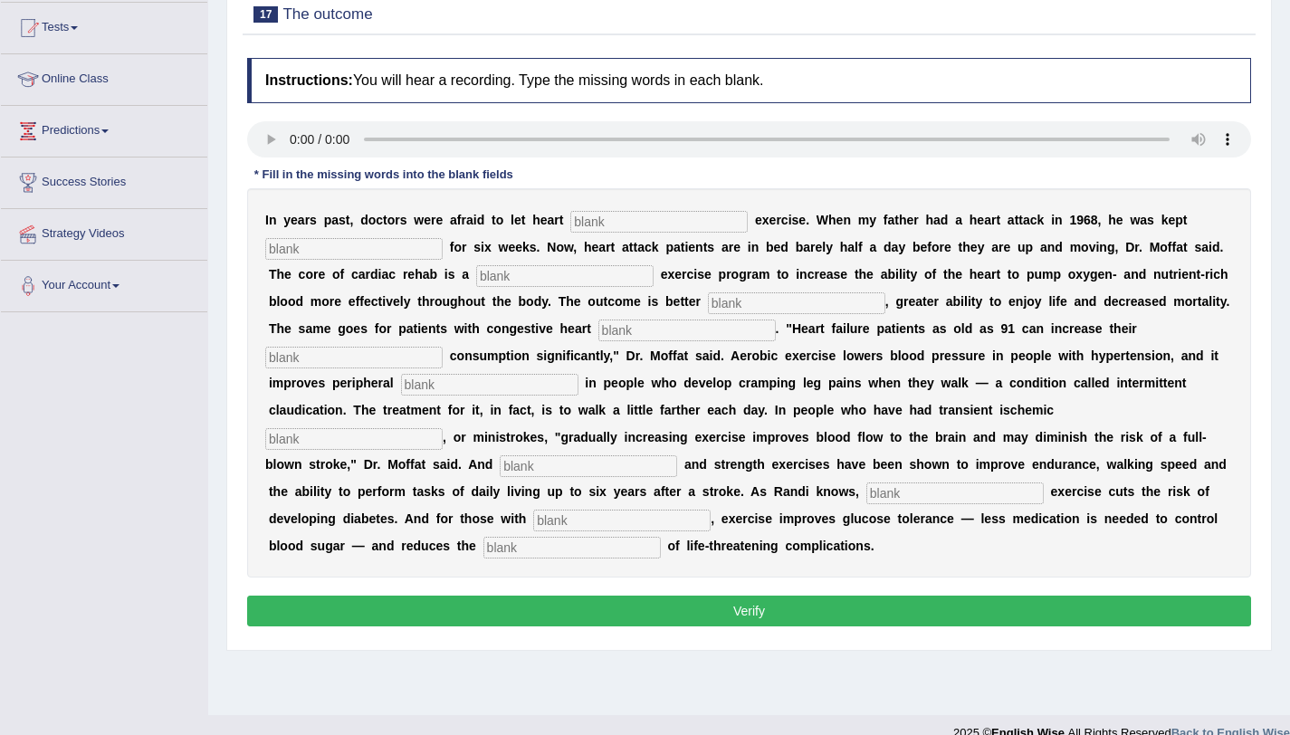
click at [606, 216] on input "text" at bounding box center [658, 222] width 177 height 22
type input "patient"
click at [406, 252] on input "text" at bounding box center [353, 249] width 177 height 22
type input "capt"
click at [536, 271] on input "text" at bounding box center [564, 276] width 177 height 22
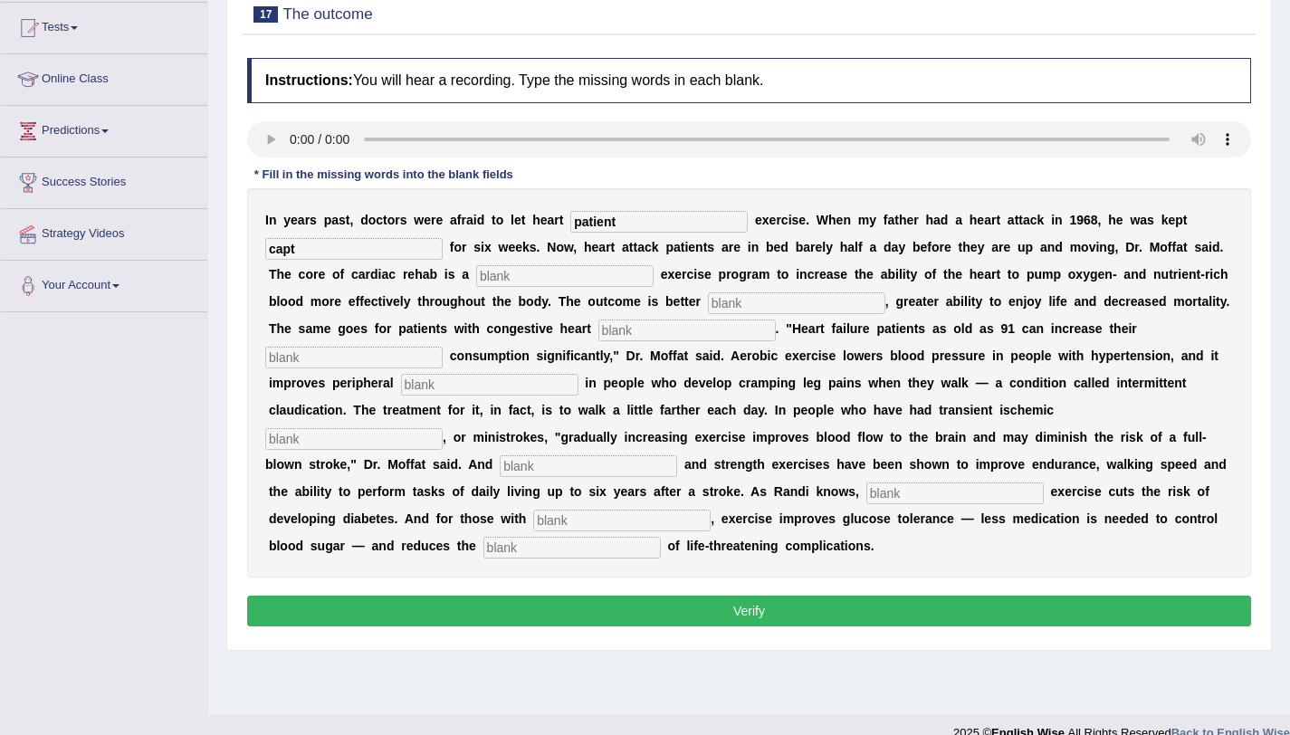
click at [509, 279] on input "text" at bounding box center [564, 276] width 177 height 22
type input "prgressvive"
click at [744, 301] on input "text" at bounding box center [796, 303] width 177 height 22
type input "a"
type input "endurence"
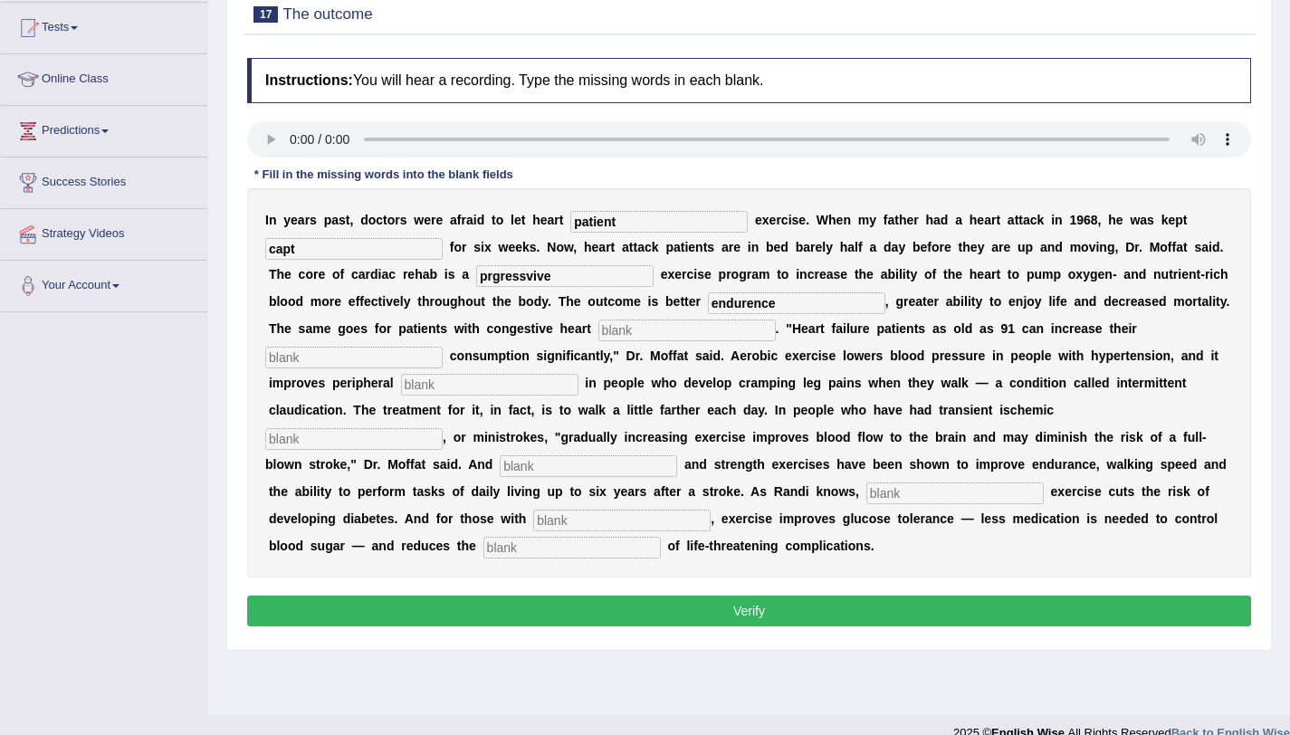
click at [679, 328] on input "text" at bounding box center [686, 330] width 177 height 22
type input "faliur"
click at [414, 366] on input "text" at bounding box center [353, 358] width 177 height 22
type input "c"
click at [403, 357] on input "text" at bounding box center [353, 358] width 177 height 22
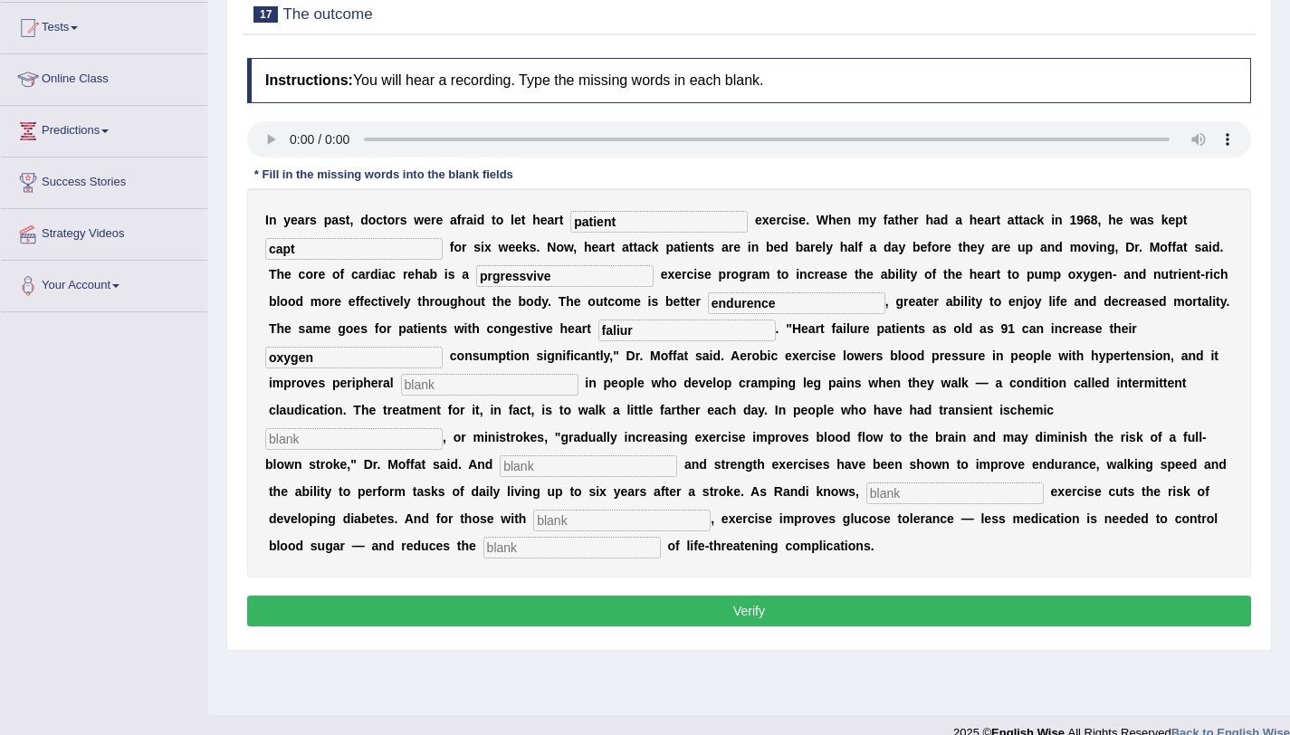
type input "oxygen"
click at [429, 390] on input "text" at bounding box center [489, 385] width 177 height 22
click at [426, 383] on input "text" at bounding box center [489, 385] width 177 height 22
type input "circulations"
click at [375, 443] on input "text" at bounding box center [353, 439] width 177 height 22
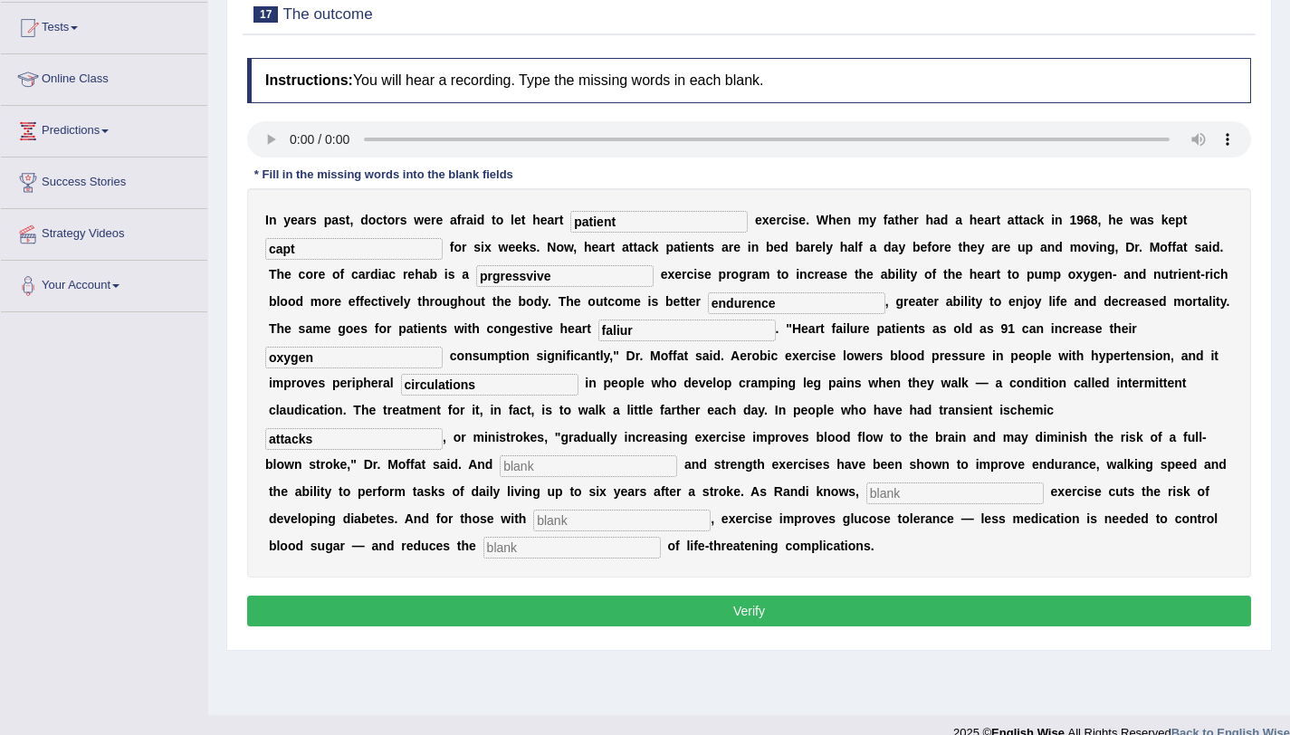
type input "attacks"
click at [521, 464] on input "text" at bounding box center [588, 466] width 177 height 22
type input "arobic"
click at [899, 492] on input "text" at bounding box center [954, 493] width 177 height 22
type input "modrate"
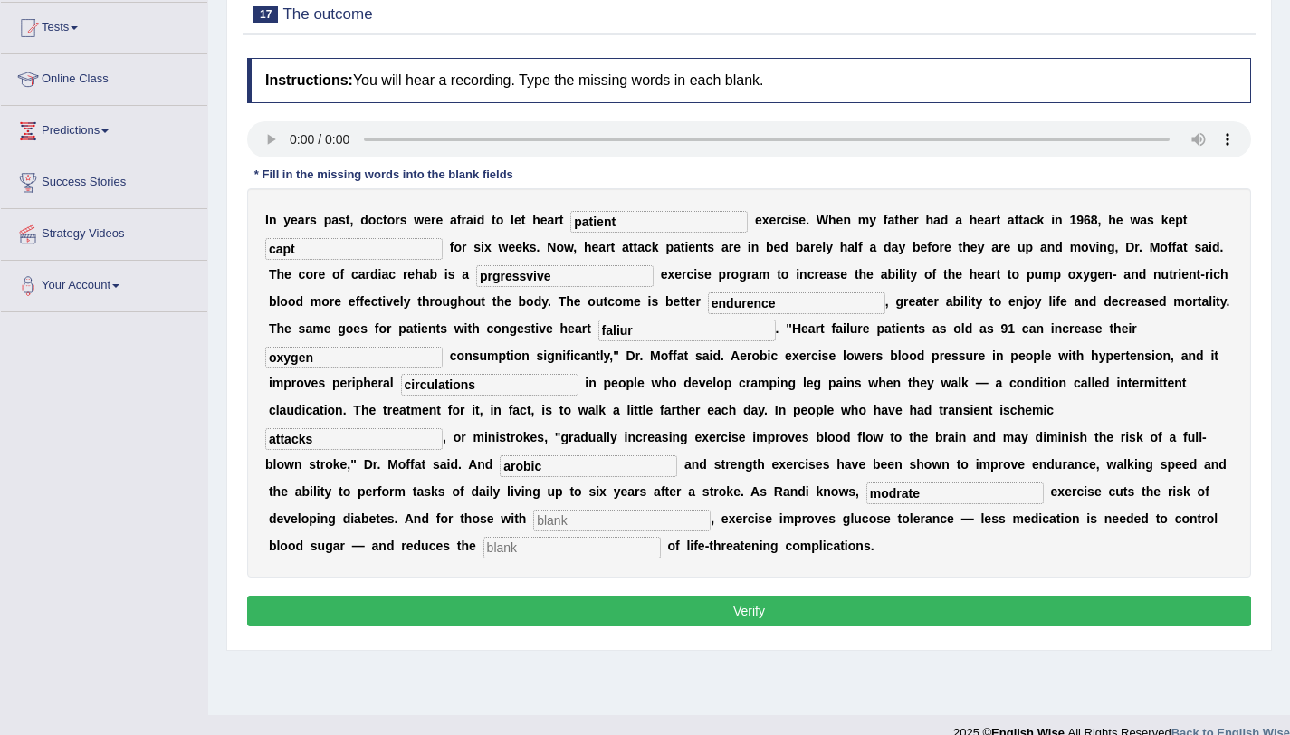
click at [611, 525] on input "text" at bounding box center [621, 521] width 177 height 22
type input "diabties"
click at [569, 545] on input "text" at bounding box center [571, 548] width 177 height 22
type input "risk"
click at [569, 518] on input "diabties" at bounding box center [621, 521] width 177 height 22
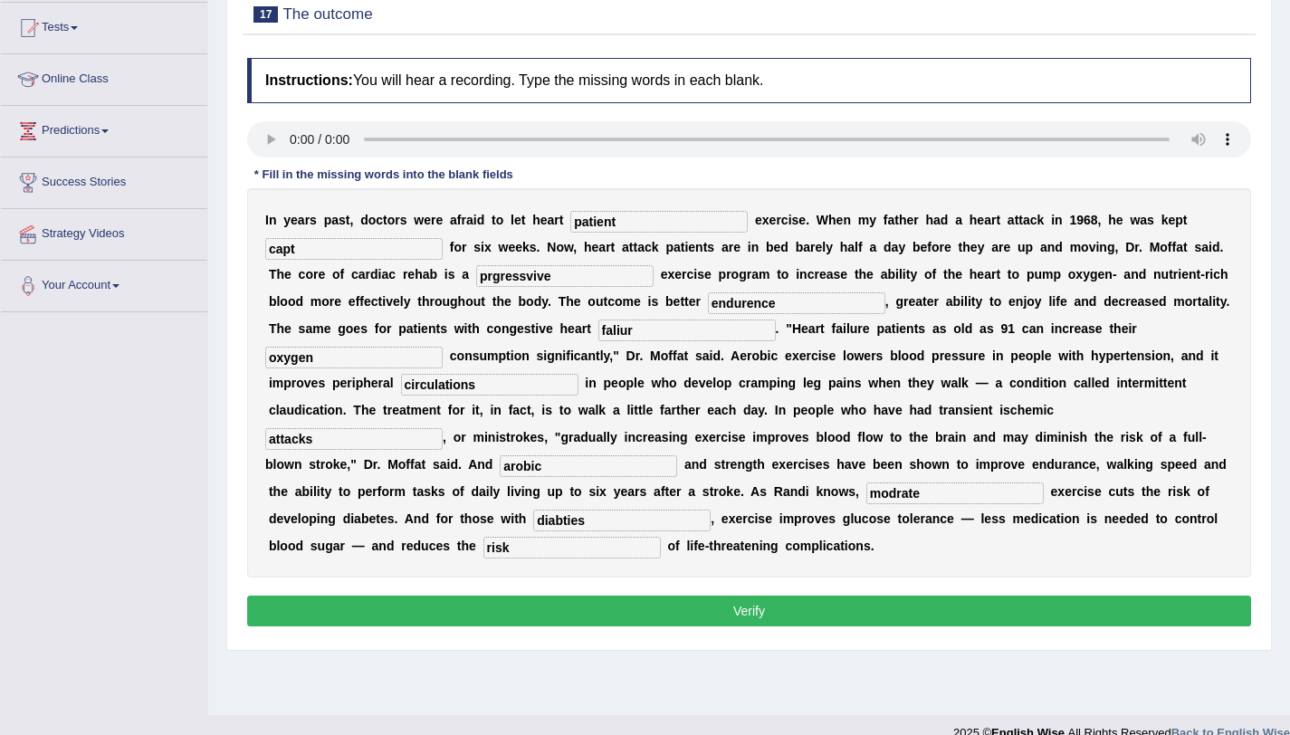
click at [593, 517] on input "diabties" at bounding box center [621, 521] width 177 height 22
type input "diabetes"
click at [948, 500] on input "modrate" at bounding box center [954, 493] width 177 height 22
click at [900, 495] on input "modrate" at bounding box center [954, 493] width 177 height 22
type input "moderate"
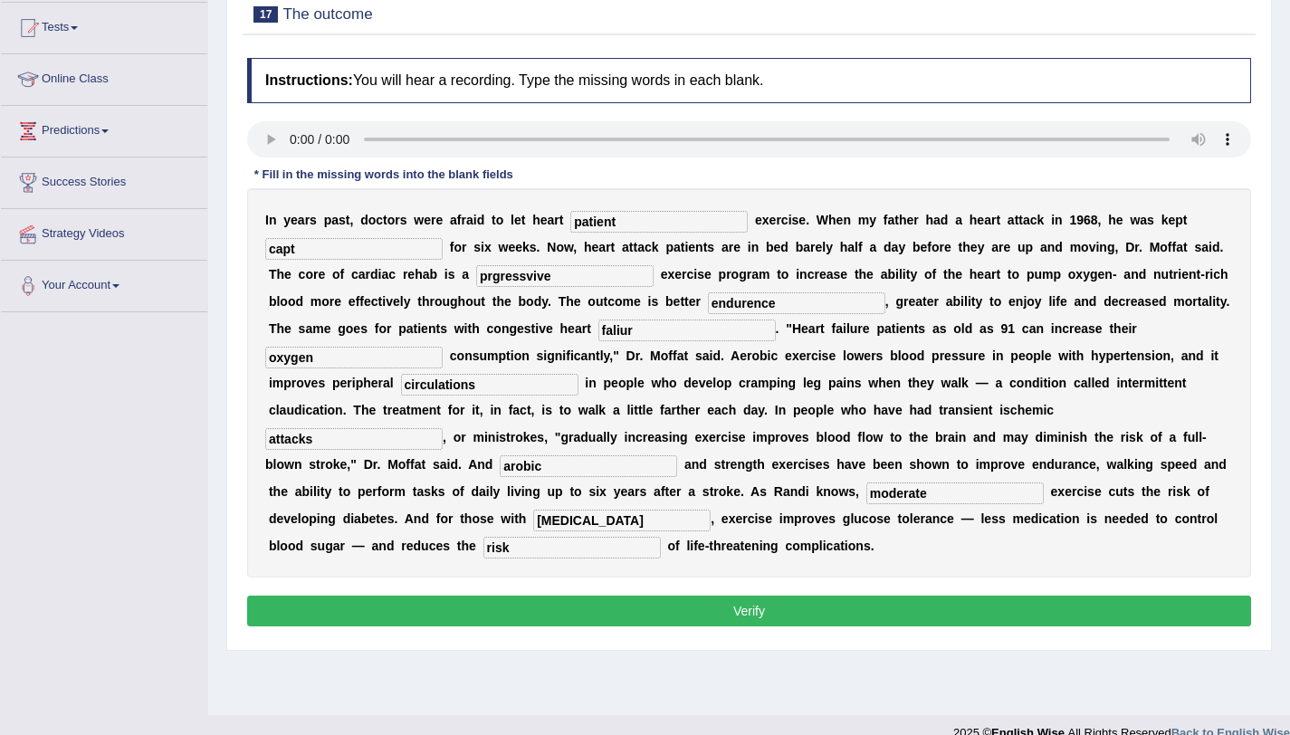
click at [752, 298] on input "endurence" at bounding box center [796, 303] width 177 height 22
type input "endurance"
click at [581, 268] on input "prgressvive" at bounding box center [564, 276] width 177 height 22
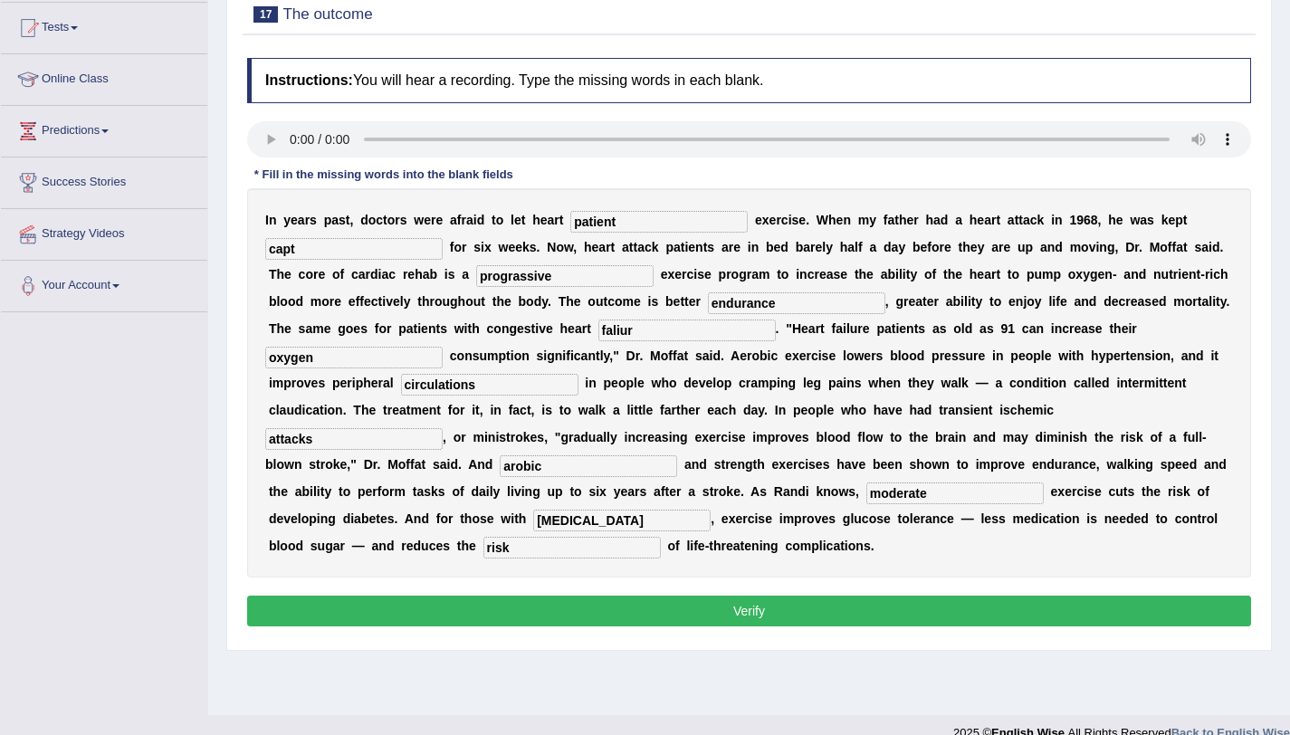
type input "prograssive"
click at [374, 248] on input "capt" at bounding box center [353, 249] width 177 height 22
click at [630, 224] on input "patient" at bounding box center [658, 222] width 177 height 22
type input "patients"
click at [687, 614] on button "Verify" at bounding box center [749, 610] width 1004 height 31
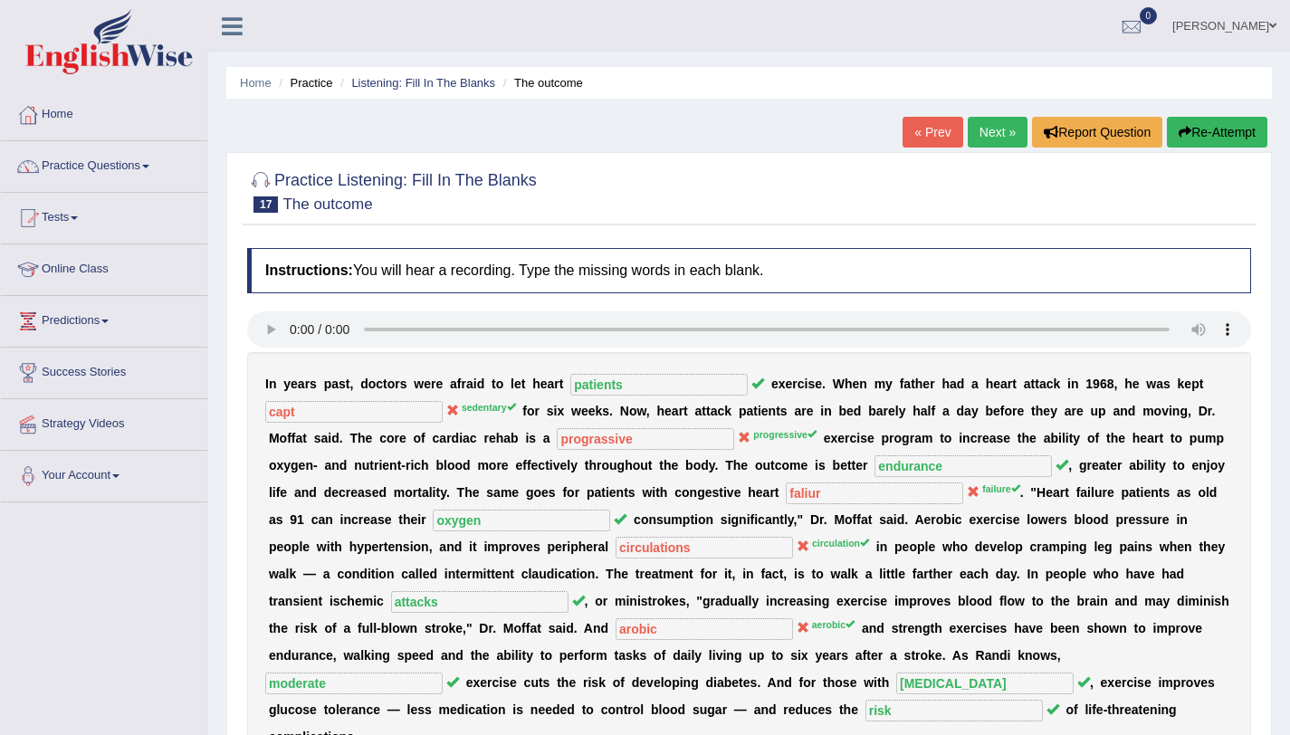
scroll to position [1, 0]
click at [985, 139] on link "Next »" at bounding box center [997, 131] width 60 height 31
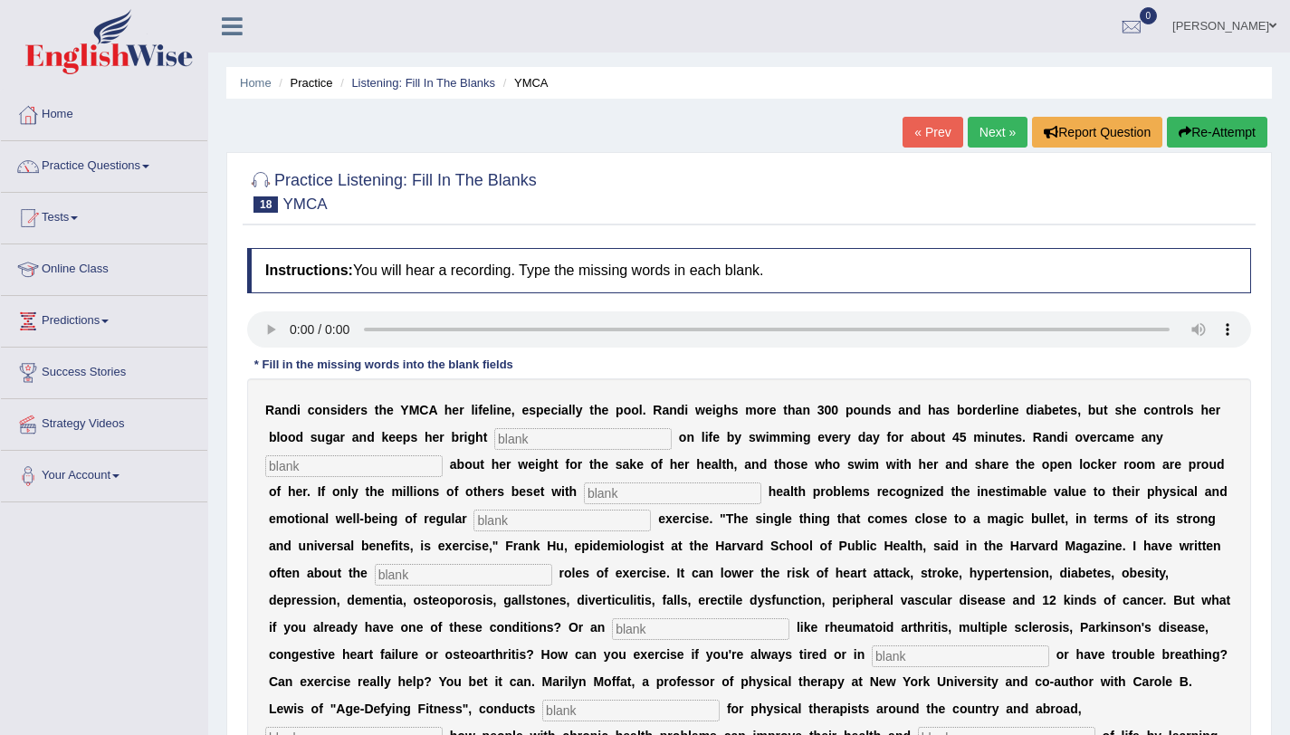
click at [598, 443] on input "text" at bounding box center [582, 439] width 177 height 22
type input "outlook"
click at [417, 465] on input "text" at bounding box center [353, 466] width 177 height 22
click at [416, 465] on input "text" at bounding box center [353, 466] width 177 height 22
type input "selfconciness"
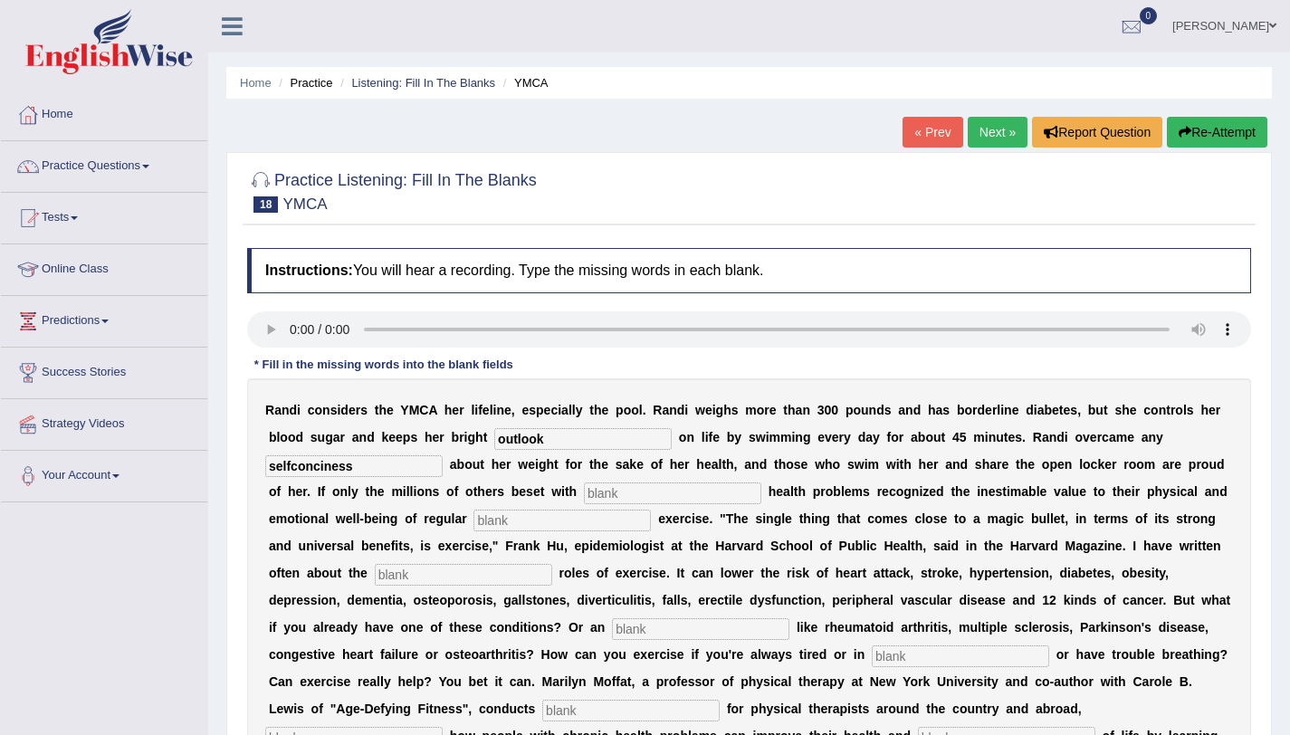
click at [617, 493] on input "text" at bounding box center [672, 493] width 177 height 22
type input "cronic"
click at [539, 521] on input "text" at bounding box center [561, 521] width 177 height 22
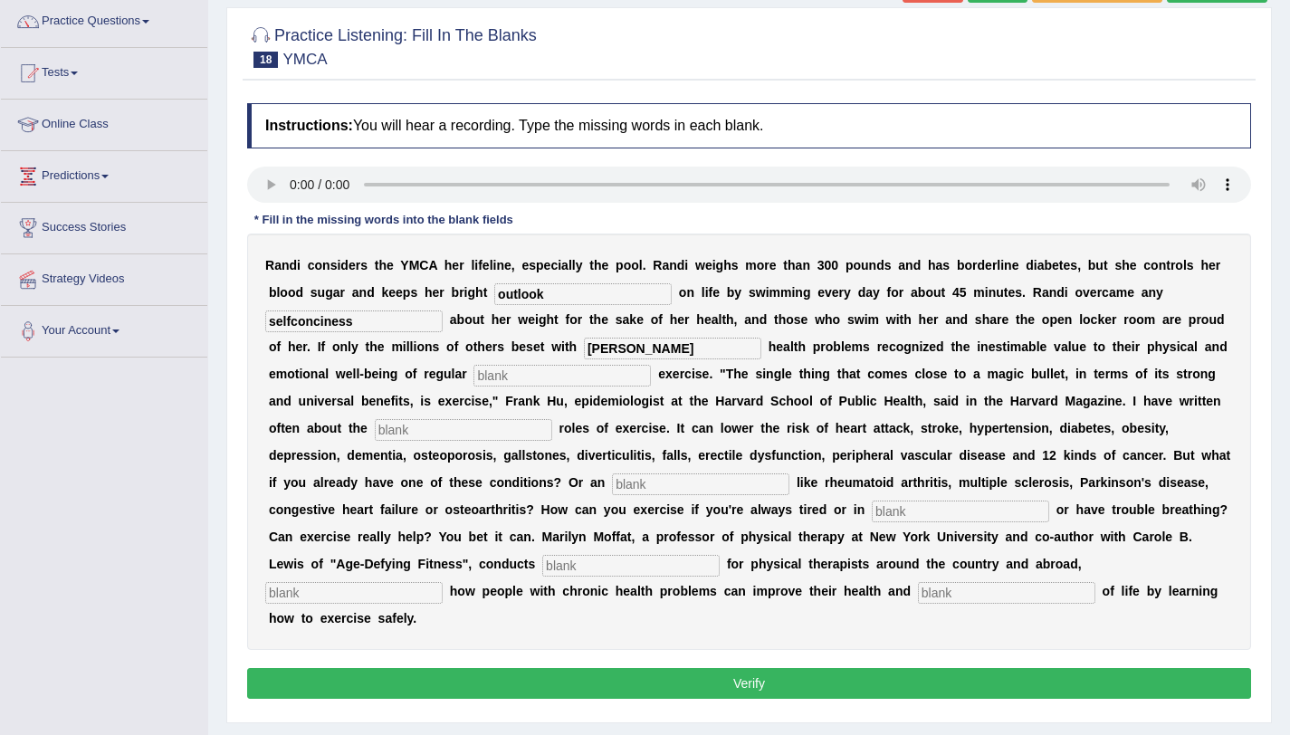
scroll to position [150, 0]
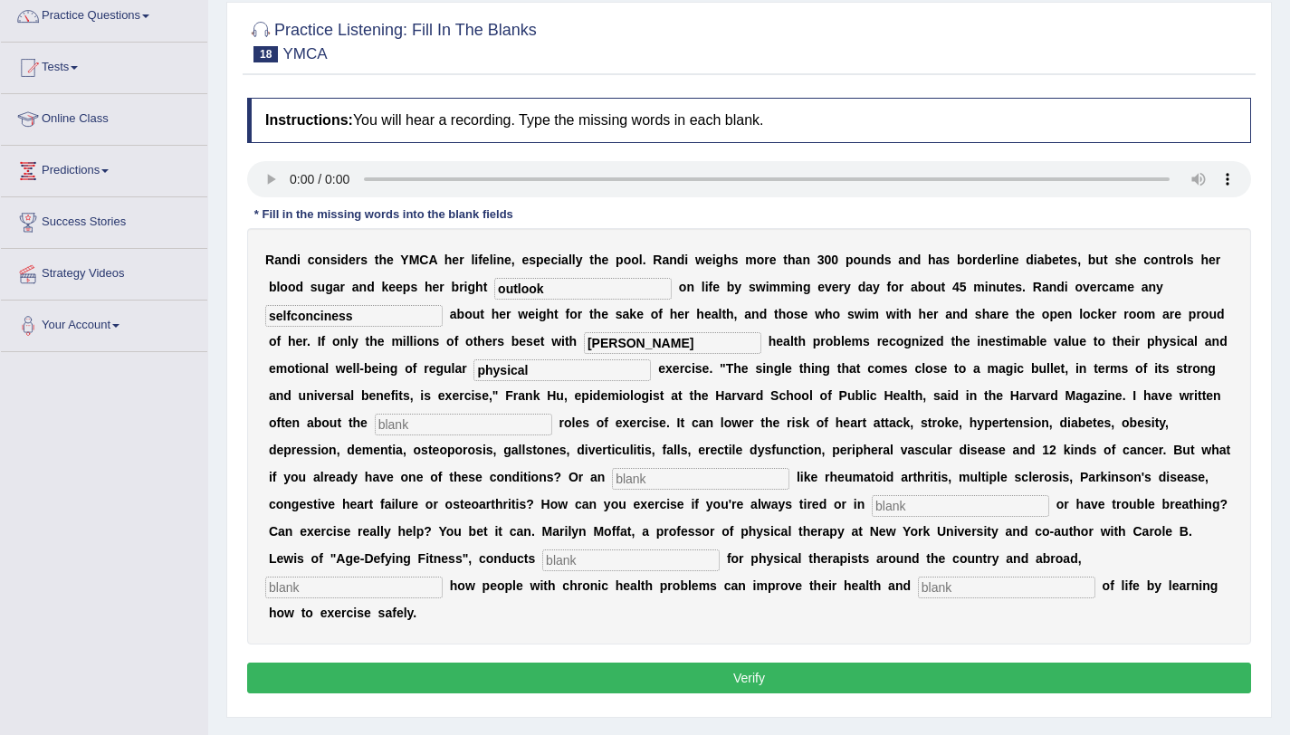
type input "physical"
click at [498, 421] on input "text" at bounding box center [463, 425] width 177 height 22
click at [457, 429] on input "text" at bounding box center [463, 425] width 177 height 22
type input "proctive"
click at [626, 481] on input "text" at bounding box center [700, 479] width 177 height 22
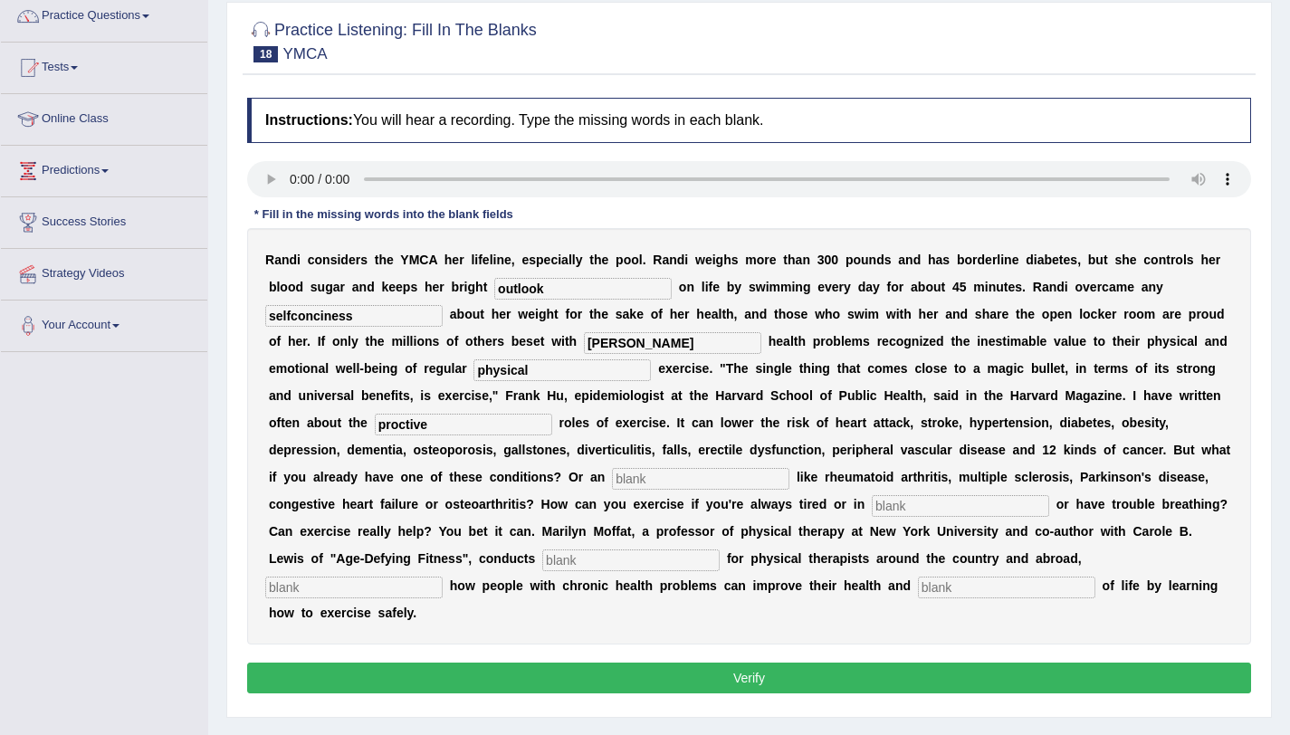
click at [641, 479] on input "text" at bounding box center [700, 479] width 177 height 22
click at [662, 477] on input "text" at bounding box center [700, 479] width 177 height 22
type input "a"
type input "element"
click at [907, 510] on input "text" at bounding box center [959, 506] width 177 height 22
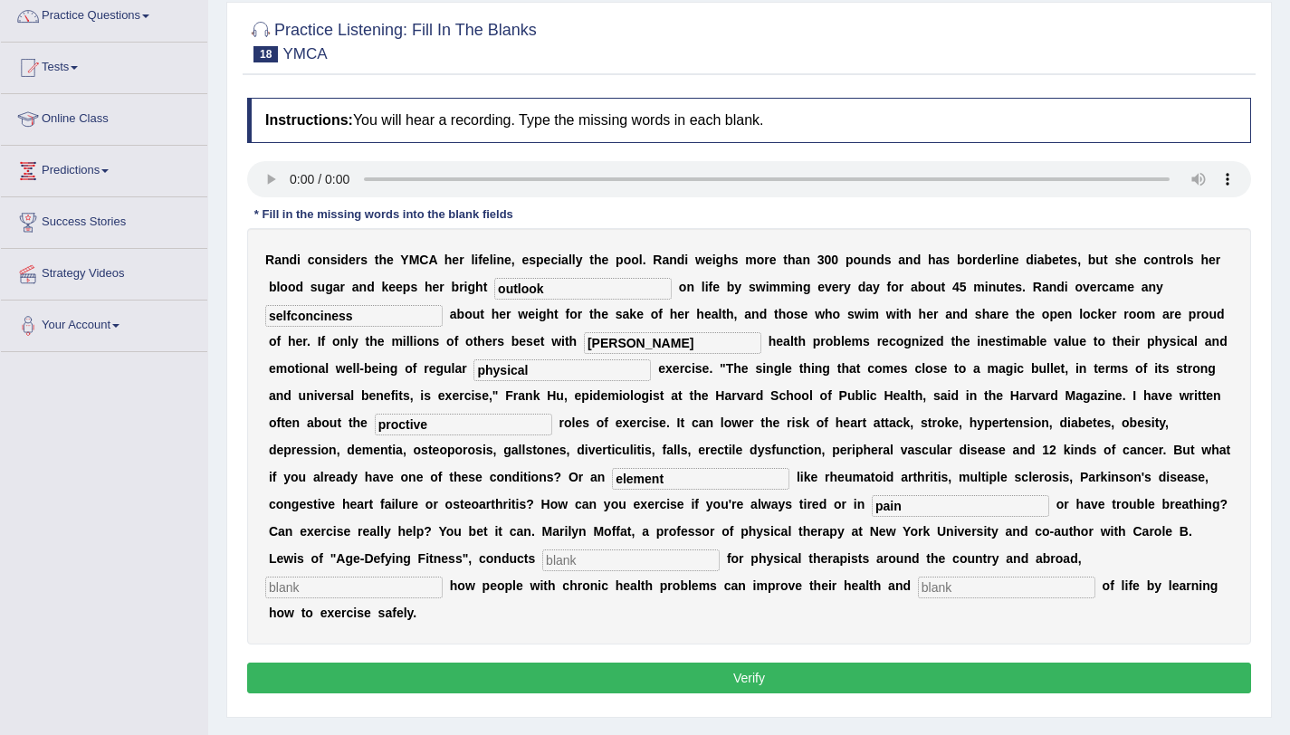
type input "pain"
click at [662, 554] on input "text" at bounding box center [630, 560] width 177 height 22
type input "workshops"
click at [409, 592] on input "text" at bounding box center [353, 587] width 177 height 22
click at [967, 586] on input "text" at bounding box center [1006, 587] width 177 height 22
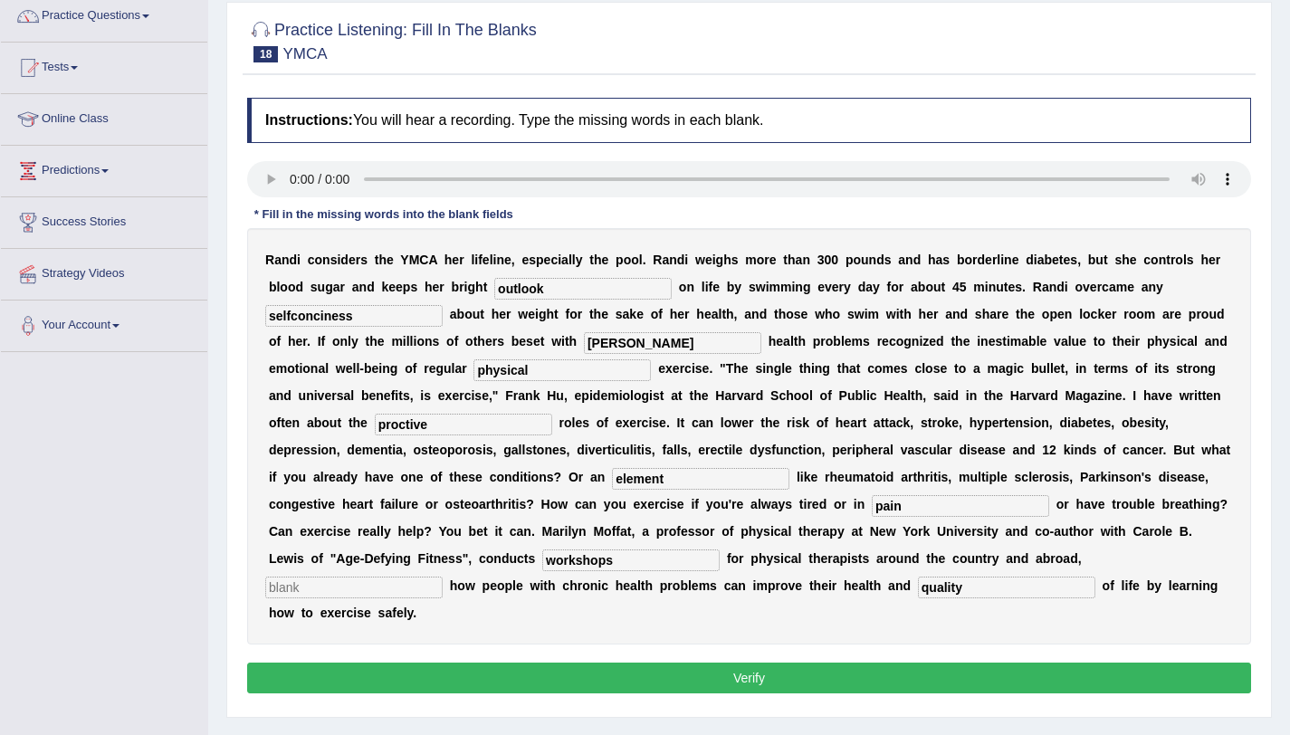
type input "quality"
click at [402, 589] on input "text" at bounding box center [353, 587] width 177 height 22
type input "demenstaring"
click at [371, 321] on input "selfconciness" at bounding box center [353, 316] width 177 height 22
click at [590, 338] on input "cronic" at bounding box center [672, 343] width 177 height 22
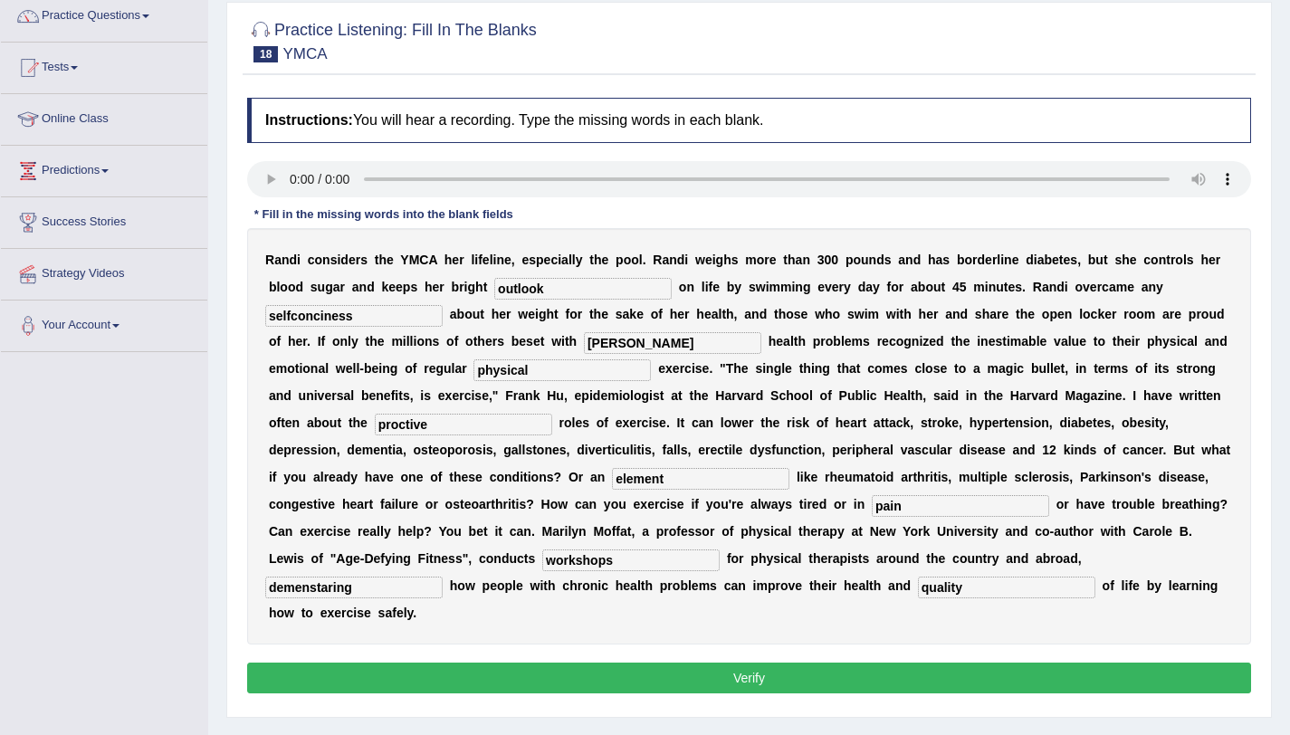
click at [590, 338] on input "cronic" at bounding box center [672, 343] width 177 height 22
click at [659, 347] on input "cronic" at bounding box center [672, 343] width 177 height 22
type input "c"
type input "choronic"
click at [401, 428] on input "proctive" at bounding box center [463, 425] width 177 height 22
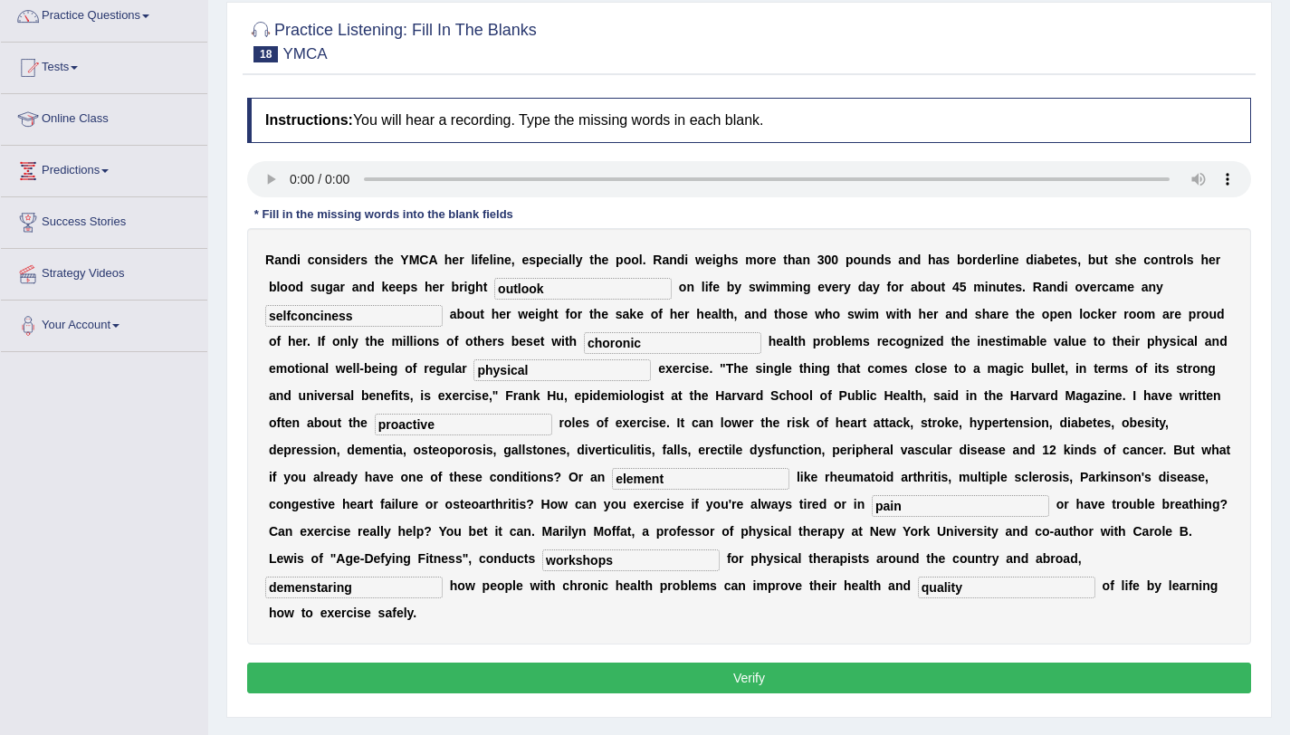
type input "proactive"
click at [395, 592] on input "demenstaring" at bounding box center [353, 587] width 177 height 22
click at [303, 593] on input "demenstaring" at bounding box center [353, 587] width 177 height 22
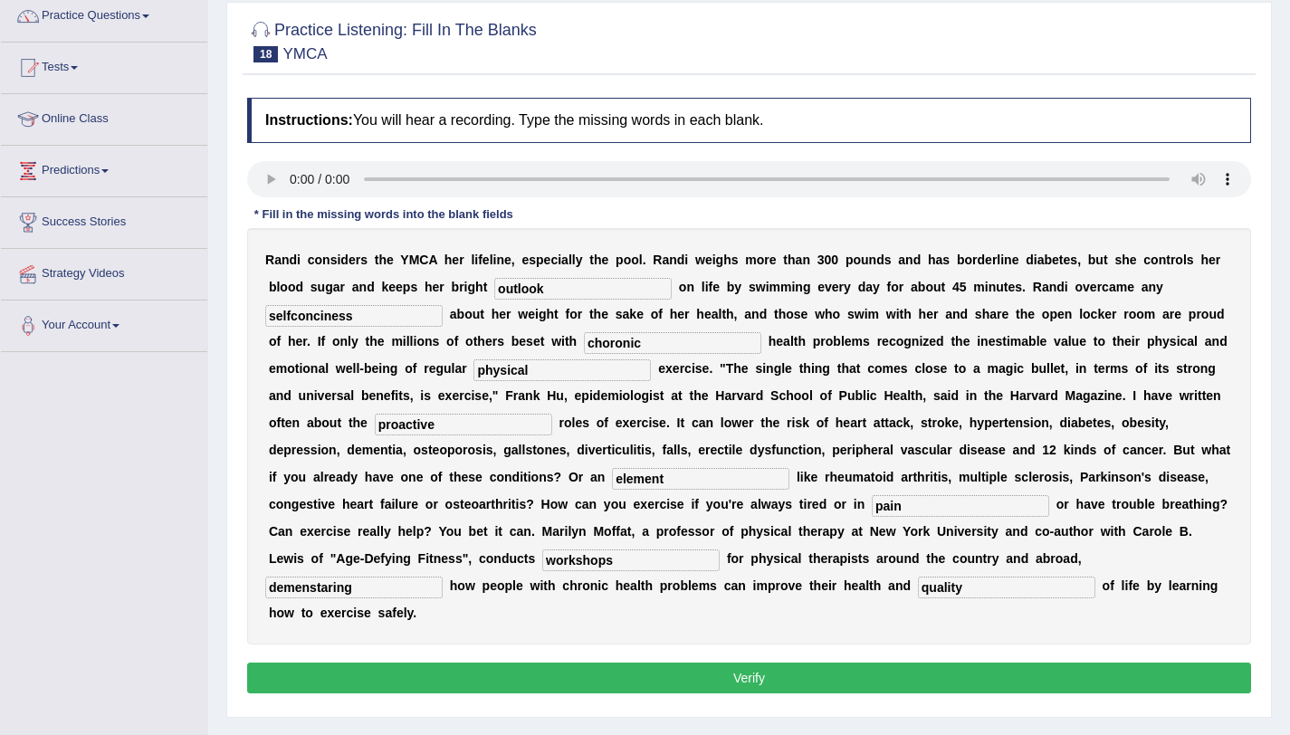
click at [327, 586] on input "demenstaring" at bounding box center [353, 587] width 177 height 22
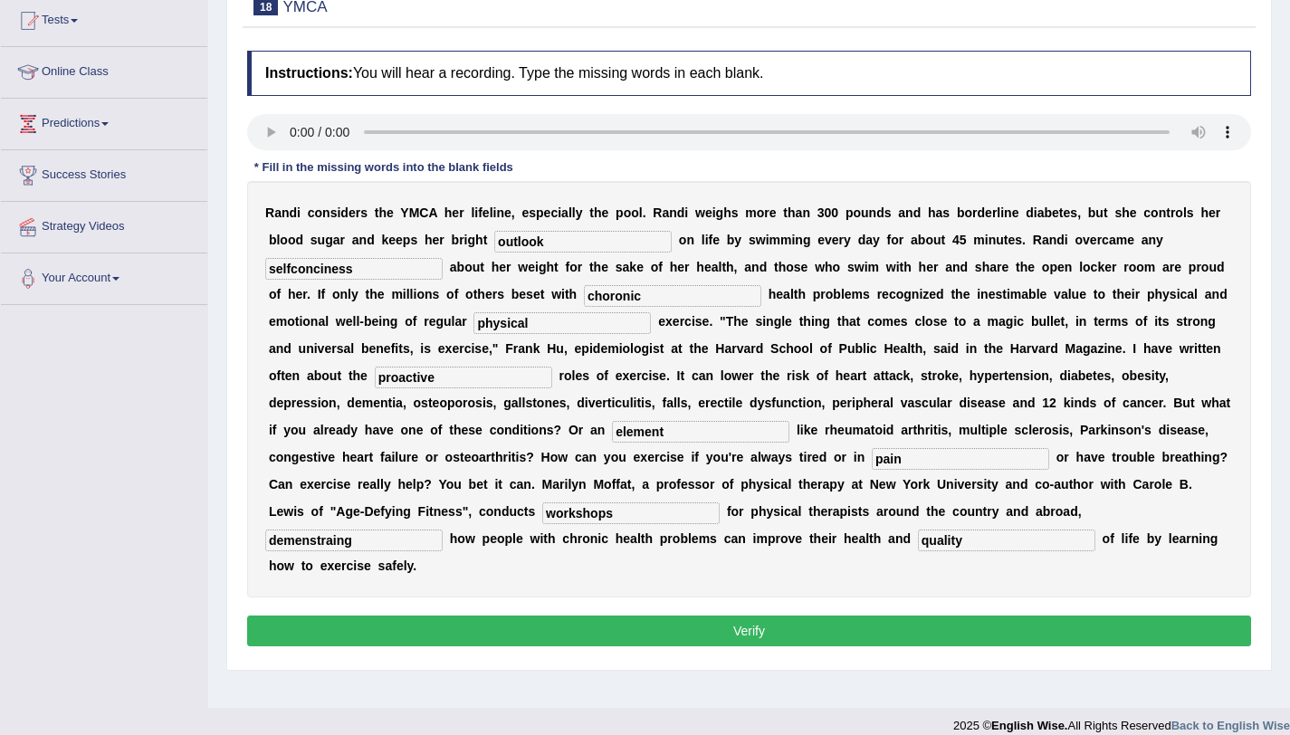
scroll to position [198, 0]
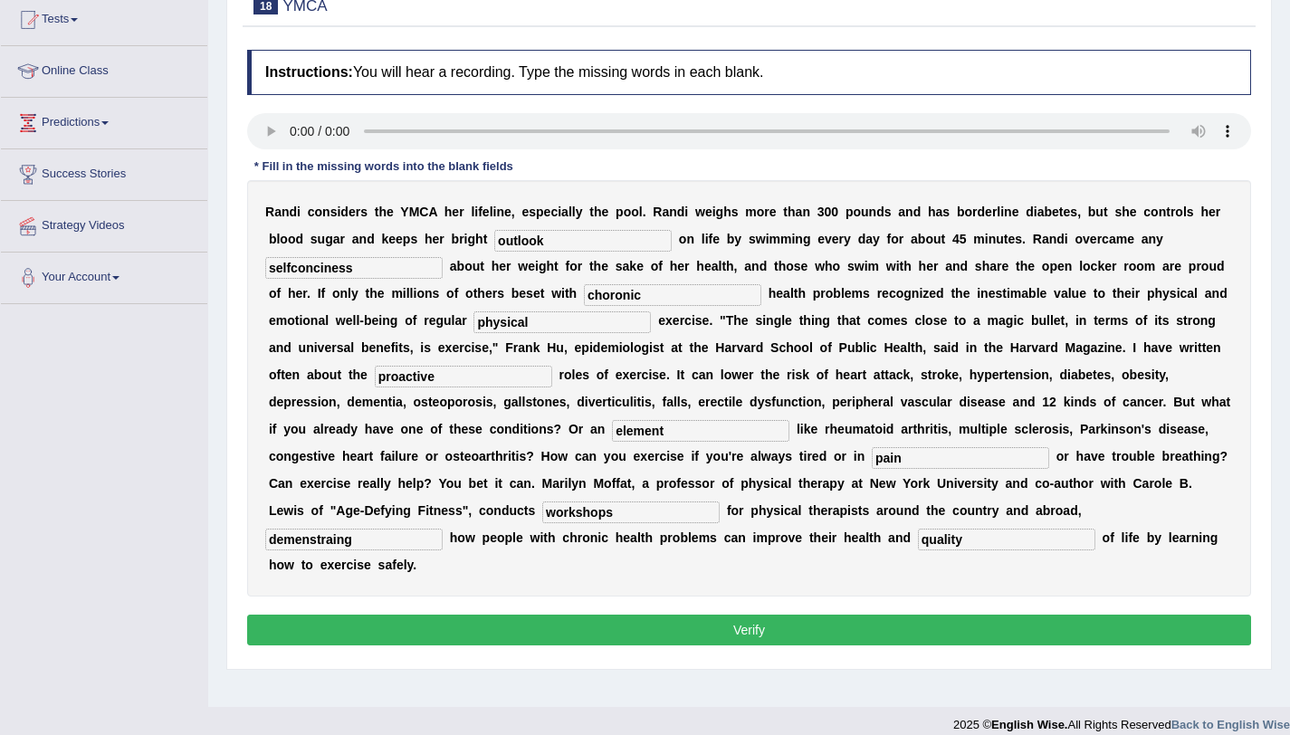
type input "demenstraing"
click at [645, 631] on button "Verify" at bounding box center [749, 629] width 1004 height 31
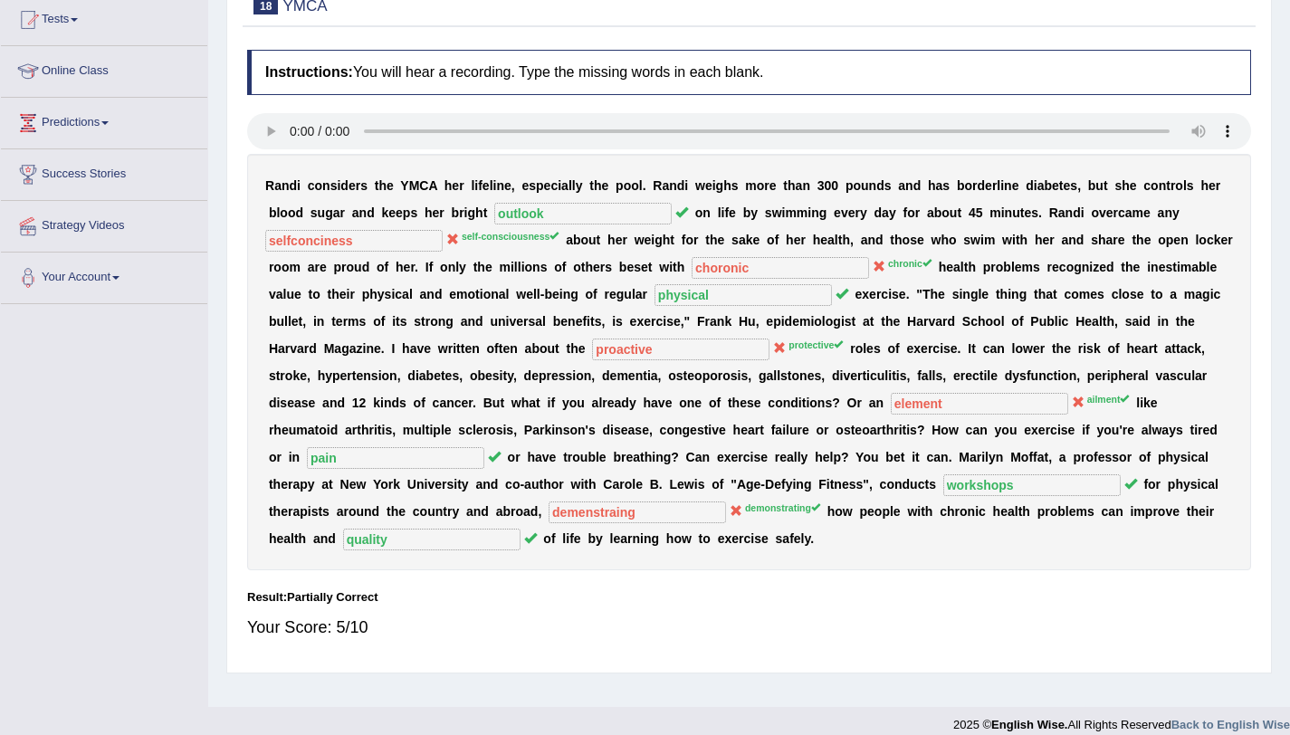
click at [621, 99] on div "Instructions: You will hear a recording. Type the missing words in each blank. …" at bounding box center [749, 352] width 1013 height 623
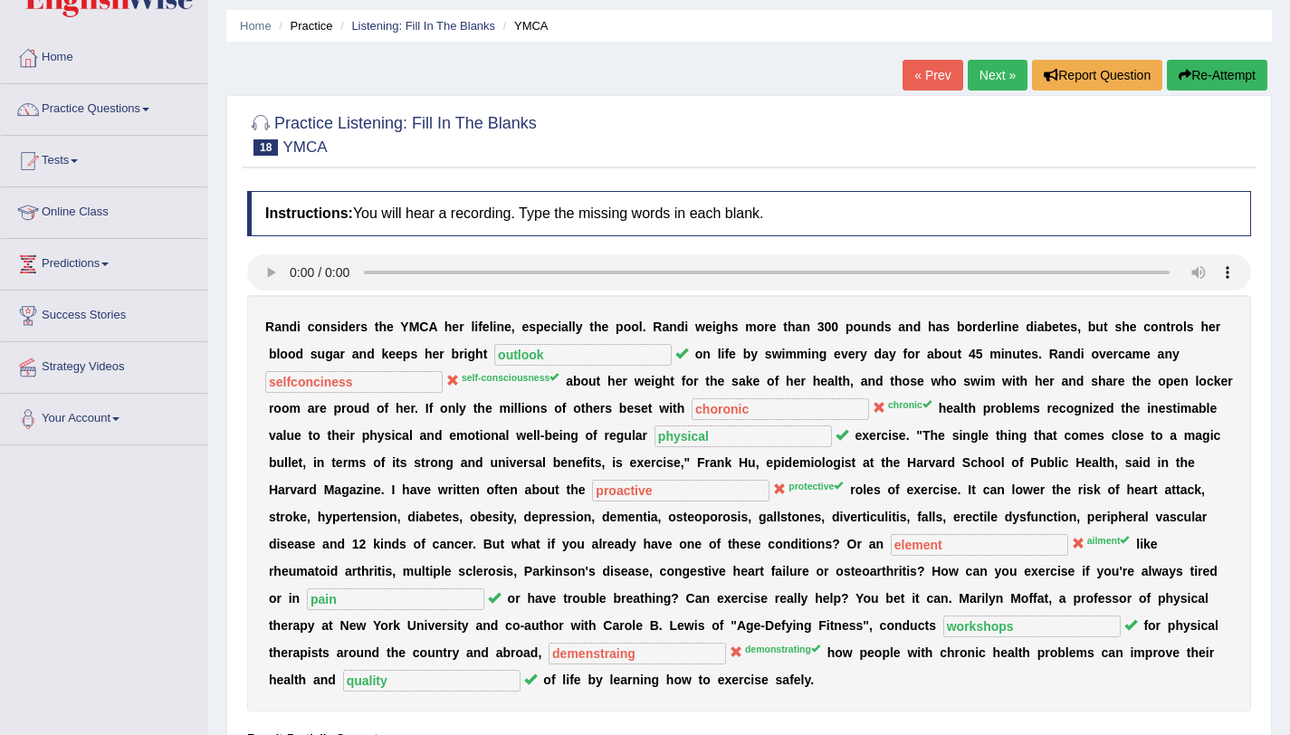
scroll to position [56, 0]
click at [987, 69] on link "Next »" at bounding box center [997, 76] width 60 height 31
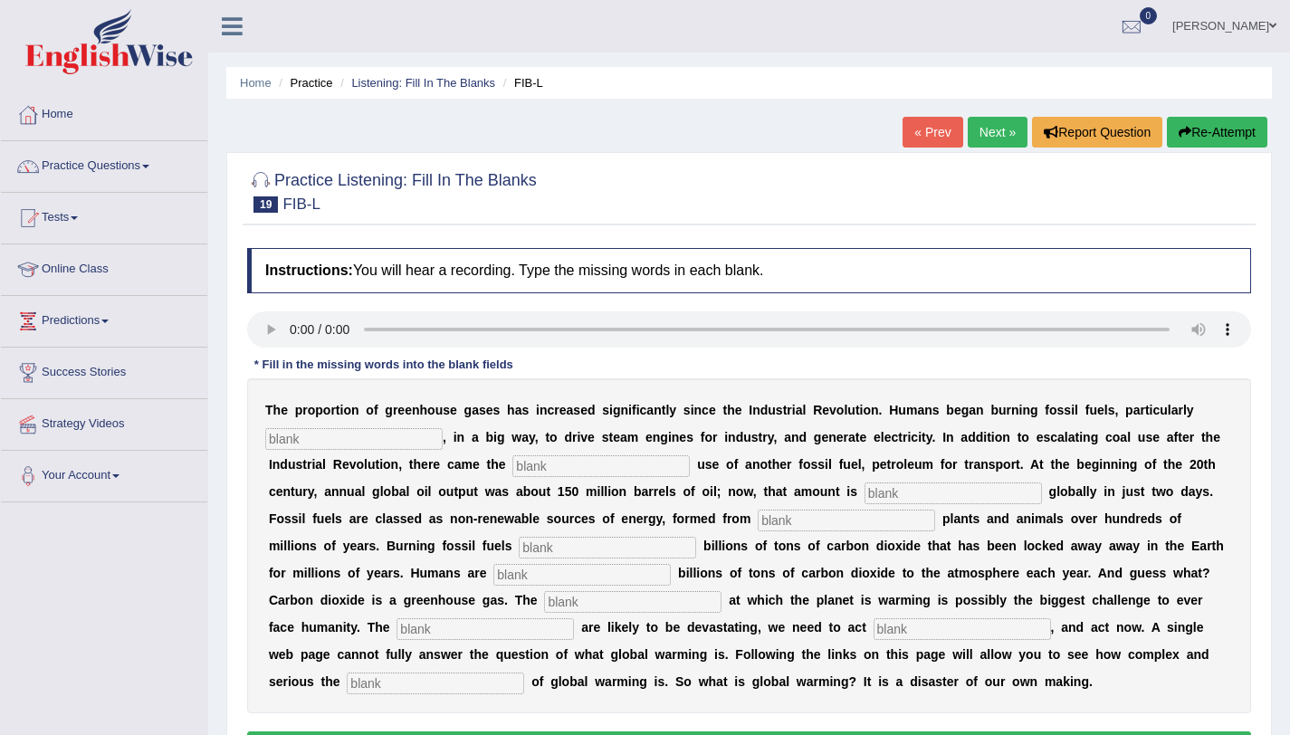
scroll to position [215, 0]
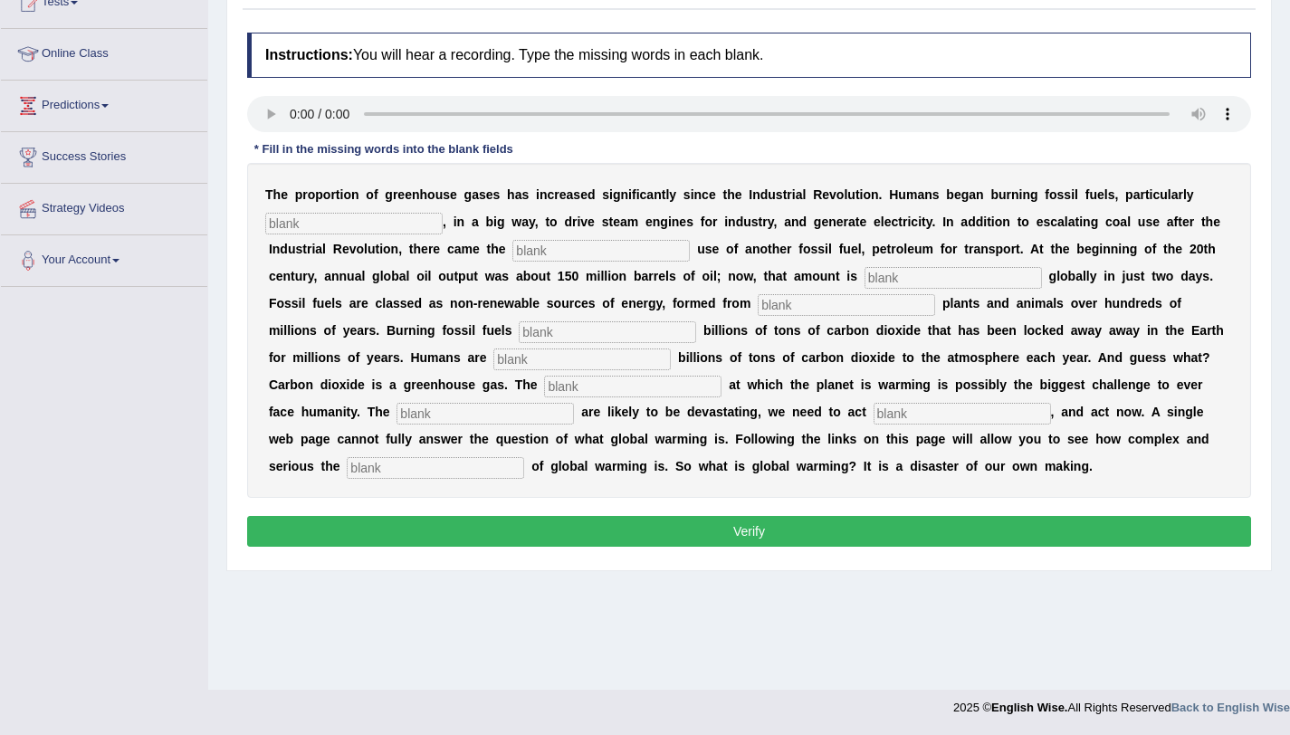
click at [697, 222] on b at bounding box center [696, 221] width 7 height 14
click at [344, 222] on input "text" at bounding box center [353, 224] width 177 height 22
click at [549, 254] on input "text" at bounding box center [600, 251] width 177 height 22
click at [330, 222] on input "coal" at bounding box center [353, 224] width 177 height 22
type input "coal"
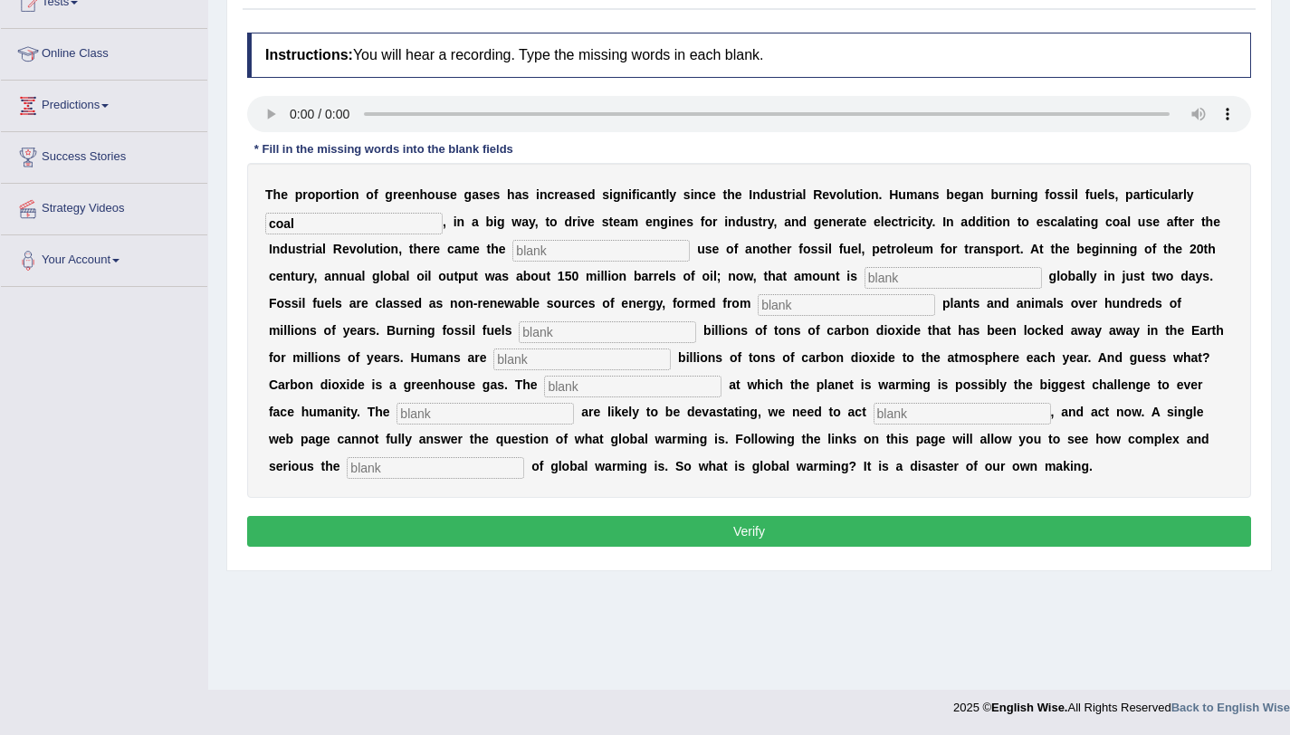
click at [518, 256] on input "text" at bounding box center [600, 251] width 177 height 22
click at [550, 247] on input "text" at bounding box center [600, 251] width 177 height 22
type input "widespread"
click at [896, 273] on input "text" at bounding box center [952, 278] width 177 height 22
type input "extracted"
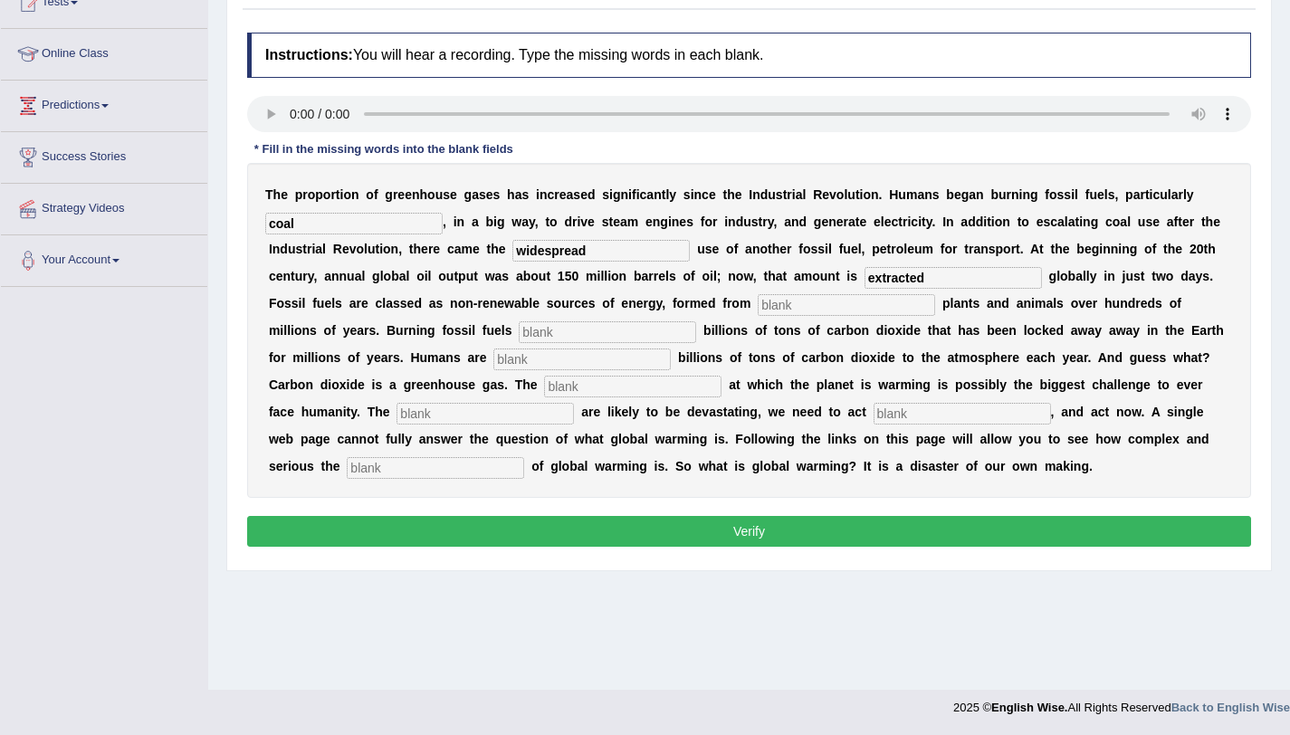
click at [817, 307] on input "text" at bounding box center [845, 305] width 177 height 22
type input "deacde"
click at [613, 329] on input "text" at bounding box center [607, 332] width 177 height 22
type input "relasizes"
click at [540, 365] on input "text" at bounding box center [581, 359] width 177 height 22
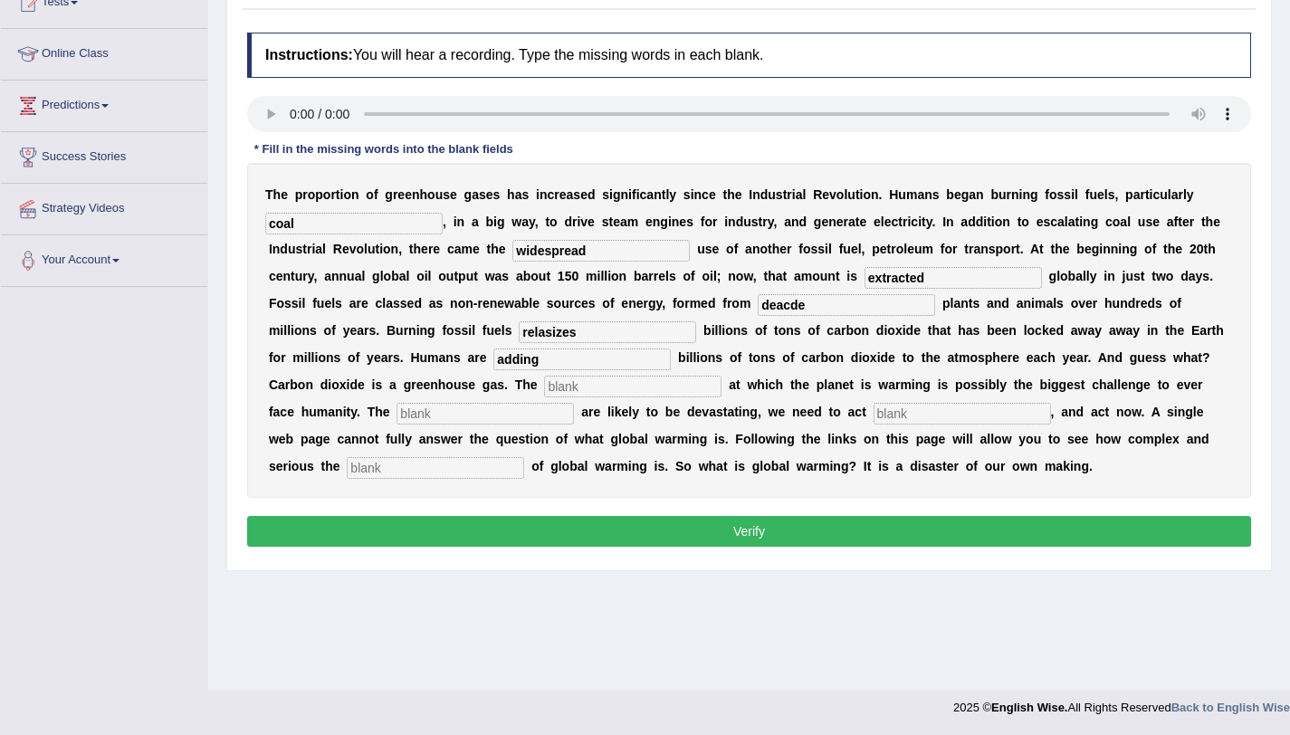
type input "adding"
click at [594, 389] on input "text" at bounding box center [632, 387] width 177 height 22
click at [595, 390] on input "text" at bounding box center [632, 387] width 177 height 22
type input "rate"
click at [430, 407] on input "text" at bounding box center [484, 414] width 177 height 22
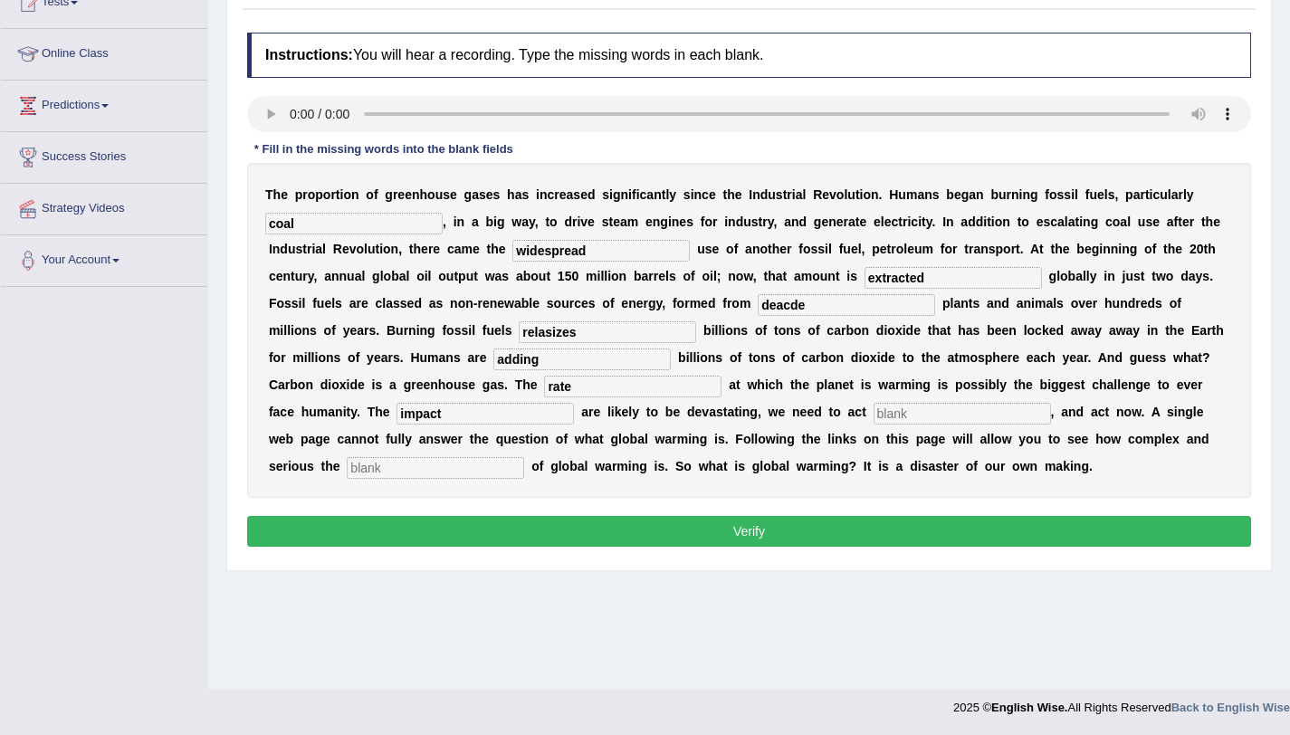
type input "impact"
click at [881, 414] on input "text" at bounding box center [961, 414] width 177 height 22
type input "den"
click at [424, 468] on input "text" at bounding box center [435, 468] width 177 height 22
type input "issue"
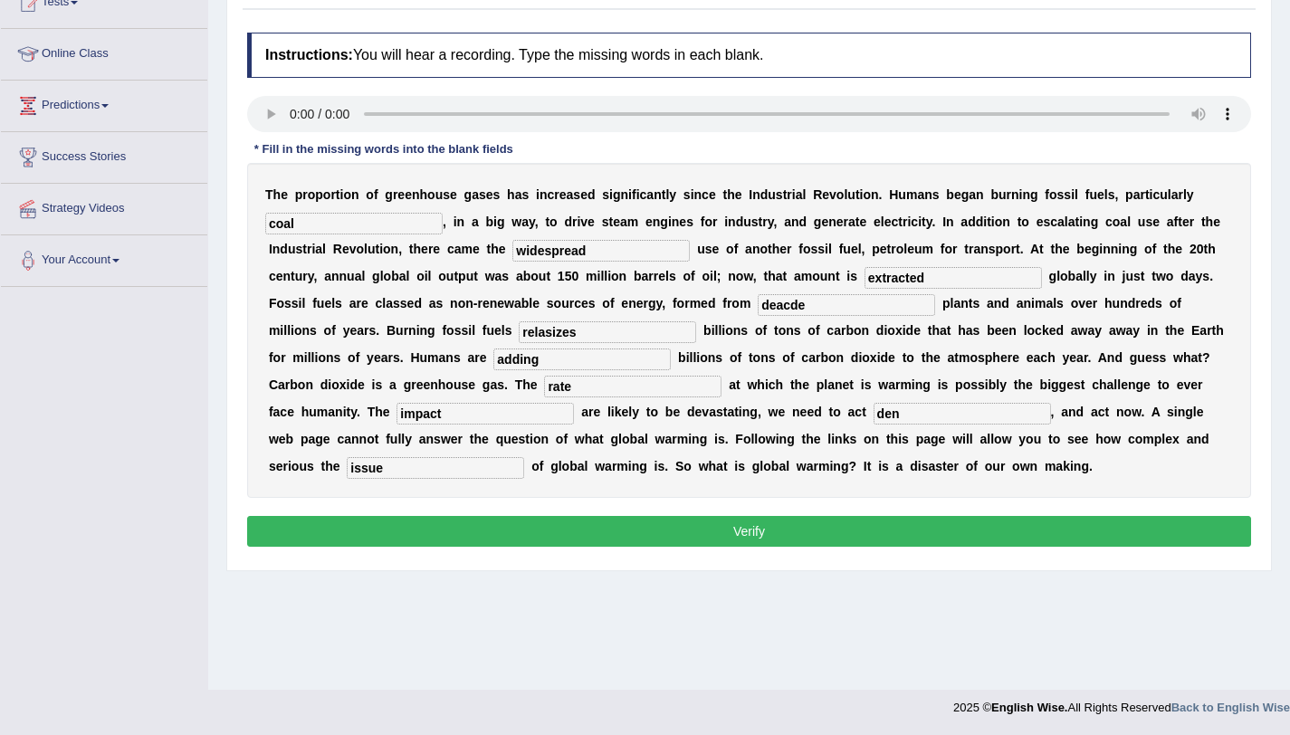
click at [556, 362] on input "adding" at bounding box center [581, 359] width 177 height 22
click at [598, 330] on input "relasizes" at bounding box center [607, 332] width 177 height 22
click at [542, 336] on input "relalising" at bounding box center [607, 332] width 177 height 22
click at [605, 338] on input "realising" at bounding box center [607, 332] width 177 height 22
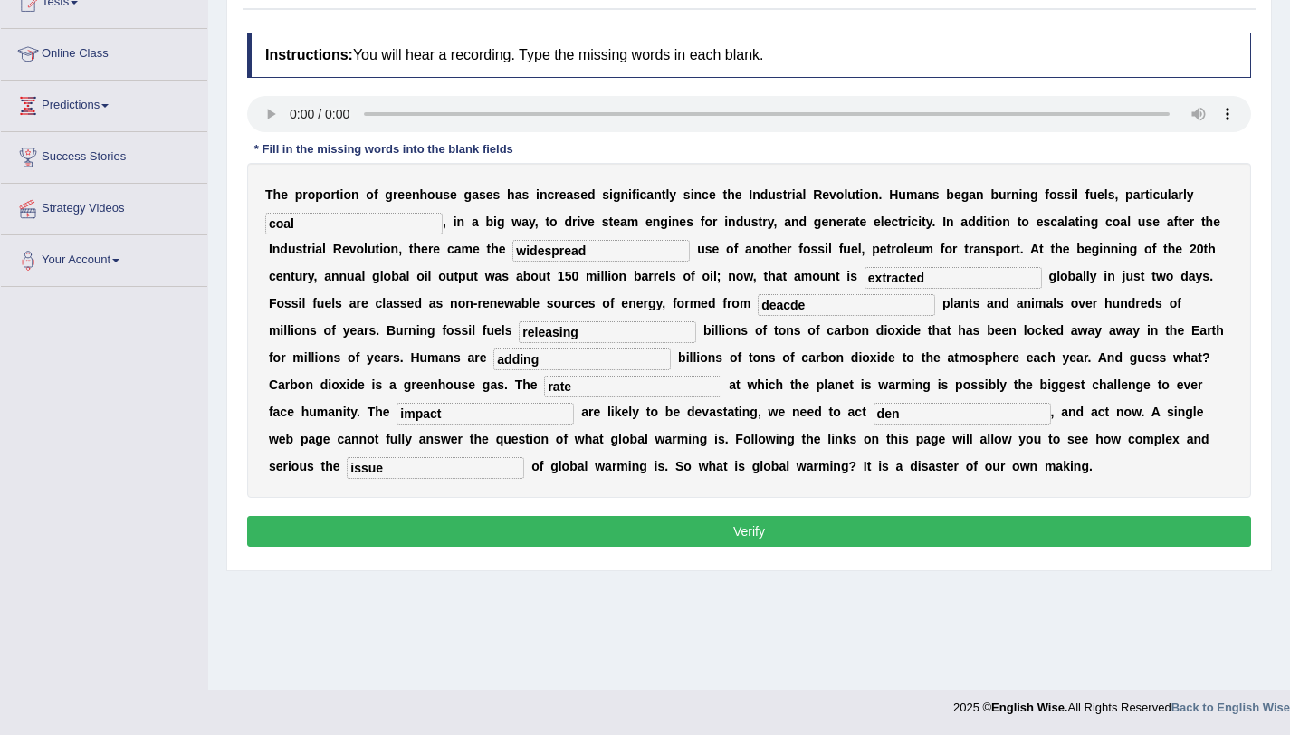
type input "releasing"
click at [790, 303] on input "deacde" at bounding box center [845, 305] width 177 height 22
type input "decade"
click at [730, 539] on button "Verify" at bounding box center [749, 531] width 1004 height 31
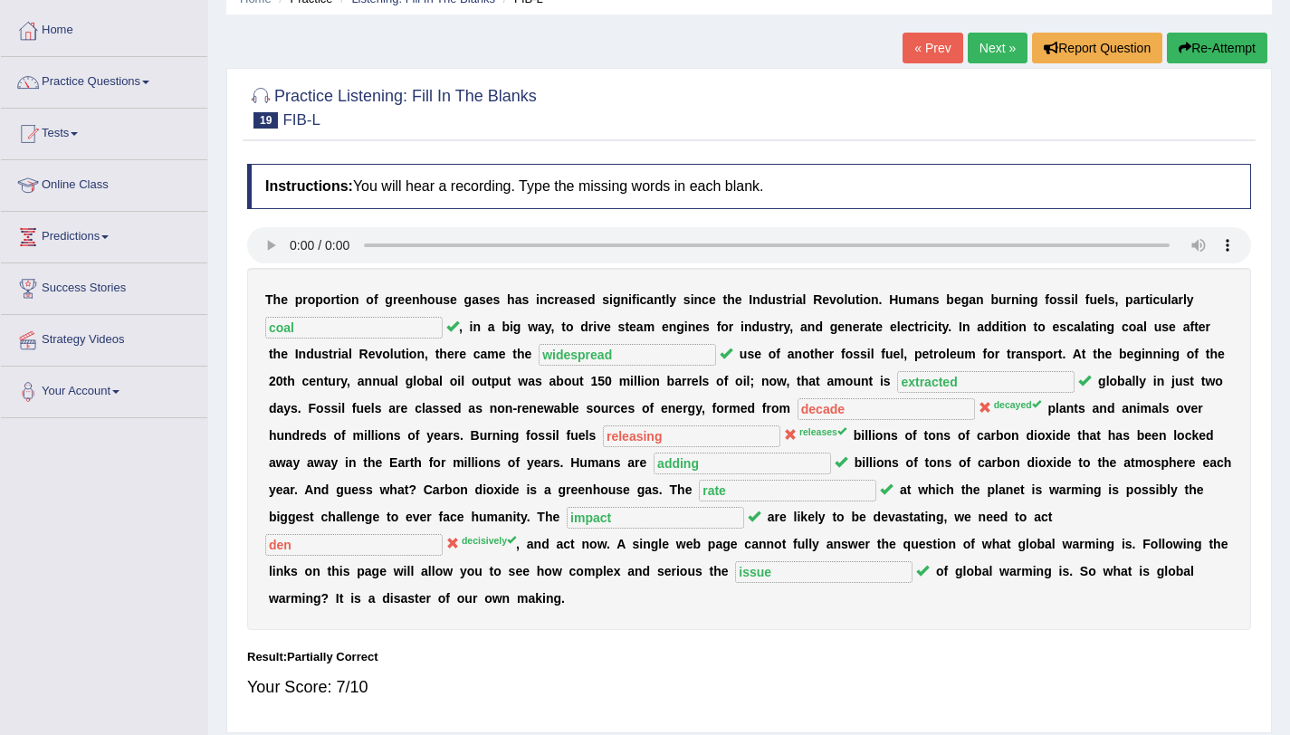
scroll to position [83, 0]
click at [996, 42] on link "Next »" at bounding box center [997, 48] width 60 height 31
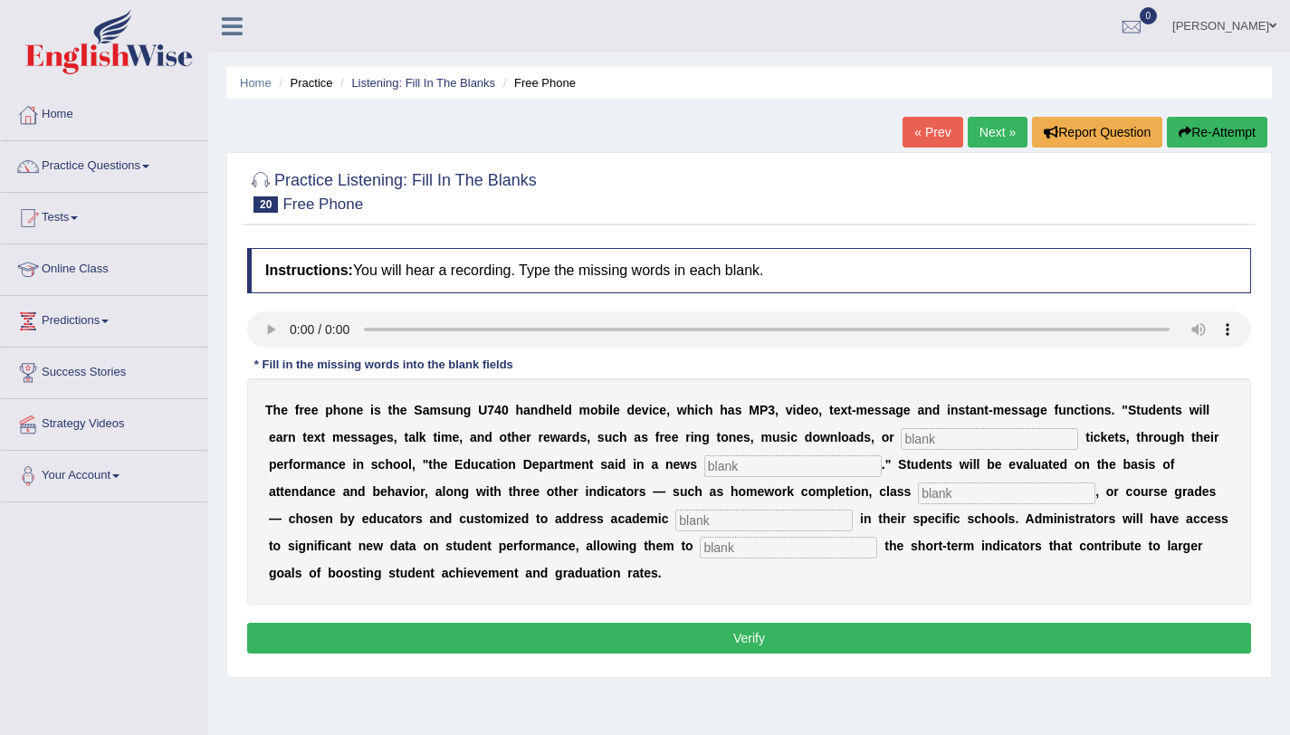
click at [945, 439] on input "text" at bounding box center [988, 439] width 177 height 22
click at [933, 439] on input "text" at bounding box center [988, 439] width 177 height 22
type input "evens"
click at [764, 466] on input "text" at bounding box center [792, 466] width 177 height 22
type input "release"
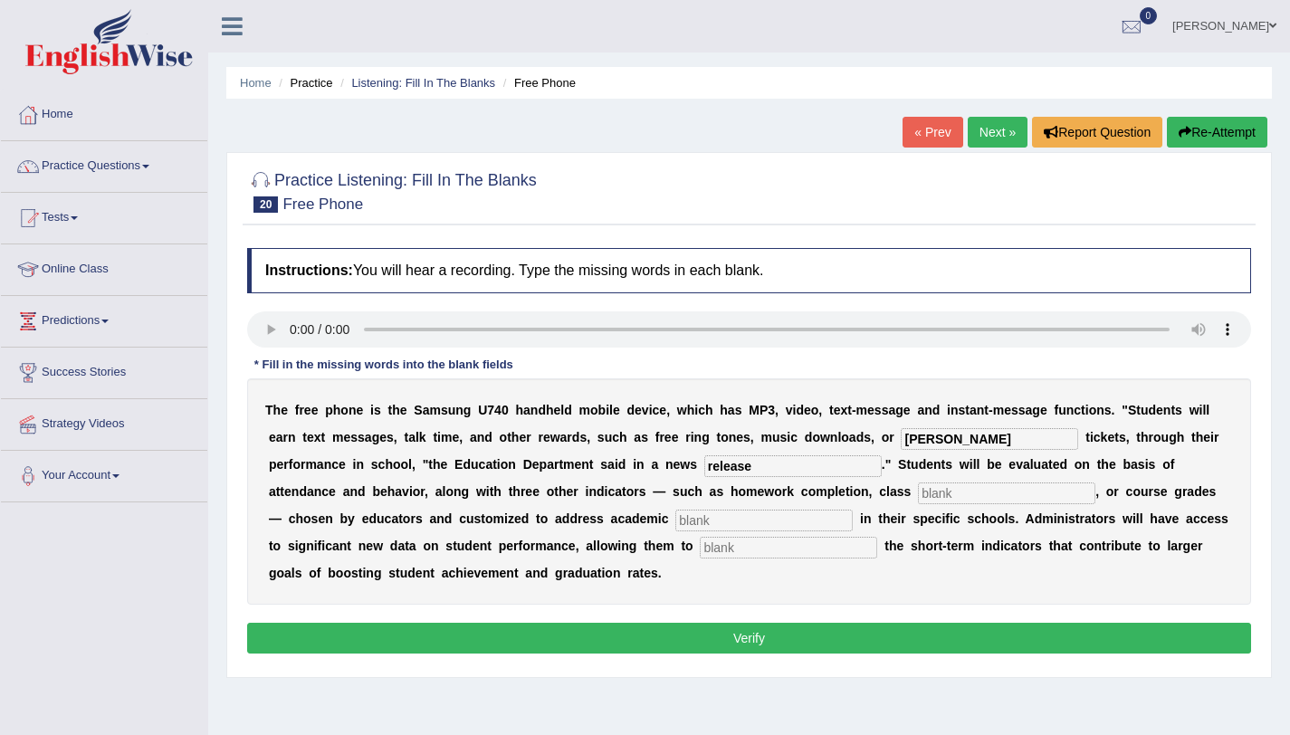
click at [959, 490] on input "text" at bounding box center [1006, 493] width 177 height 22
type input "partispation"
click at [798, 526] on input "text" at bounding box center [763, 521] width 177 height 22
type input "piority"
click at [763, 548] on input "text" at bounding box center [788, 548] width 177 height 22
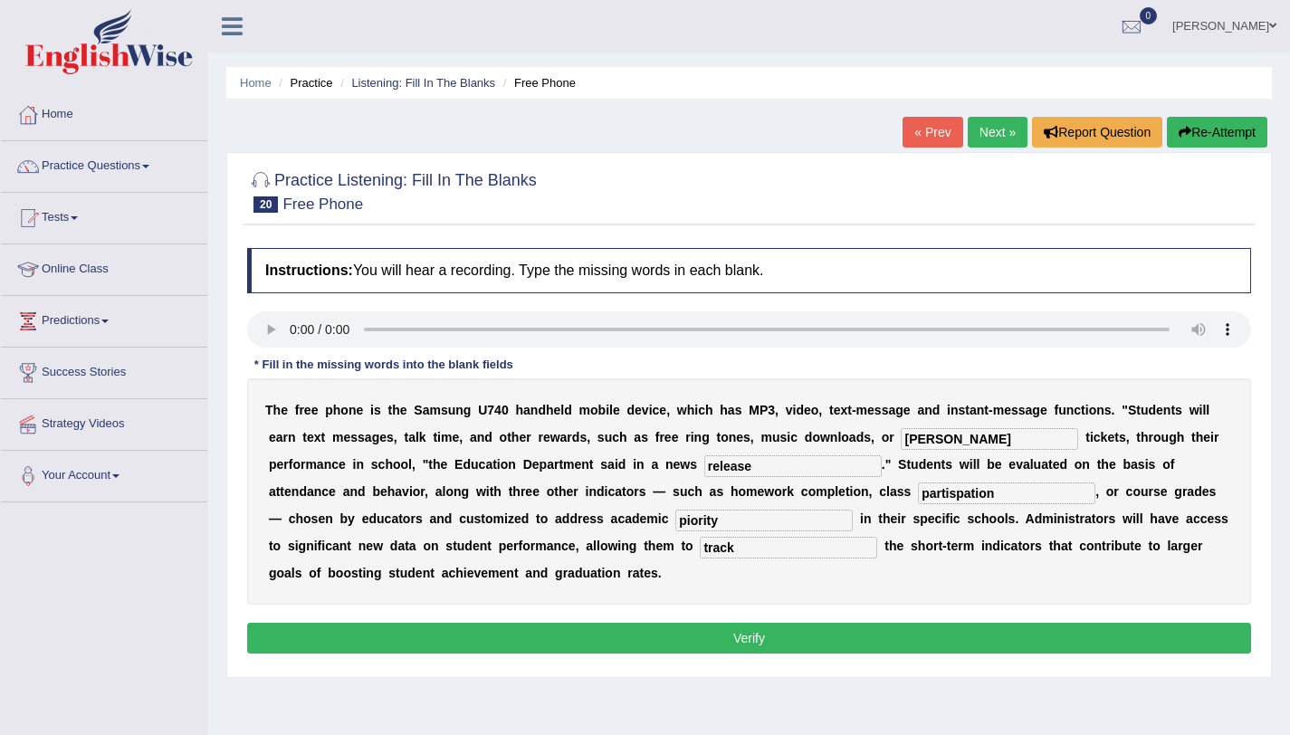
type input "track"
click at [770, 464] on input "release" at bounding box center [792, 466] width 177 height 22
click at [720, 464] on input "release" at bounding box center [792, 466] width 177 height 22
type input "release"
click at [1010, 493] on input "partispation" at bounding box center [1006, 493] width 177 height 22
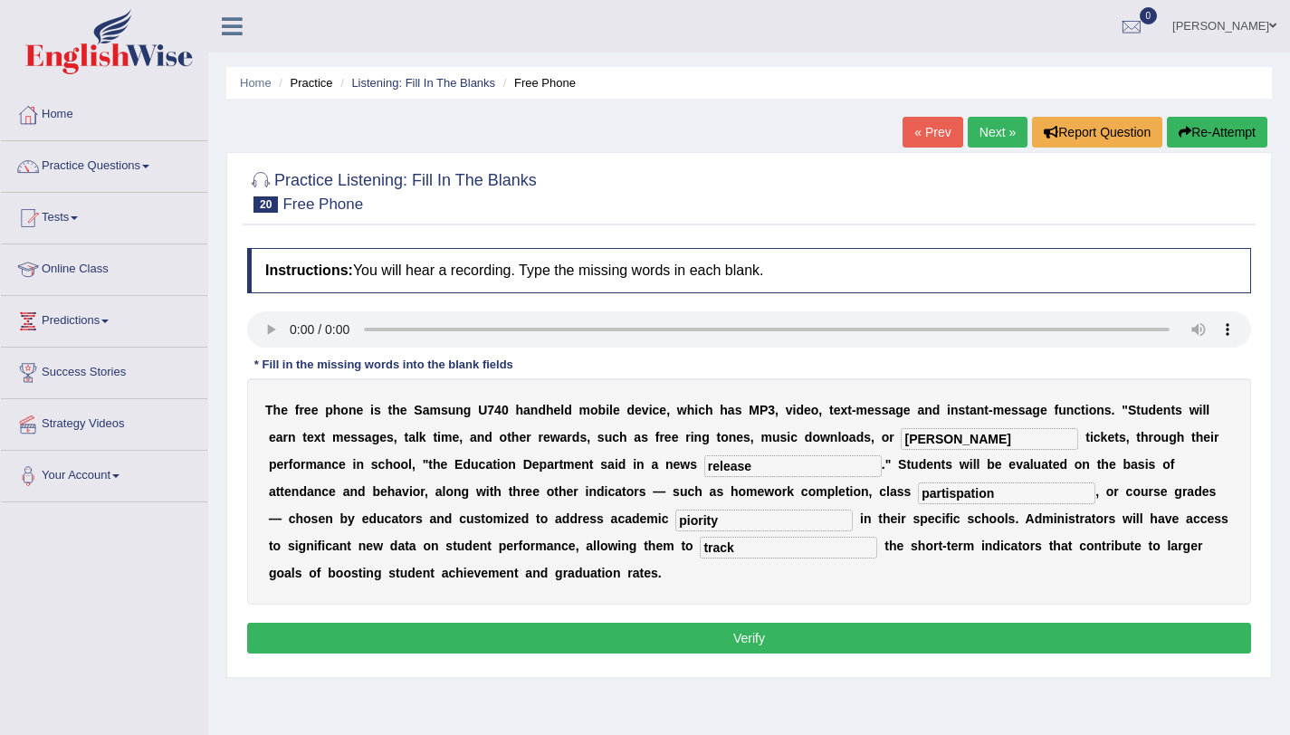
click at [1010, 493] on input "partispation" at bounding box center [1006, 493] width 177 height 22
click at [950, 494] on input "partispation" at bounding box center [1006, 493] width 177 height 22
click at [739, 651] on button "Verify" at bounding box center [749, 638] width 1004 height 31
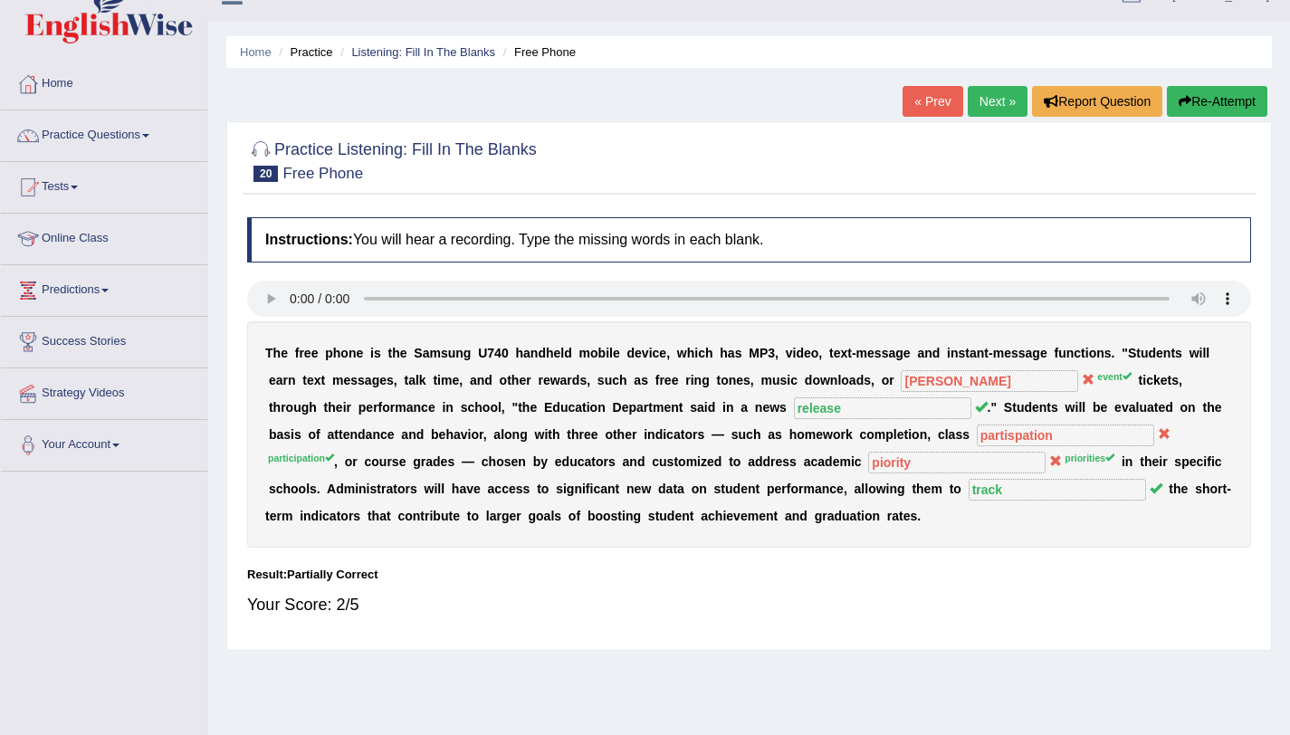
scroll to position [30, 0]
click at [1001, 105] on link "Next »" at bounding box center [997, 102] width 60 height 31
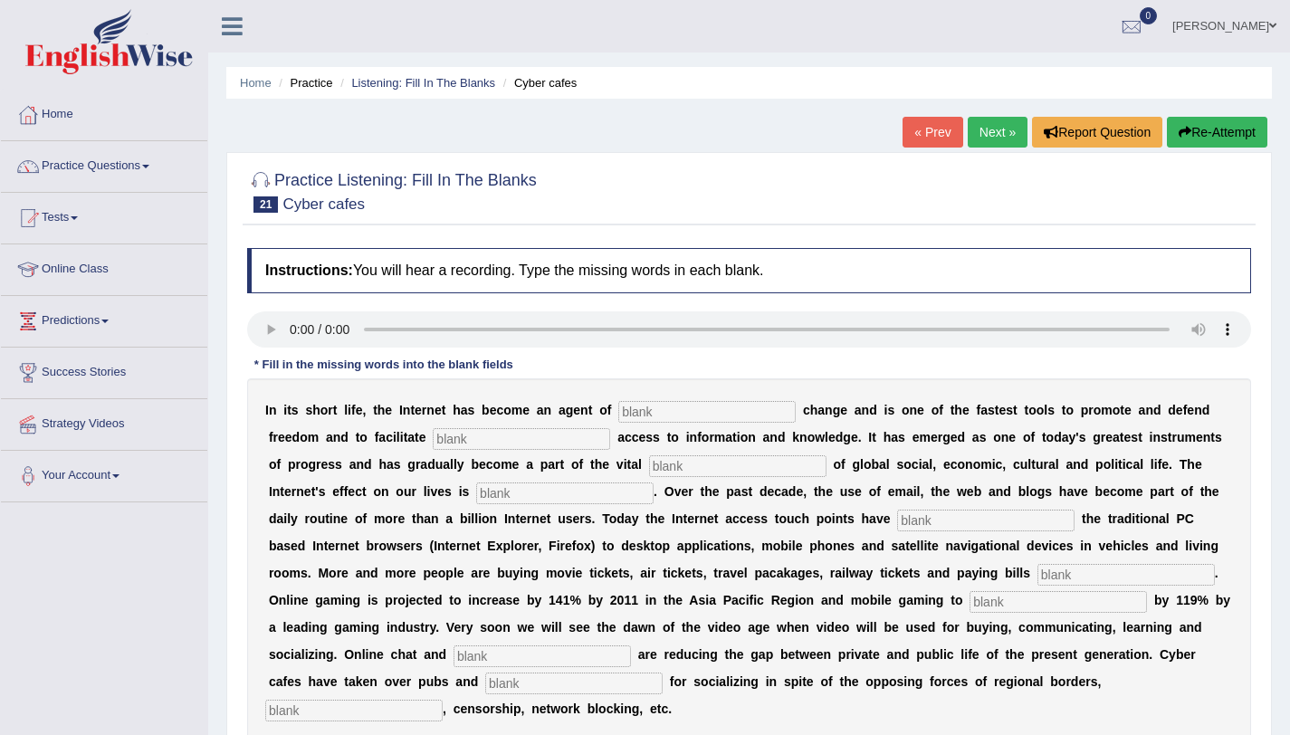
click at [662, 410] on input "text" at bounding box center [706, 412] width 177 height 22
type input "revolutionary"
click at [511, 446] on input "text" at bounding box center [521, 439] width 177 height 22
type input "demographic"
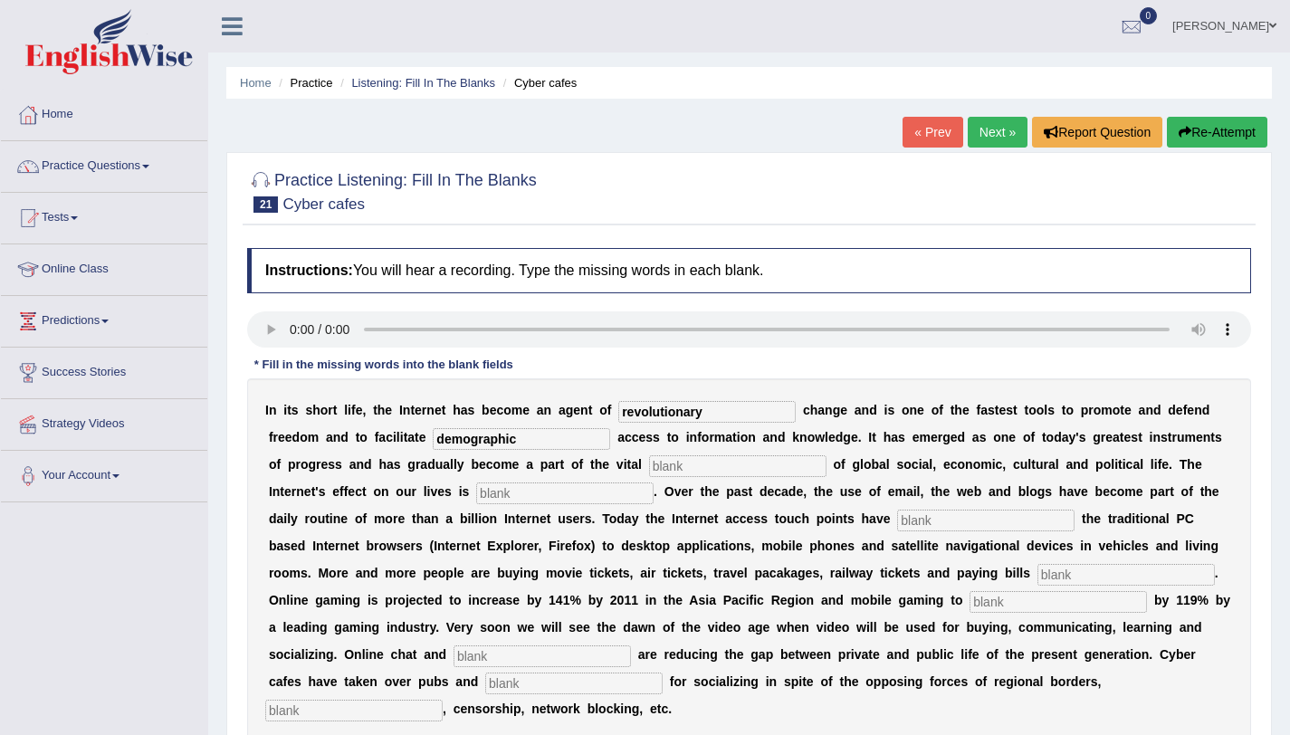
click at [691, 465] on input "text" at bounding box center [737, 466] width 177 height 22
type input "infastructure"
click at [550, 492] on input "text" at bounding box center [564, 493] width 177 height 22
type input "prosacive"
click at [939, 516] on input "text" at bounding box center [985, 521] width 177 height 22
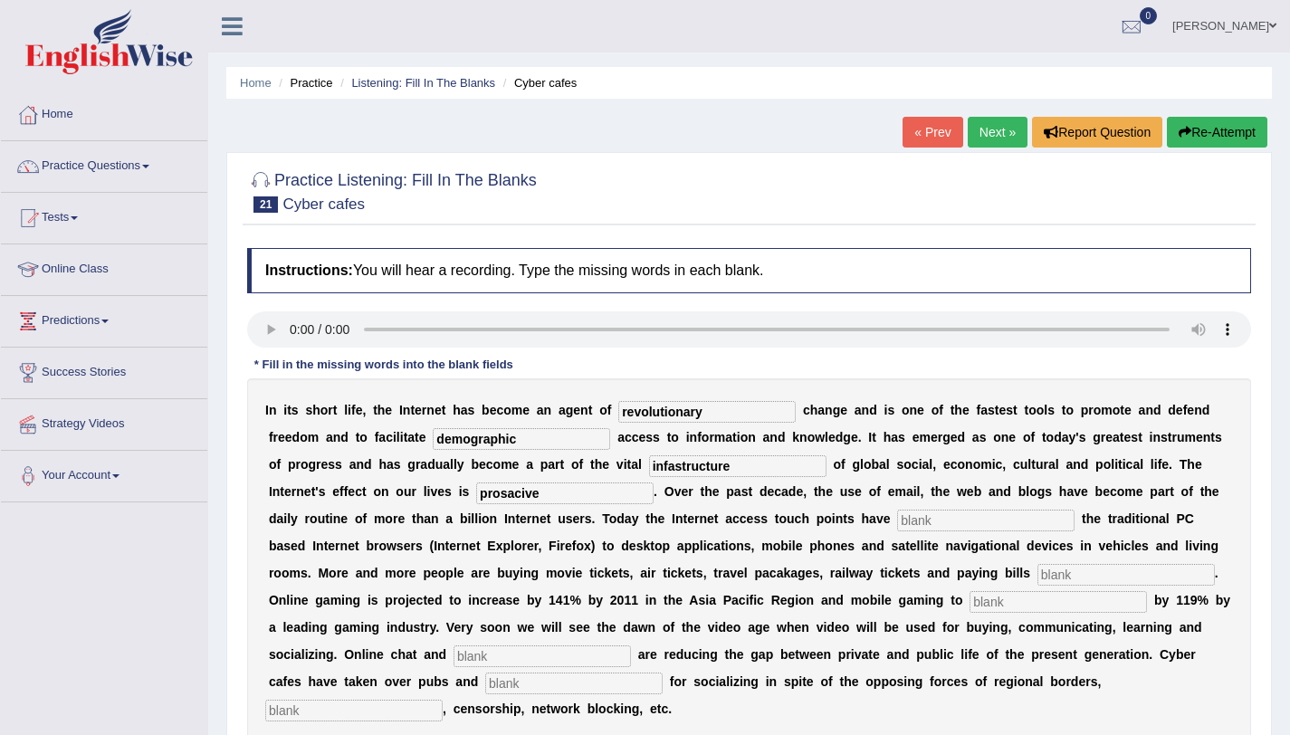
click at [930, 526] on input "text" at bounding box center [985, 521] width 177 height 22
type input "outgrown"
click at [1078, 571] on input "text" at bounding box center [1125, 575] width 177 height 22
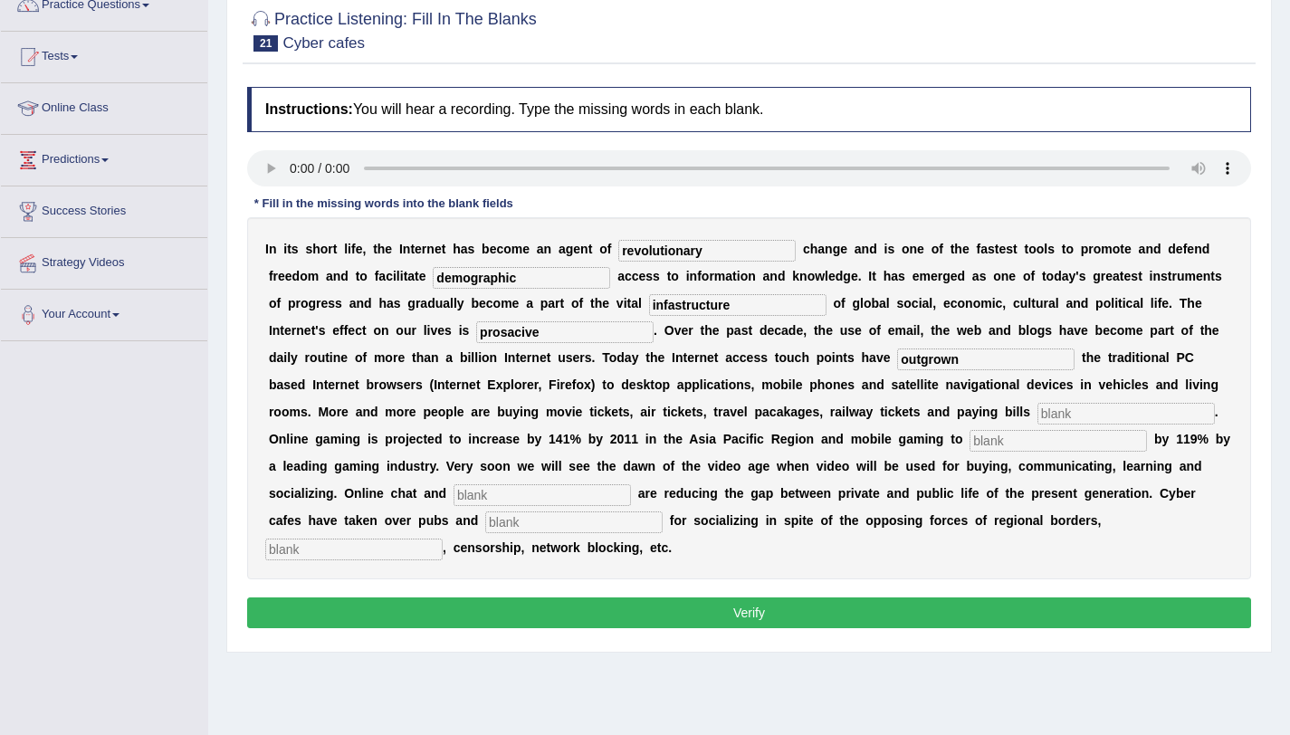
scroll to position [169, 0]
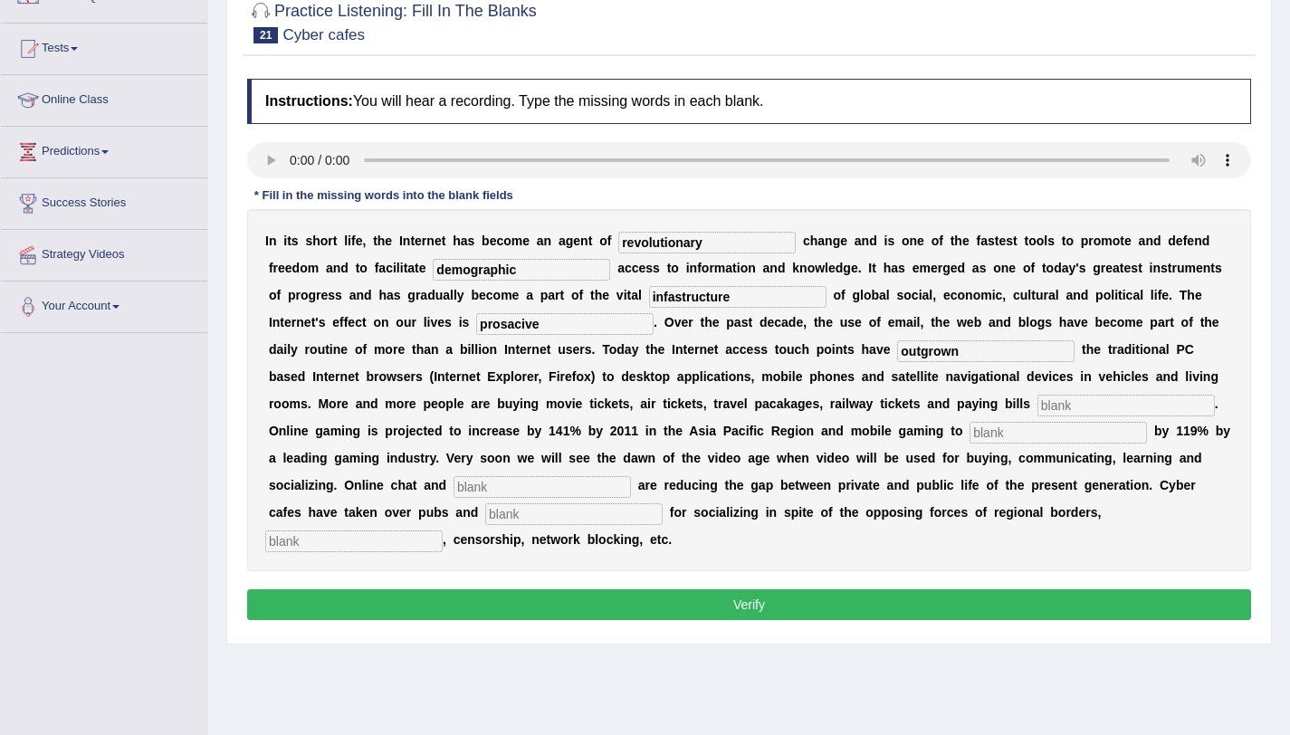
click at [1077, 404] on input "text" at bounding box center [1125, 406] width 177 height 22
type input "online"
click at [1022, 430] on input "text" at bounding box center [1057, 433] width 177 height 22
type input "increase"
click at [534, 493] on input "text" at bounding box center [541, 487] width 177 height 22
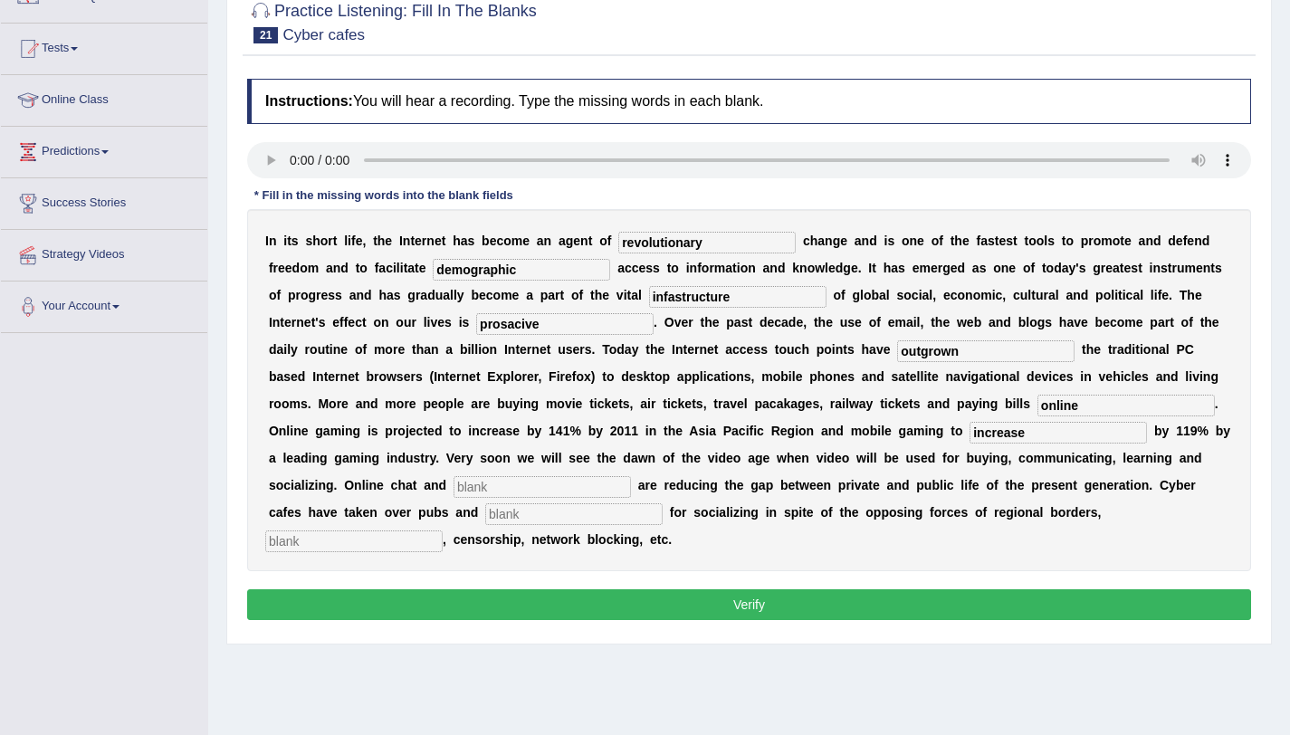
click at [498, 488] on input "text" at bounding box center [541, 487] width 177 height 22
type input "blocks"
click at [533, 517] on input "text" at bounding box center [573, 514] width 177 height 22
type input "bars"
click at [398, 543] on input "text" at bounding box center [353, 541] width 177 height 22
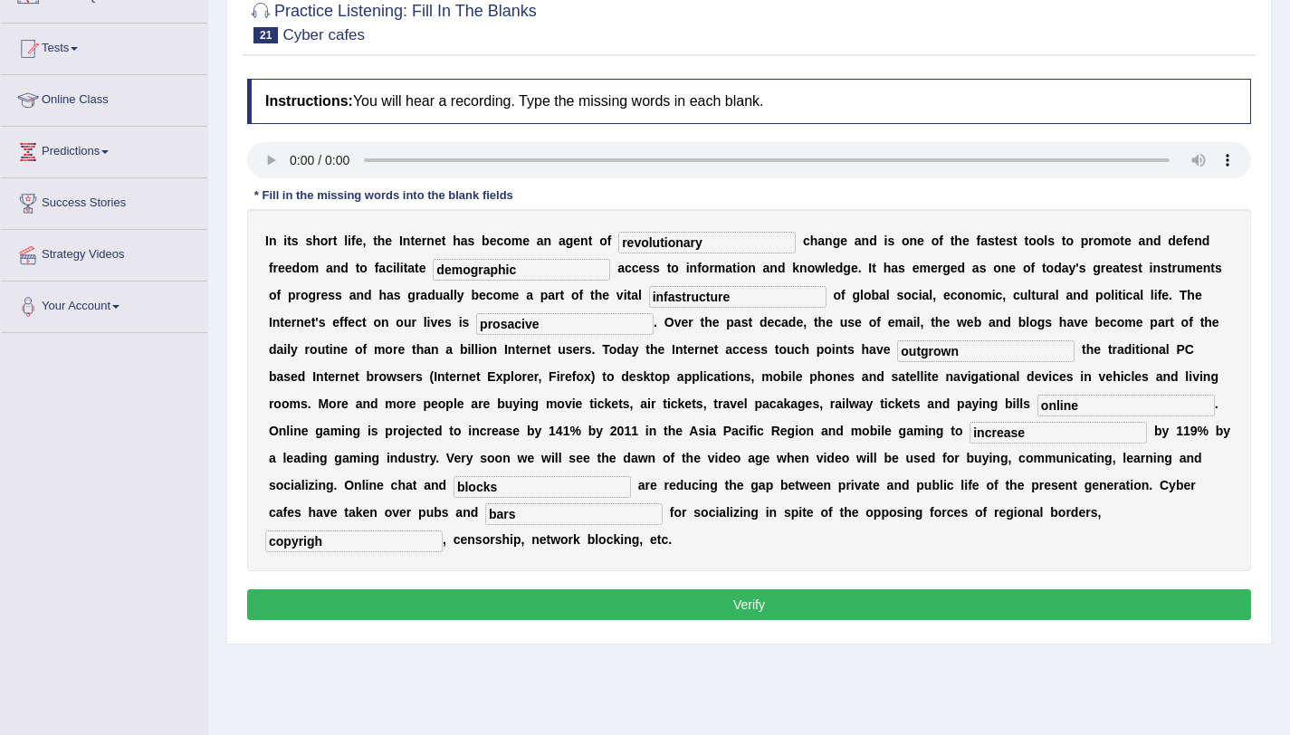
type input "copyrigh"
click at [743, 290] on input "infastructure" at bounding box center [737, 297] width 177 height 22
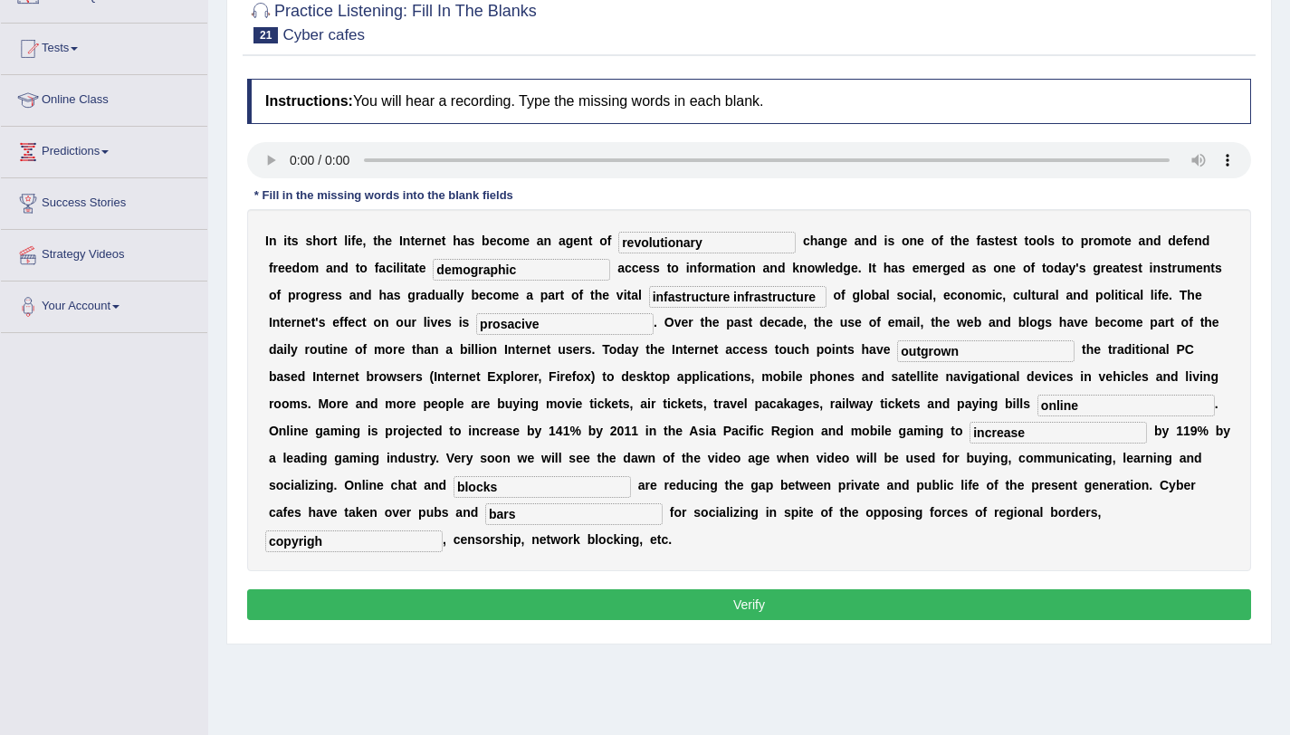
click at [741, 294] on input "infastructure infrastructure" at bounding box center [737, 297] width 177 height 22
click at [735, 299] on input "infastructure infrastructure" at bounding box center [737, 297] width 177 height 22
click at [757, 298] on input "infrastructure" at bounding box center [737, 297] width 177 height 22
type input "infrastructure"
click at [539, 269] on input "demographic" at bounding box center [521, 270] width 177 height 22
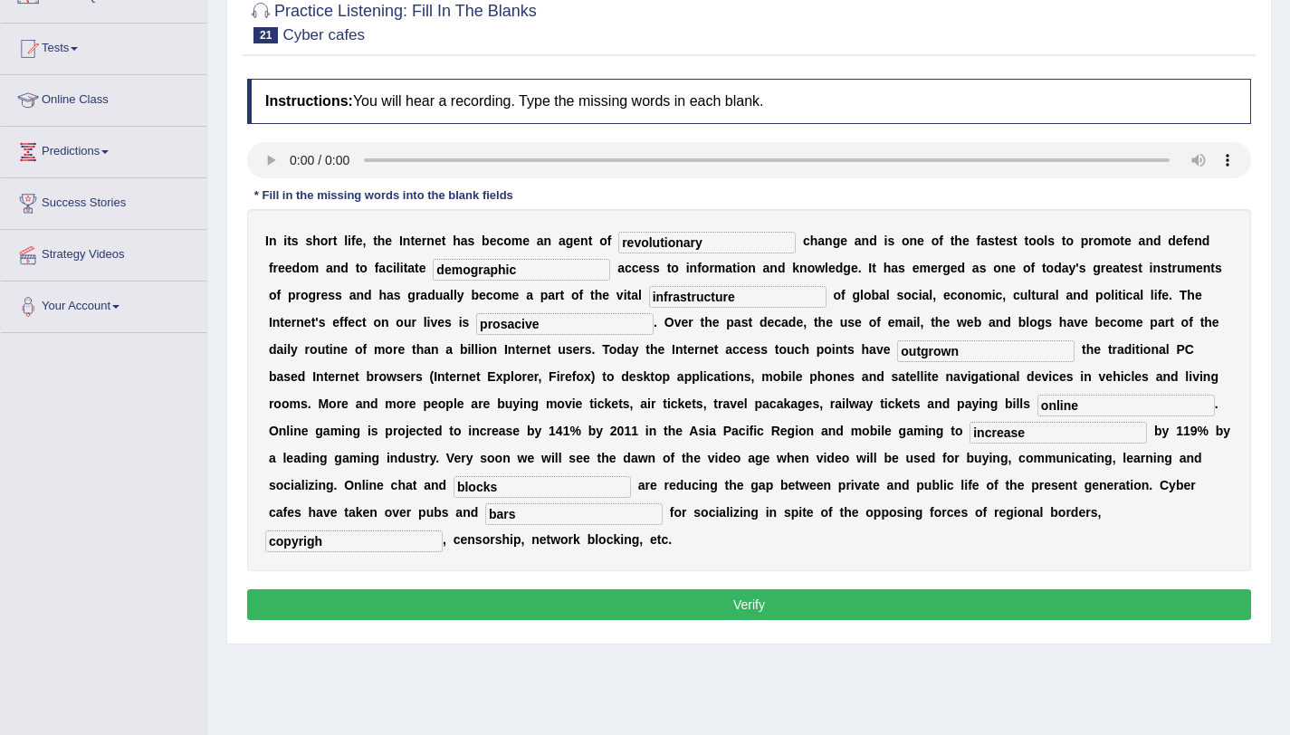
click at [544, 329] on input "prosacive" at bounding box center [564, 324] width 177 height 22
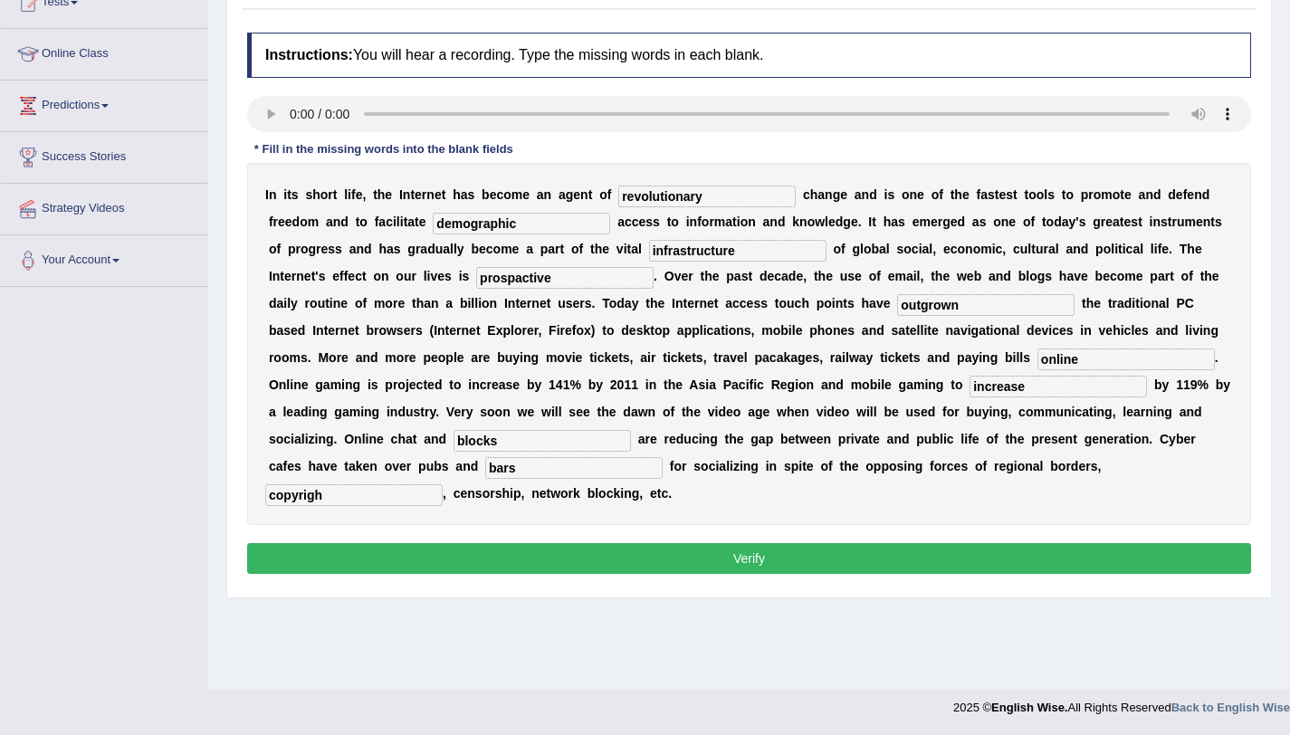
type input "prospactive"
click at [634, 547] on button "Verify" at bounding box center [749, 558] width 1004 height 31
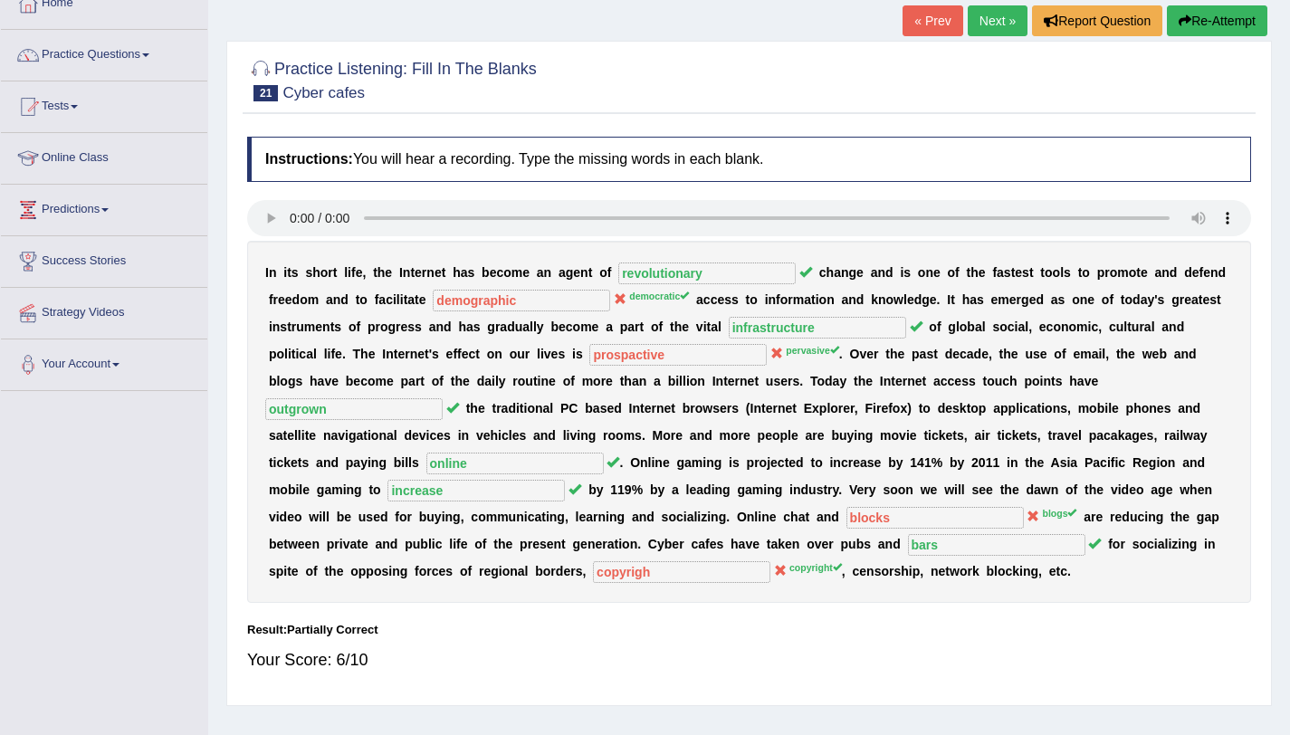
scroll to position [110, 0]
click at [996, 23] on link "Next »" at bounding box center [997, 21] width 60 height 31
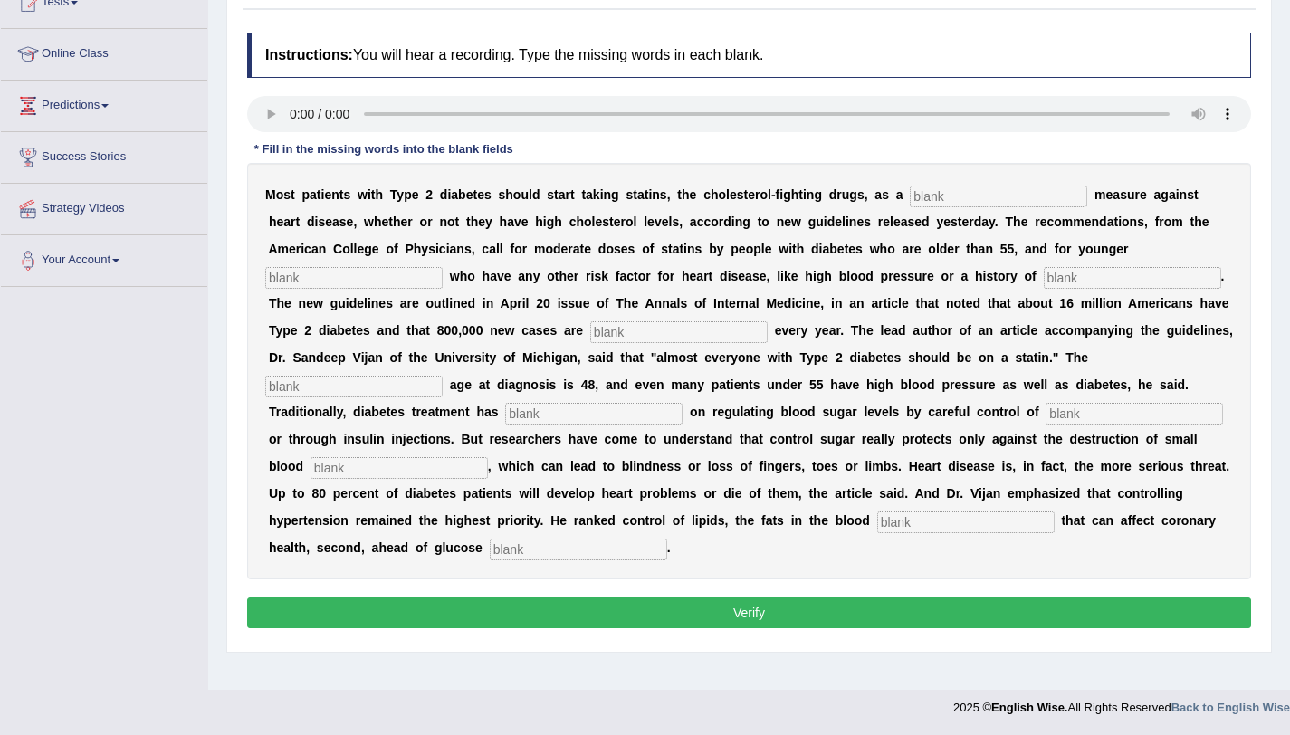
click at [946, 195] on input "text" at bounding box center [998, 197] width 177 height 22
type input "preventaive"
click at [351, 271] on input "text" at bounding box center [353, 278] width 177 height 22
click at [1102, 273] on input "s" at bounding box center [1131, 278] width 177 height 22
type input "smoking"
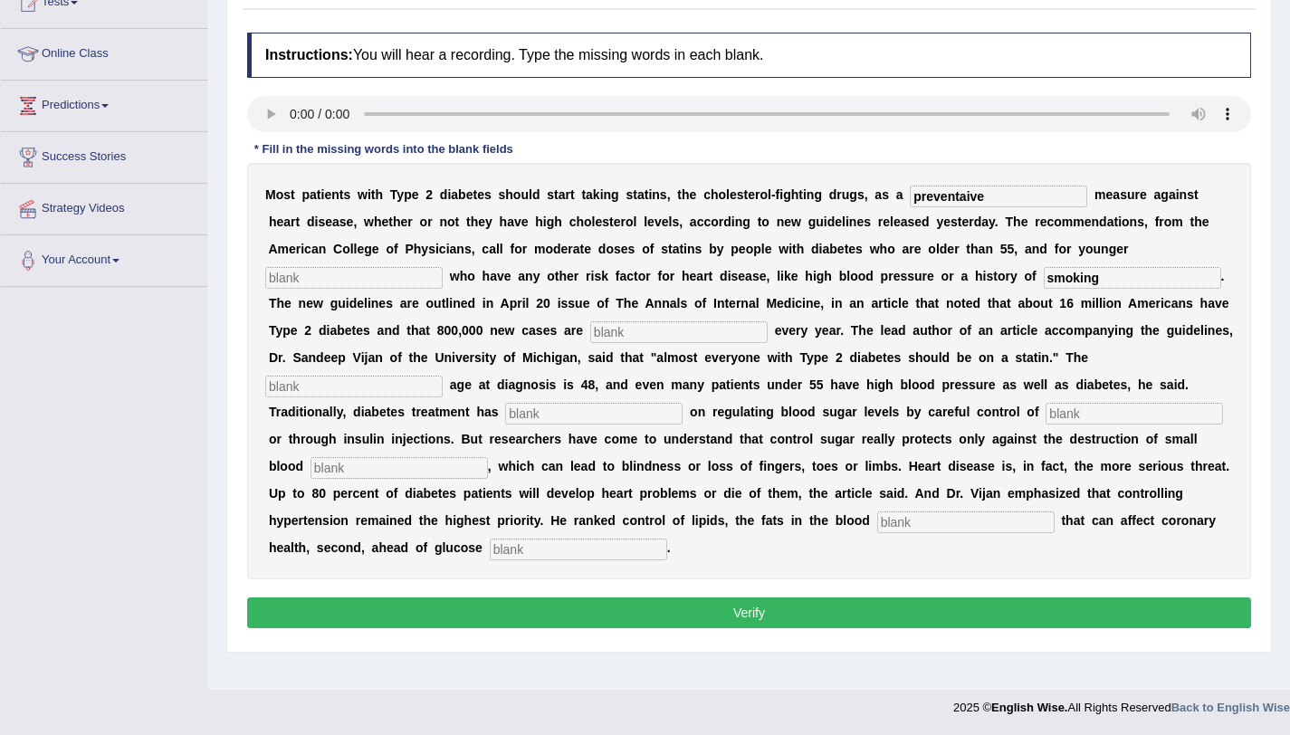
click at [344, 271] on input "text" at bounding box center [353, 278] width 177 height 22
type input "patients"
click at [624, 328] on input "text" at bounding box center [678, 332] width 177 height 22
click at [692, 338] on input "text" at bounding box center [678, 332] width 177 height 22
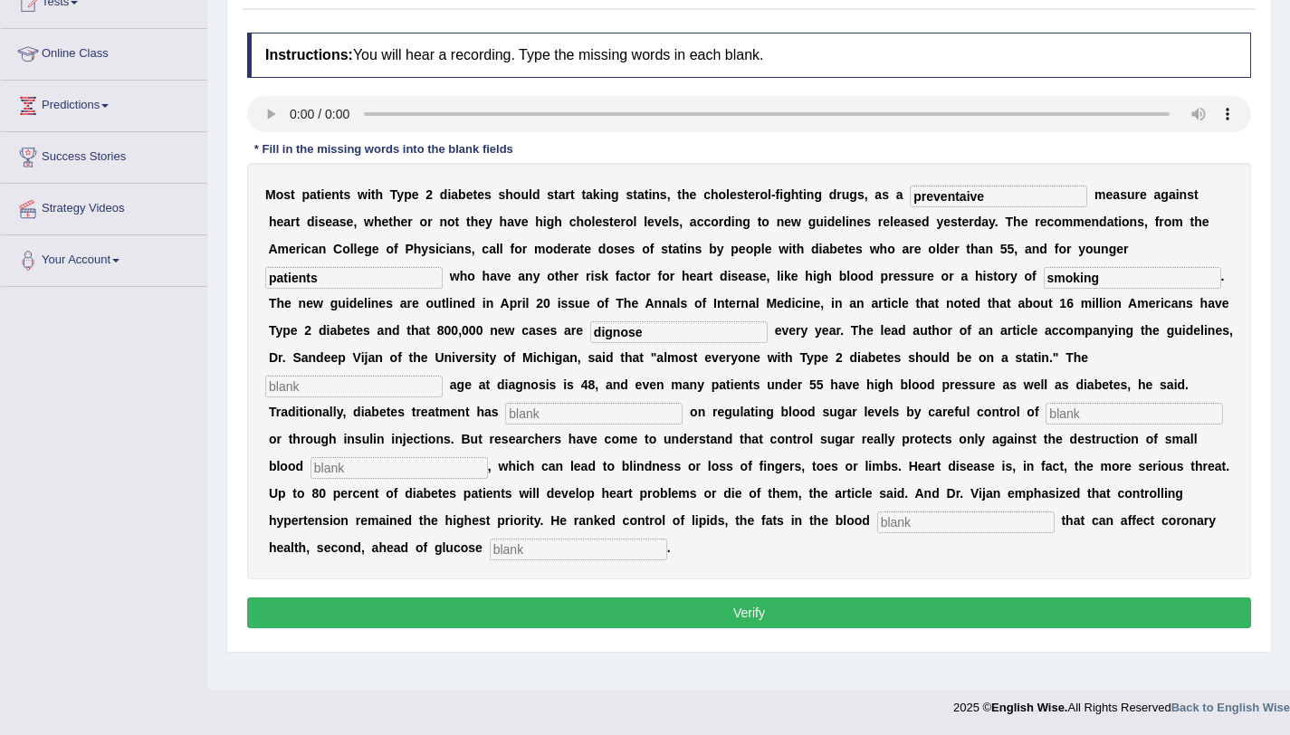
type input "dignose"
click at [379, 384] on input "text" at bounding box center [353, 387] width 177 height 22
type input "average"
click at [547, 424] on input "text" at bounding box center [593, 414] width 177 height 22
type input "p"
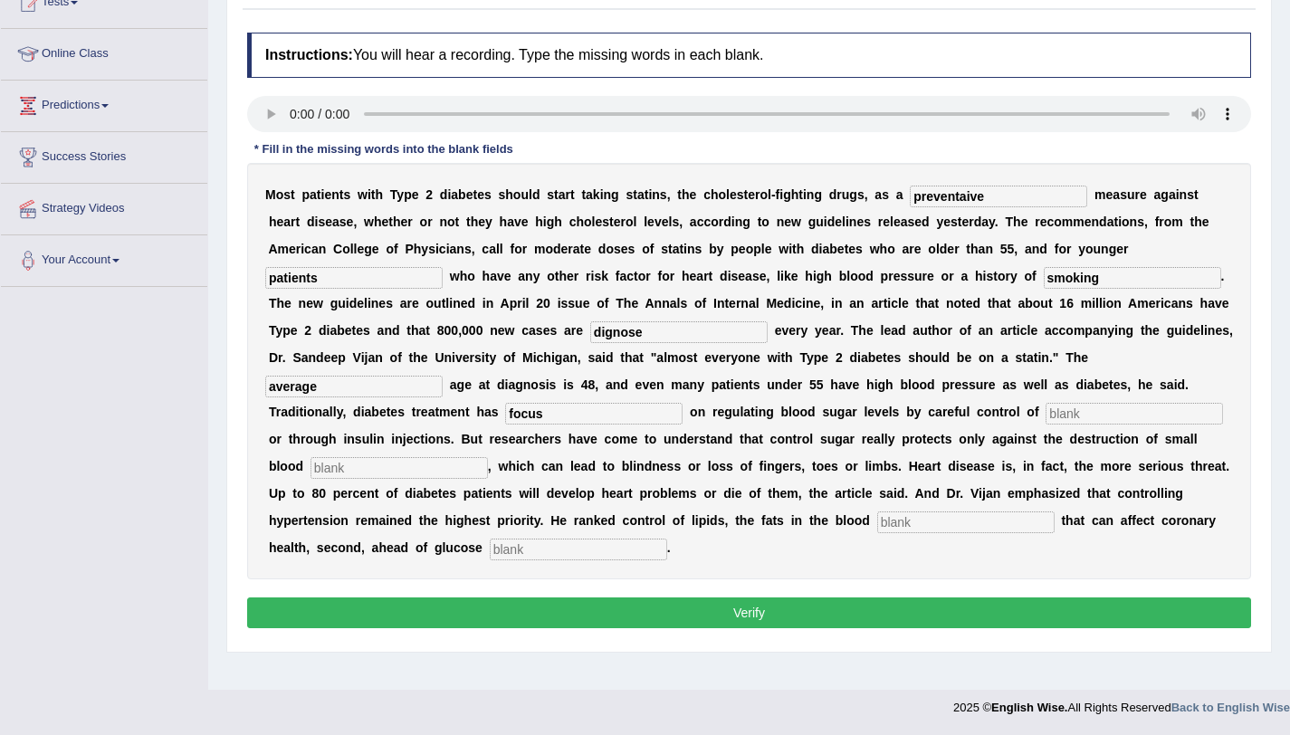
type input "focus"
click at [1090, 420] on input "text" at bounding box center [1133, 414] width 177 height 22
type input "diet"
click at [350, 468] on input "text" at bounding box center [398, 468] width 177 height 22
type input "vessels"
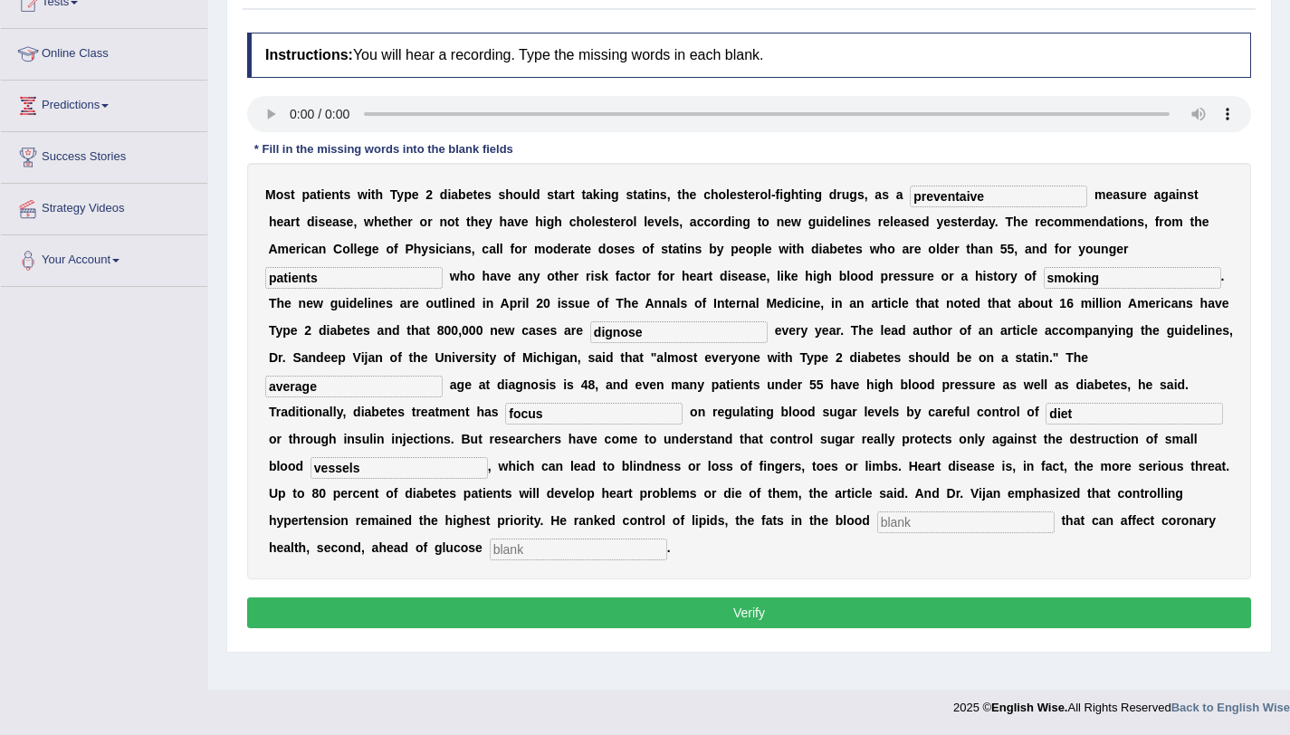
click at [966, 526] on input "text" at bounding box center [965, 522] width 177 height 22
click at [937, 529] on input "text" at bounding box center [965, 522] width 177 height 22
type input "strain"
click at [516, 555] on input "text" at bounding box center [578, 549] width 177 height 22
type input "regulations"
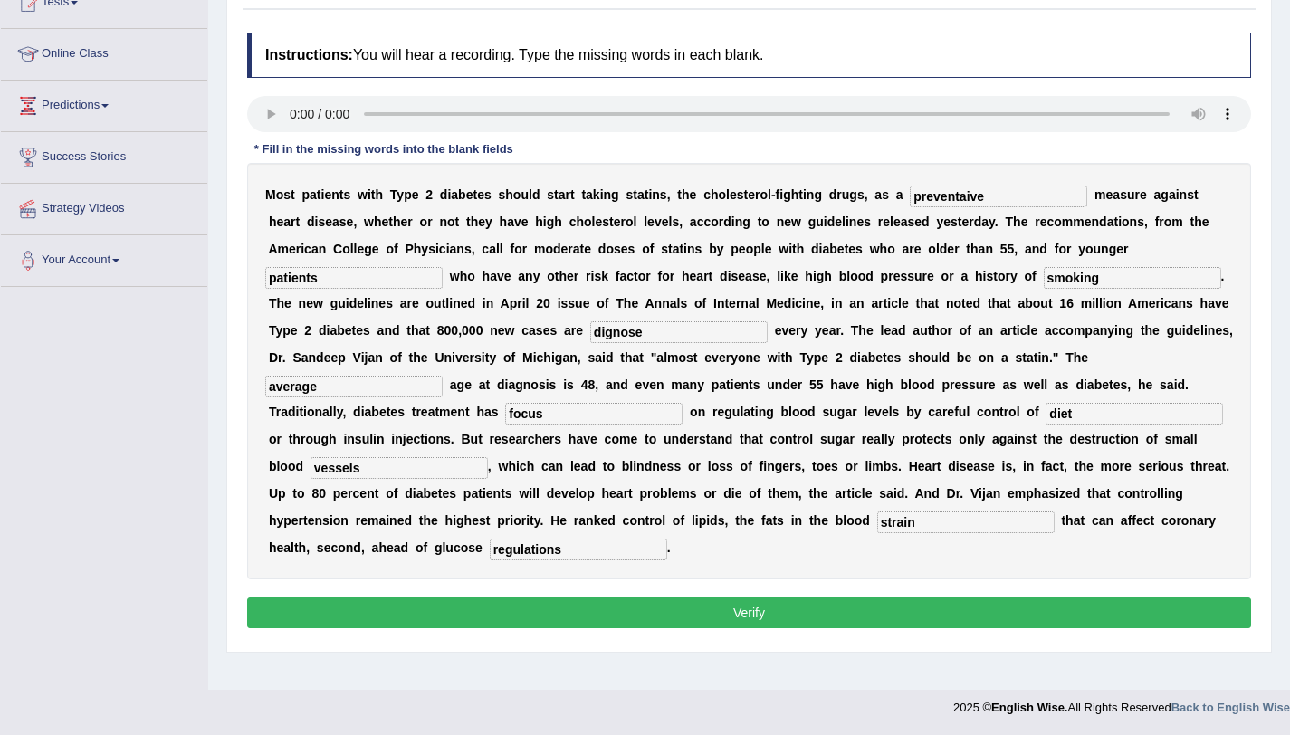
click at [336, 279] on input "patients" at bounding box center [353, 278] width 177 height 22
click at [283, 384] on input "average" at bounding box center [353, 387] width 177 height 22
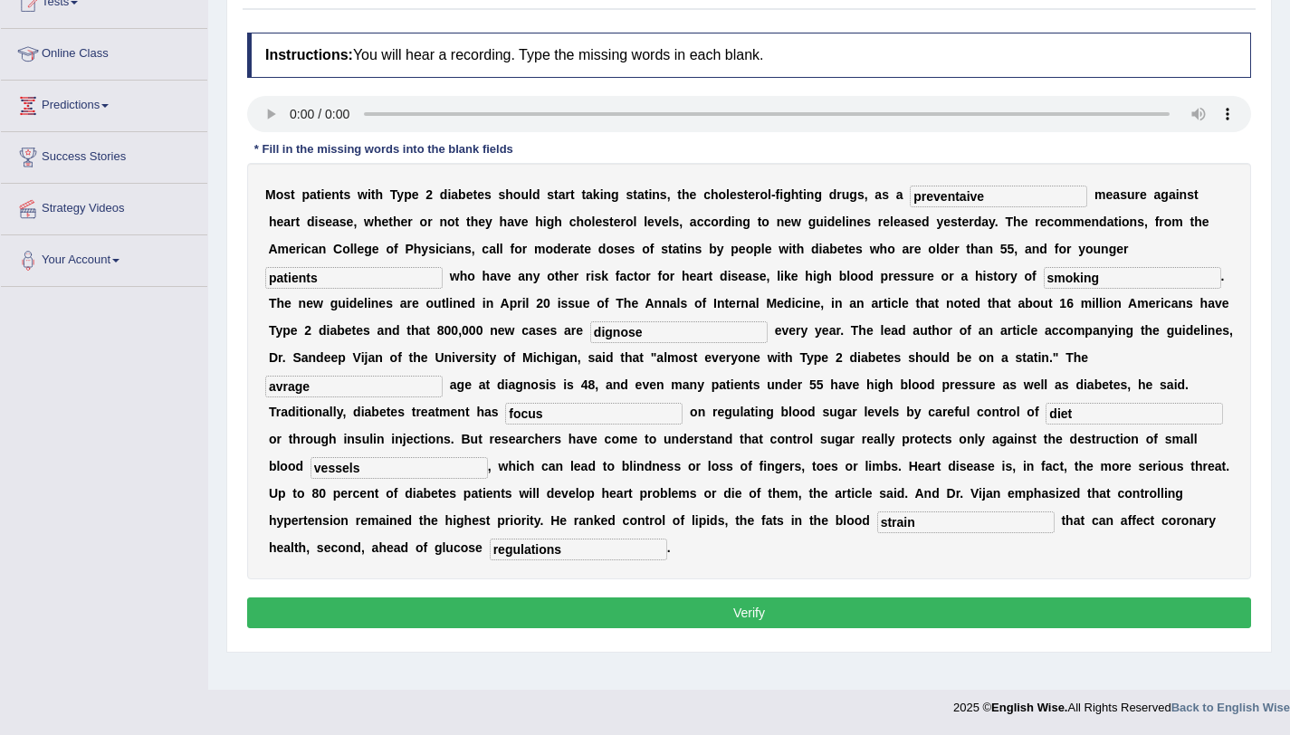
click at [321, 386] on input "avrage" at bounding box center [353, 387] width 177 height 22
click at [283, 388] on input "avrage" at bounding box center [353, 387] width 177 height 22
click at [418, 405] on div "M o s t p a t i e n t s w i t h T y p e 2 d i a b e t e s s h o u l d s t a r t…" at bounding box center [749, 371] width 1004 height 416
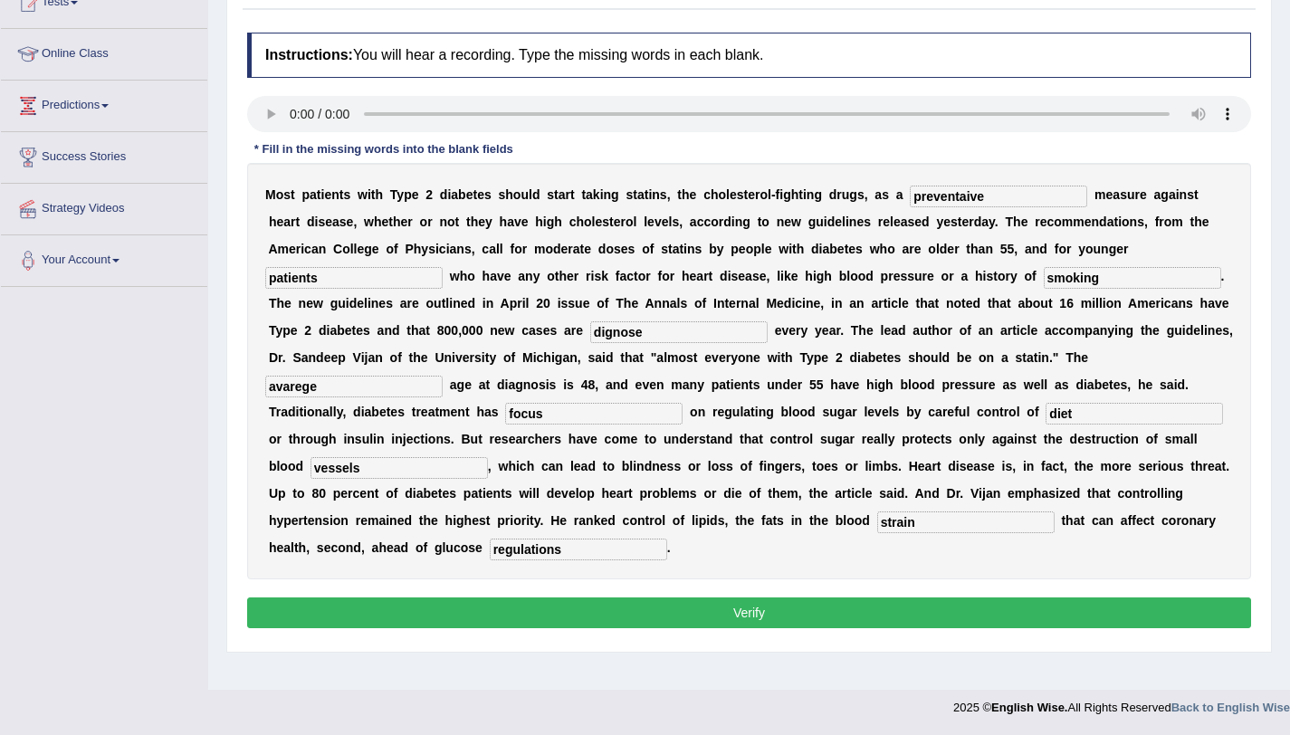
click at [300, 387] on input "avarege" at bounding box center [353, 387] width 177 height 22
click at [285, 392] on input "avarage" at bounding box center [353, 387] width 177 height 22
type input "average"
click at [1000, 198] on input "preventaive" at bounding box center [998, 197] width 177 height 22
click at [985, 191] on input "preventaive preventive" at bounding box center [998, 197] width 177 height 22
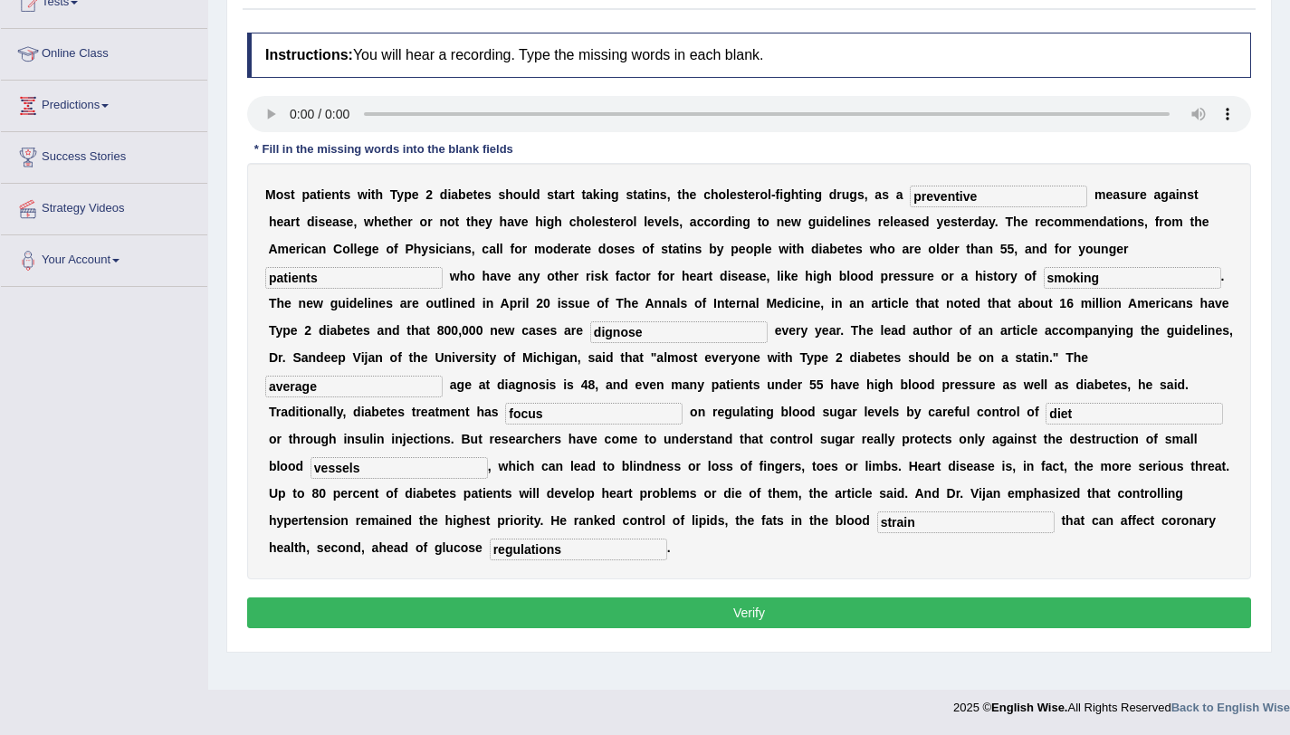
type input "preventive"
click at [771, 614] on button "Verify" at bounding box center [749, 612] width 1004 height 31
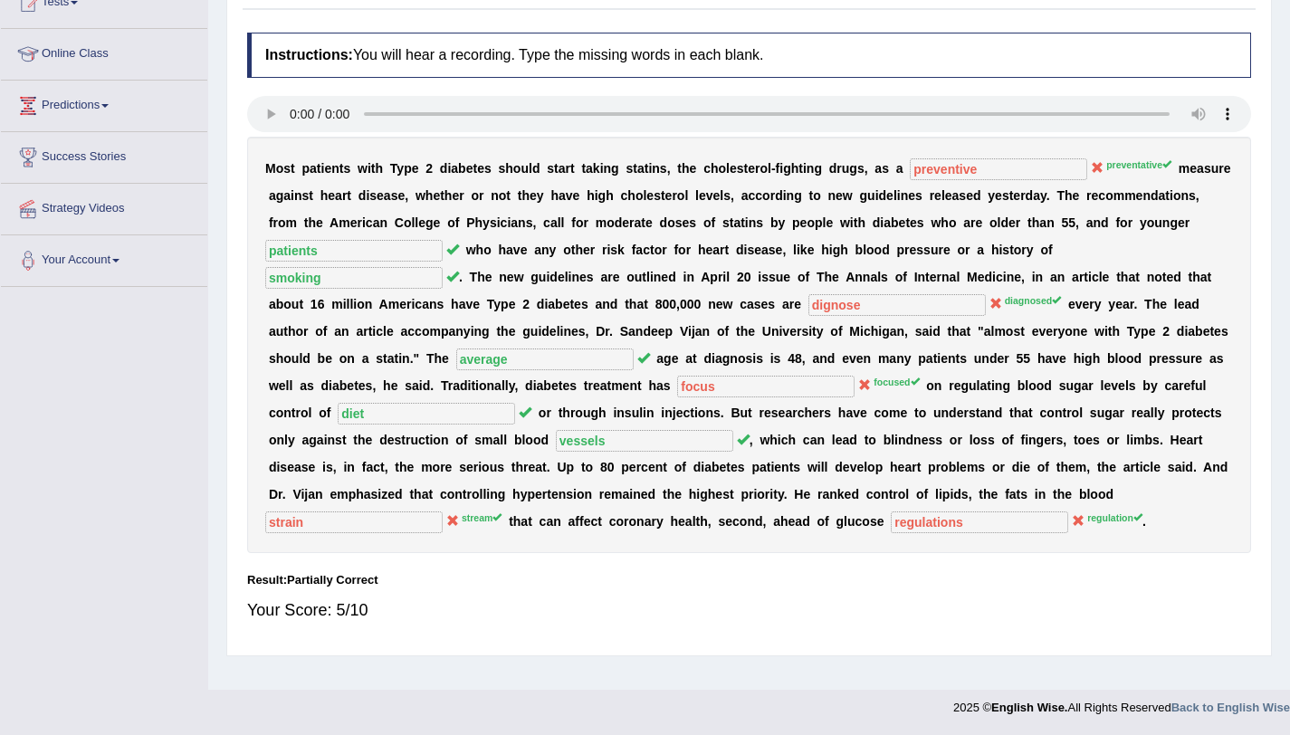
click at [741, 399] on div "M o s t p a t i e n t s w i t h T y p e 2 d i a b e t e s s h o u l d s t a r t…" at bounding box center [749, 345] width 1004 height 416
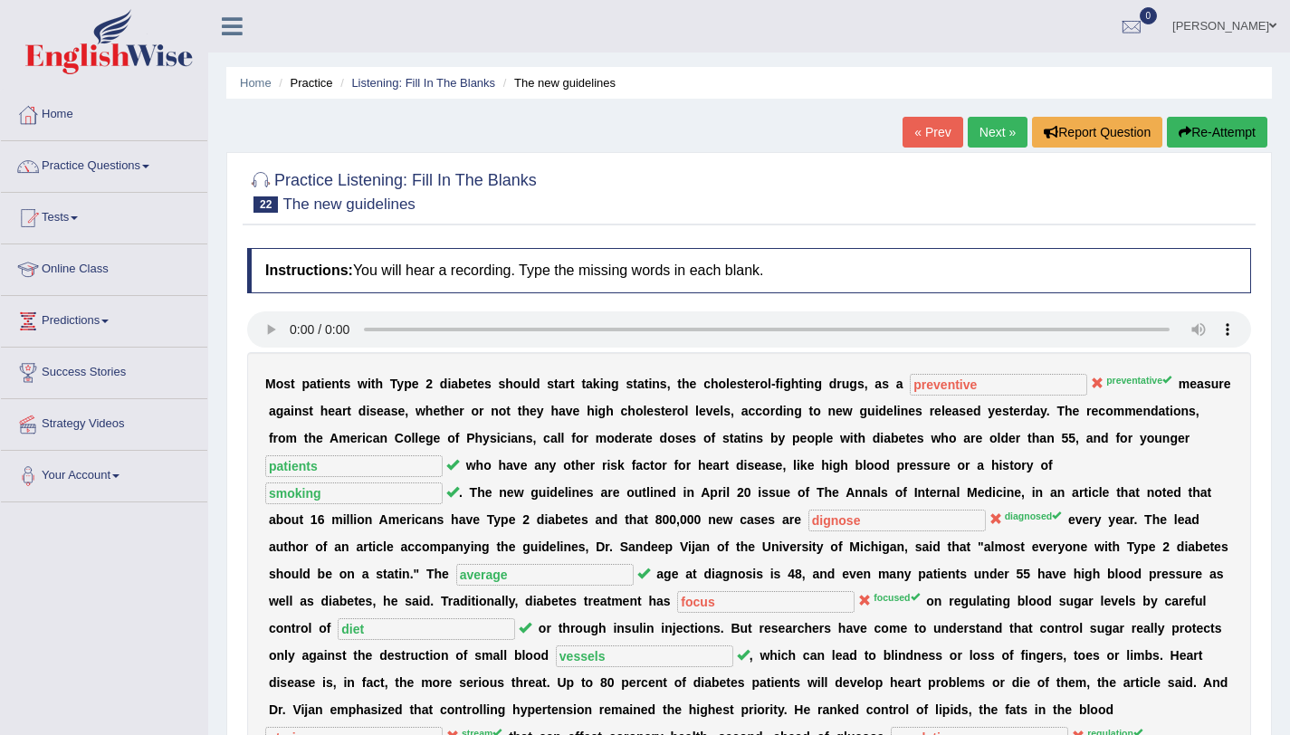
click at [992, 140] on link "Next »" at bounding box center [997, 132] width 60 height 31
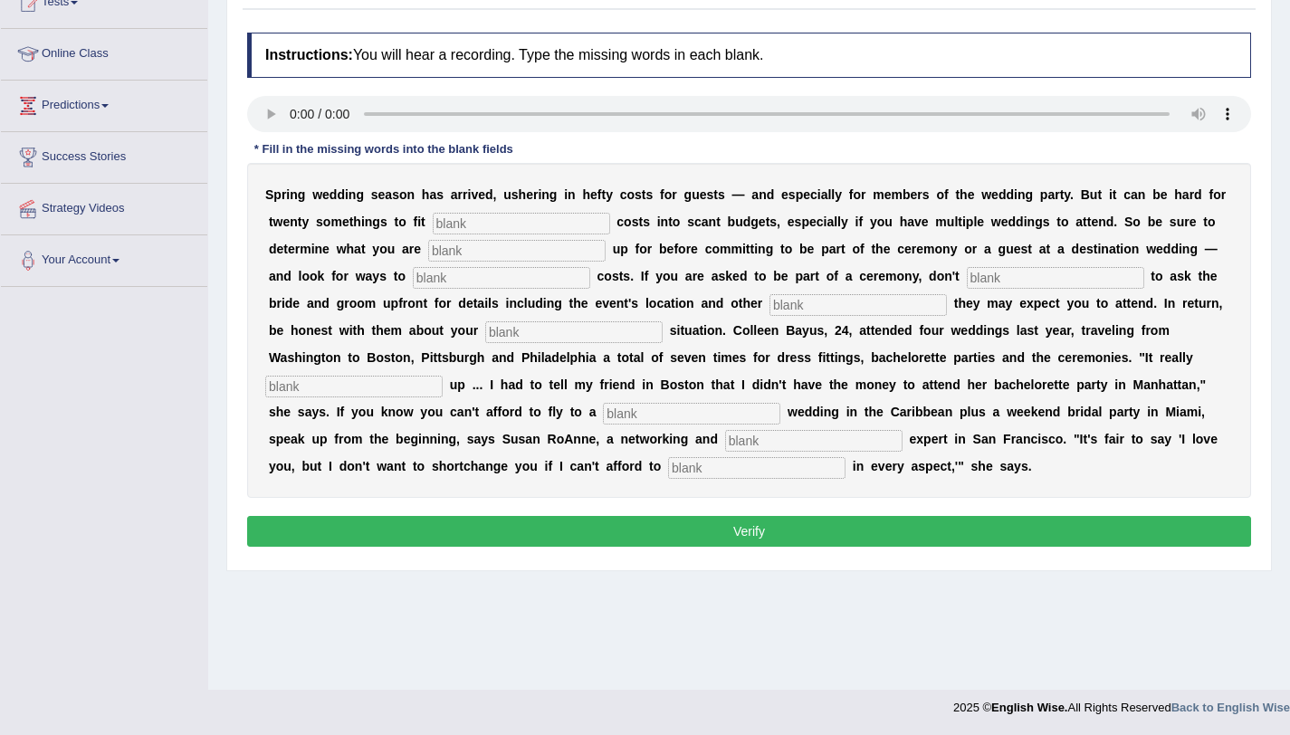
click at [438, 221] on input "text" at bounding box center [521, 224] width 177 height 22
click at [488, 221] on input "text" at bounding box center [521, 224] width 177 height 22
type input "extra"
click at [470, 246] on input "text" at bounding box center [516, 251] width 177 height 22
type input "signing"
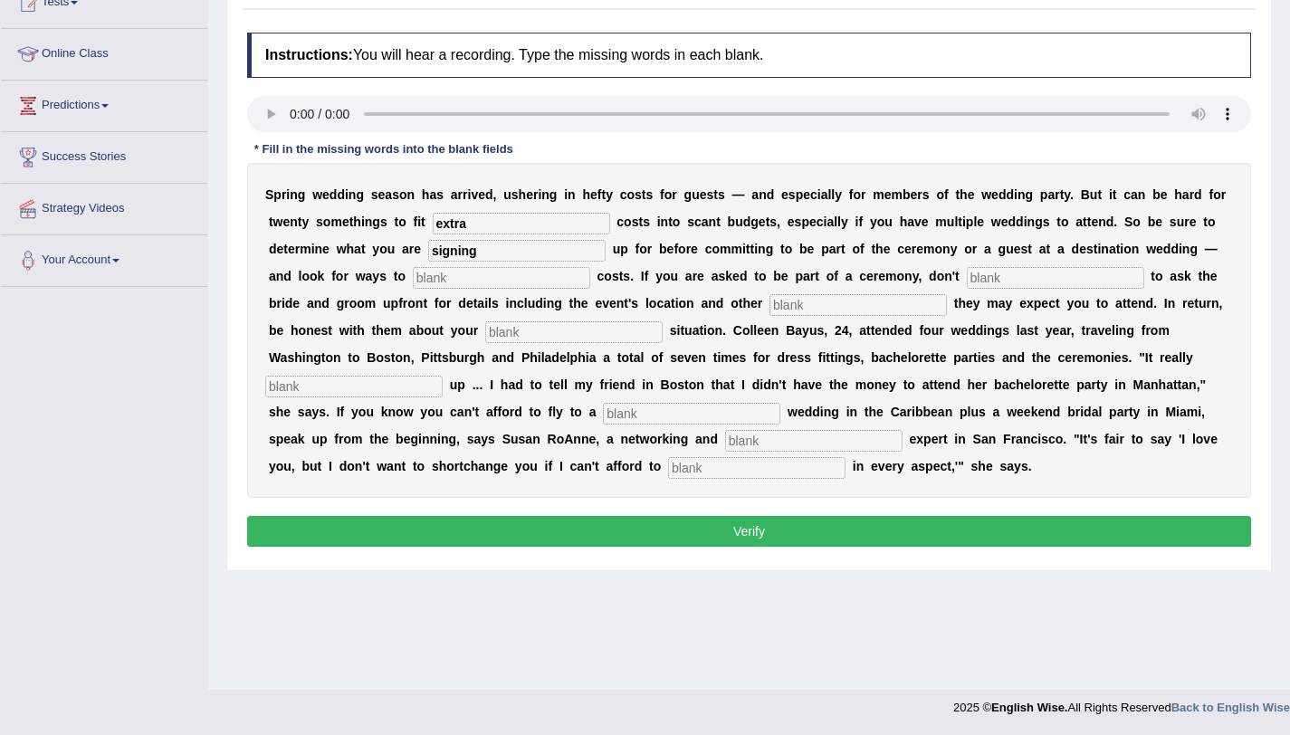
click at [479, 273] on input "text" at bounding box center [501, 278] width 177 height 22
type input "trim"
click at [1018, 282] on input "text" at bounding box center [1055, 278] width 177 height 22
type input "hasitate"
click at [849, 305] on input "text" at bounding box center [857, 305] width 177 height 22
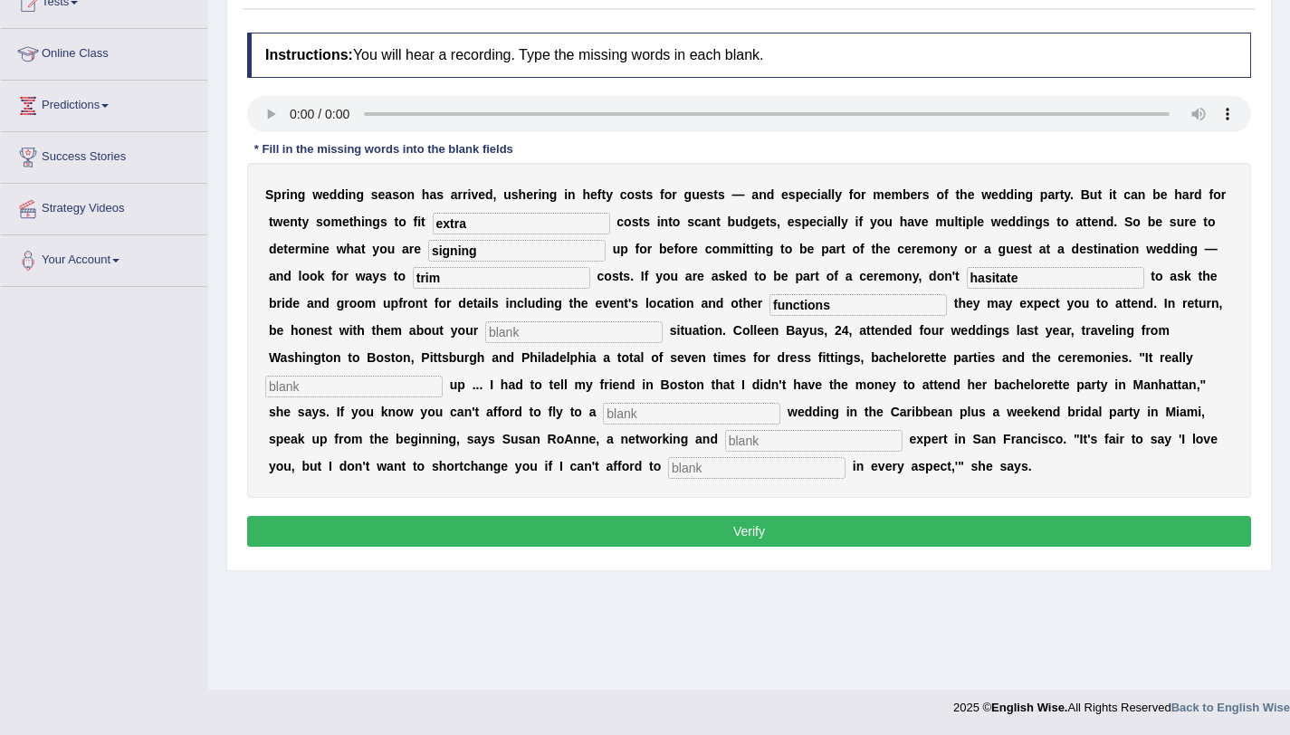
type input "functions"
click at [515, 336] on input "text" at bounding box center [573, 332] width 177 height 22
type input "financial"
click at [416, 383] on input "text" at bounding box center [353, 387] width 177 height 22
type input "added"
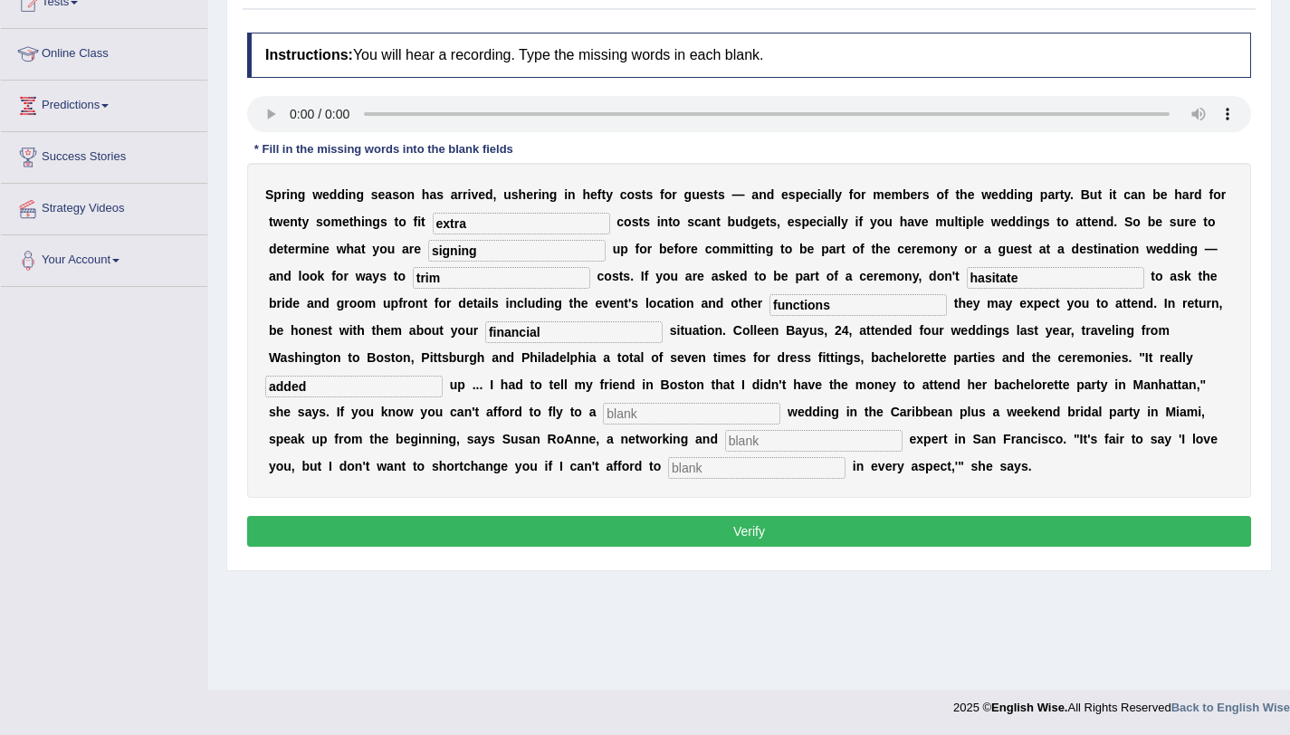
click at [636, 411] on input "text" at bounding box center [691, 414] width 177 height 22
type input "destination"
click at [787, 453] on div "S p r i n g w e d d i n g s e a s o n h a s a r r i v e d , u s h e r i n g i n…" at bounding box center [749, 330] width 1004 height 335
click at [809, 439] on input "text" at bounding box center [813, 441] width 177 height 22
type input "adicate"
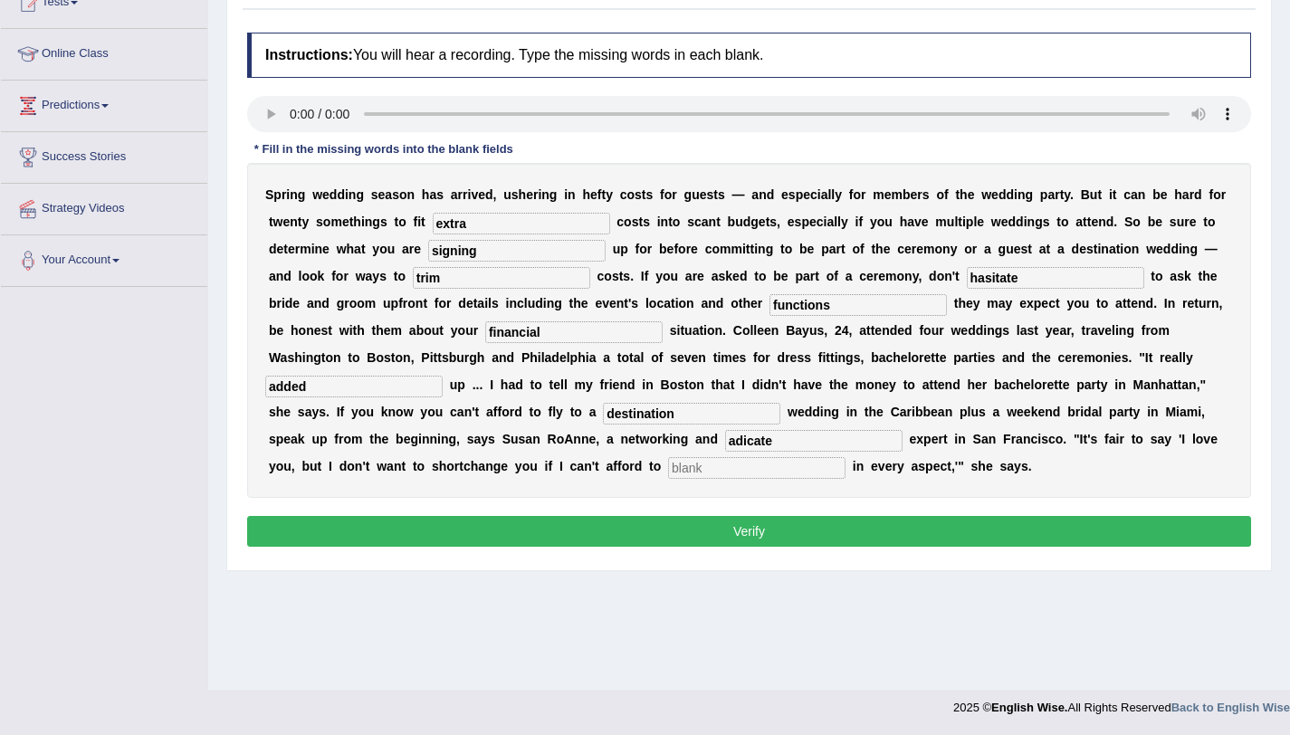
click at [754, 479] on div "S p r i n g w e d d i n g s e a s o n h a s a r r i v e d , u s h e r i n g i n…" at bounding box center [749, 330] width 1004 height 335
click at [729, 467] on input "text" at bounding box center [756, 468] width 177 height 22
click at [745, 471] on input "partispate" at bounding box center [756, 468] width 177 height 22
drag, startPoint x: 696, startPoint y: 470, endPoint x: 723, endPoint y: 475, distance: 27.7
click at [723, 475] on input "partispate" at bounding box center [756, 468] width 177 height 22
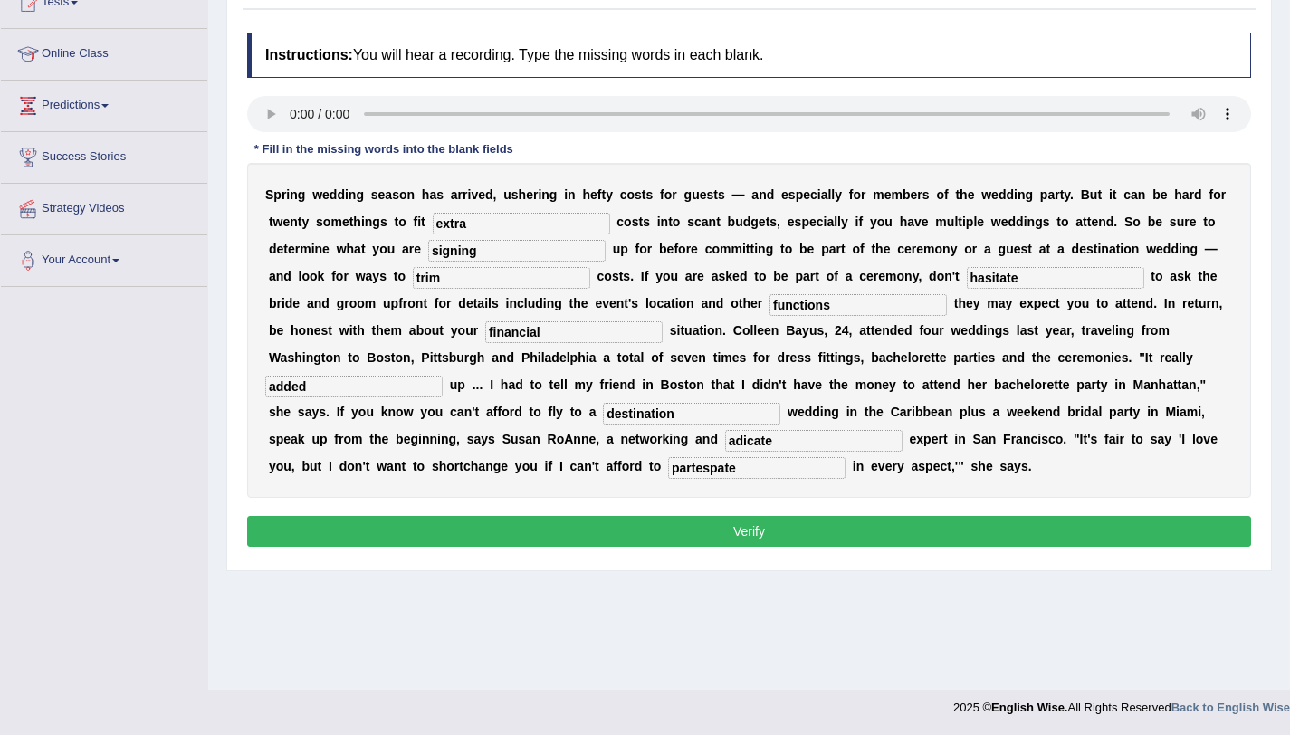
click at [724, 471] on input "partespate" at bounding box center [756, 468] width 177 height 22
click at [701, 467] on input "partespeate" at bounding box center [756, 468] width 177 height 22
type input "partispeate"
click at [738, 439] on input "adicate" at bounding box center [813, 441] width 177 height 22
type input "addicate"
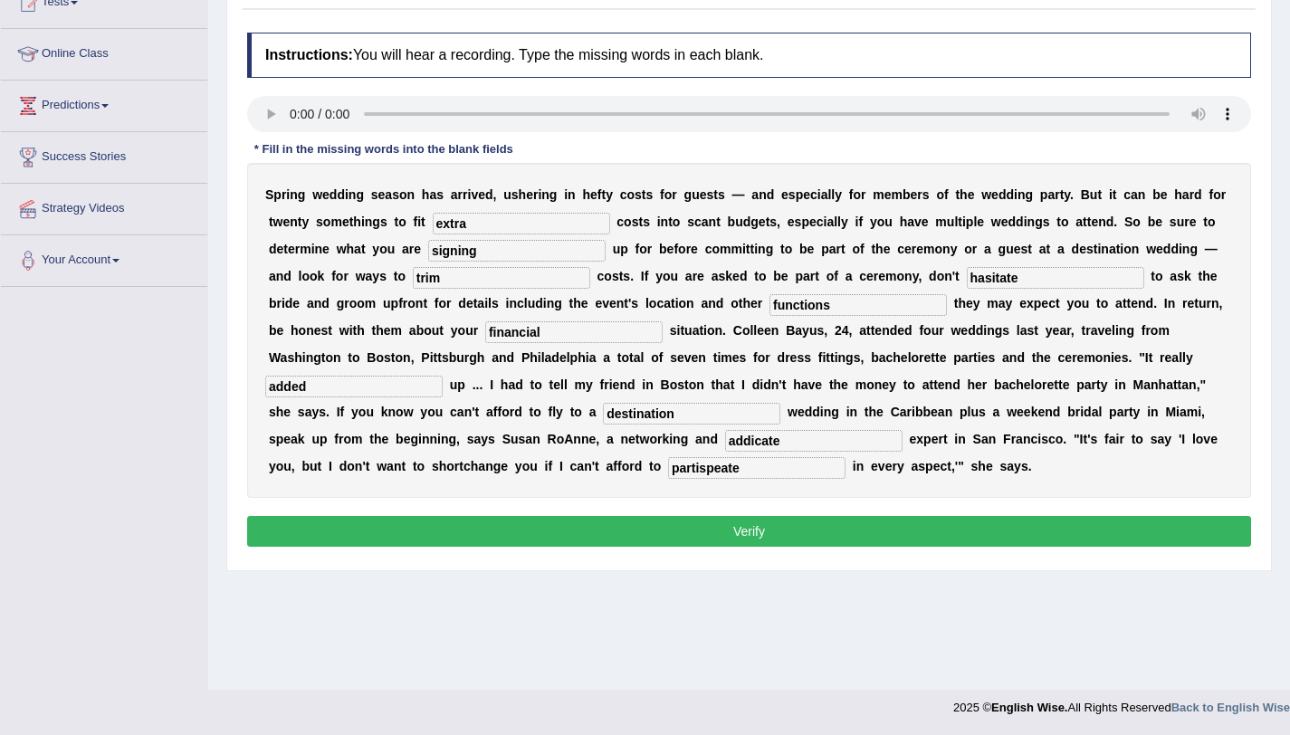
click at [684, 410] on input "destination" at bounding box center [691, 414] width 177 height 22
click at [558, 331] on input "financial" at bounding box center [573, 332] width 177 height 22
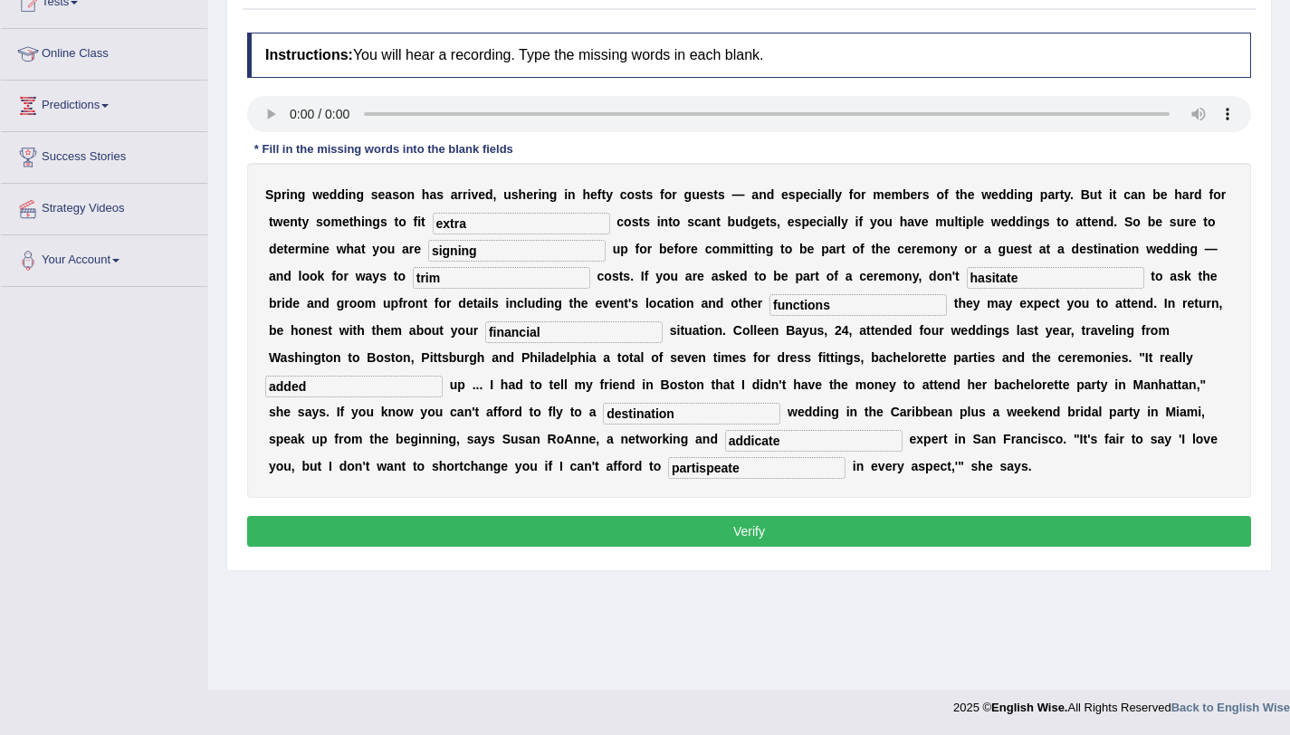
click at [514, 334] on input "financial" at bounding box center [573, 332] width 177 height 22
click at [547, 336] on input "financial" at bounding box center [573, 332] width 177 height 22
click at [547, 336] on input "financial financial" at bounding box center [573, 332] width 177 height 22
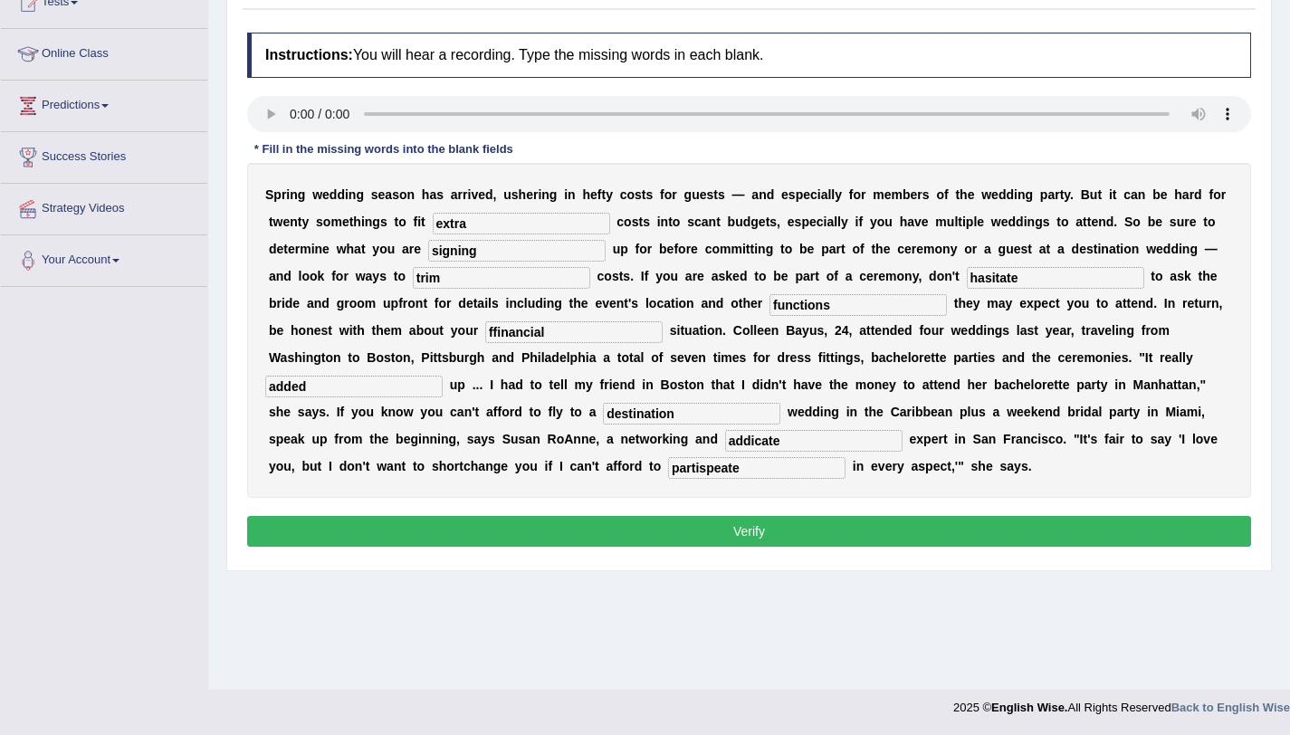
type input "financial"
click at [1044, 278] on input "hasitate" at bounding box center [1055, 278] width 177 height 22
click at [781, 525] on button "Verify" at bounding box center [749, 531] width 1004 height 31
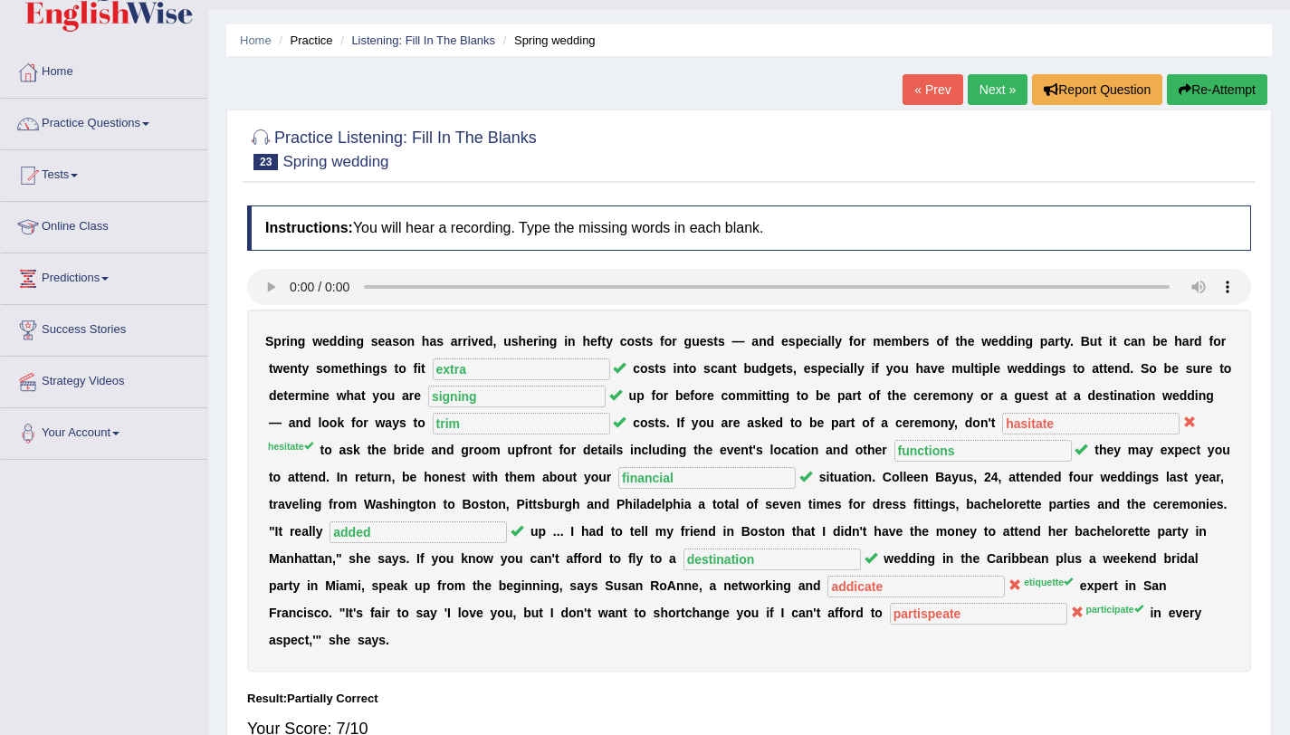
scroll to position [35, 0]
